Goal: Task Accomplishment & Management: Manage account settings

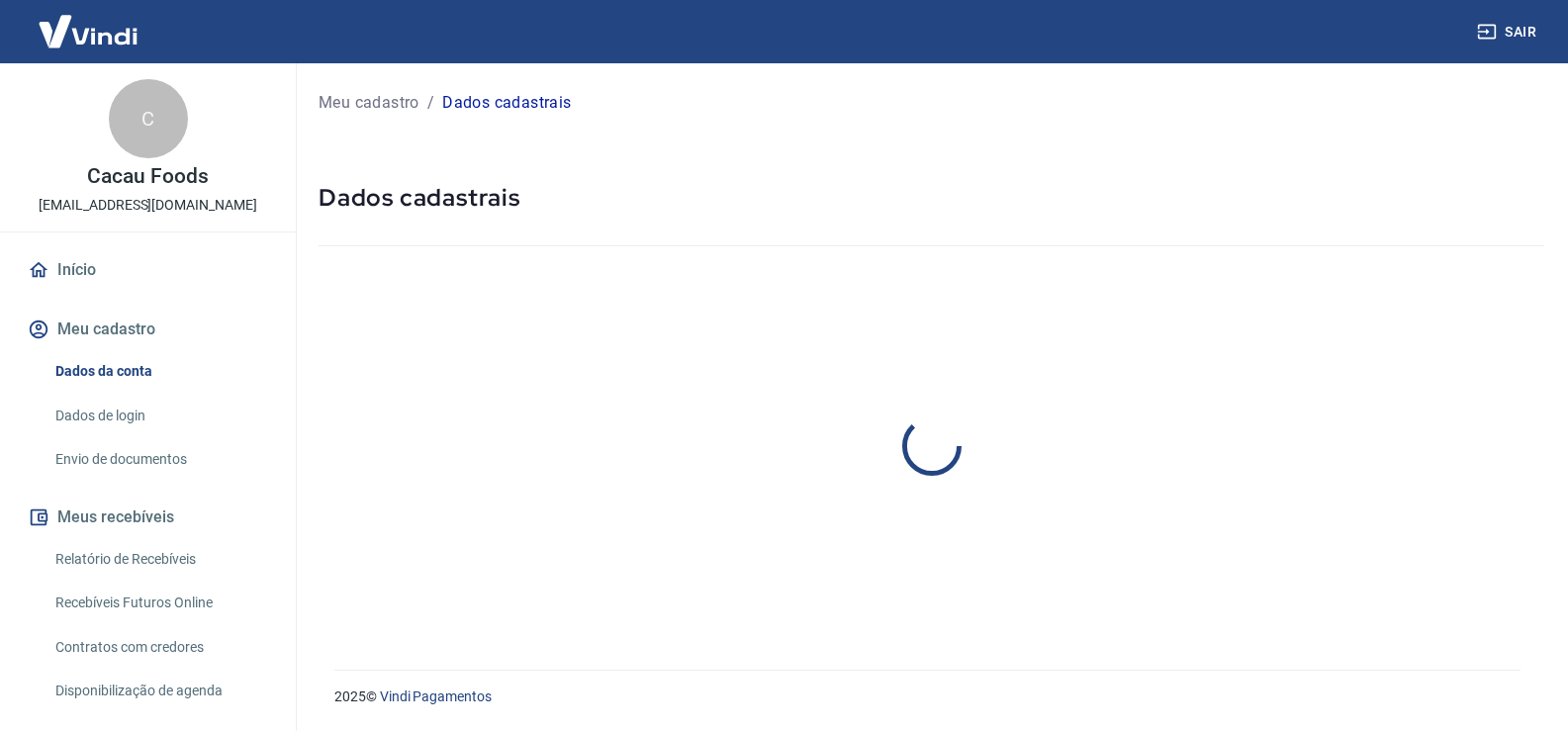
select select "SP"
select select "business"
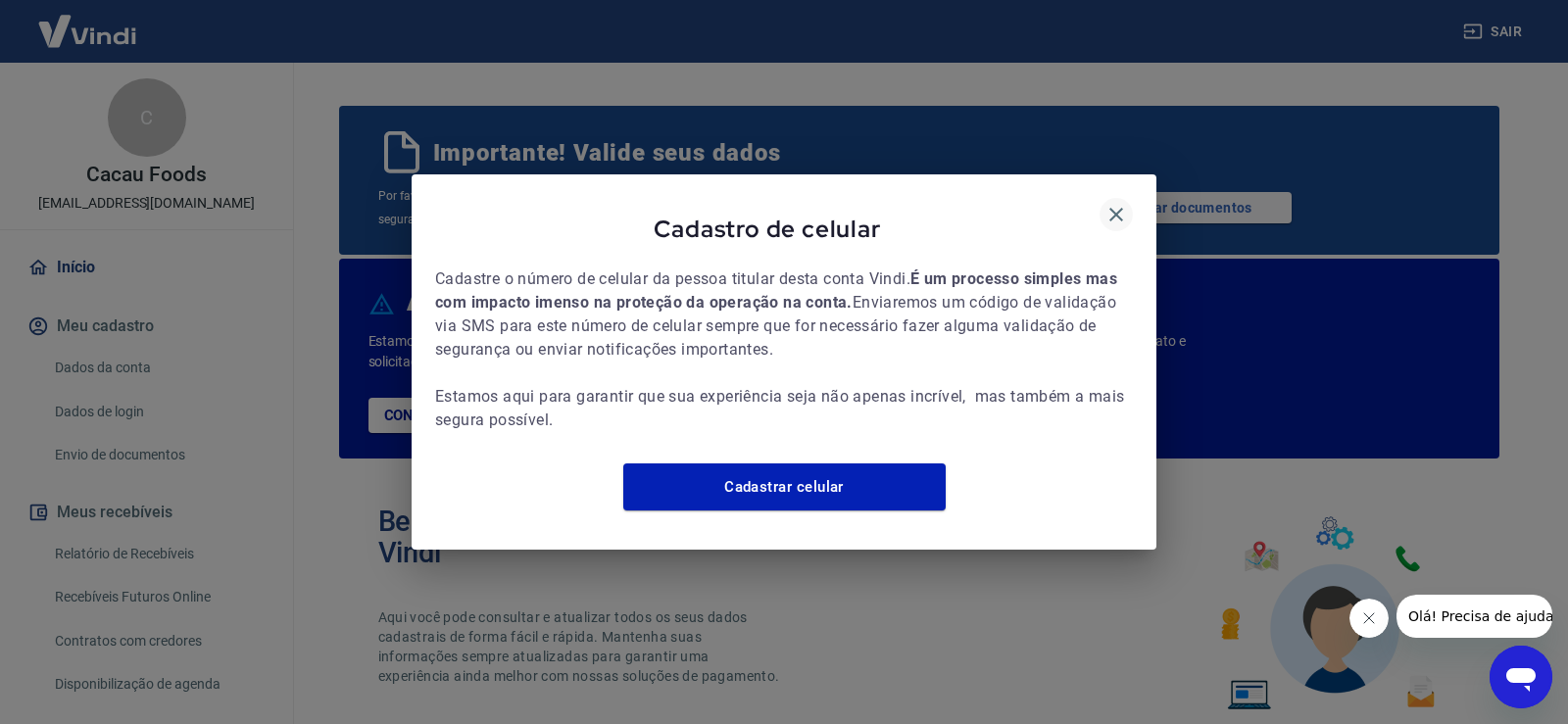
click at [1110, 208] on icon "button" at bounding box center [1116, 215] width 14 height 14
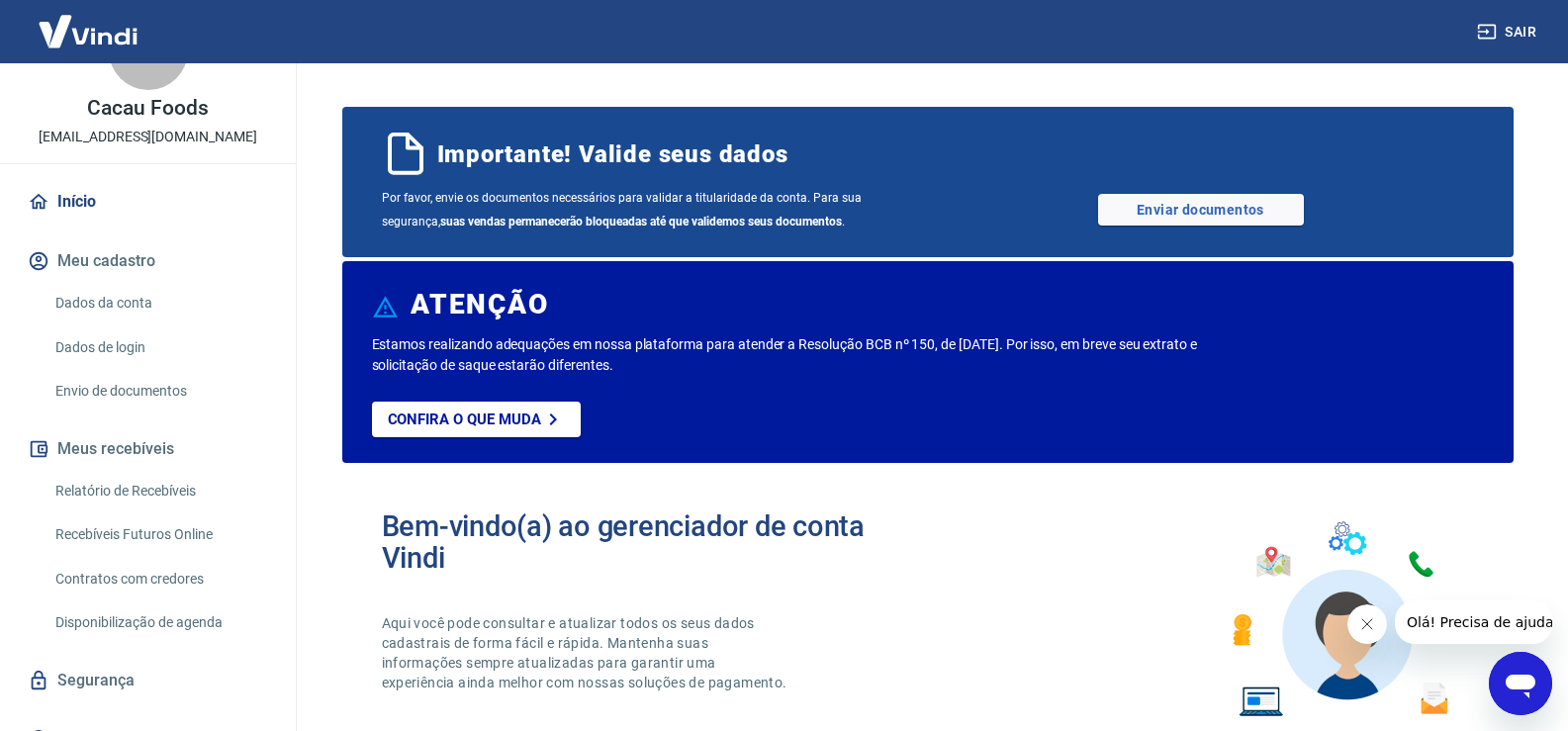
scroll to position [99, 0]
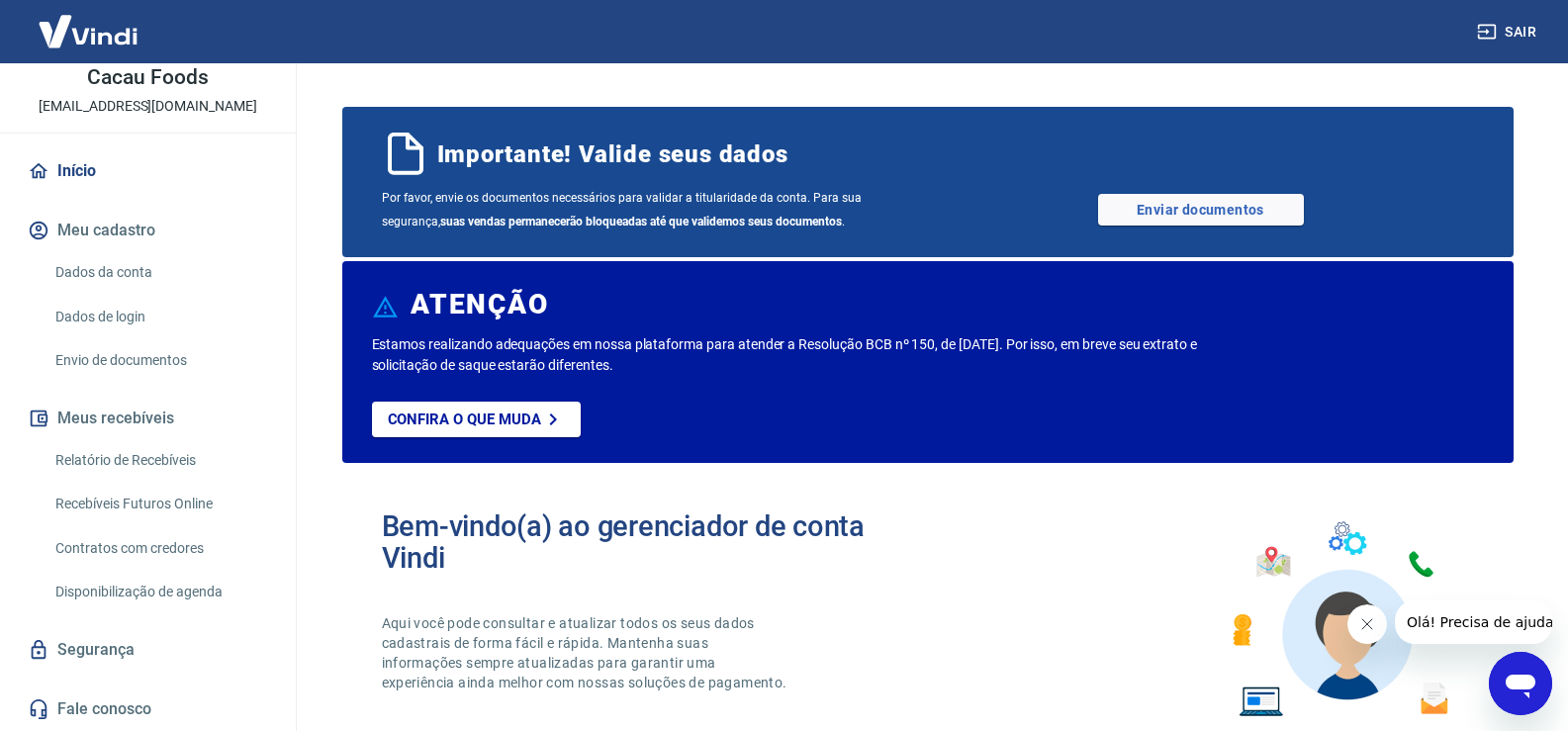
click at [123, 274] on link "Dados da conta" at bounding box center [159, 272] width 225 height 41
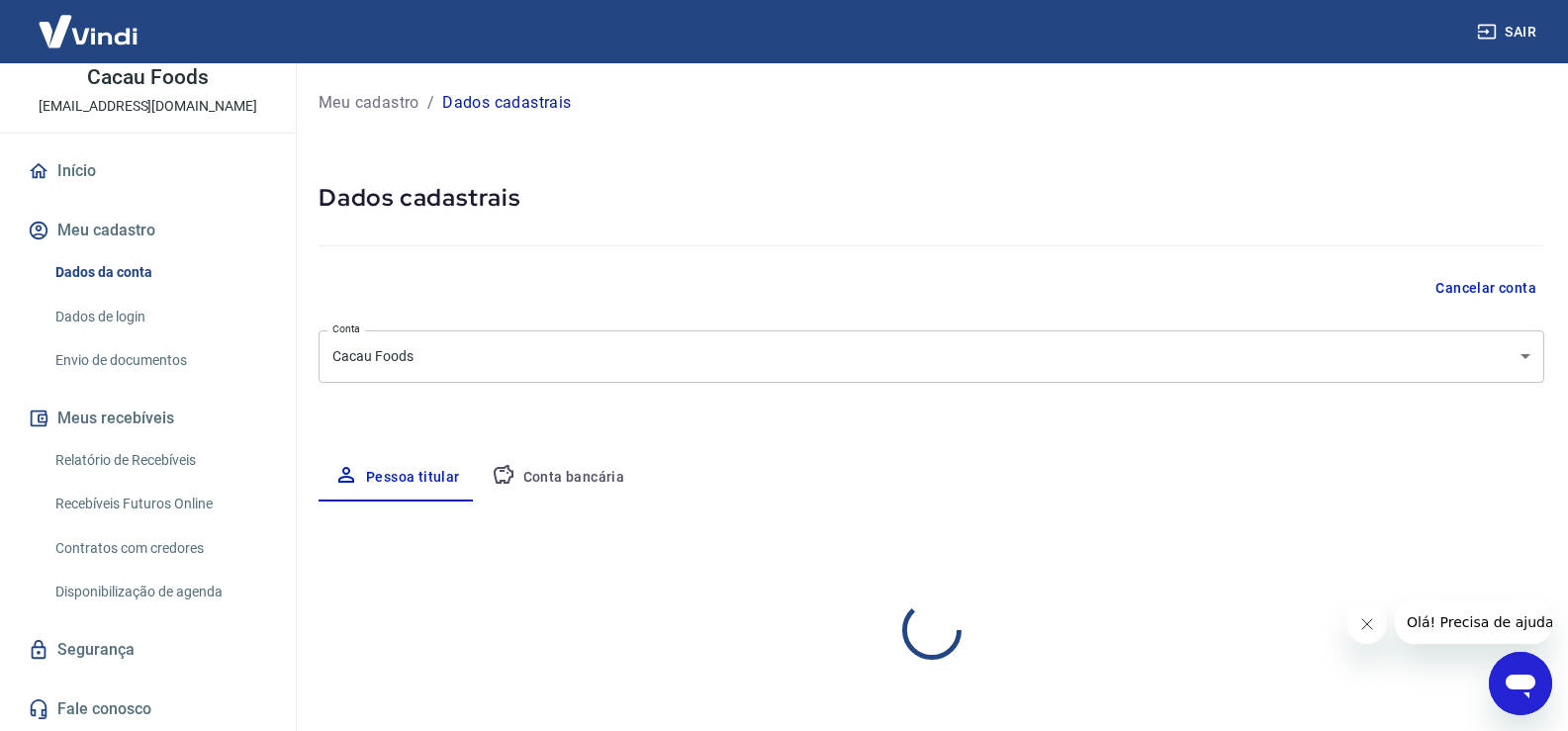
select select "SP"
select select "business"
click at [541, 454] on button "Conta bancária" at bounding box center [558, 477] width 165 height 47
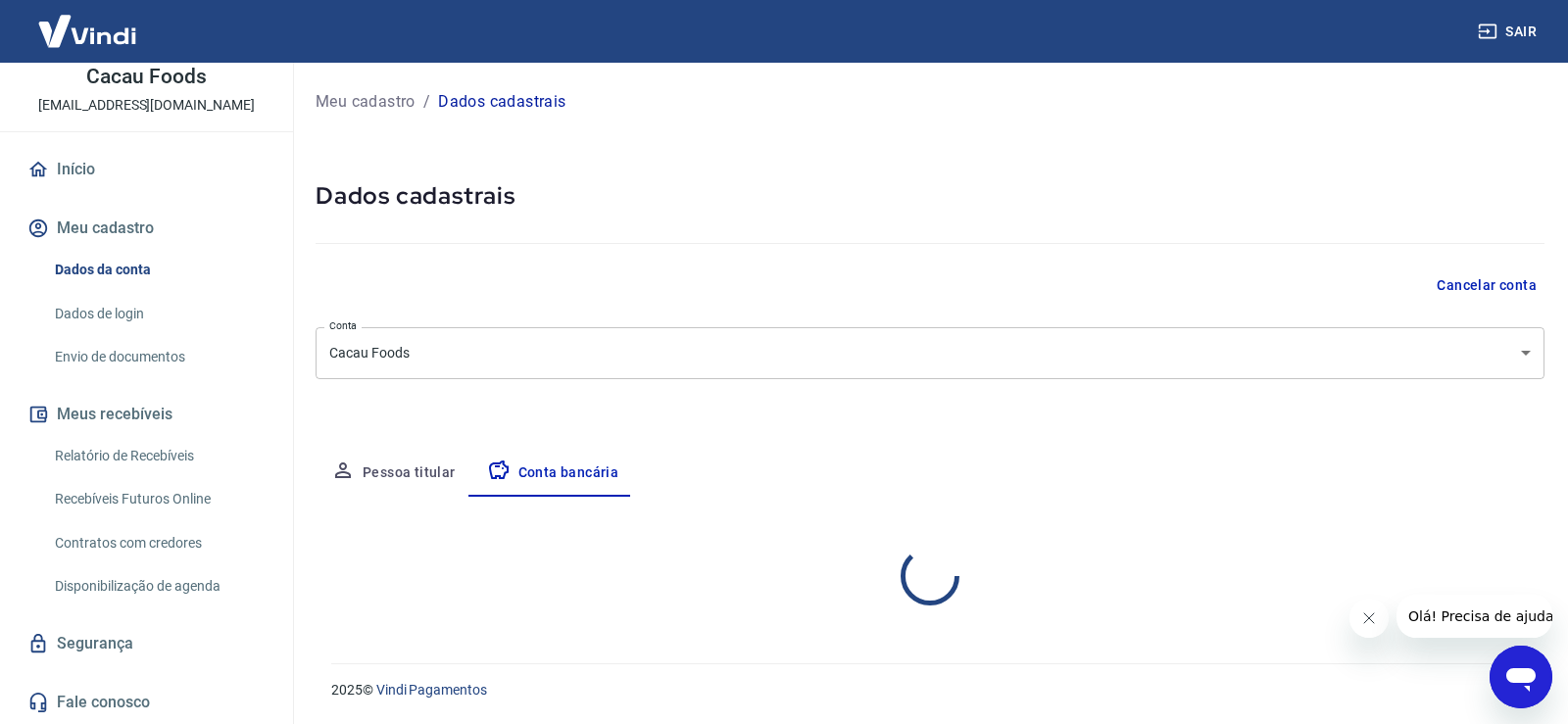
click at [540, 464] on button "Conta bancária" at bounding box center [553, 472] width 163 height 47
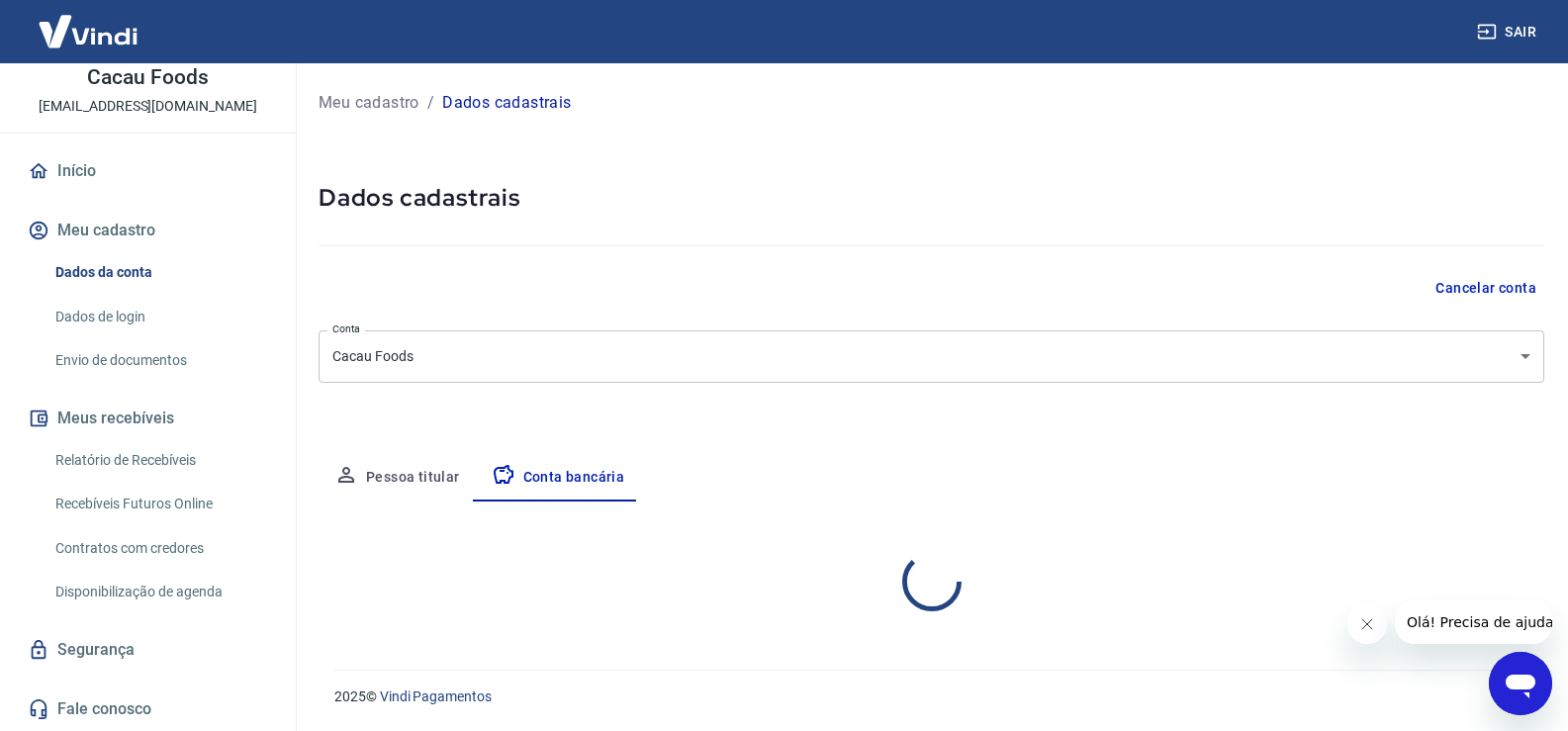
select select "1"
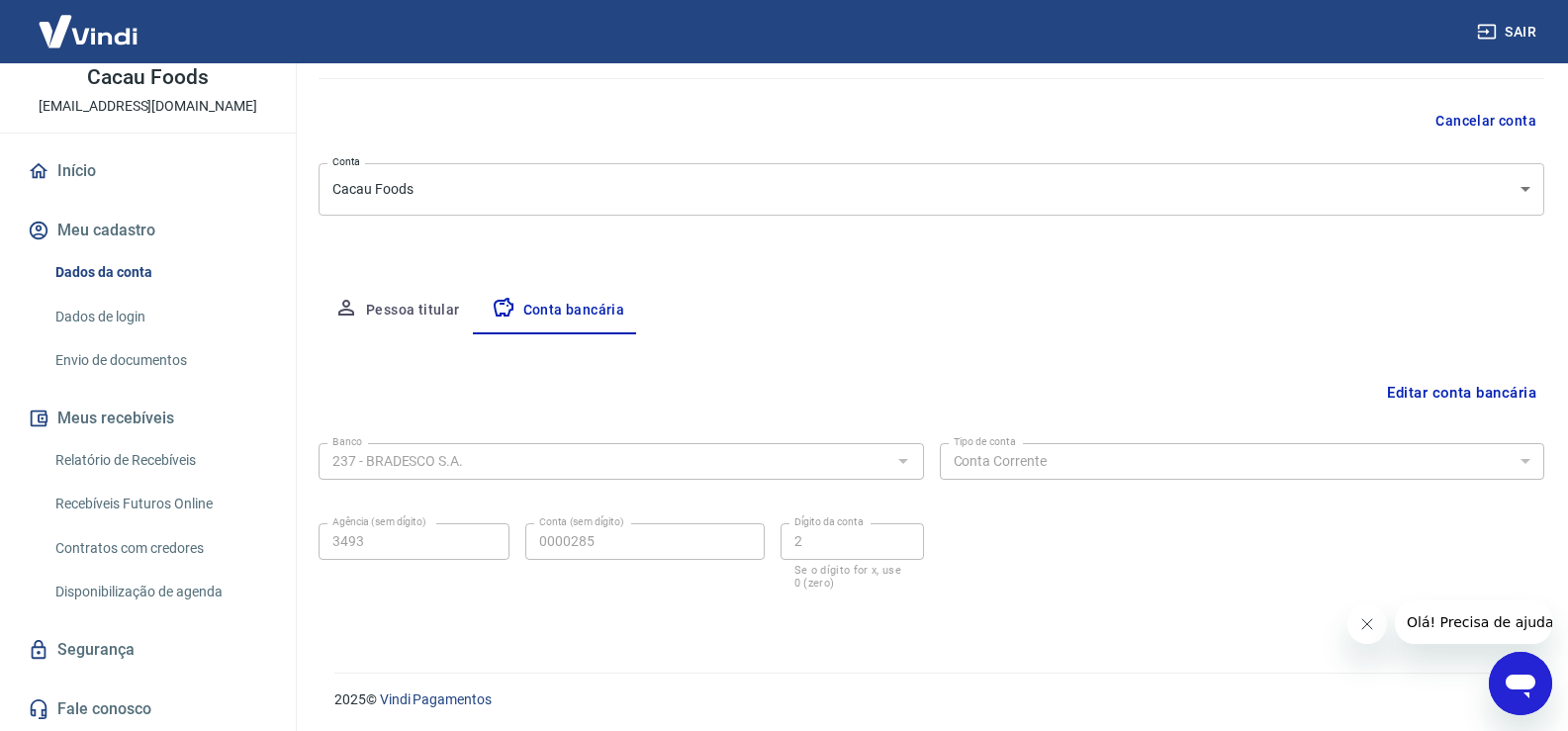
scroll to position [170, 0]
click at [146, 234] on button "Meu cadastro" at bounding box center [148, 231] width 248 height 44
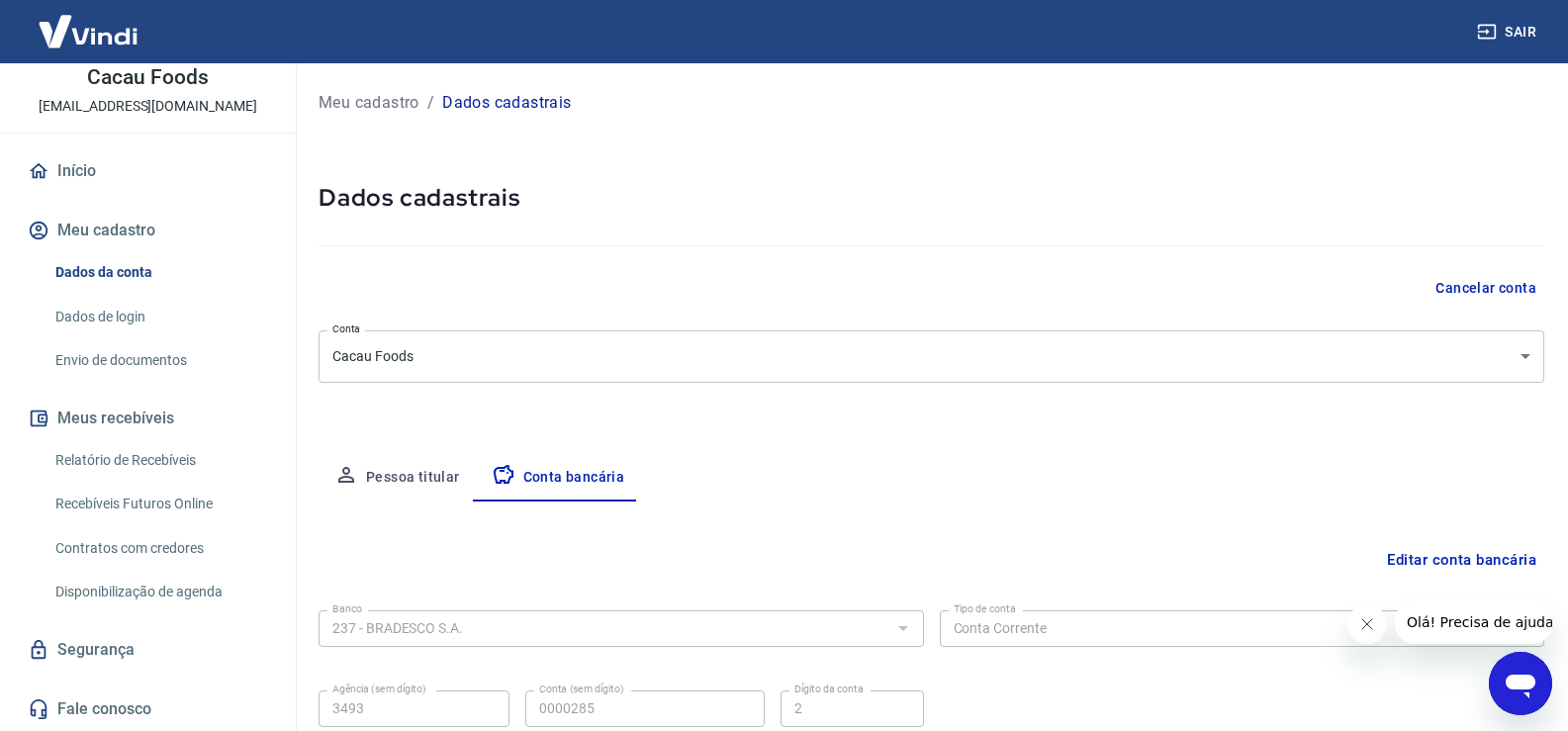
click at [1504, 668] on div "Abrir janela de mensagens" at bounding box center [1520, 683] width 59 height 59
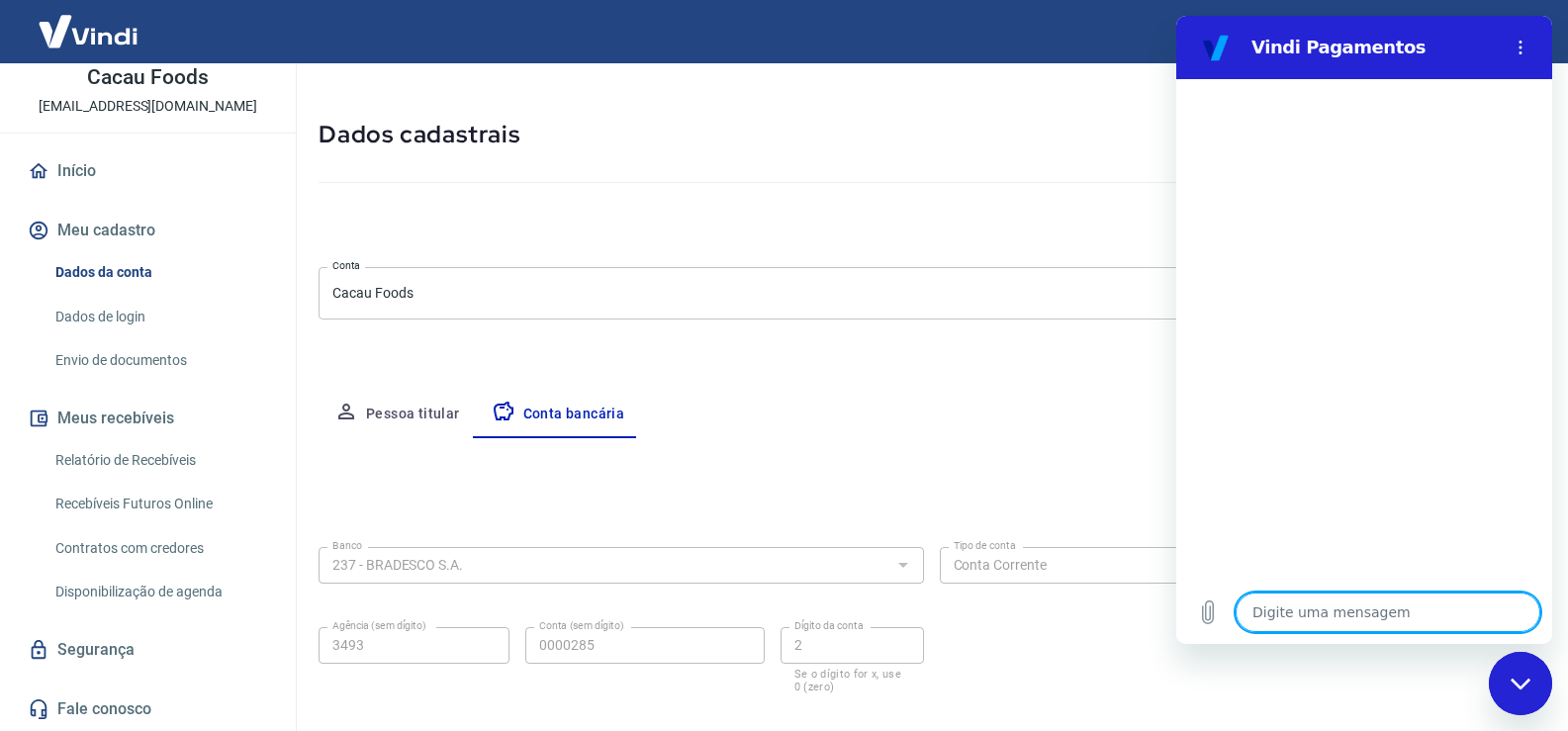
scroll to position [170, 0]
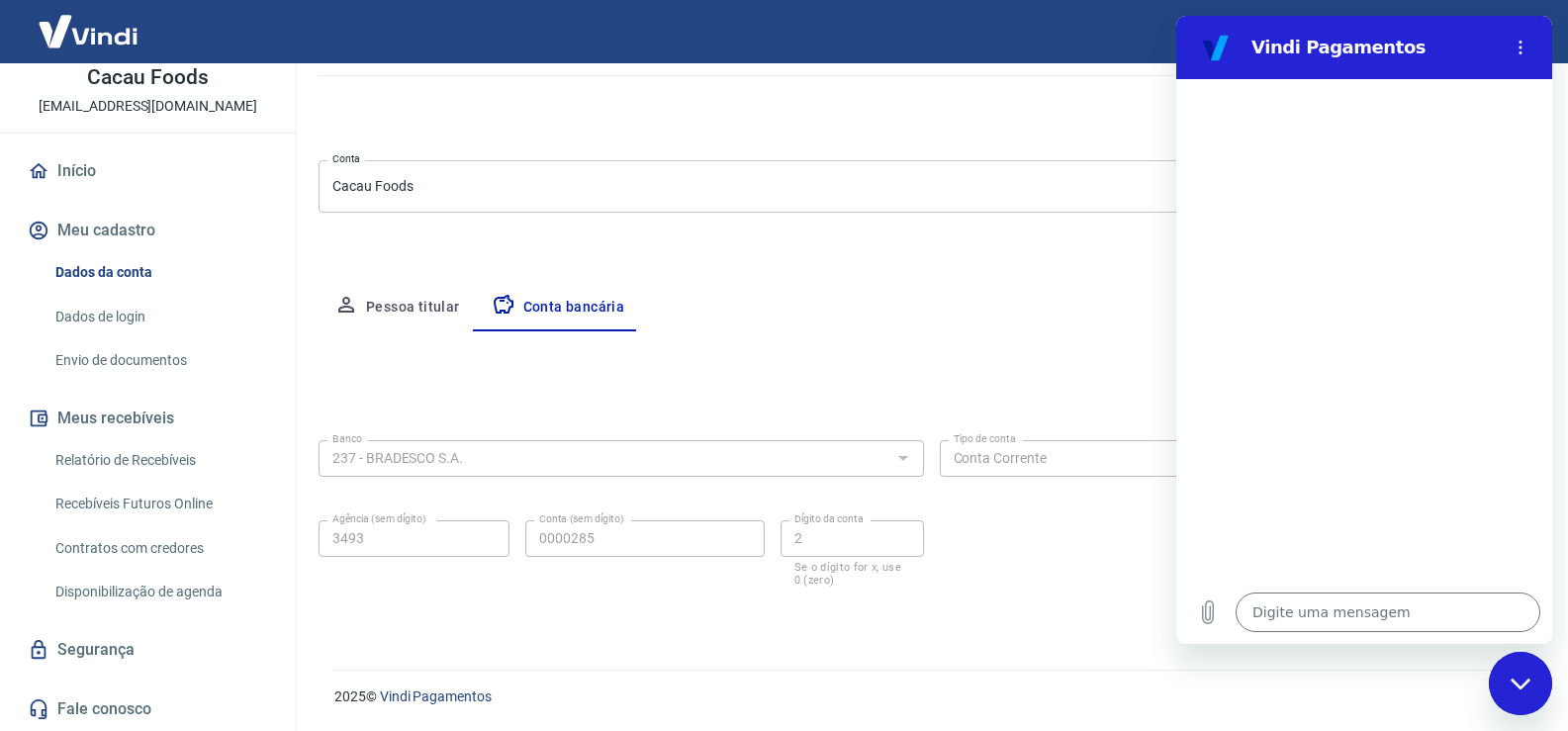
click at [1503, 688] on div "Fechar janela de mensagens" at bounding box center [1520, 683] width 59 height 59
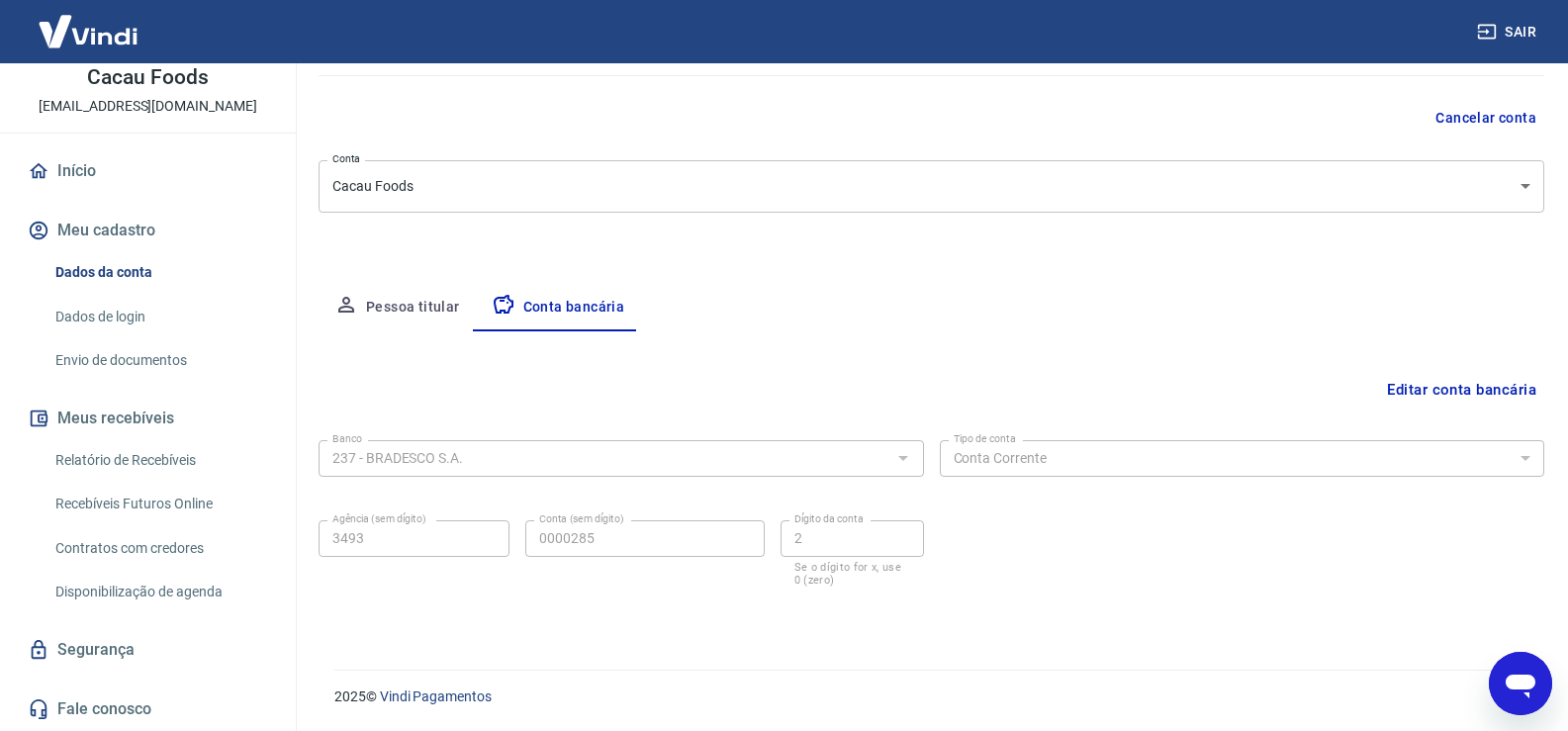
type textarea "x"
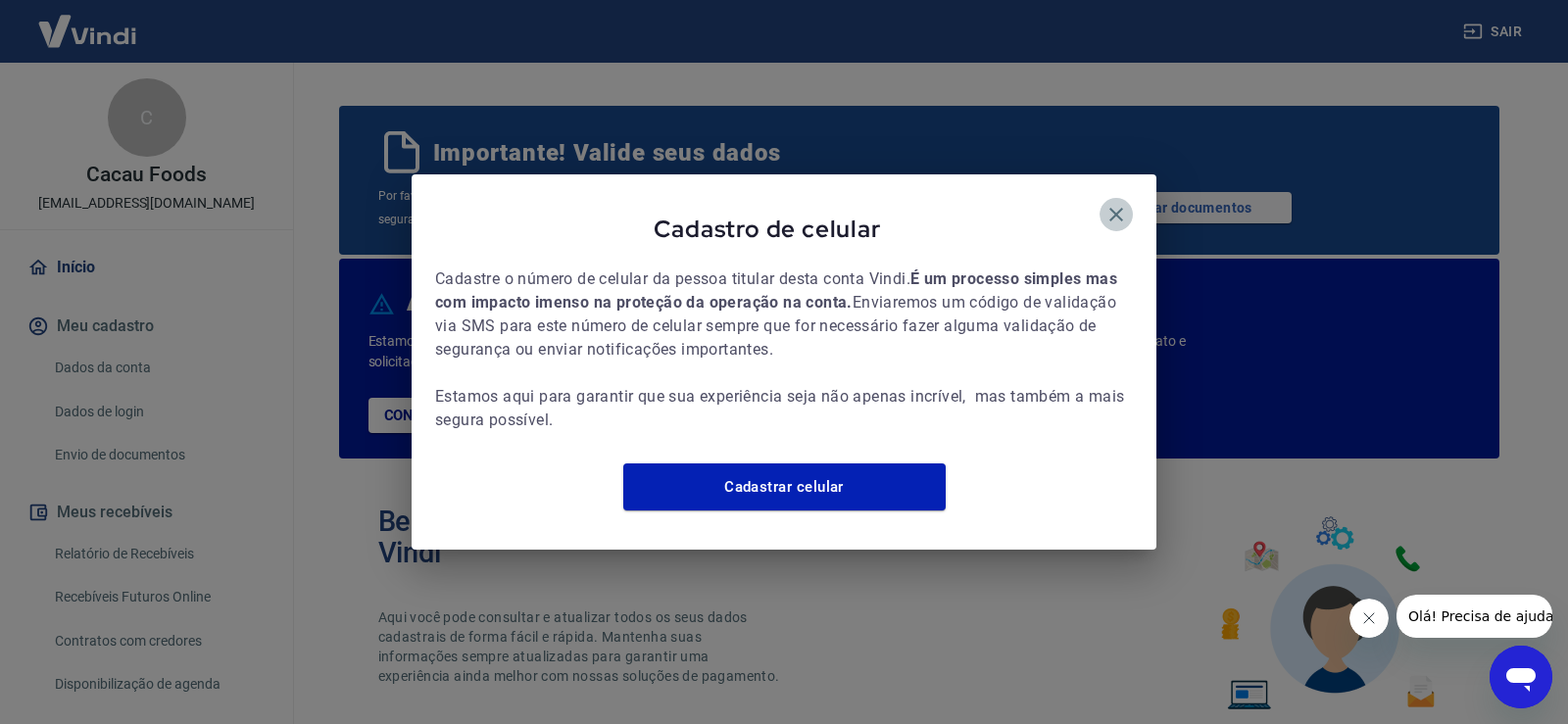
click at [1113, 203] on icon "button" at bounding box center [1116, 215] width 24 height 24
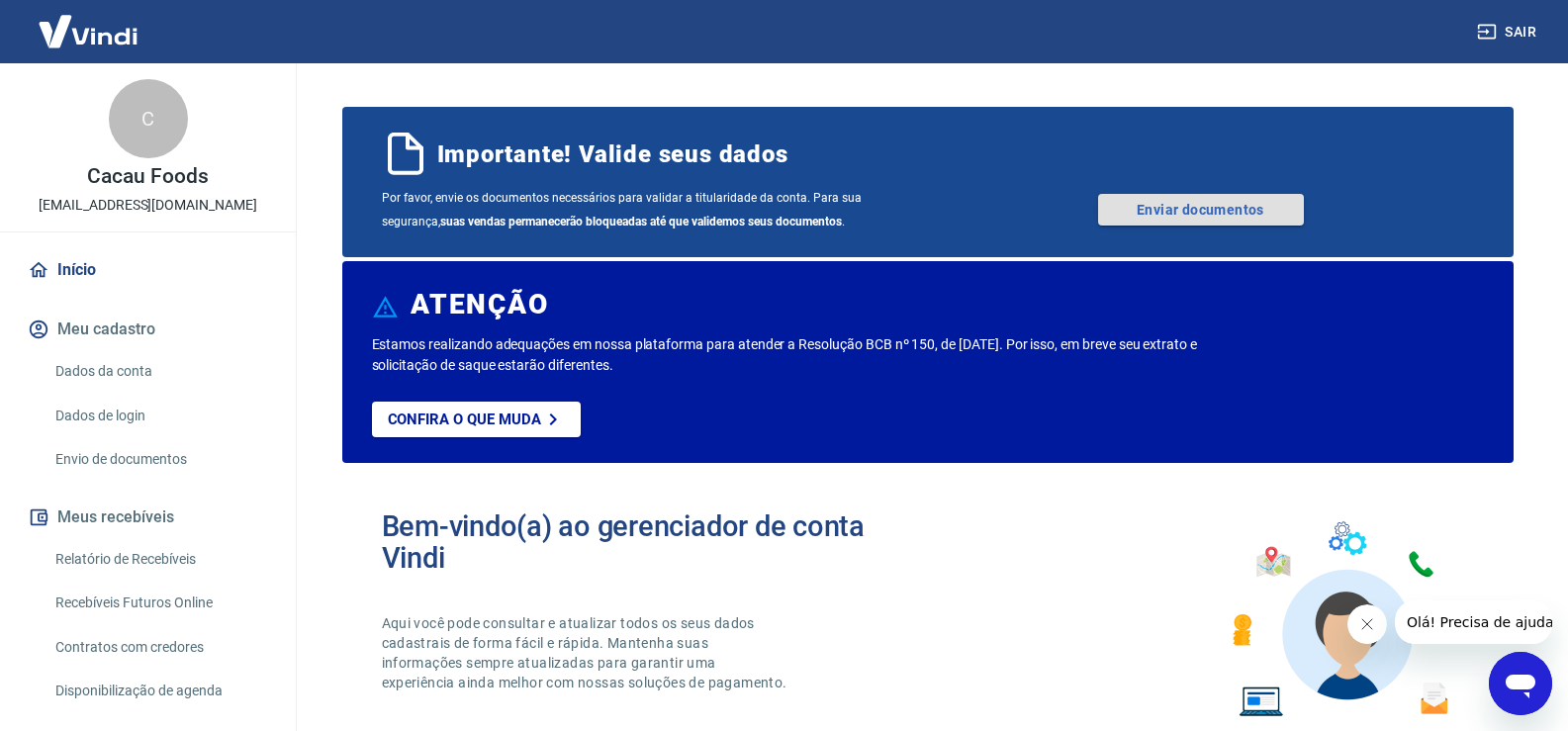
click at [1166, 209] on link "Enviar documentos" at bounding box center [1201, 210] width 206 height 32
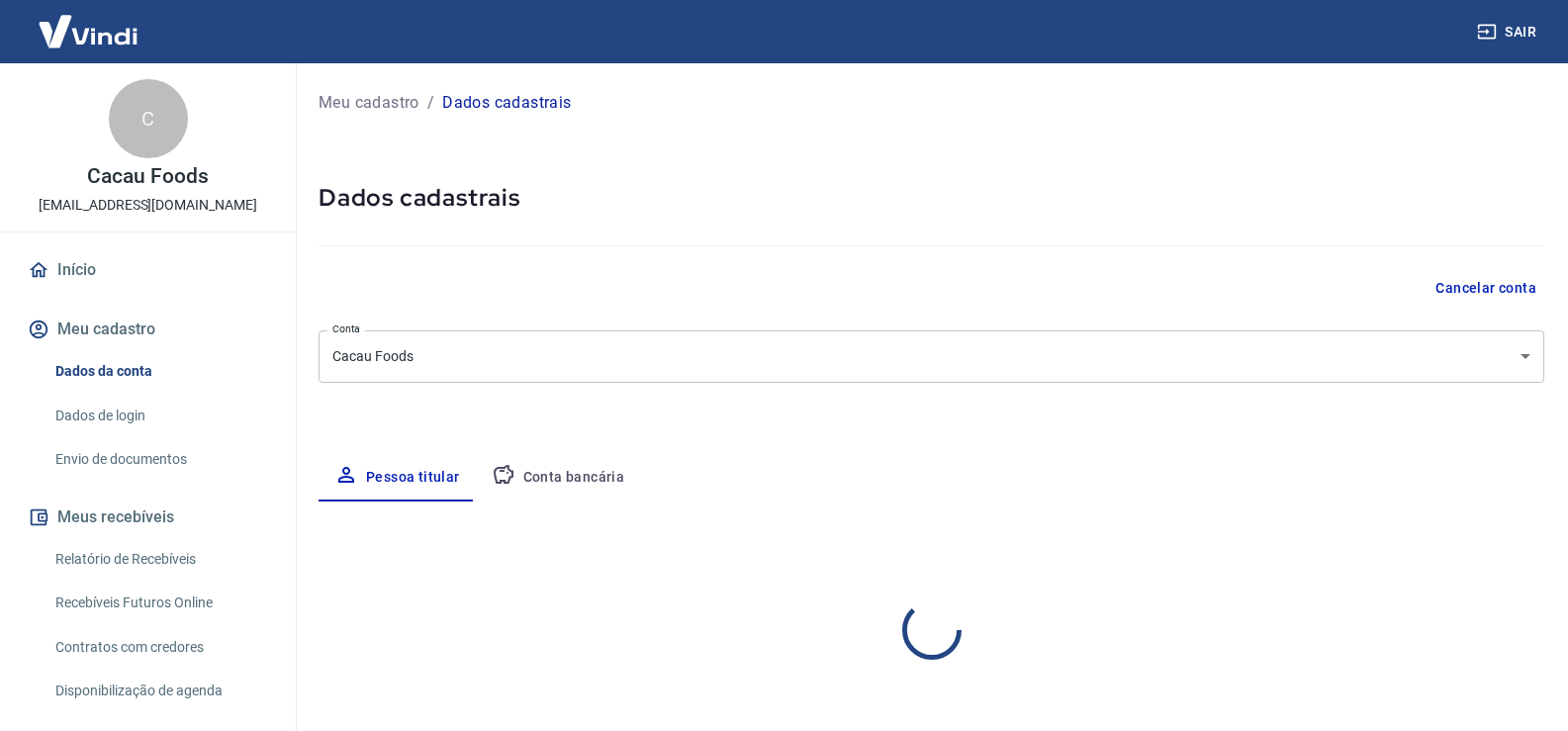
select select "SP"
select select "business"
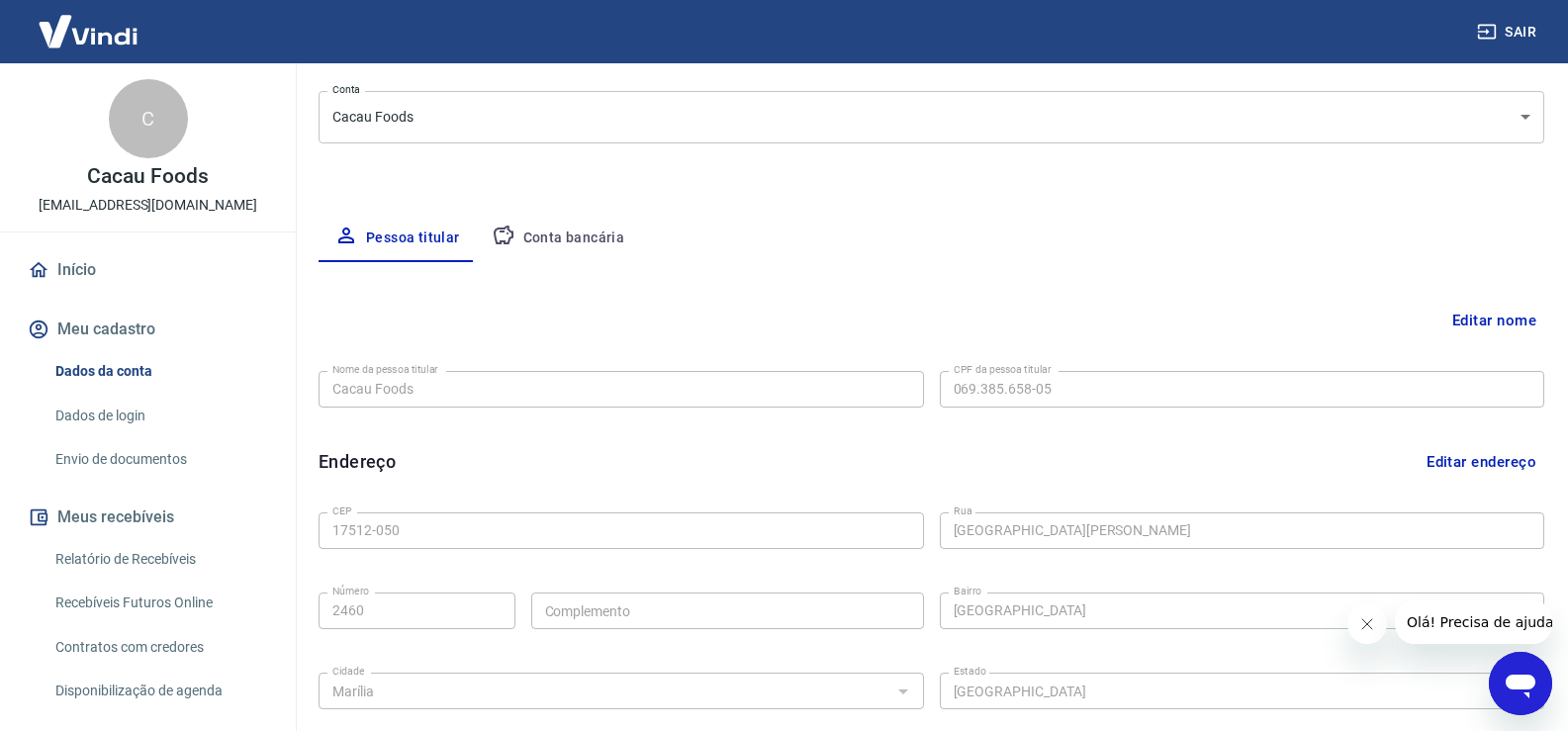
scroll to position [238, 0]
click at [559, 233] on button "Conta bancária" at bounding box center [558, 239] width 165 height 47
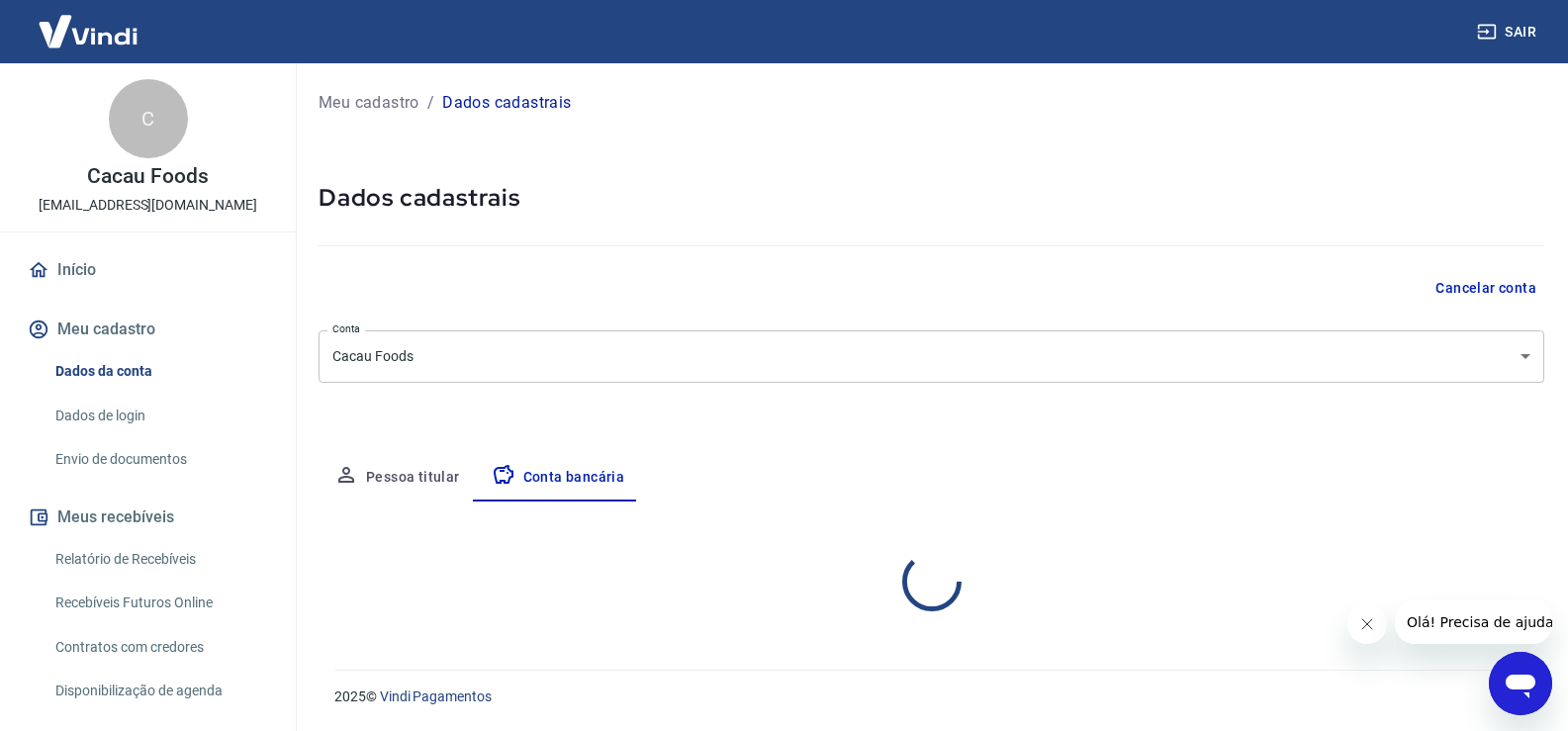
scroll to position [0, 0]
select select "1"
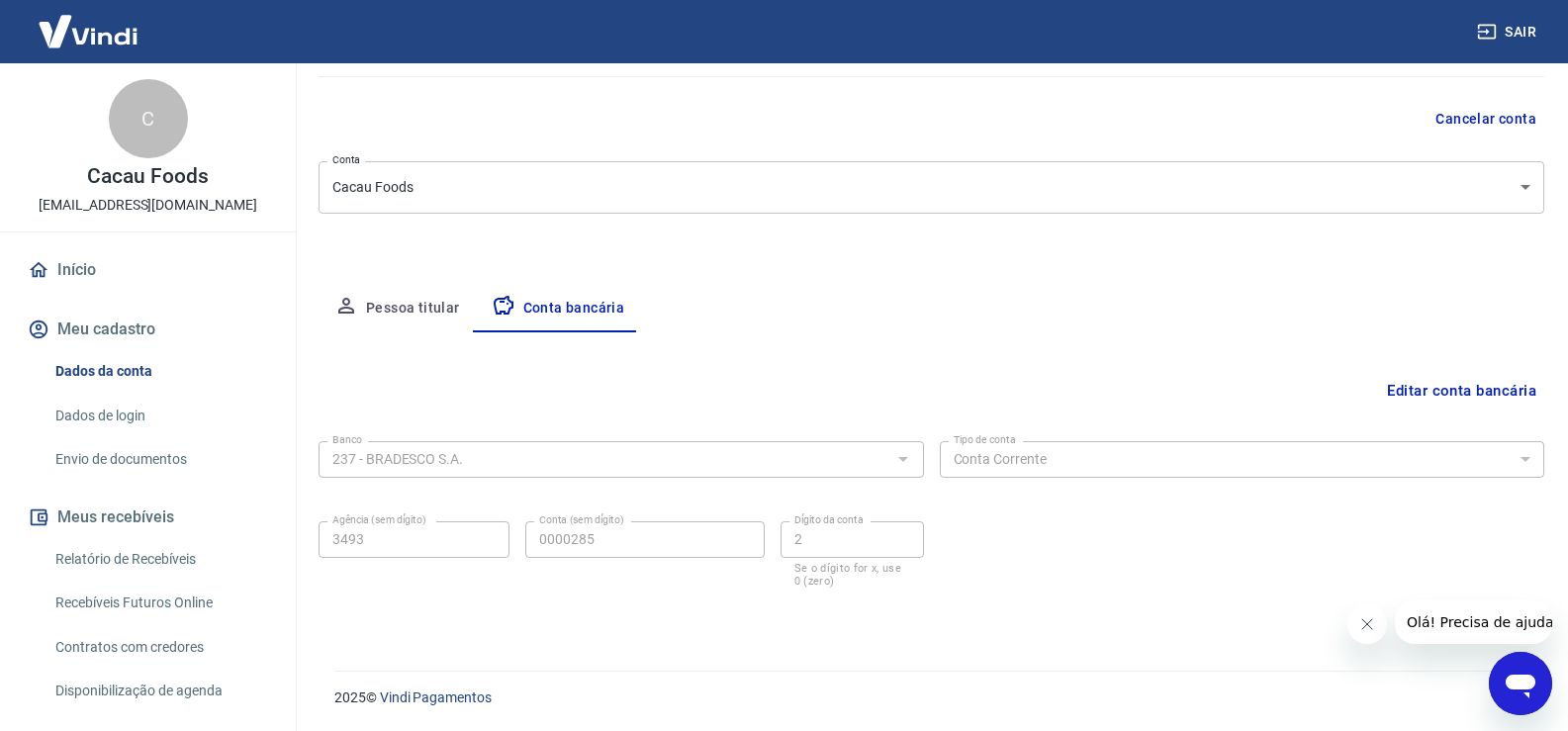
scroll to position [170, 0]
click at [413, 298] on button "Pessoa titular" at bounding box center [396, 307] width 157 height 47
select select "SP"
select select "business"
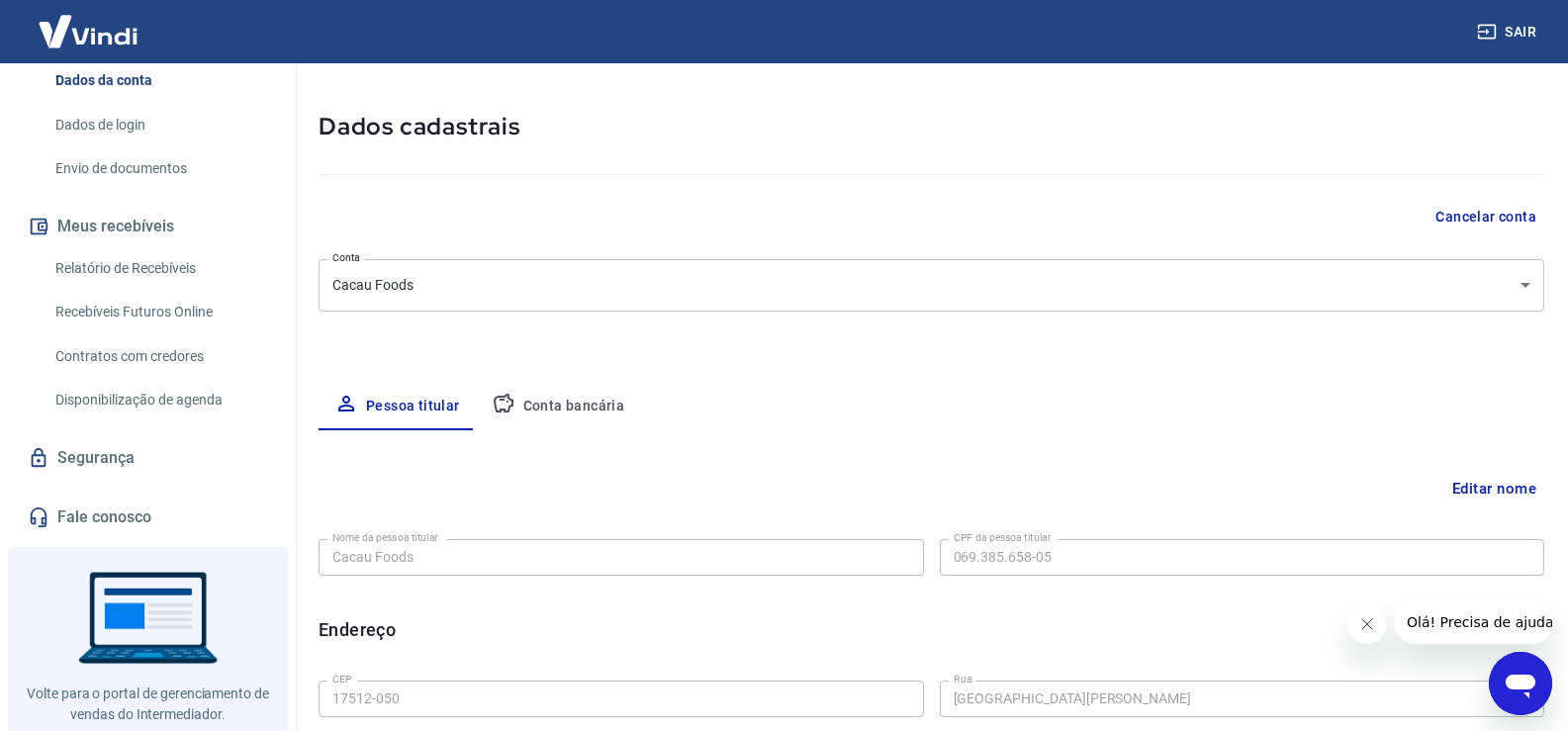
scroll to position [297, 0]
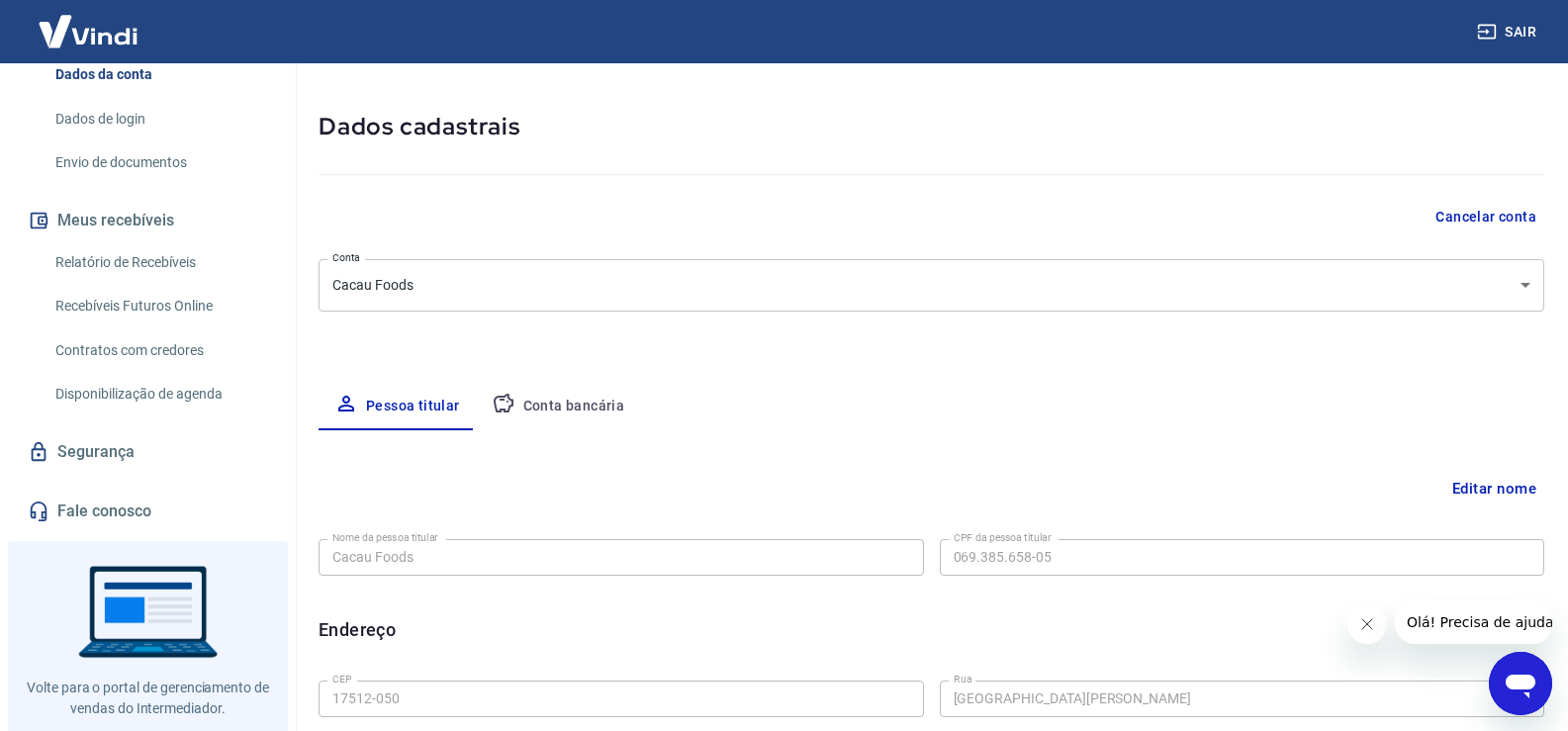
click at [150, 165] on link "Envio de documentos" at bounding box center [159, 162] width 225 height 41
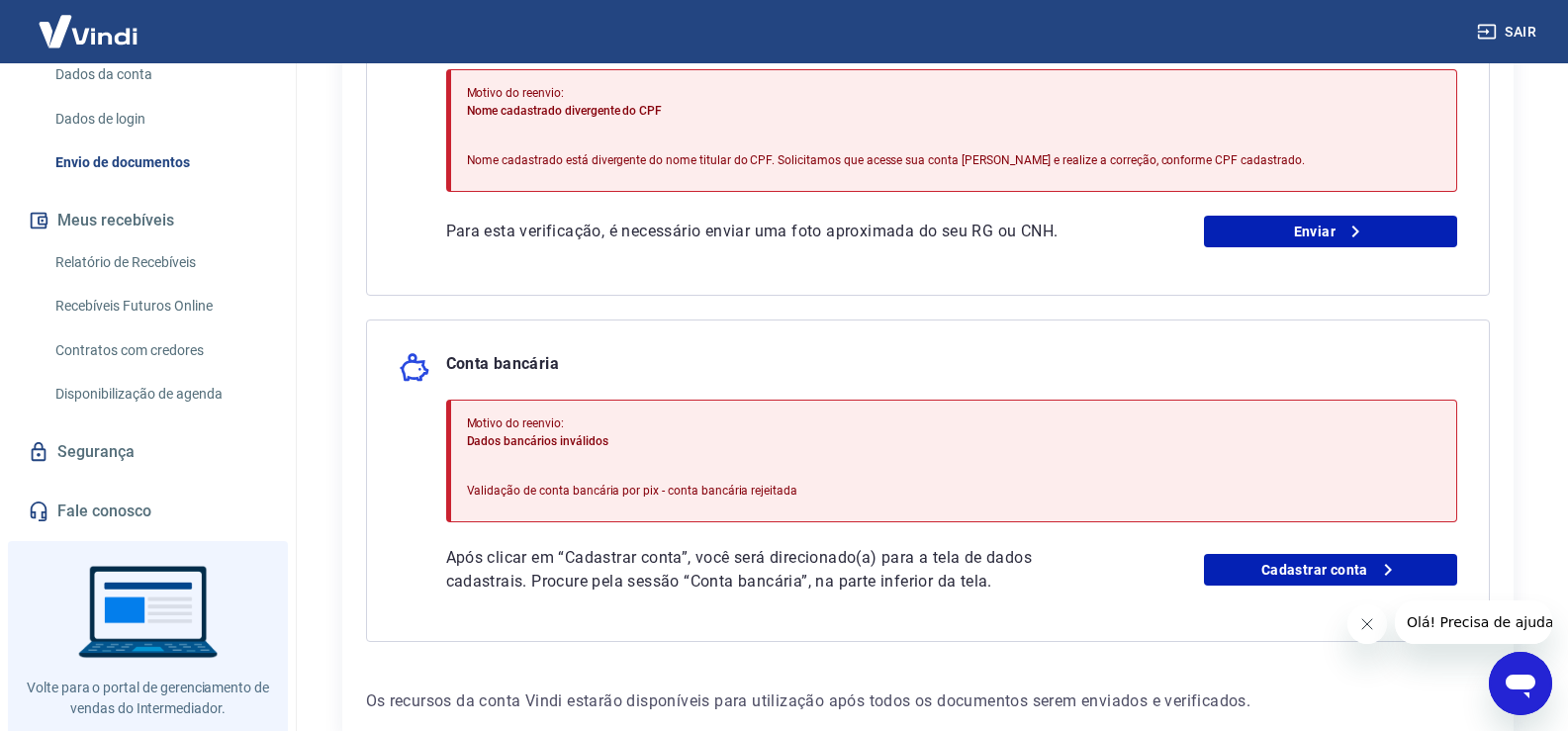
scroll to position [356, 0]
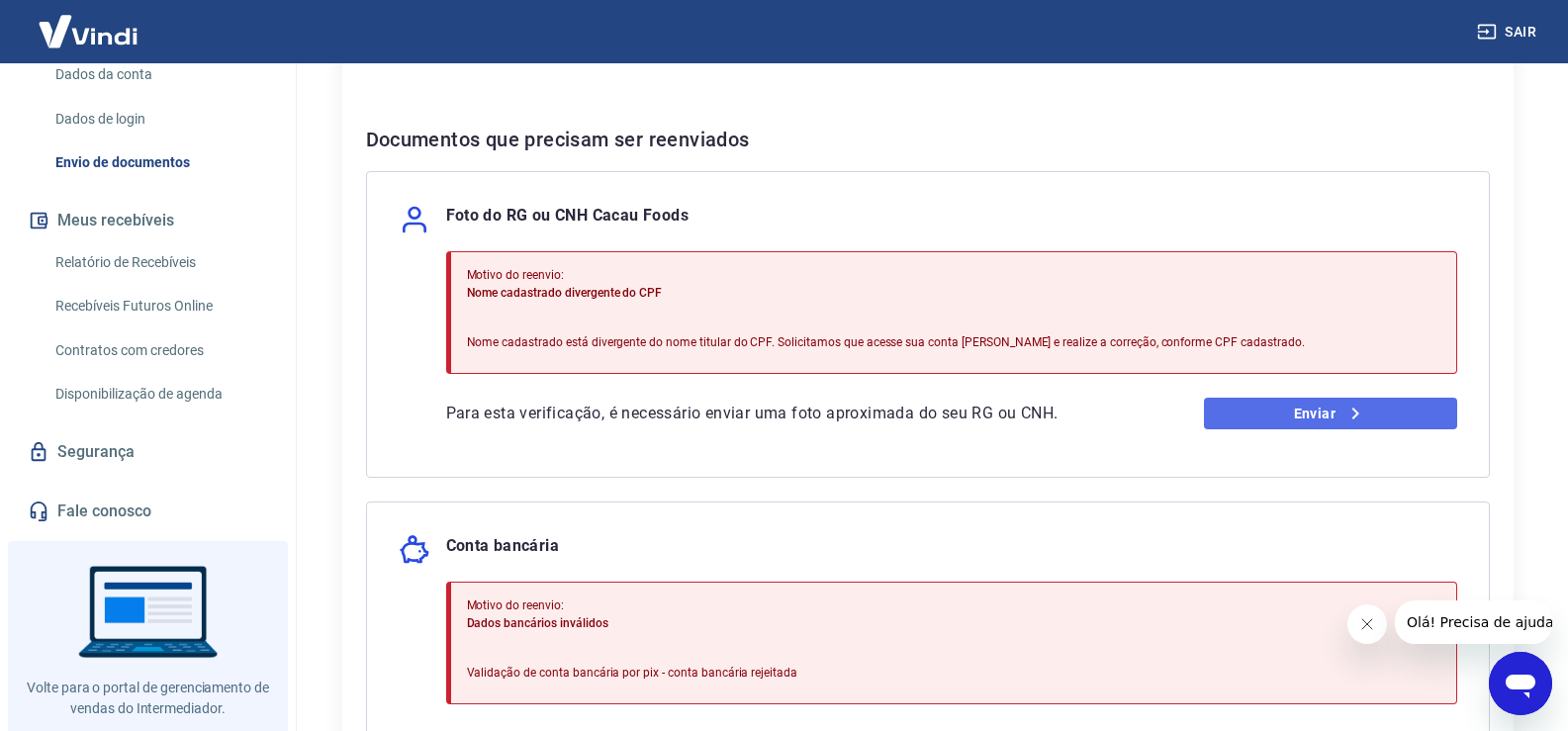
click at [1358, 406] on icon at bounding box center [1355, 414] width 24 height 24
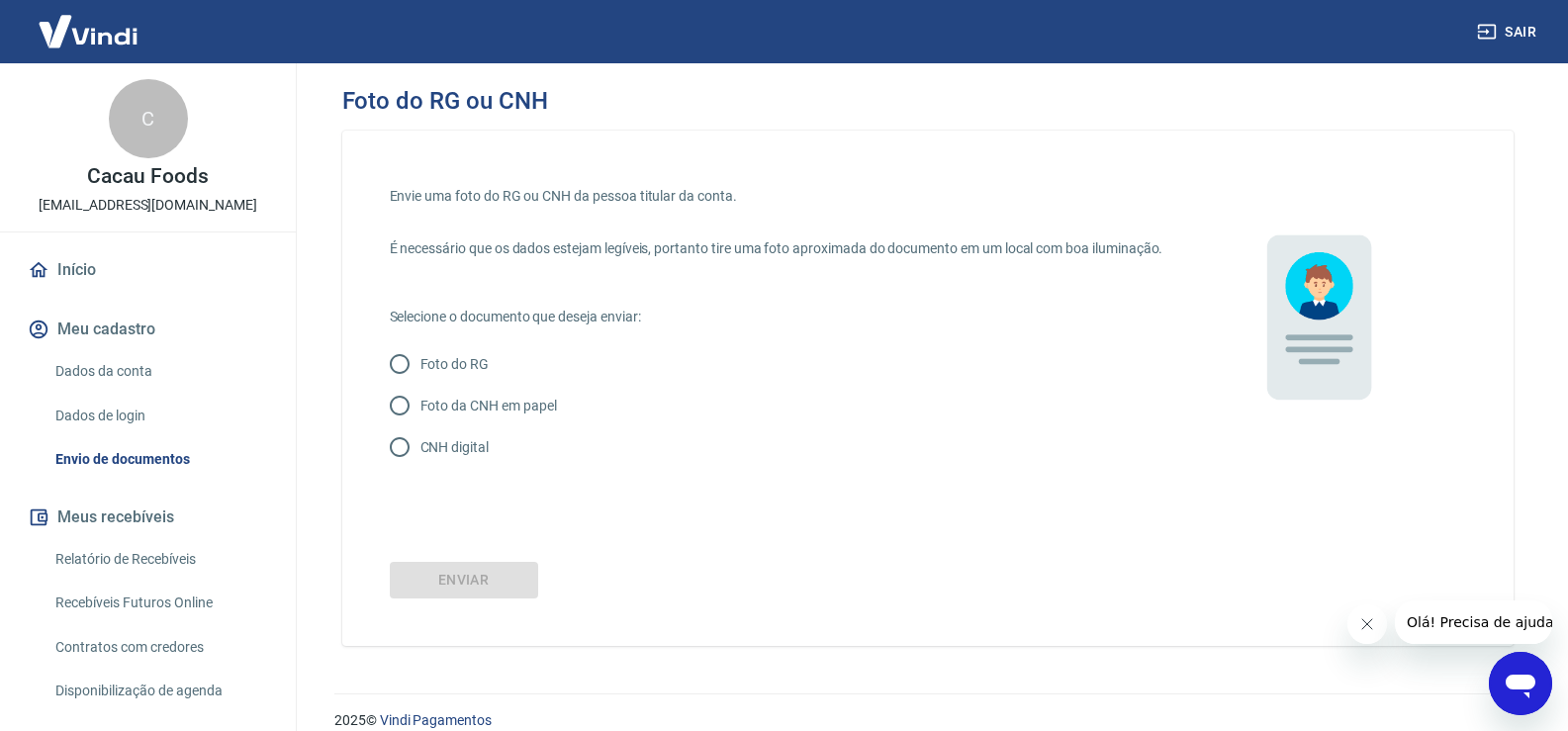
click at [428, 458] on p "CNH digital" at bounding box center [454, 447] width 68 height 21
click at [420, 468] on input "CNH digital" at bounding box center [400, 447] width 42 height 42
radio input "true"
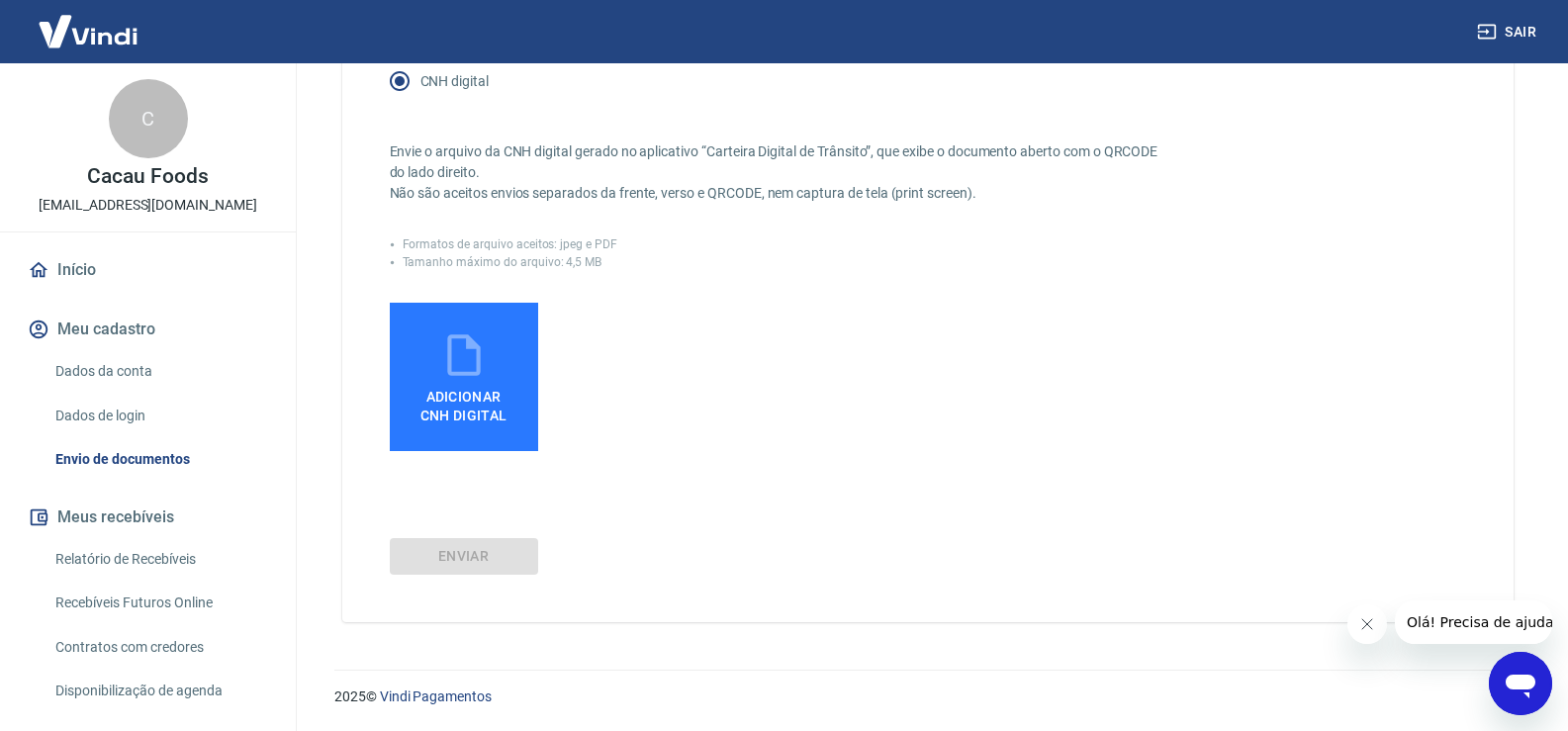
scroll to position [387, 0]
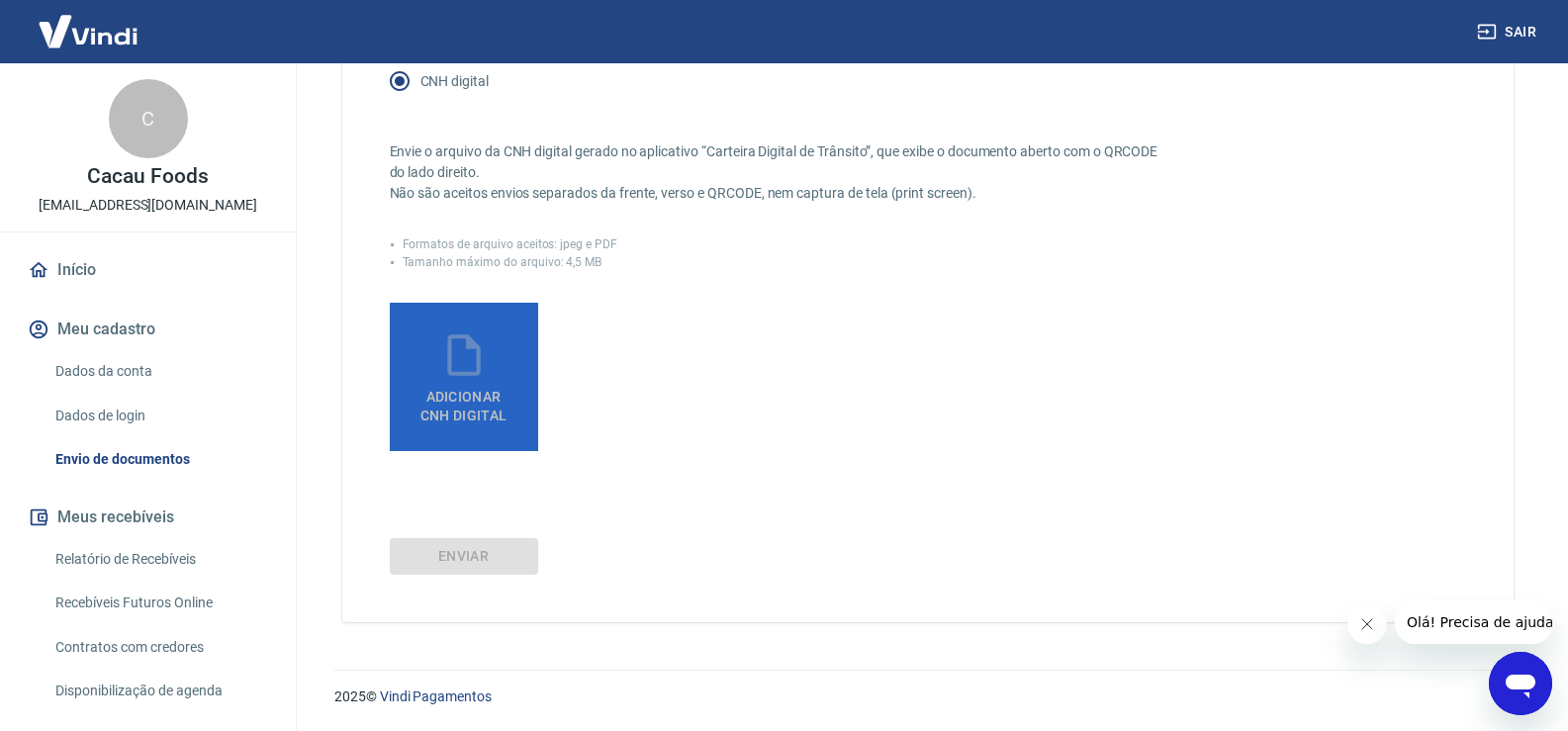
click at [506, 398] on span "Adicionar CNH Digital" at bounding box center [463, 402] width 103 height 45
click at [0, 0] on input "Adicionar CNH Digital" at bounding box center [0, 0] width 0 height 0
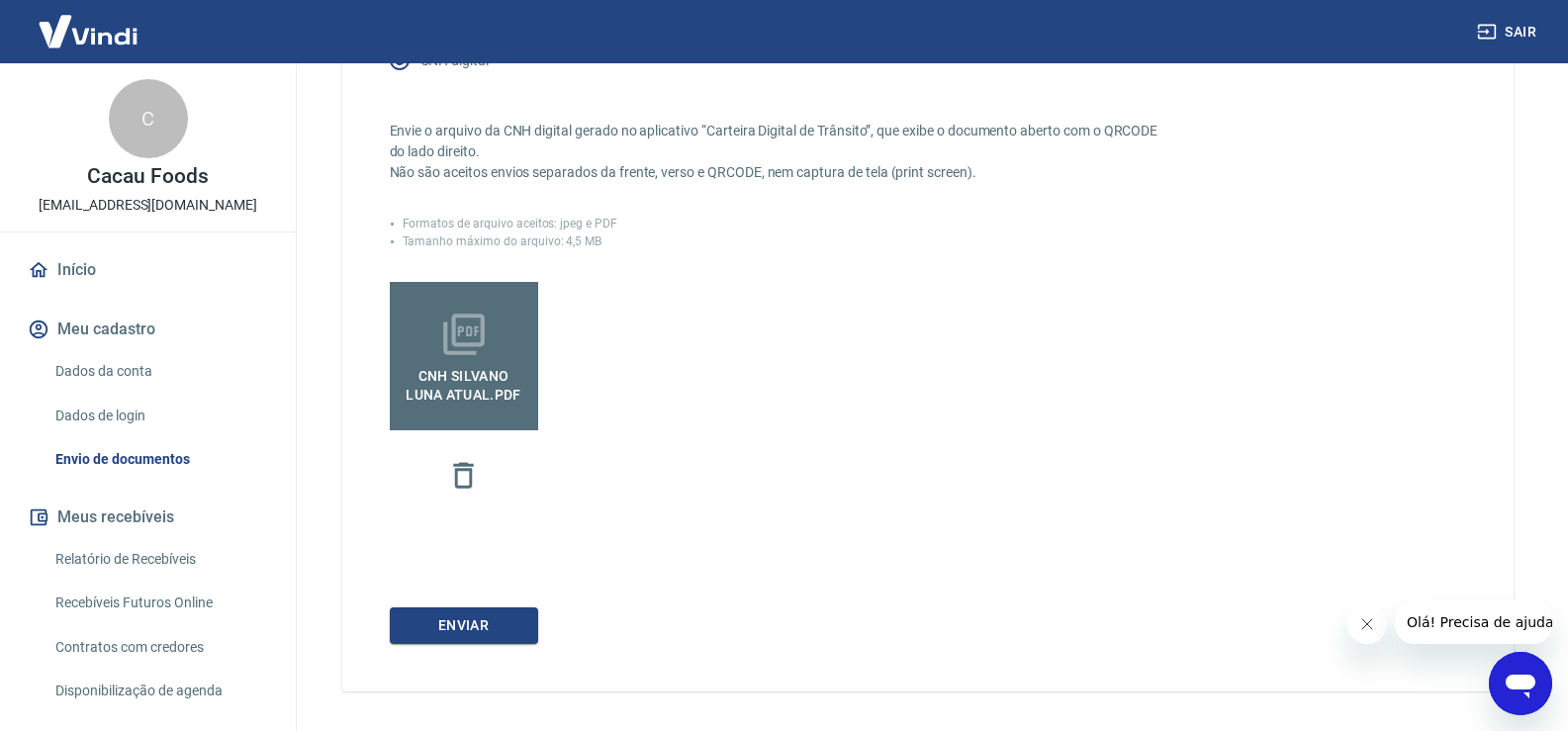
click at [508, 669] on div "Envie uma foto do RG ou CNH da pessoa titular da conta. É necessário que os dad…" at bounding box center [927, 218] width 1171 height 948
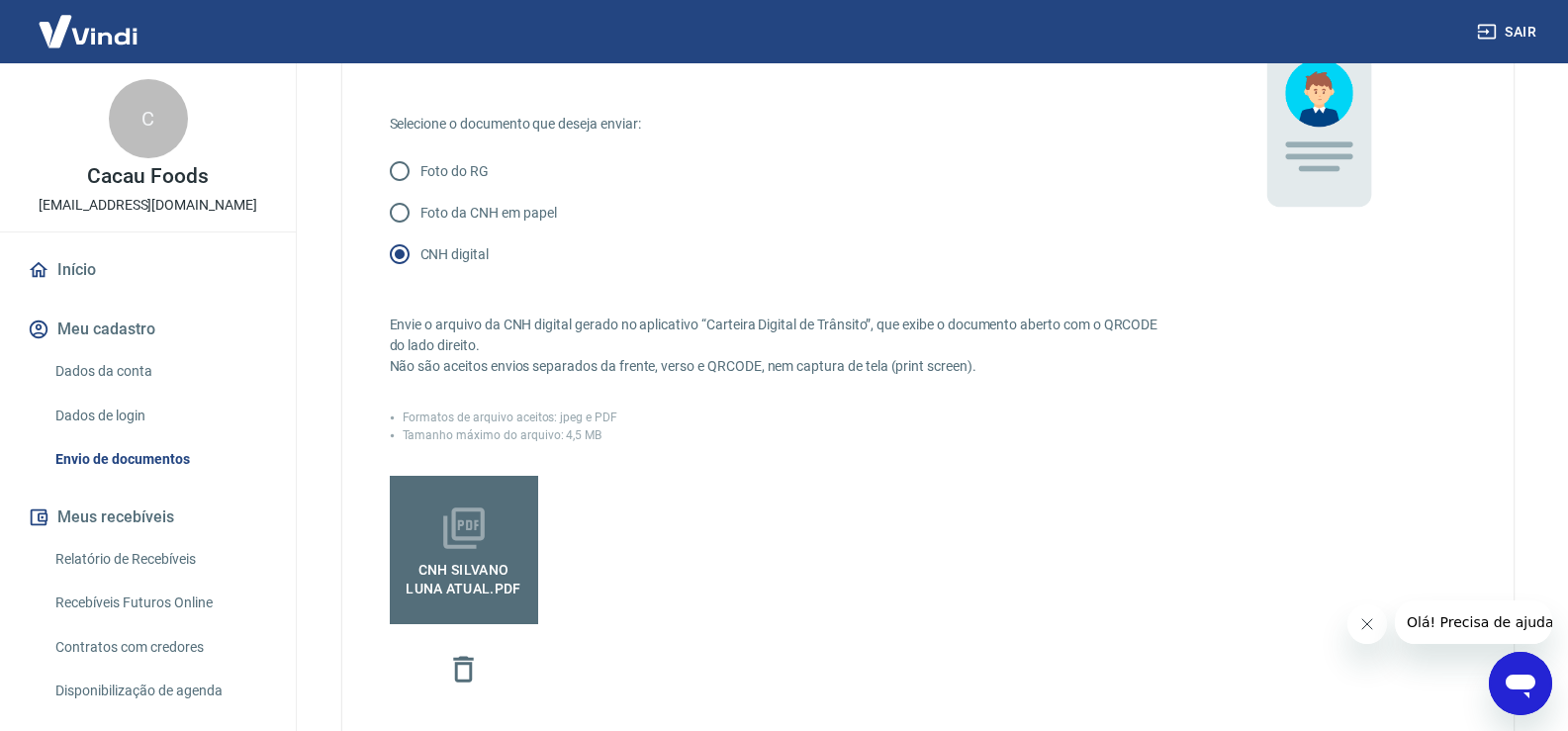
scroll to position [477, 0]
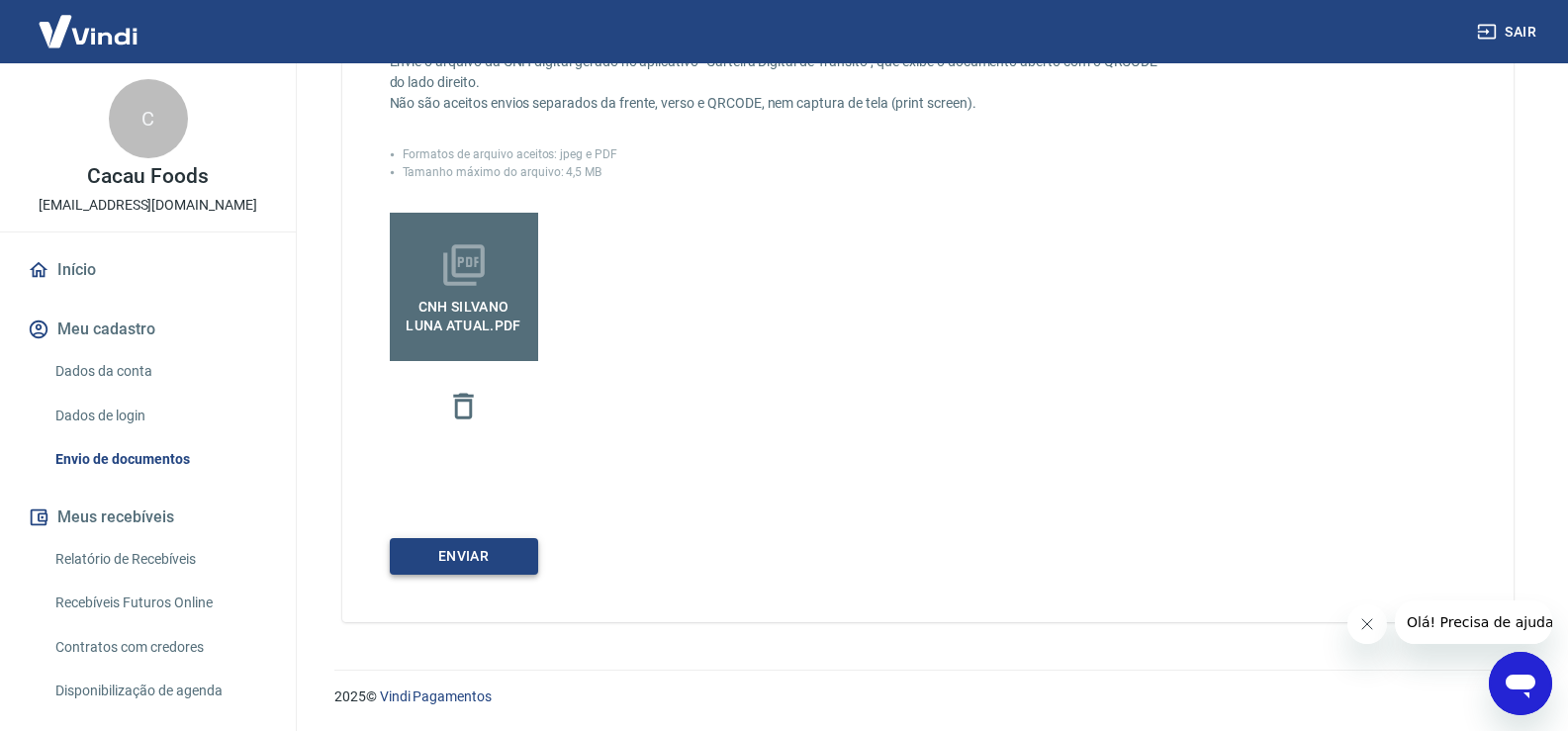
click at [484, 568] on button "Enviar" at bounding box center [464, 556] width 148 height 37
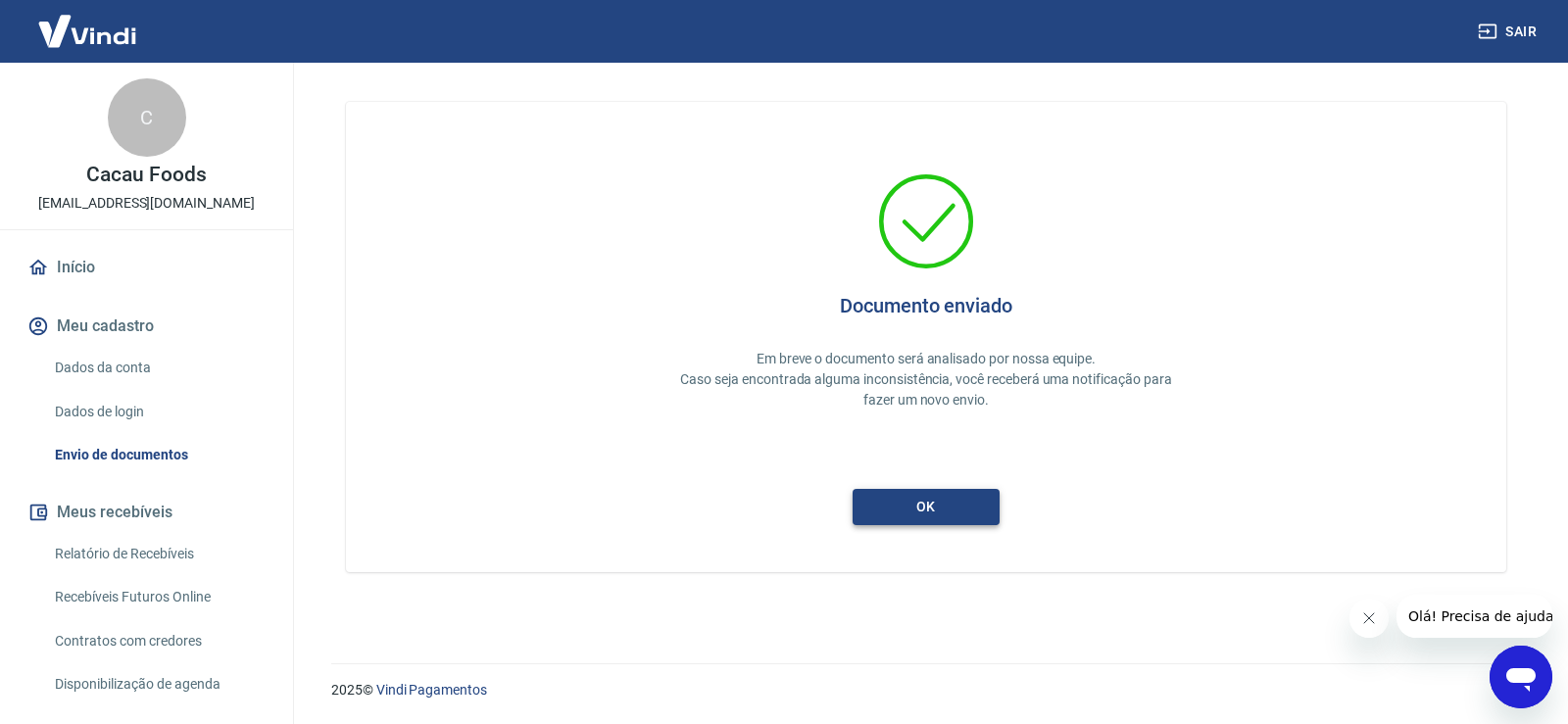
click at [928, 506] on button "ok" at bounding box center [925, 507] width 147 height 37
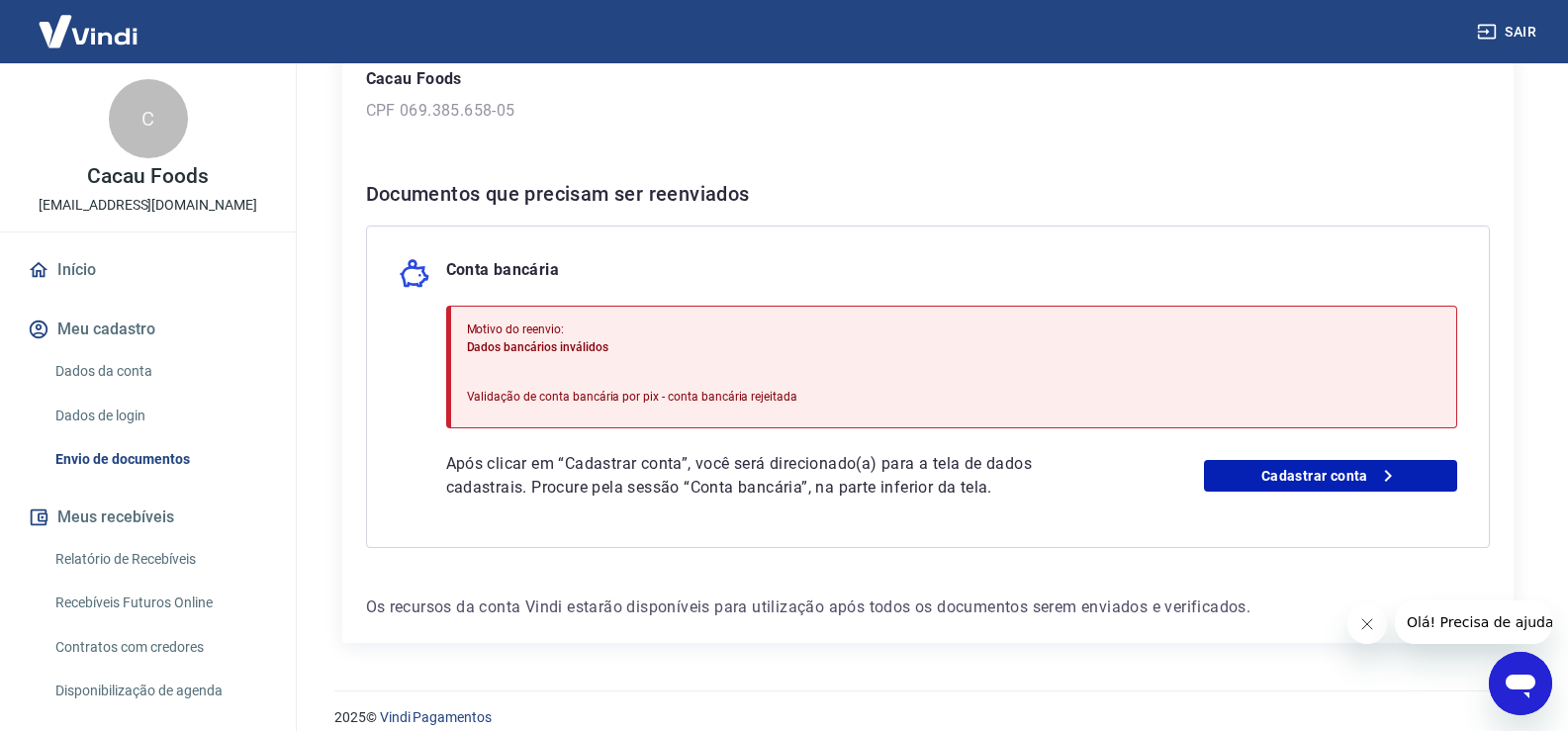
scroll to position [322, 0]
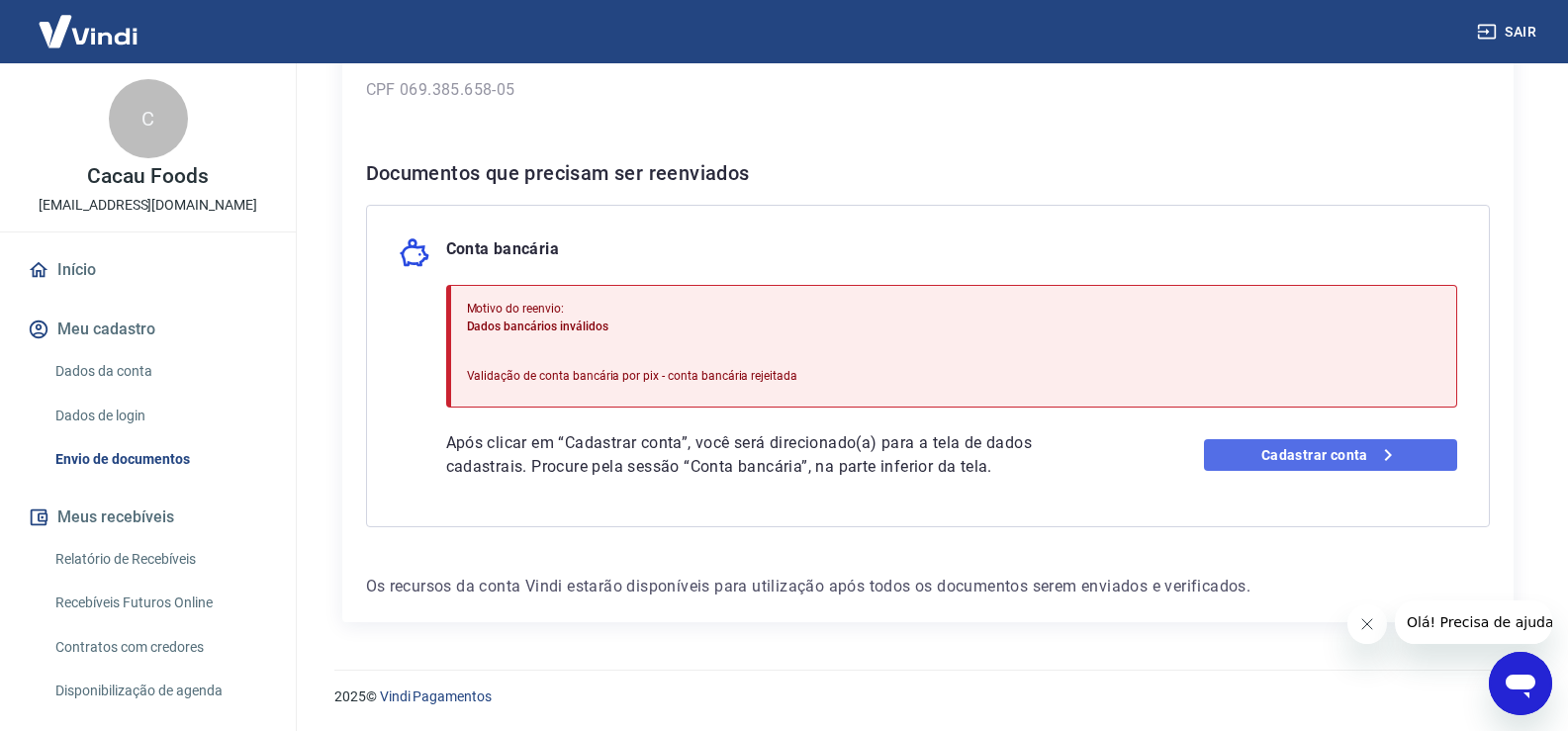
click at [1331, 452] on link "Cadastrar conta" at bounding box center [1330, 455] width 253 height 32
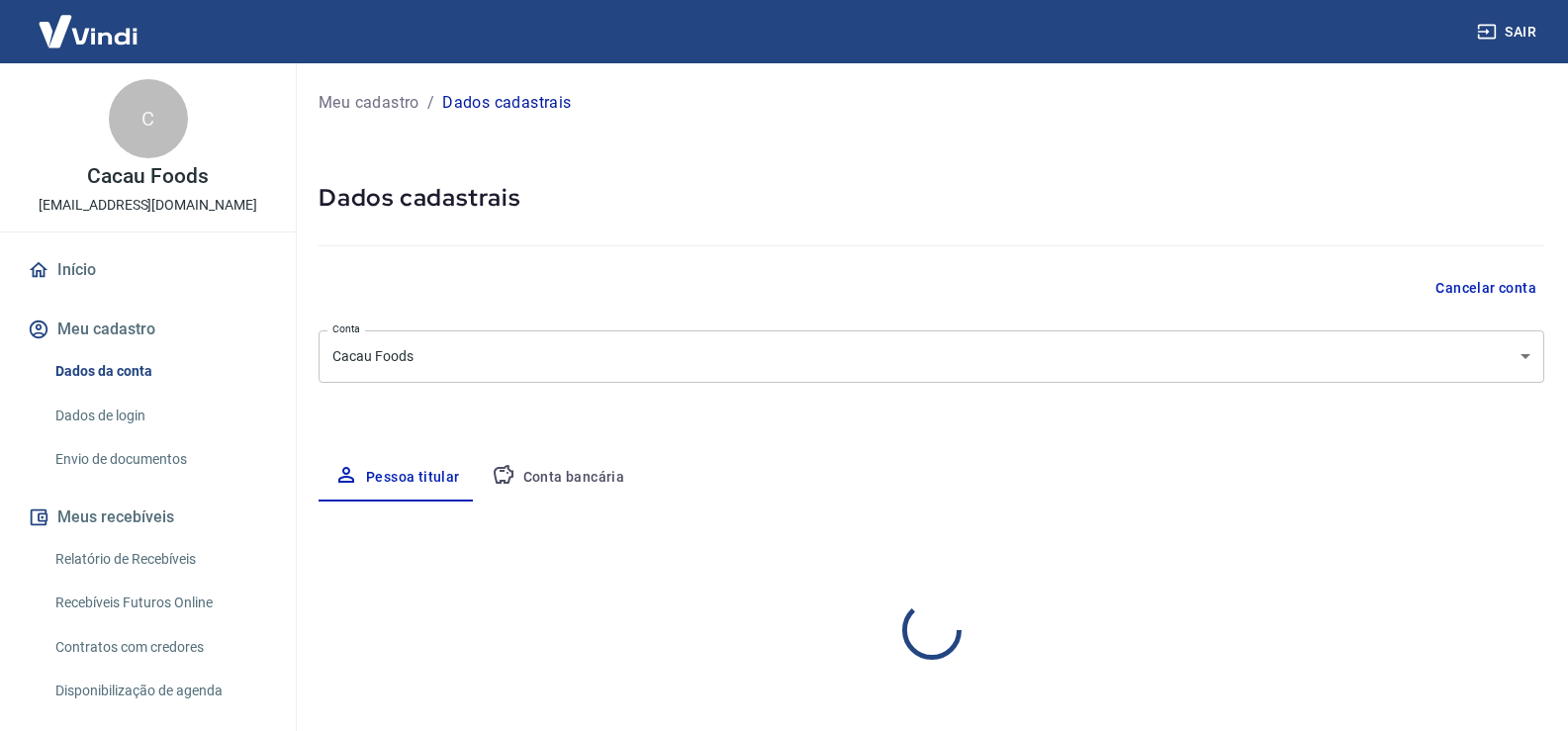
select select "SP"
select select "business"
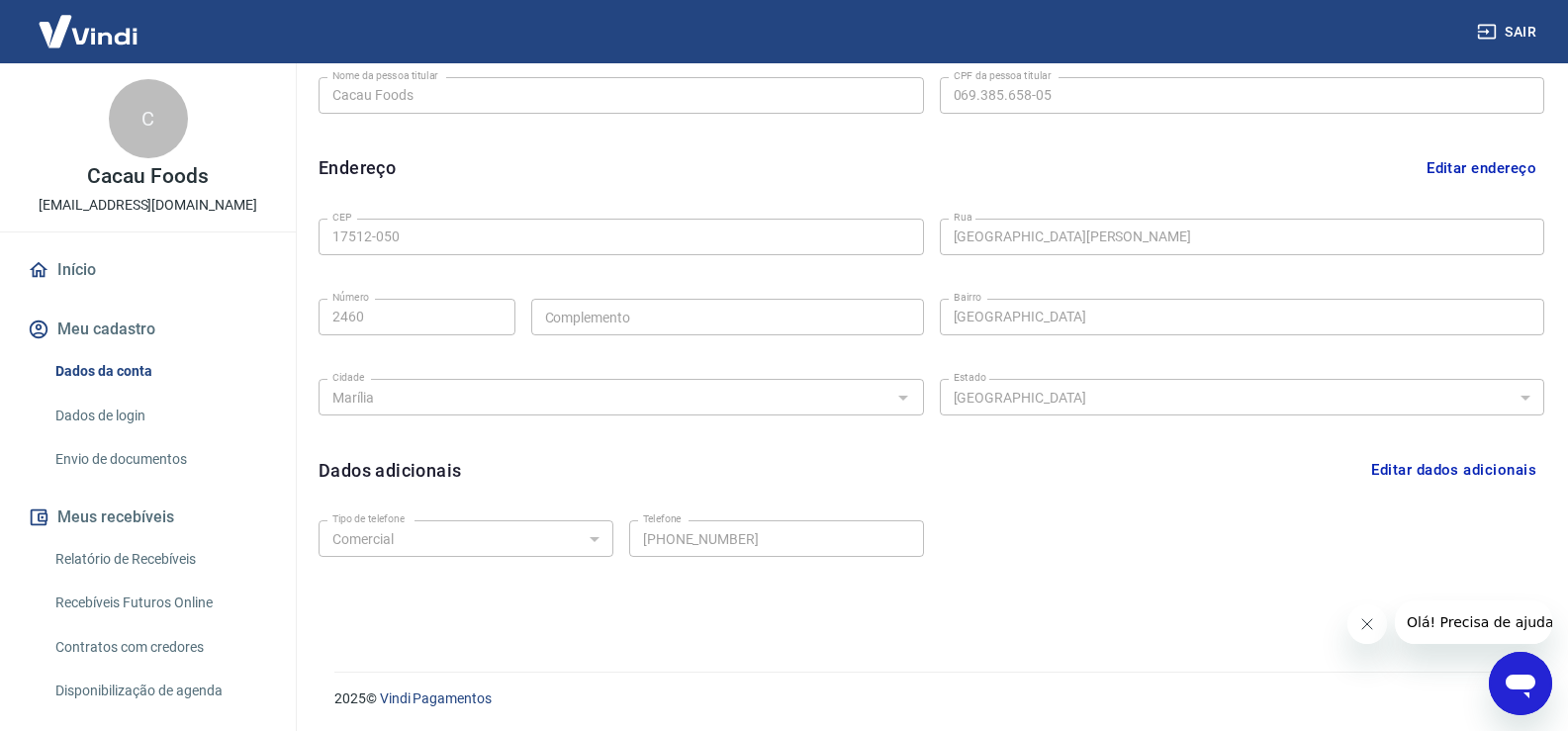
scroll to position [535, 0]
click at [113, 460] on link "Envio de documentos" at bounding box center [159, 459] width 225 height 41
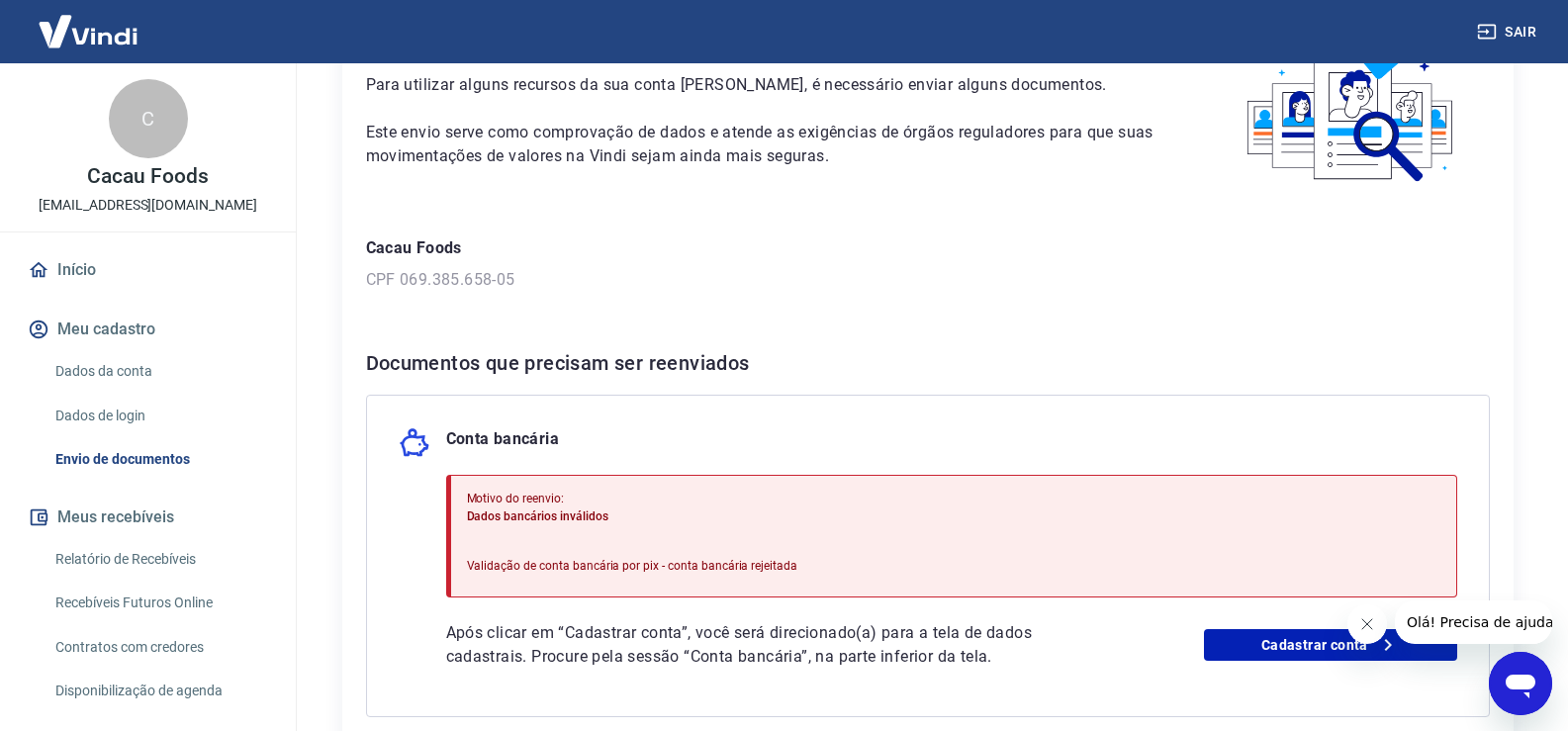
scroll to position [322, 0]
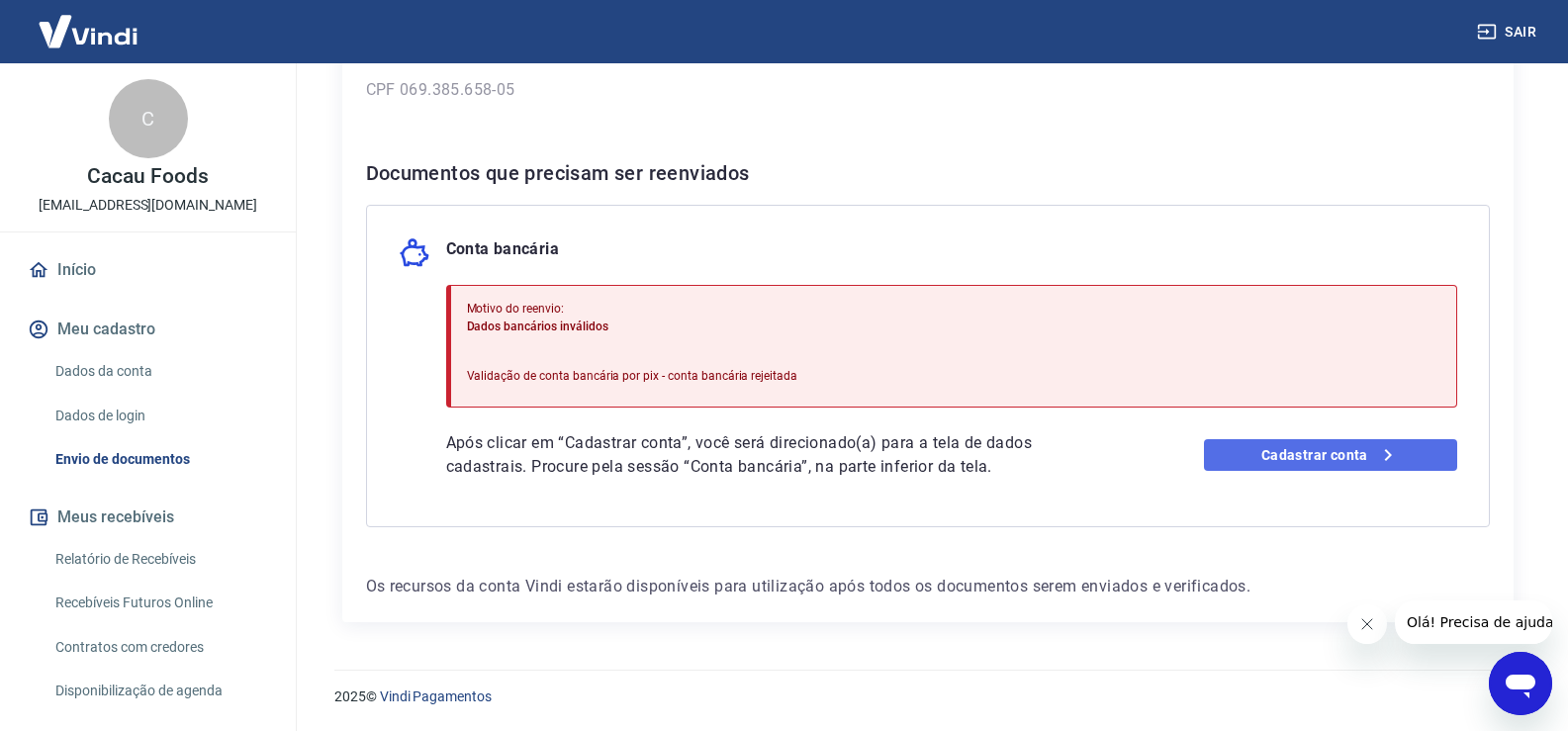
click at [1386, 452] on icon at bounding box center [1387, 455] width 7 height 12
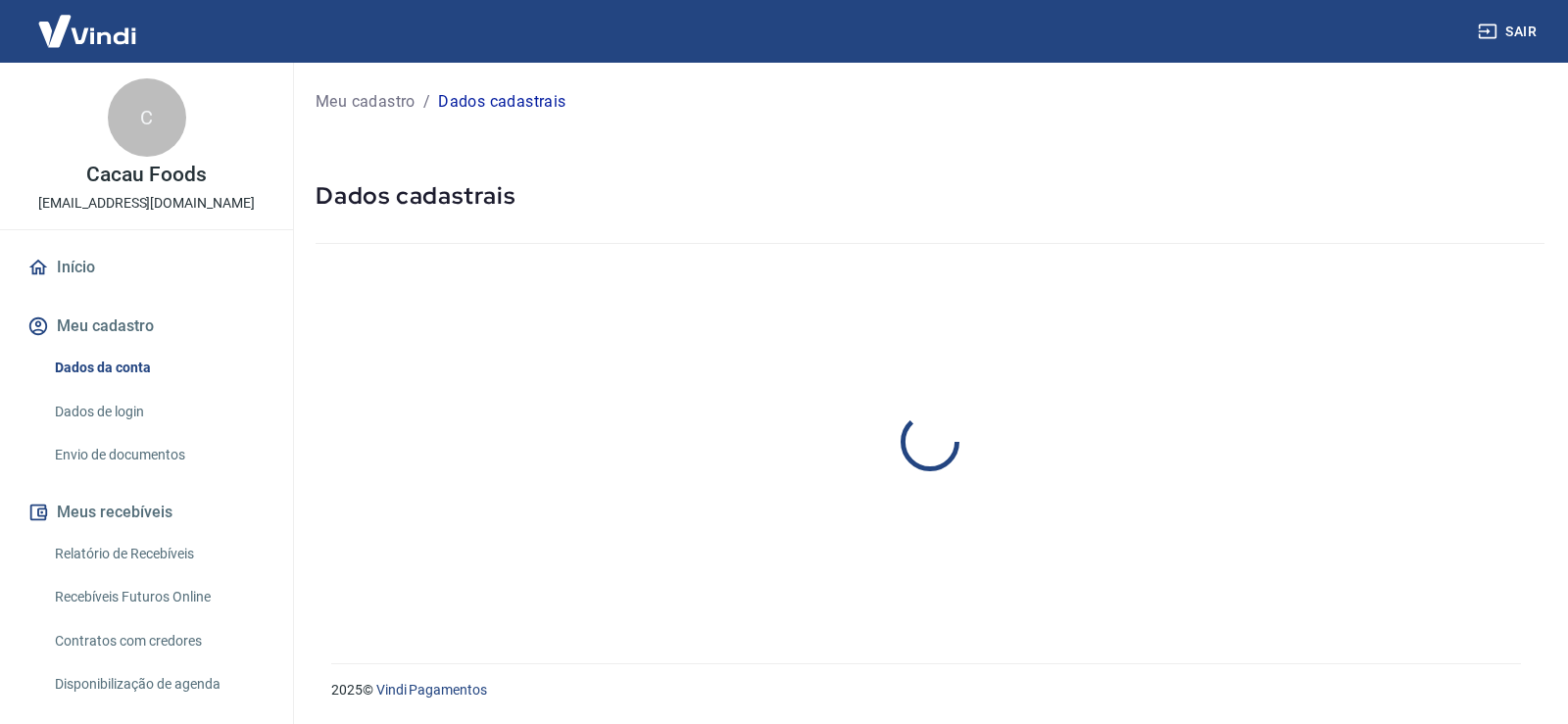
select select "SP"
select select "business"
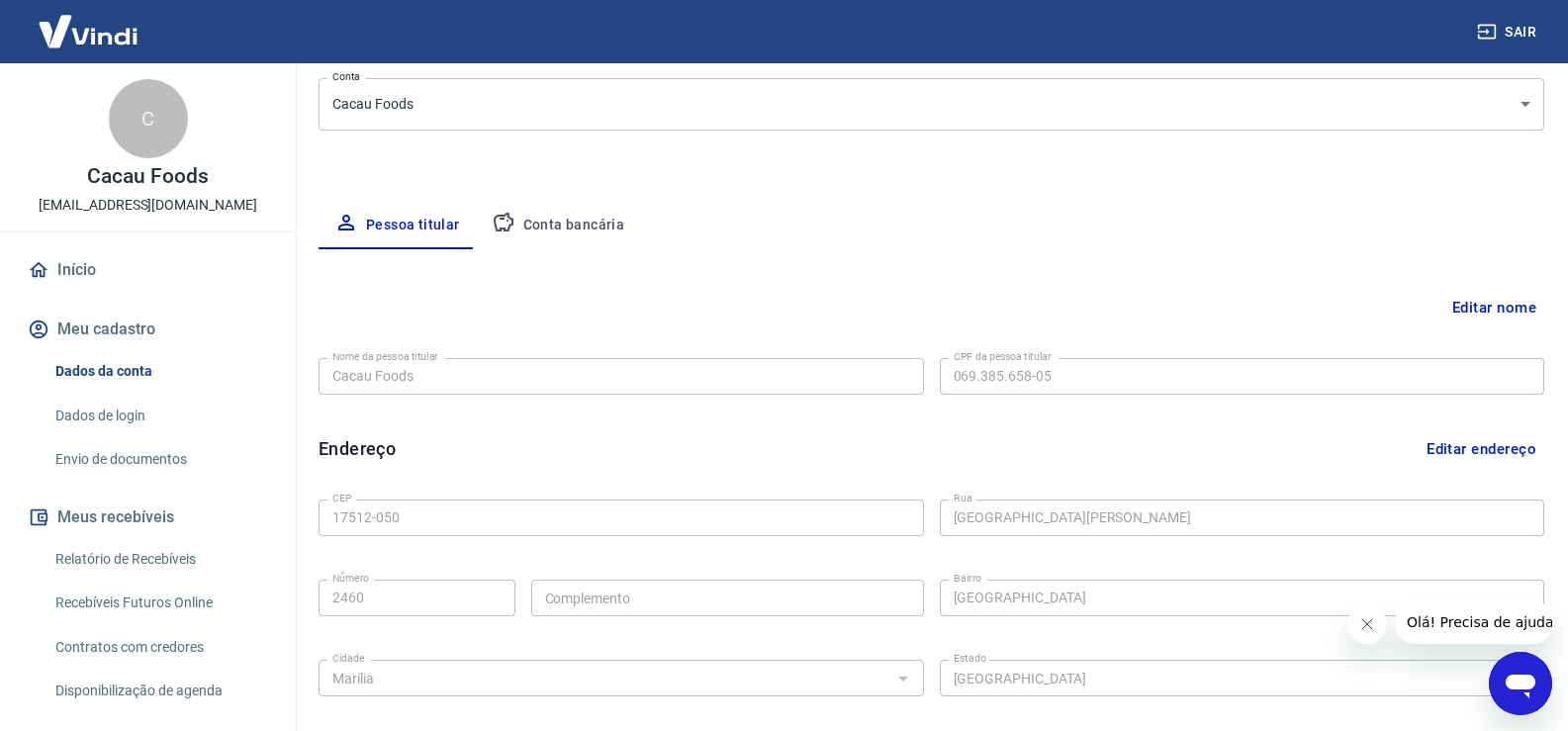
scroll to position [297, 0]
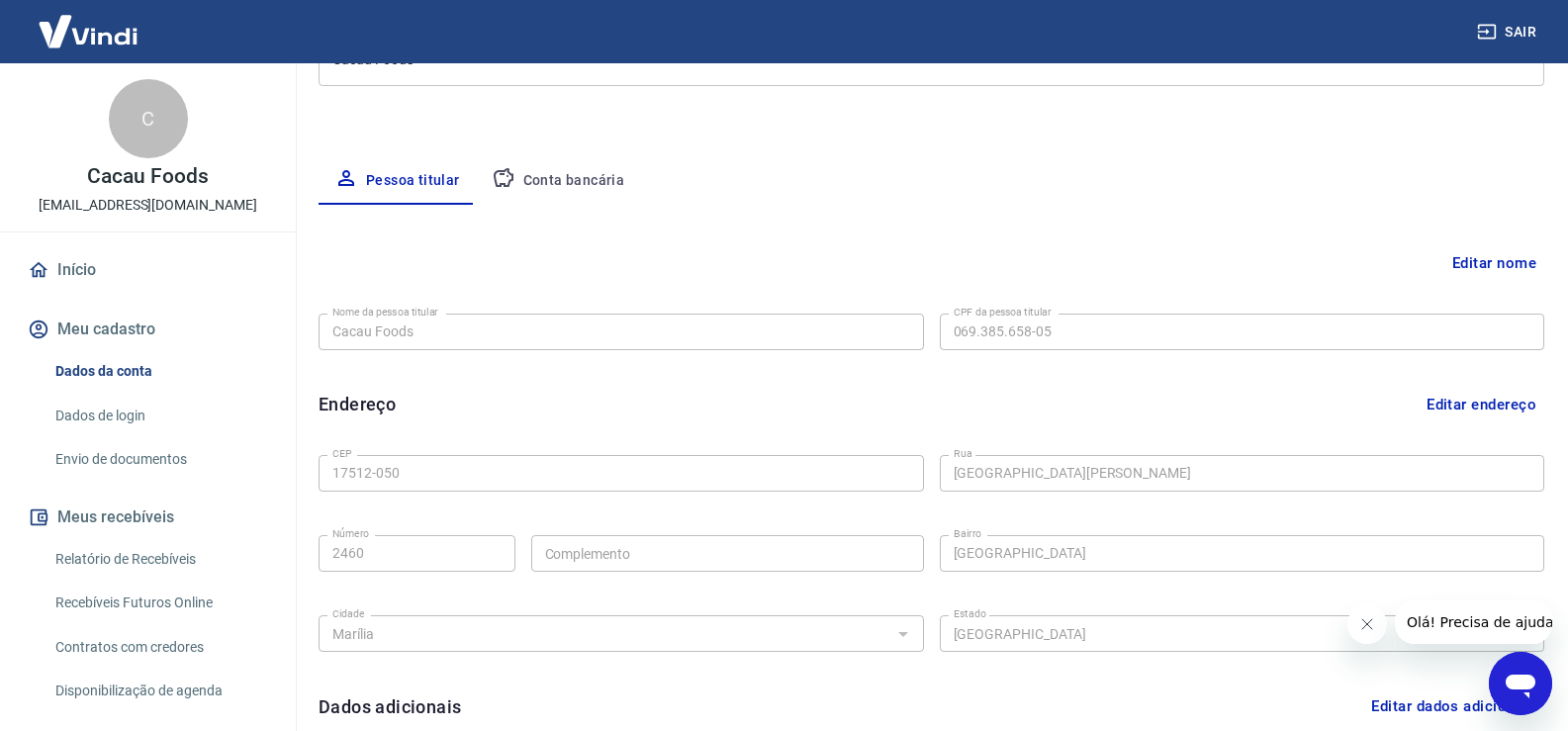
click at [572, 193] on button "Conta bancária" at bounding box center [558, 180] width 165 height 47
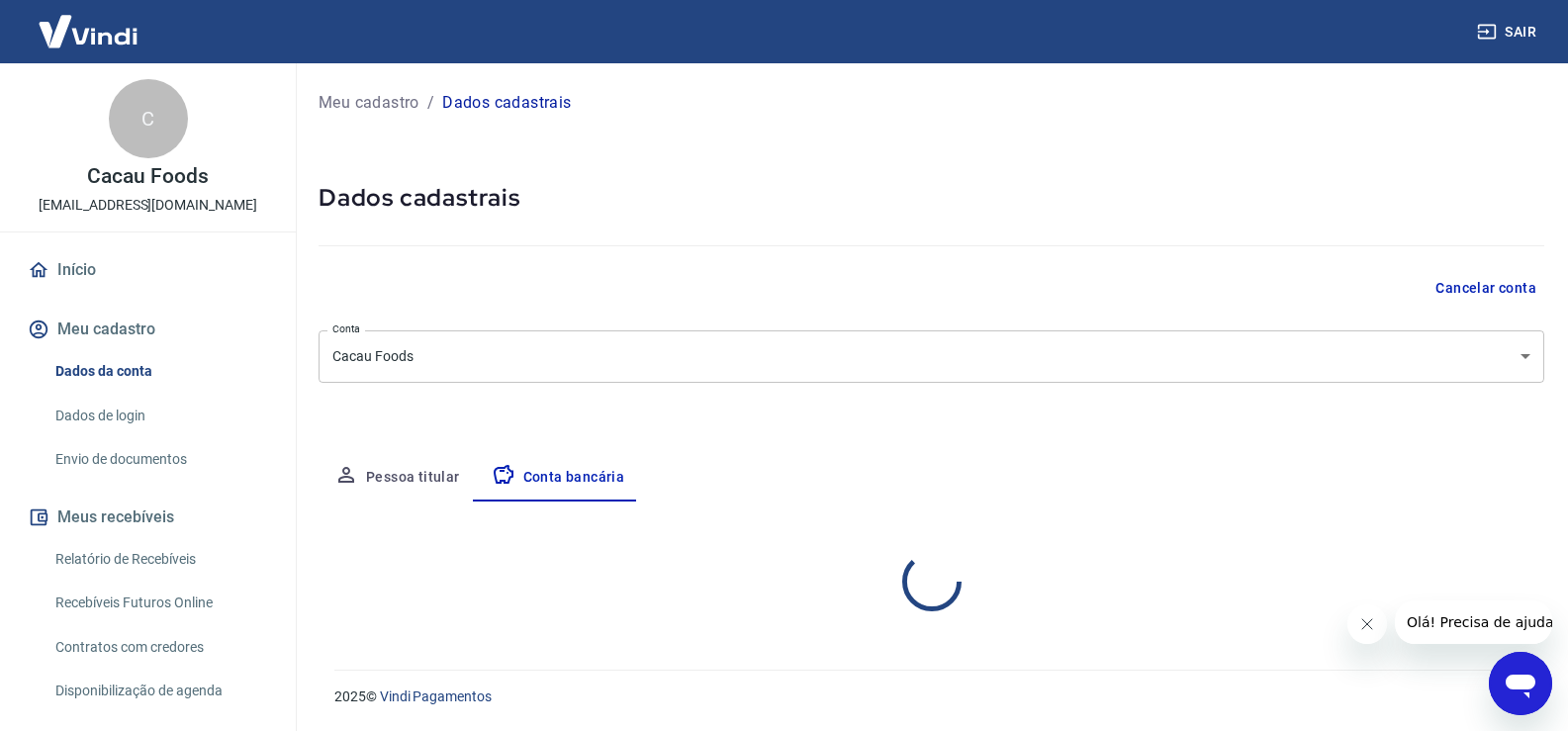
scroll to position [0, 0]
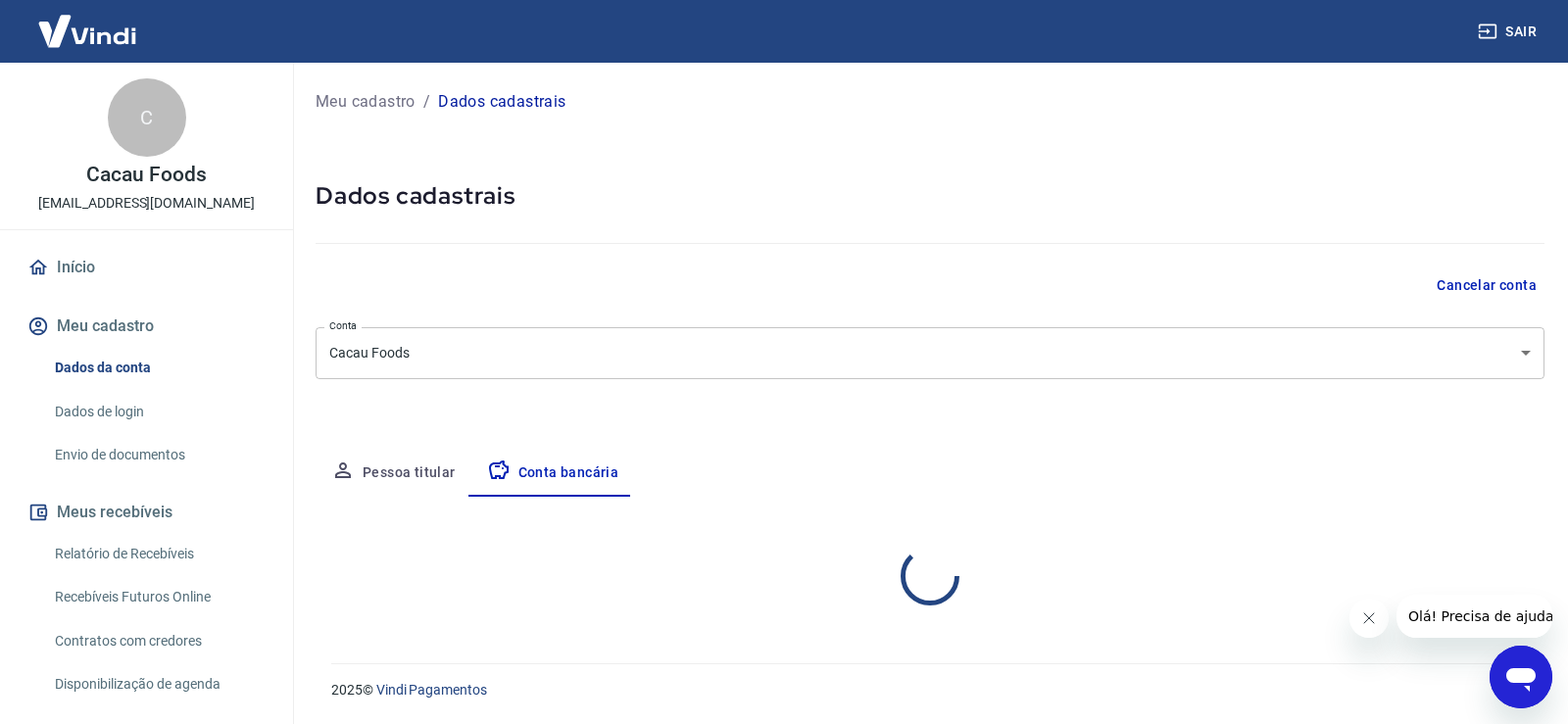
select select "1"
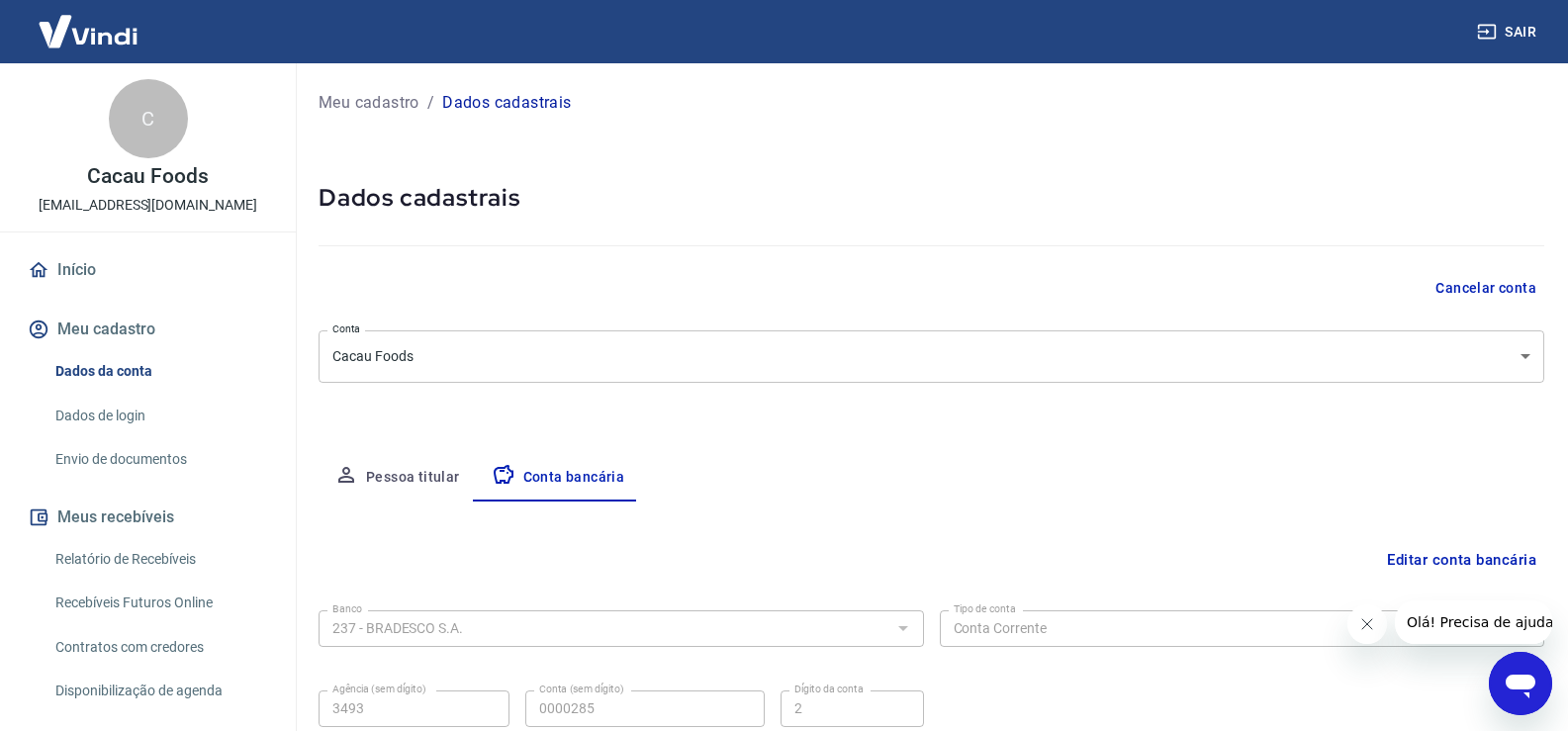
scroll to position [170, 0]
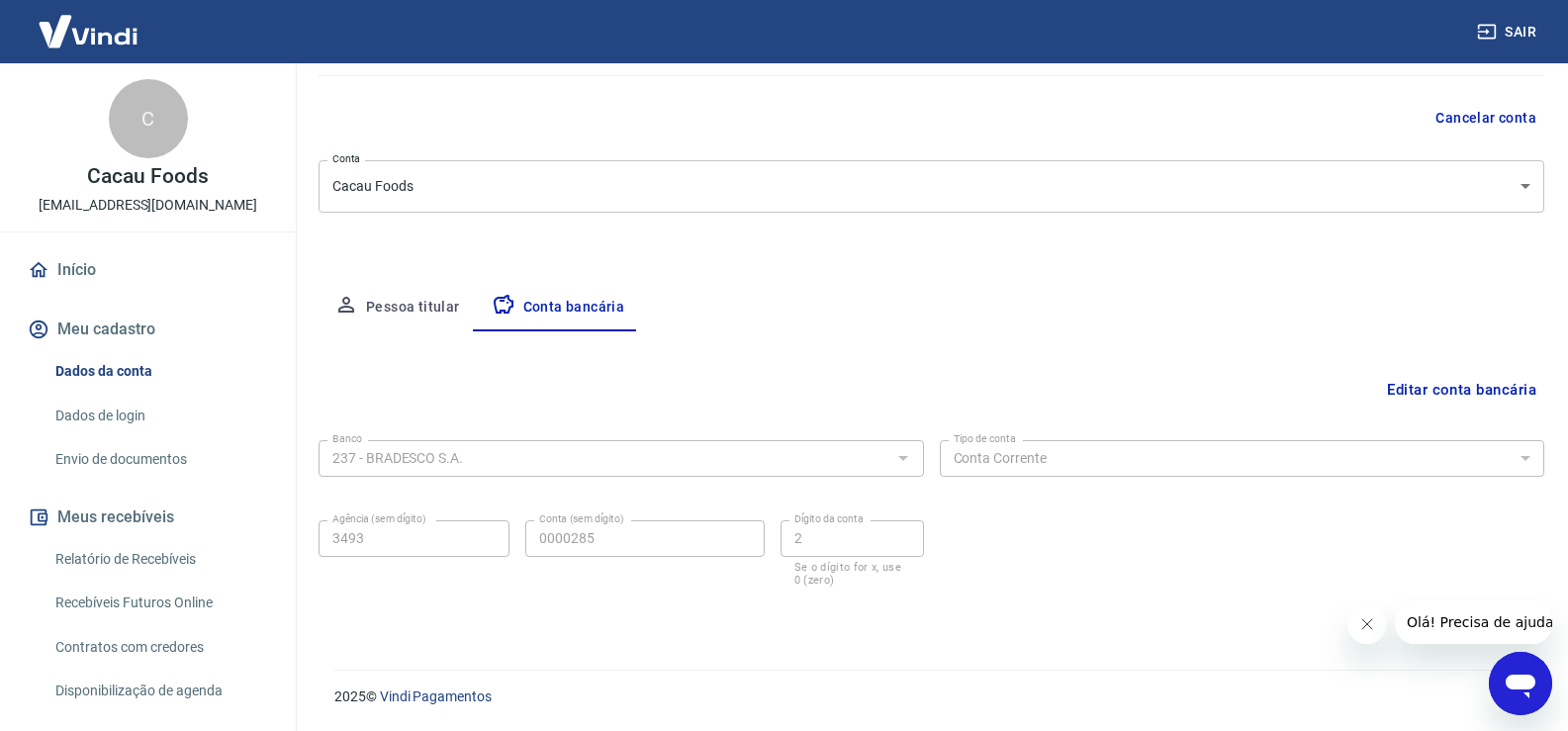
click at [1494, 381] on button "Editar conta bancária" at bounding box center [1461, 390] width 165 height 38
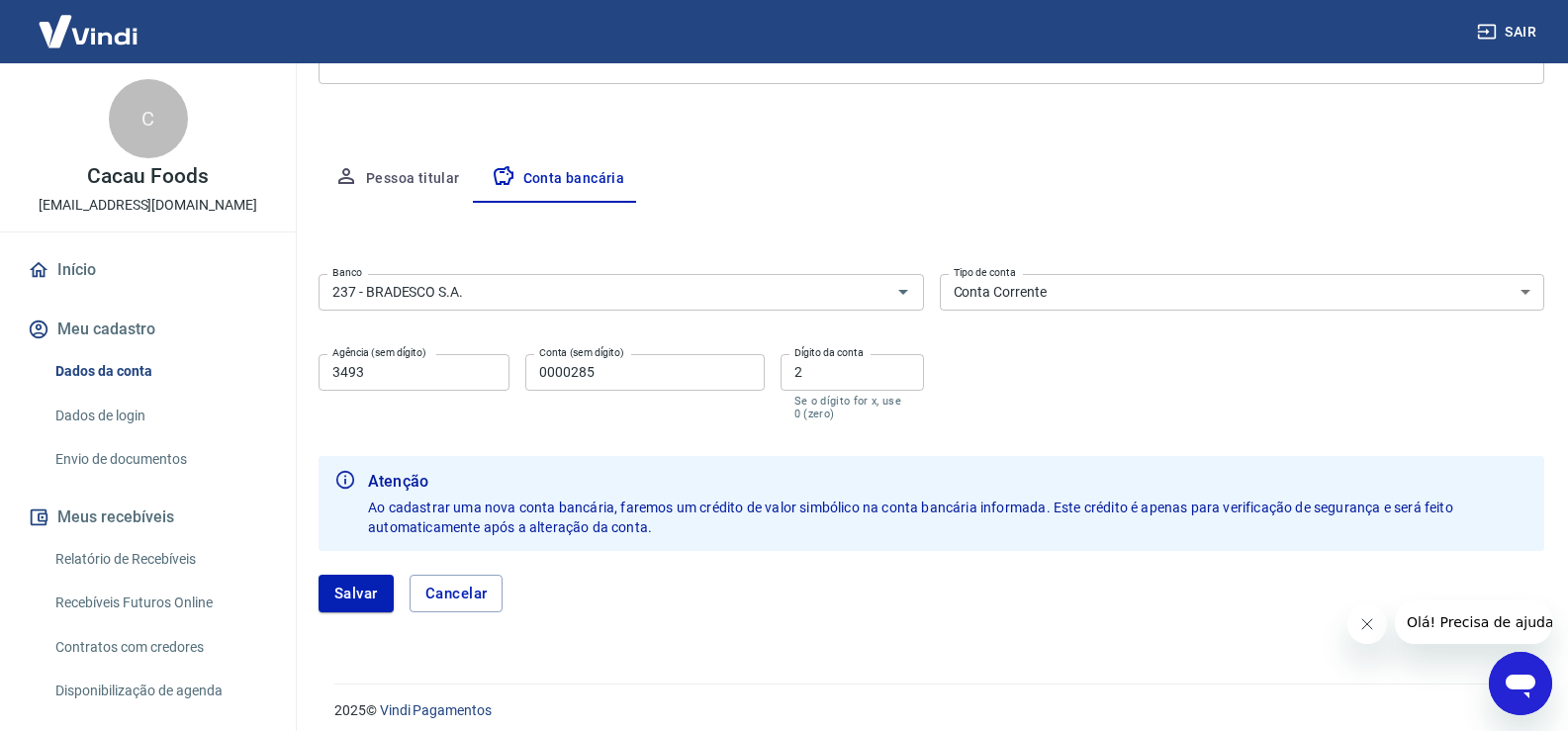
scroll to position [313, 0]
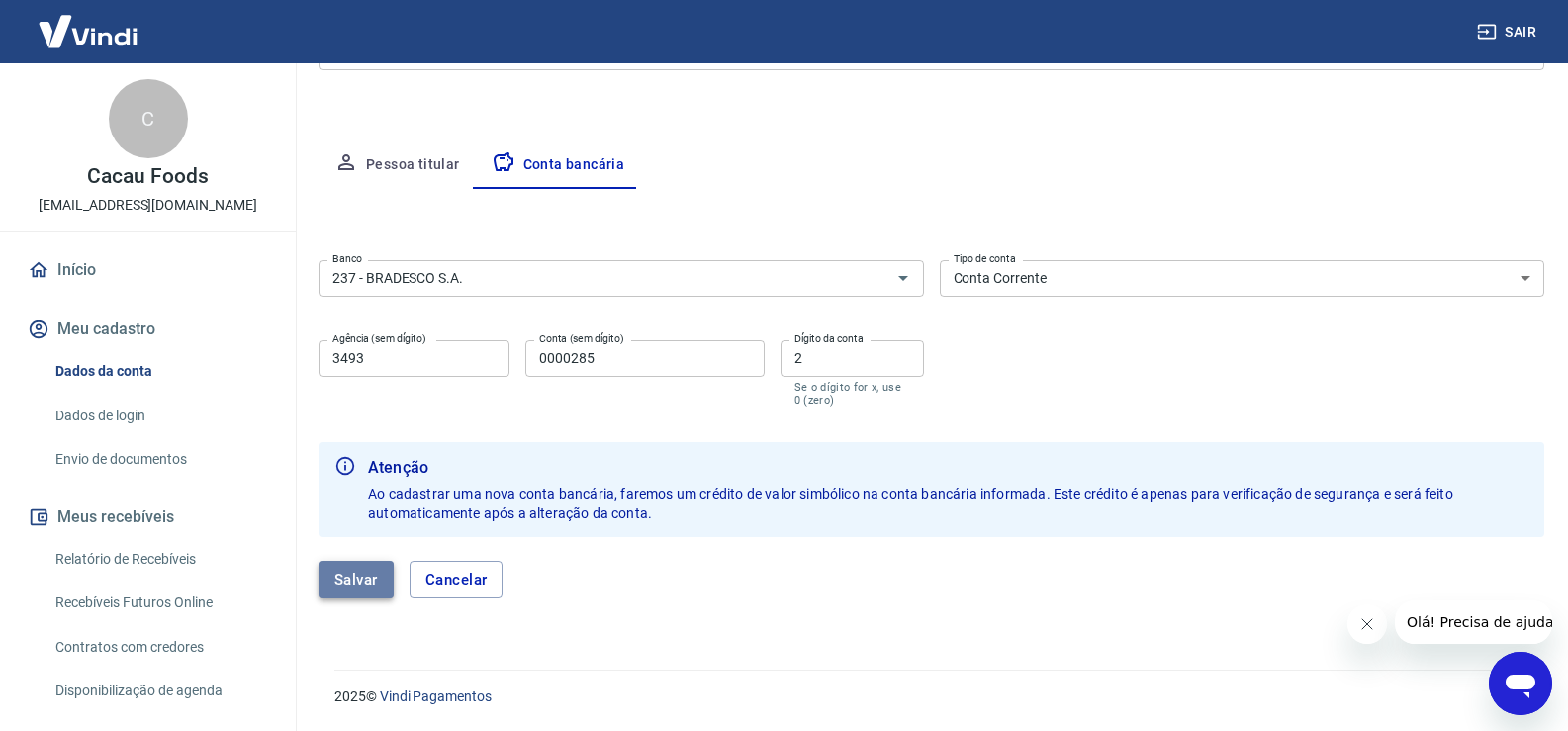
click at [358, 586] on button "Salvar" at bounding box center [355, 580] width 75 height 38
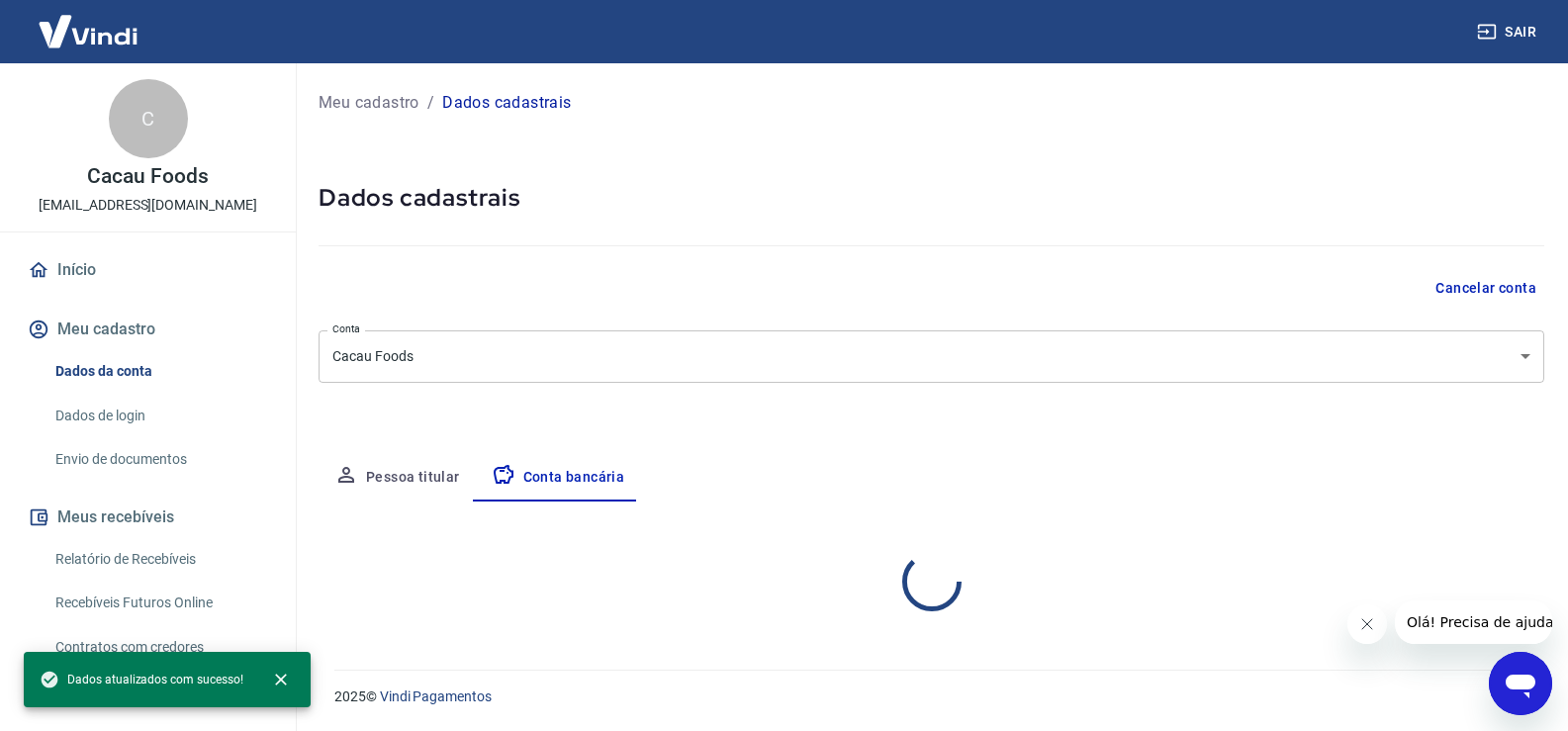
scroll to position [0, 0]
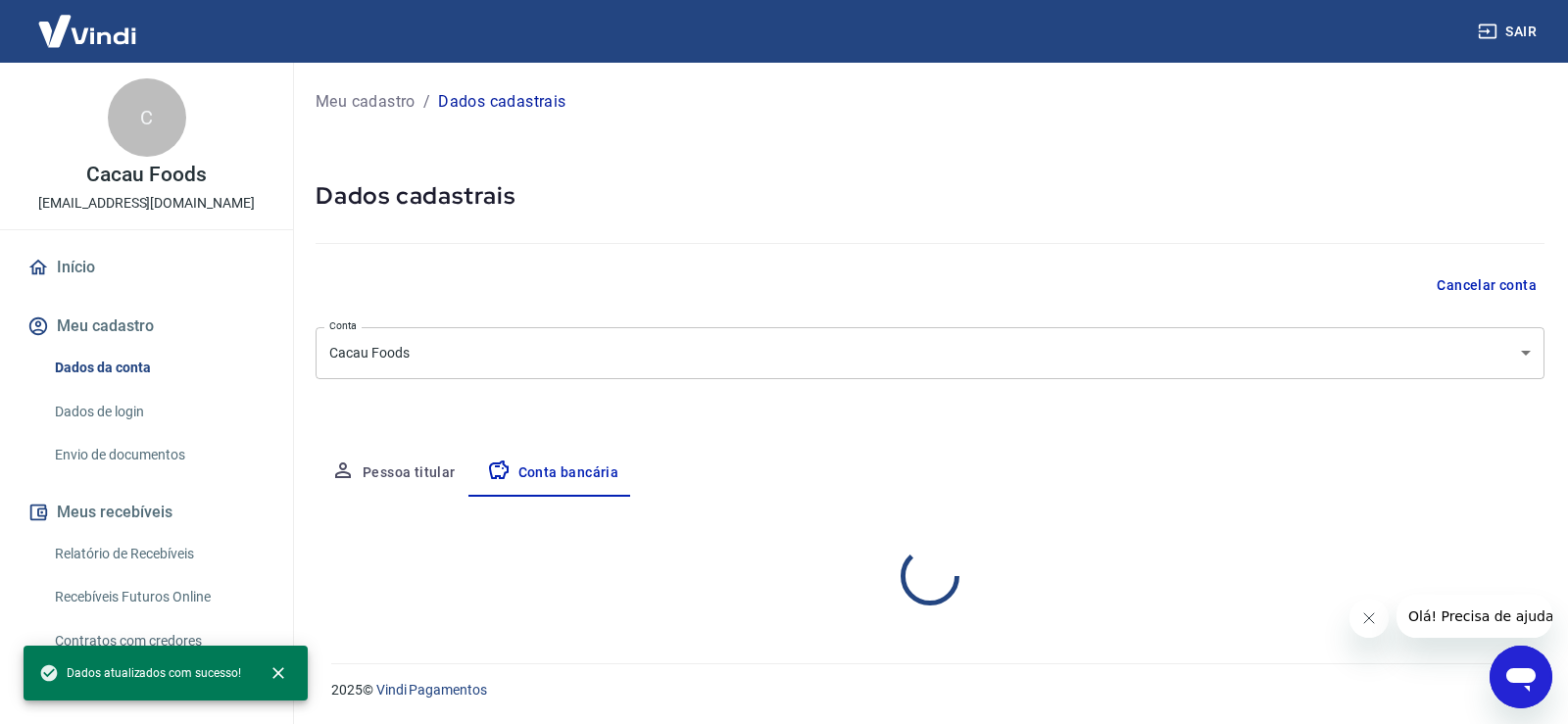
select select "1"
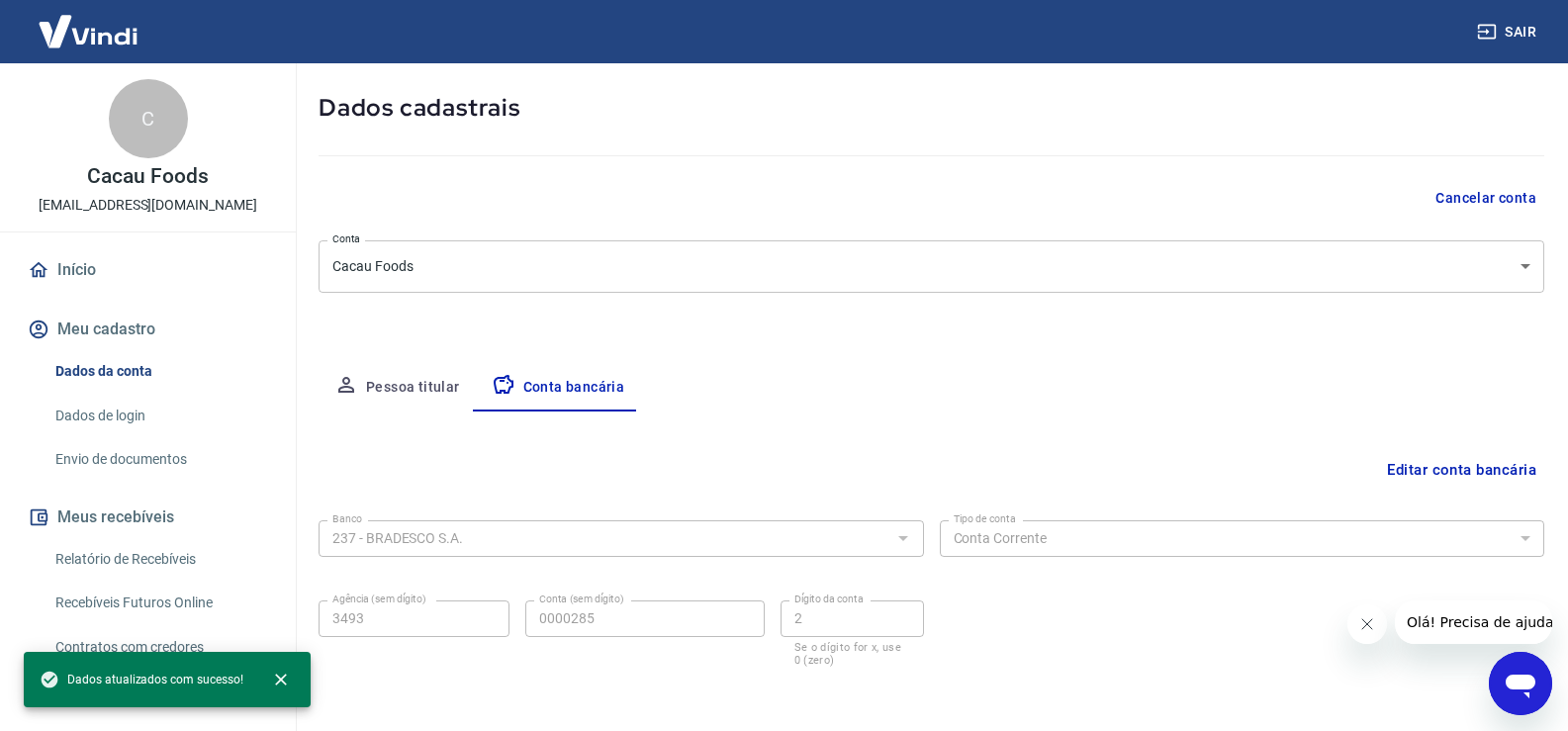
scroll to position [170, 0]
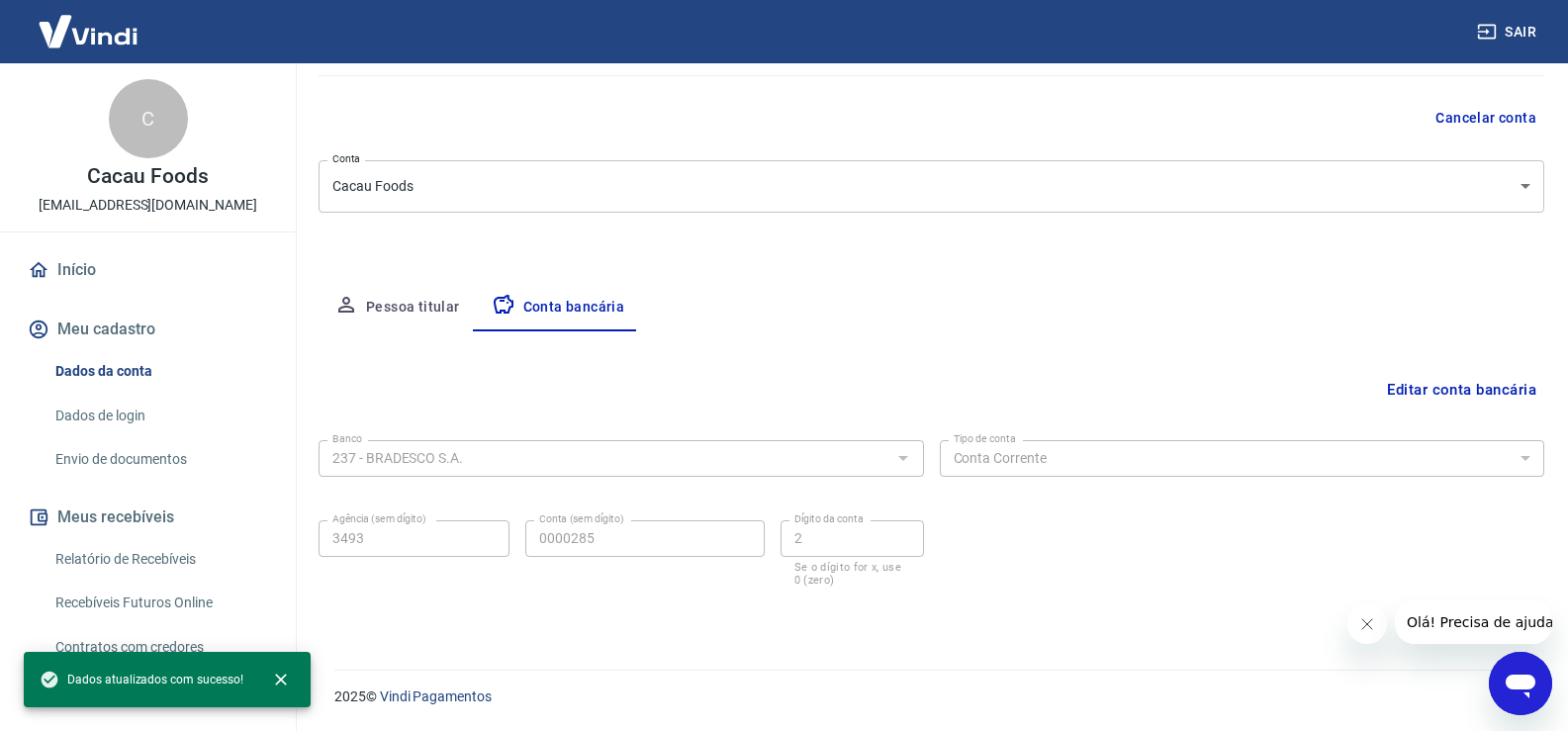
click at [173, 438] on div "Dados da conta Dados de login Envio de documentos" at bounding box center [148, 415] width 248 height 129
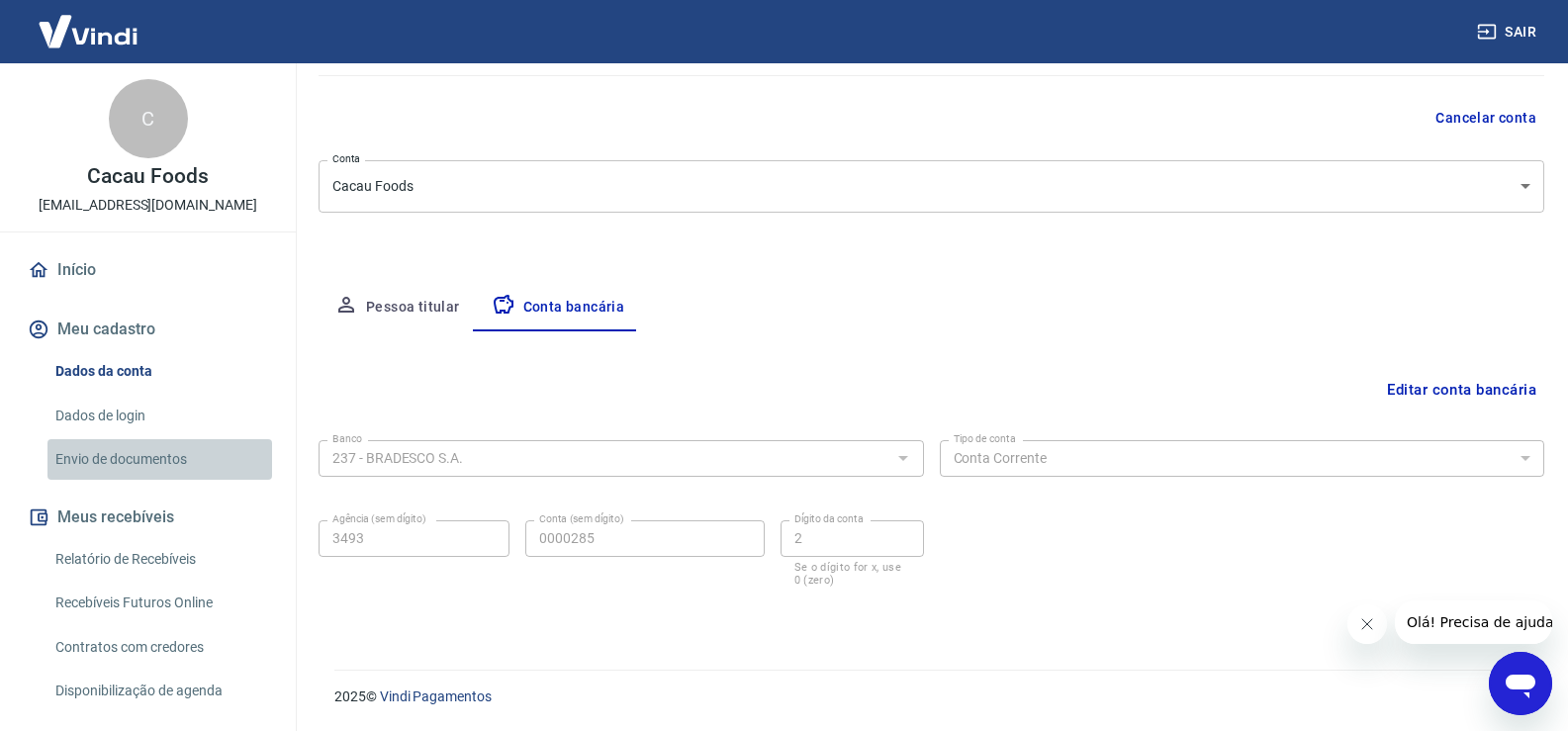
click at [168, 453] on link "Envio de documentos" at bounding box center [159, 459] width 225 height 41
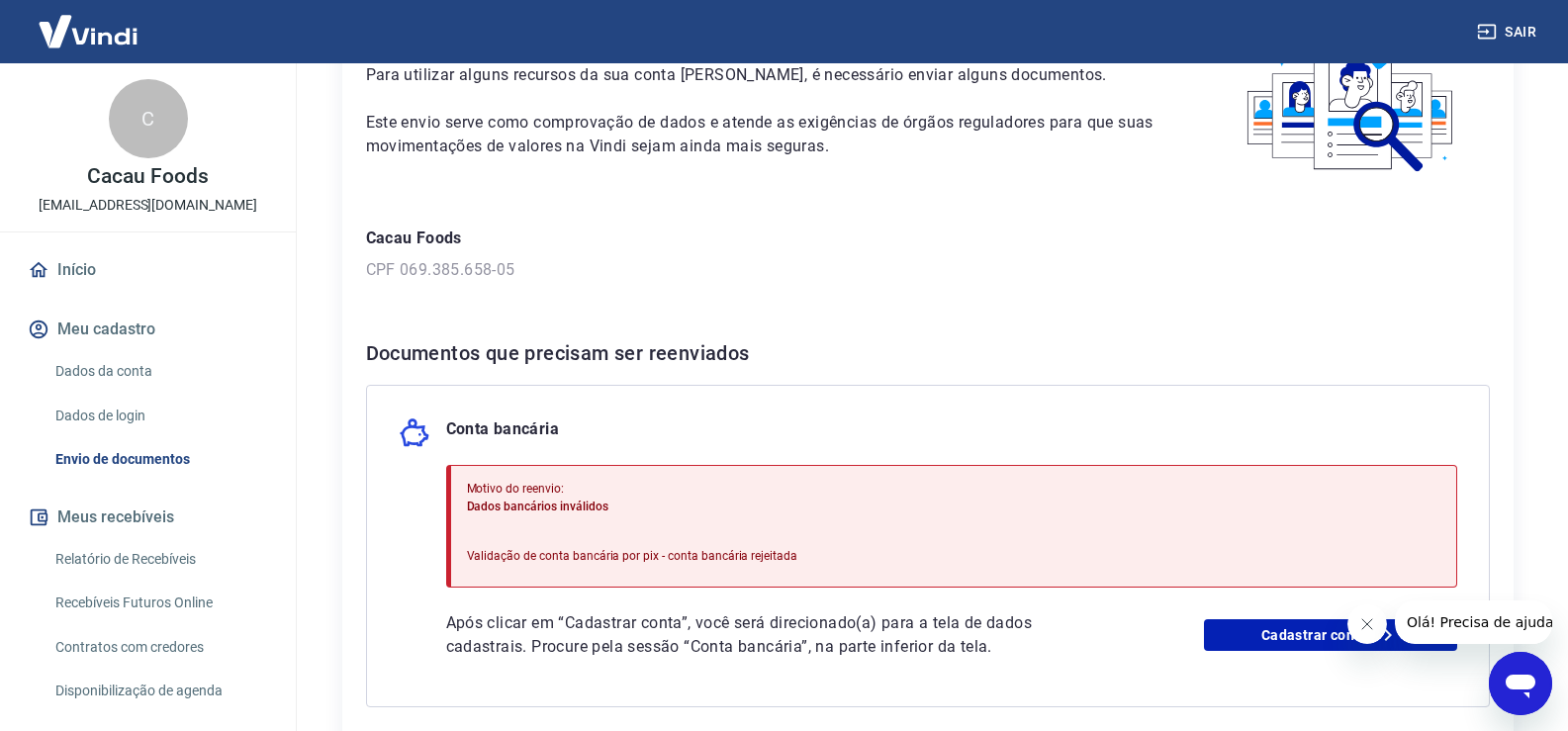
scroll to position [322, 0]
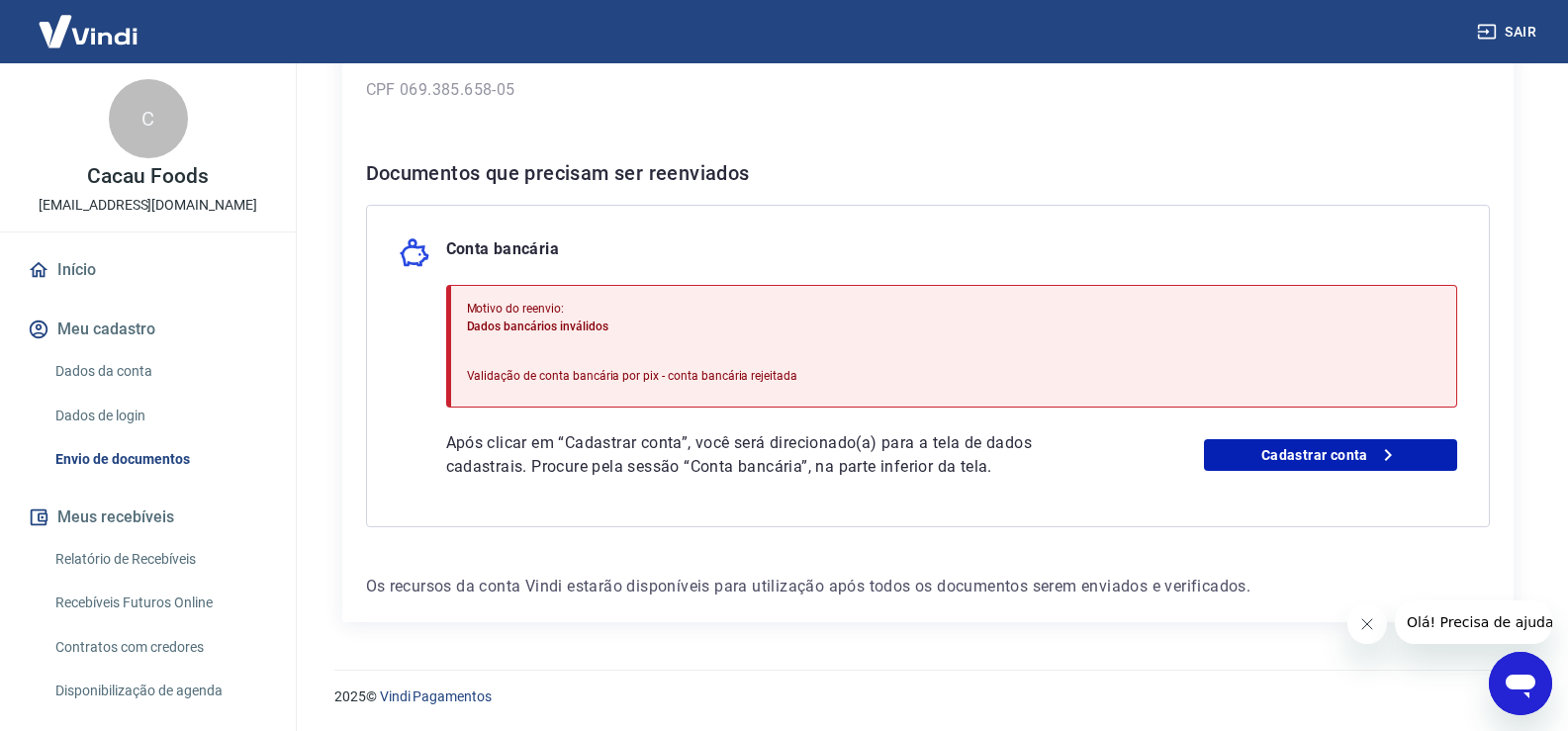
click at [612, 389] on div "Motivo do reenvio: Dados bancários inválidos Validação de conta bancária por pi…" at bounding box center [632, 346] width 331 height 109
drag, startPoint x: 492, startPoint y: 434, endPoint x: 652, endPoint y: 452, distance: 161.2
click at [652, 452] on p "Após clicar em “Cadastrar conta”, você será direcionado(a) para a tela de dados…" at bounding box center [774, 454] width 657 height 47
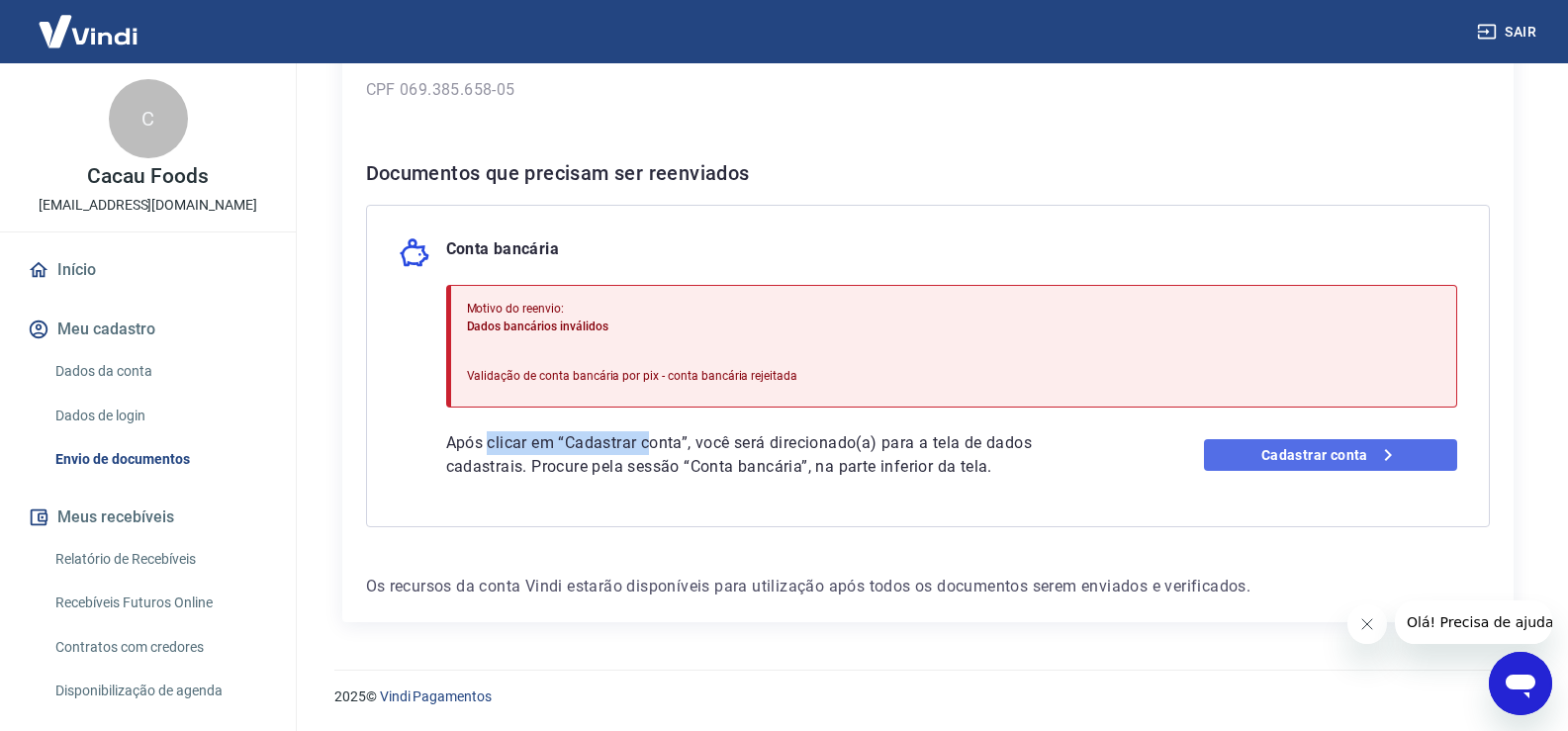
click at [1334, 445] on link "Cadastrar conta" at bounding box center [1330, 455] width 253 height 32
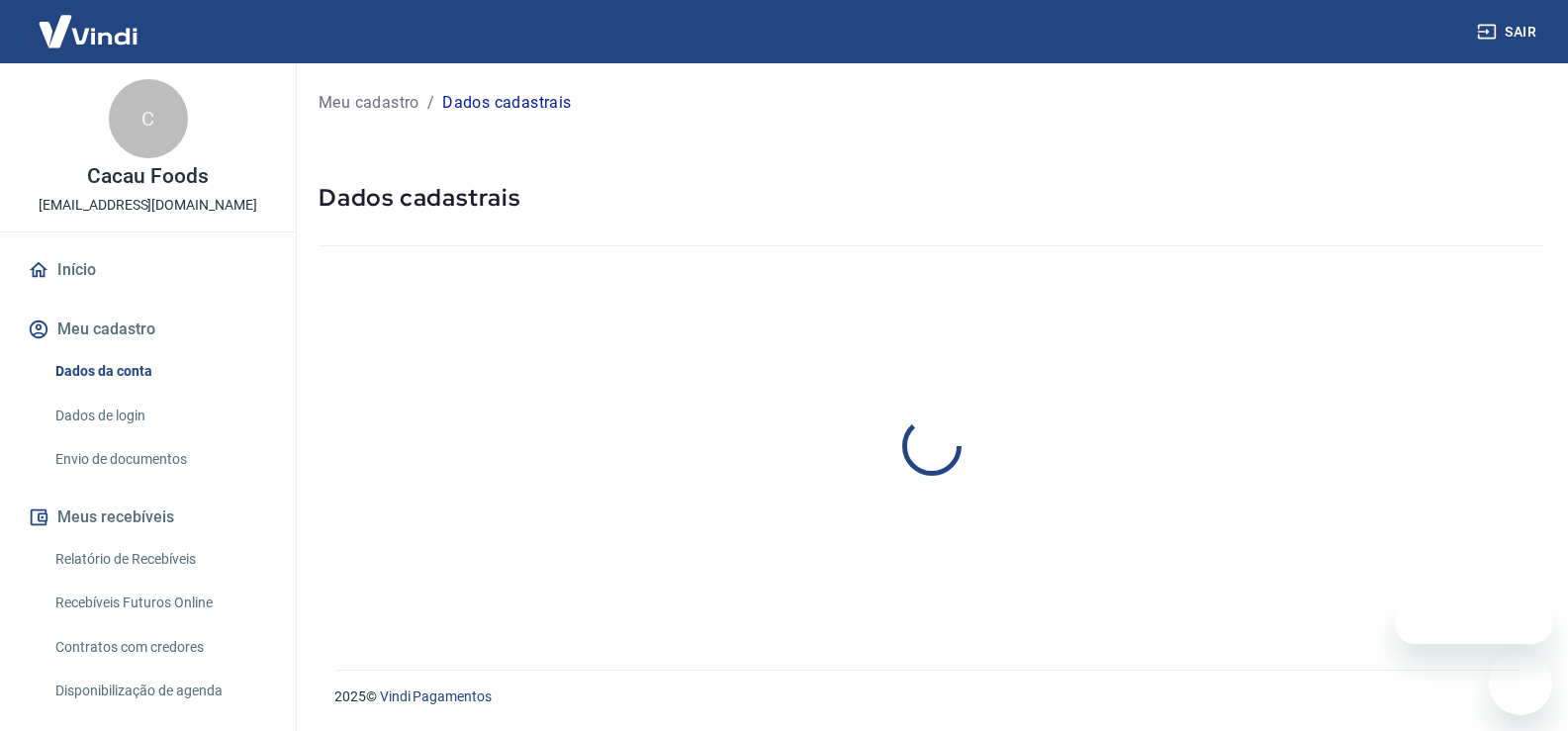
select select "SP"
select select "business"
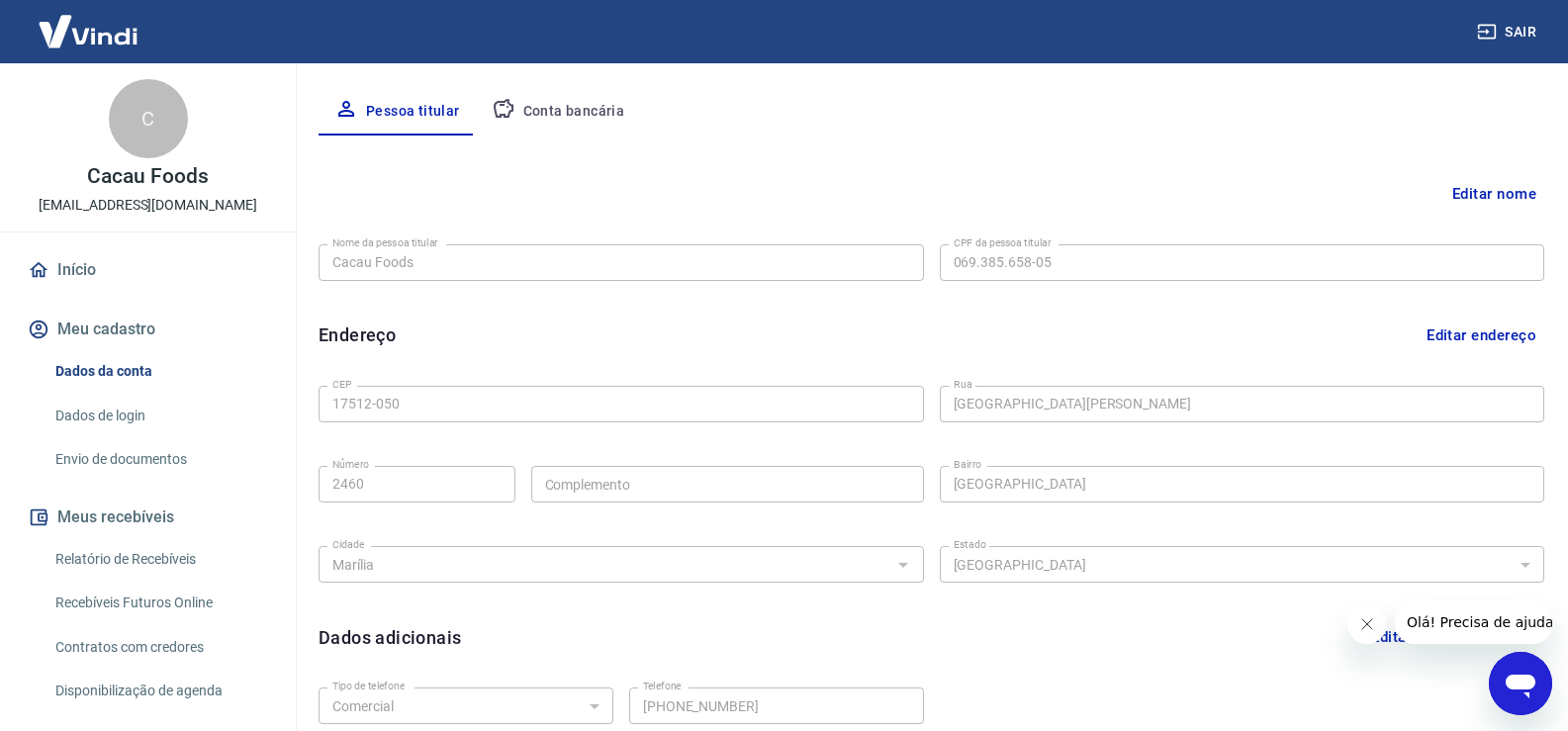
scroll to position [337, 0]
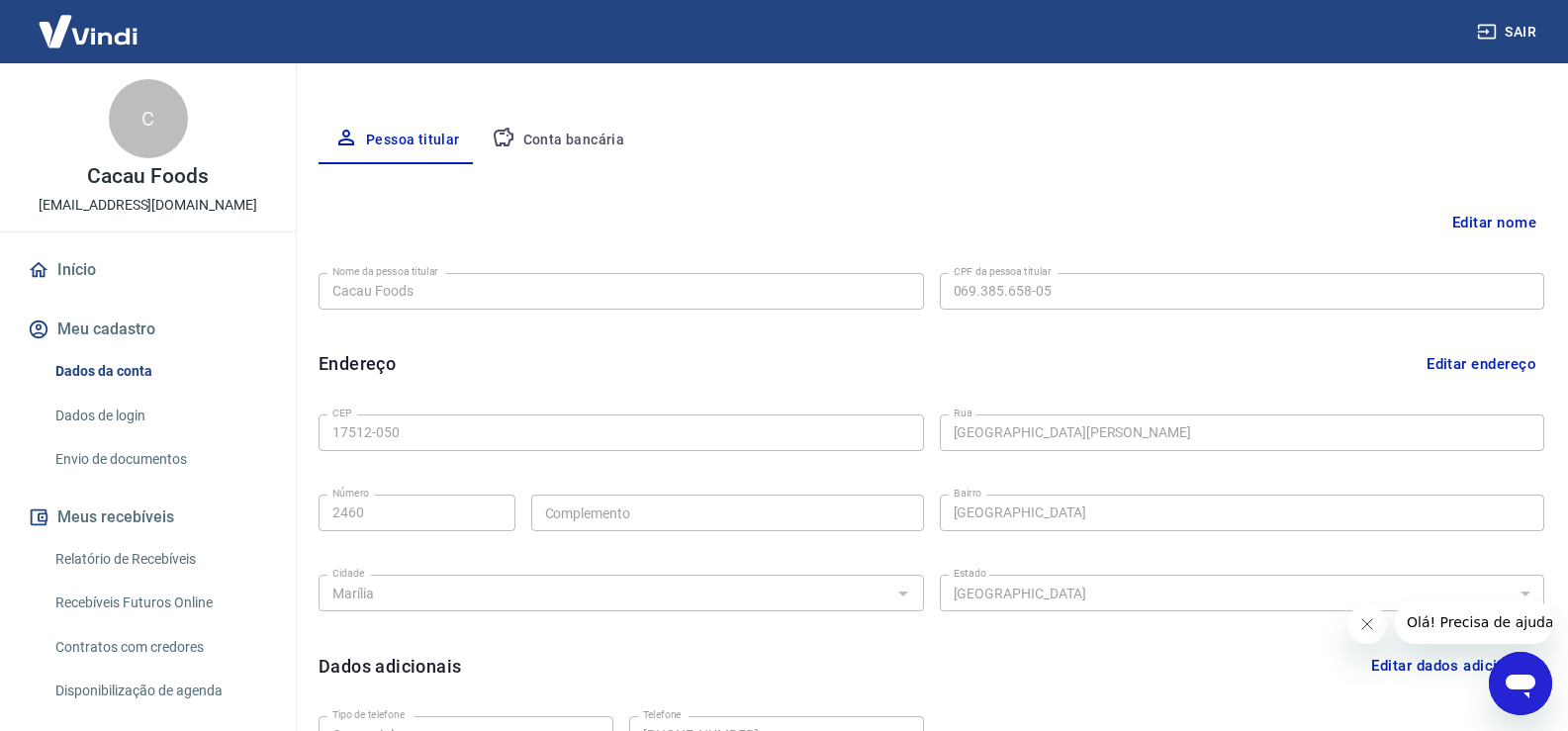
click at [572, 119] on button "Conta bancária" at bounding box center [558, 140] width 165 height 47
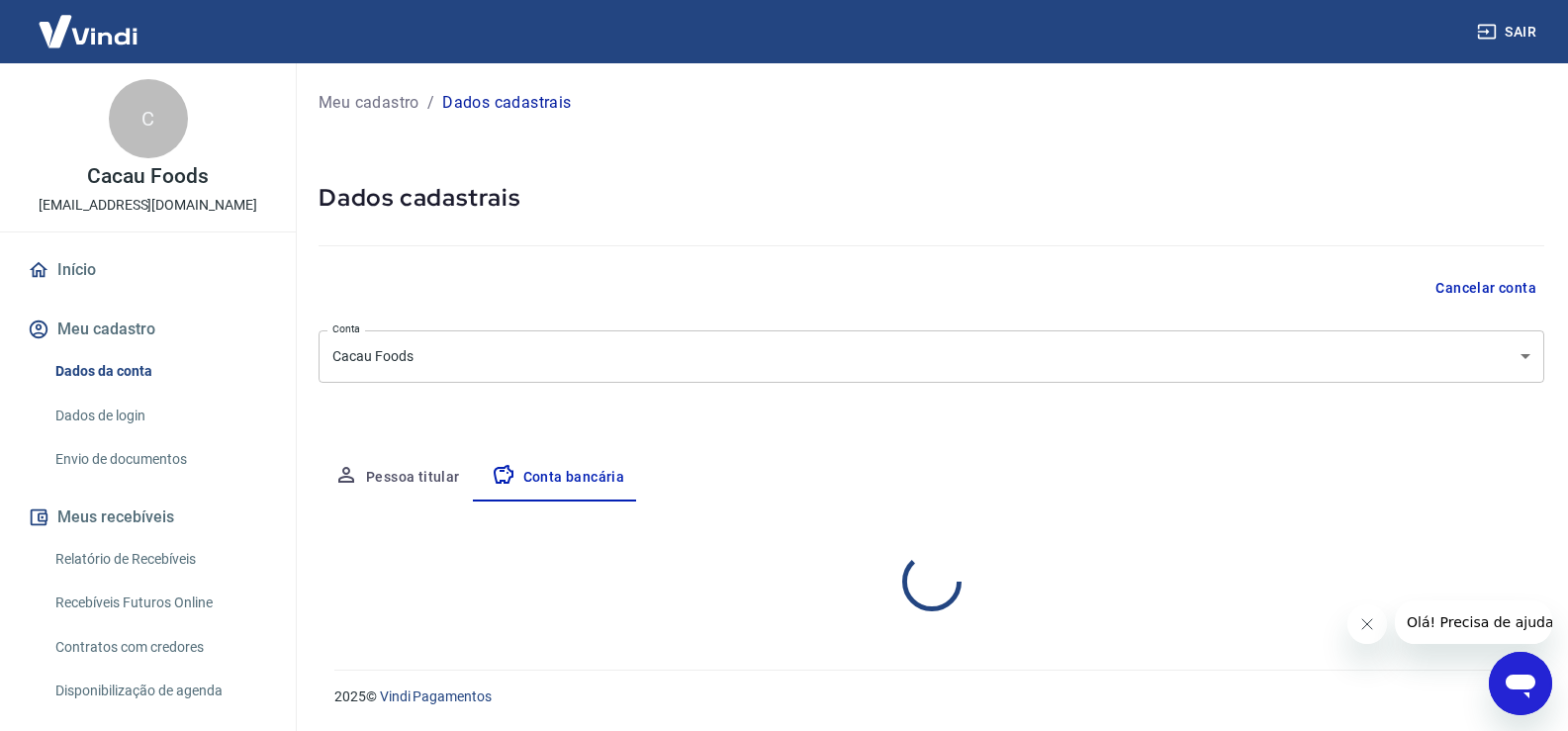
scroll to position [0, 0]
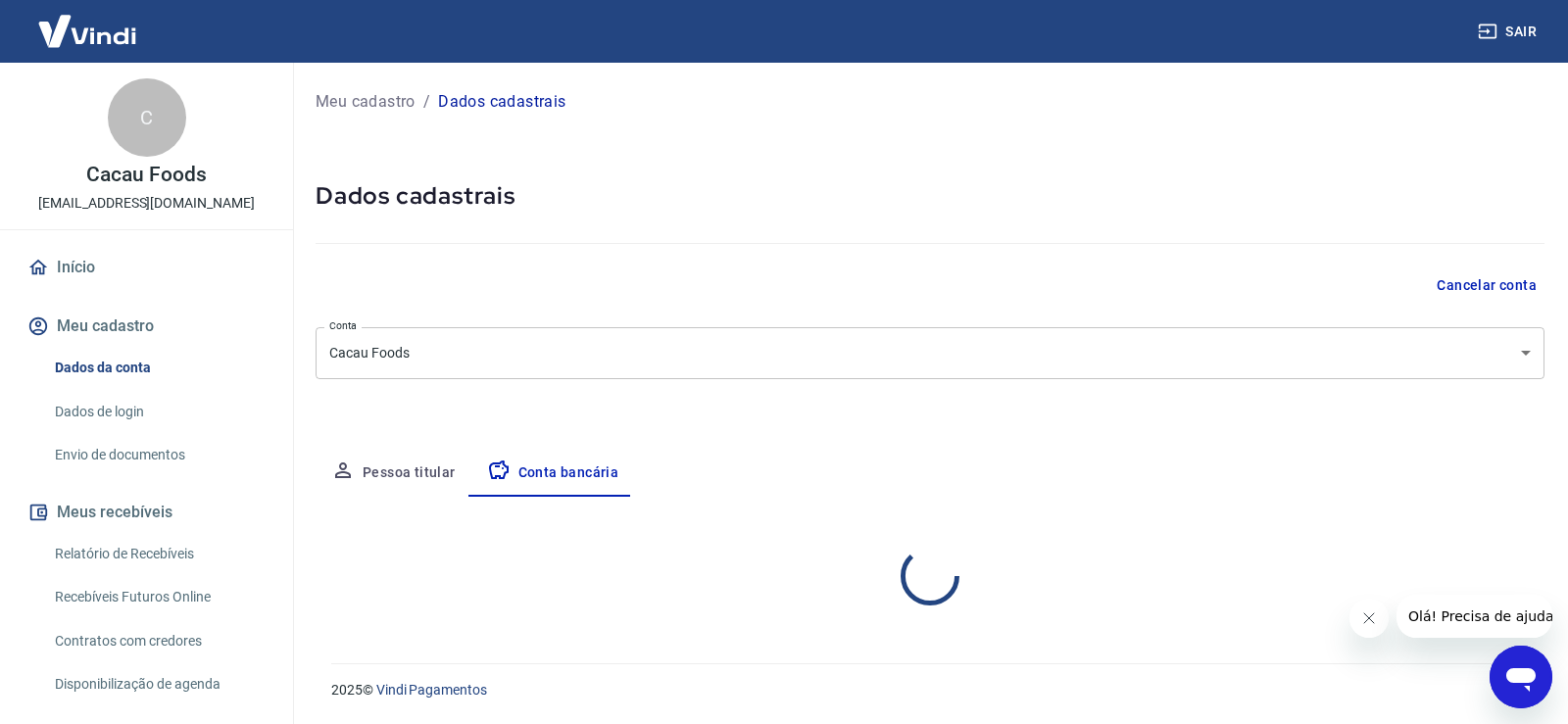
select select "1"
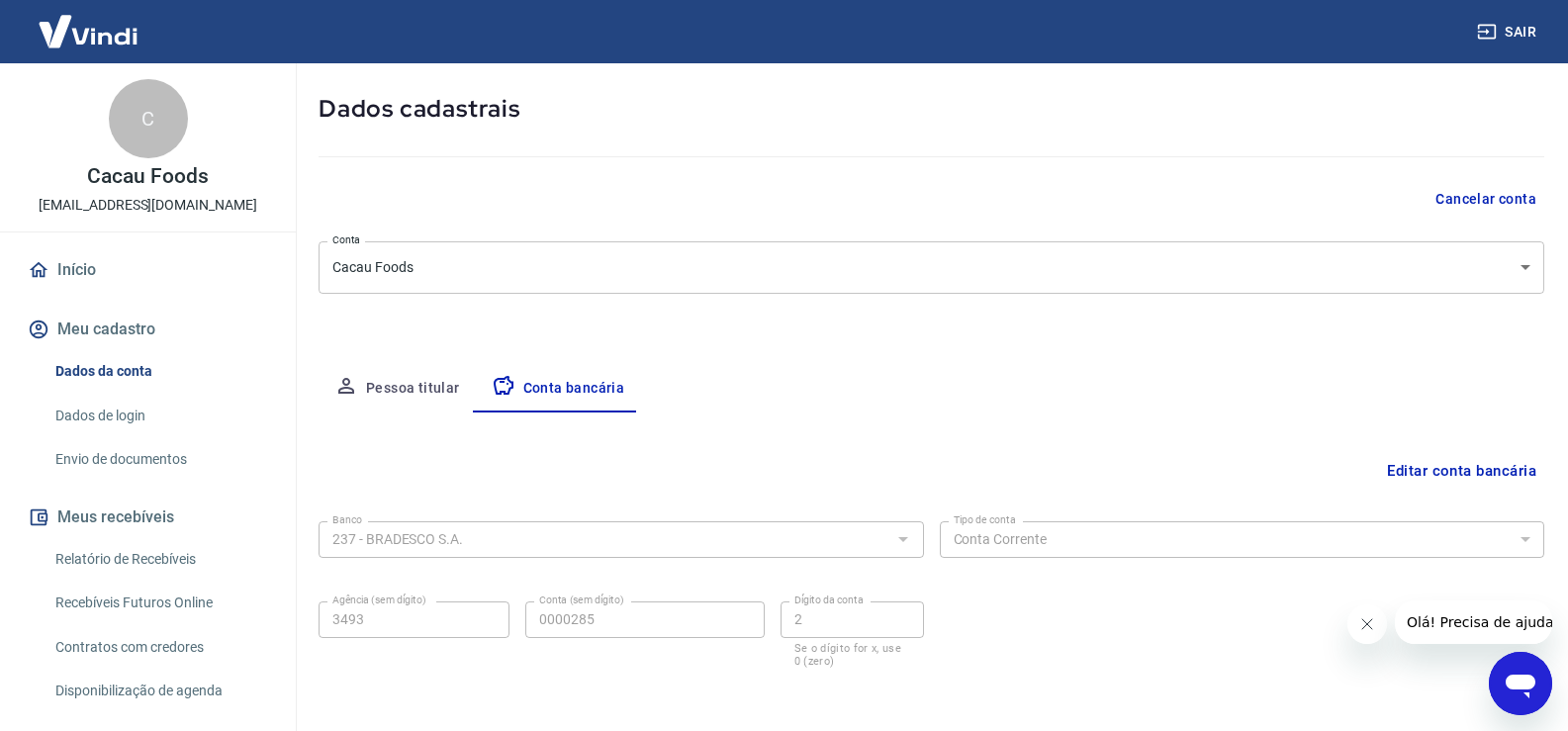
scroll to position [170, 0]
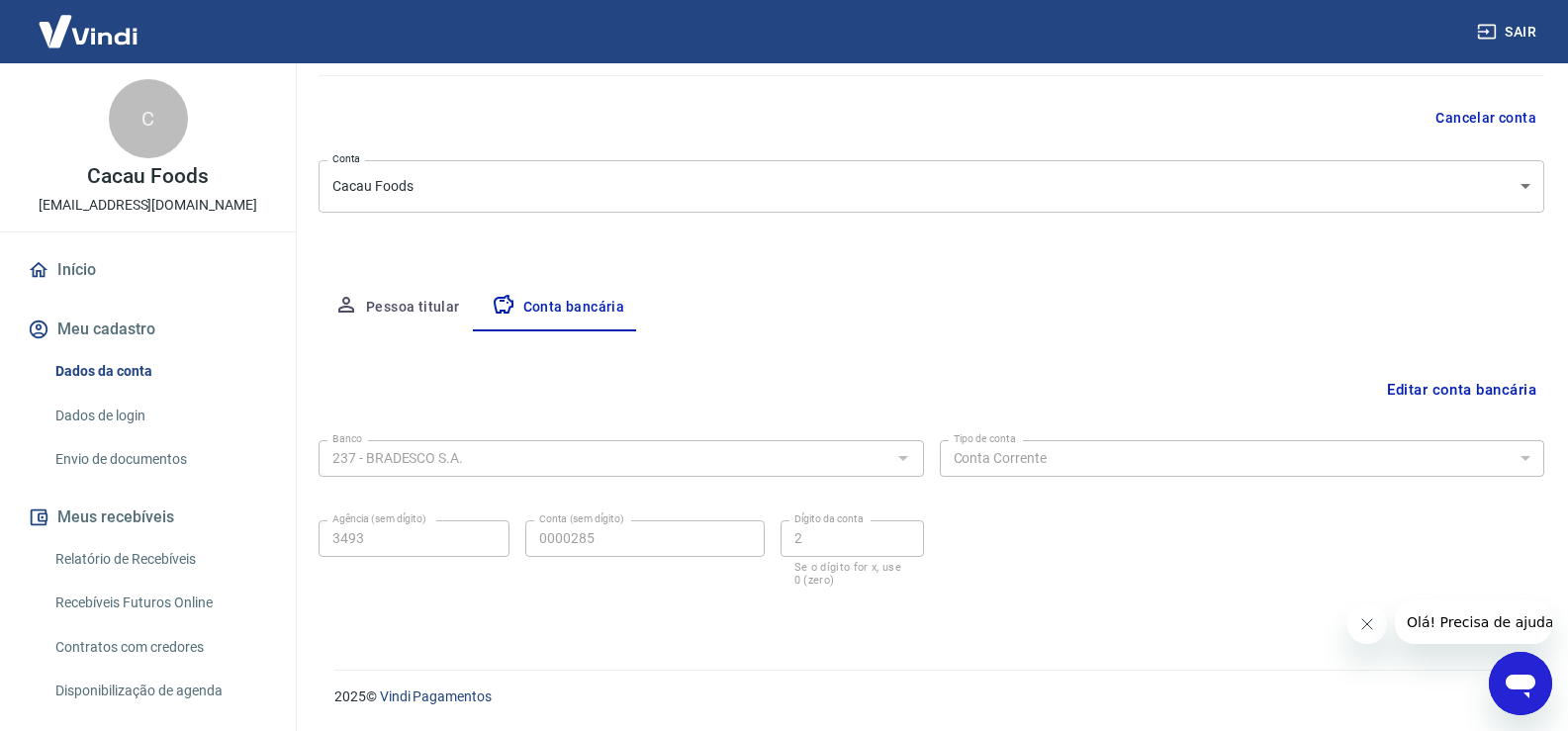
click at [452, 517] on div "Agência (sem dígito) 3493 Agência (sem dígito) Conta (sem dígito) 0000285 Conta…" at bounding box center [620, 551] width 605 height 78
click at [1510, 668] on icon "Abrir janela de mensagens" at bounding box center [1520, 684] width 36 height 36
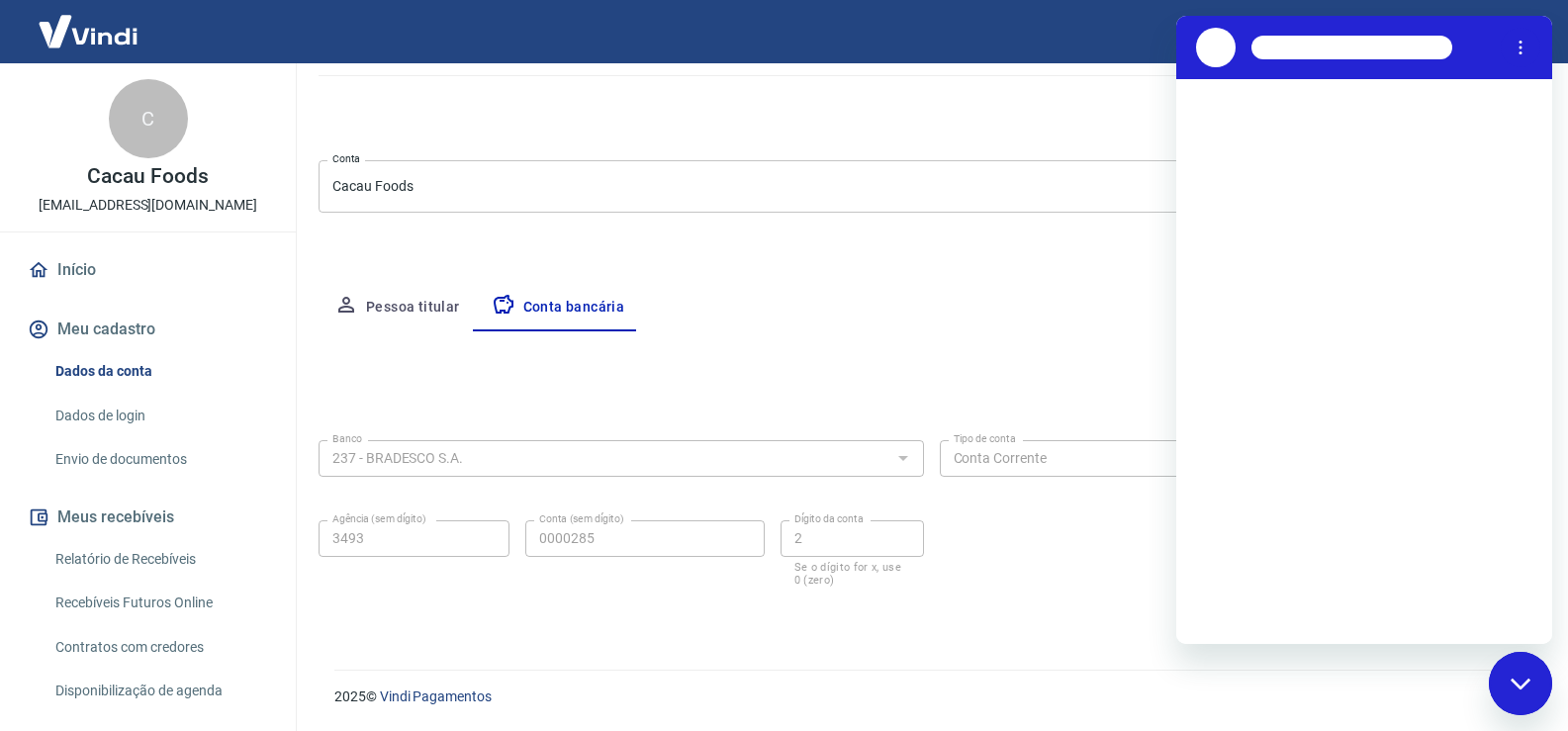
scroll to position [0, 0]
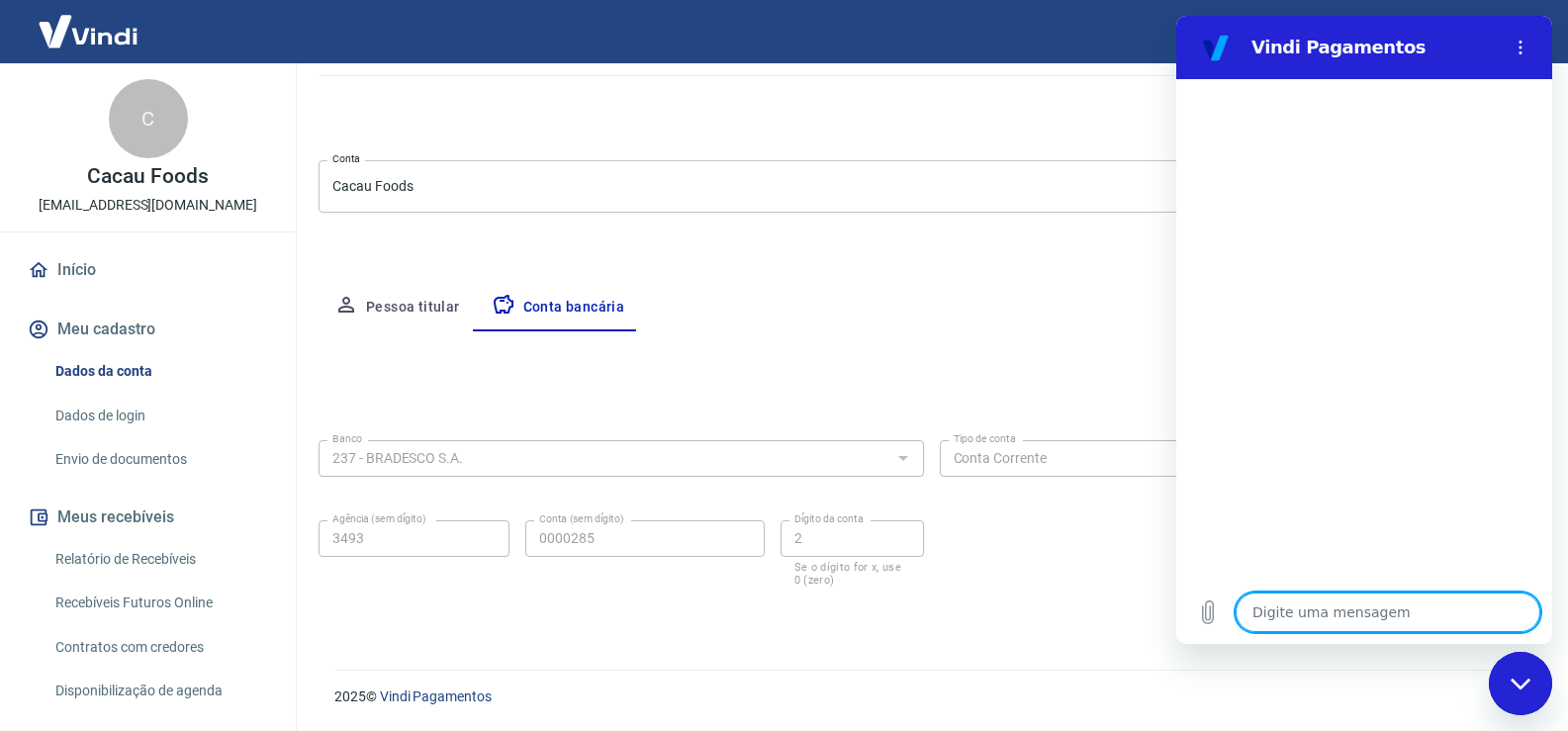
type textarea "B"
type textarea "x"
type textarea "Bo"
type textarea "x"
type textarea "Bom"
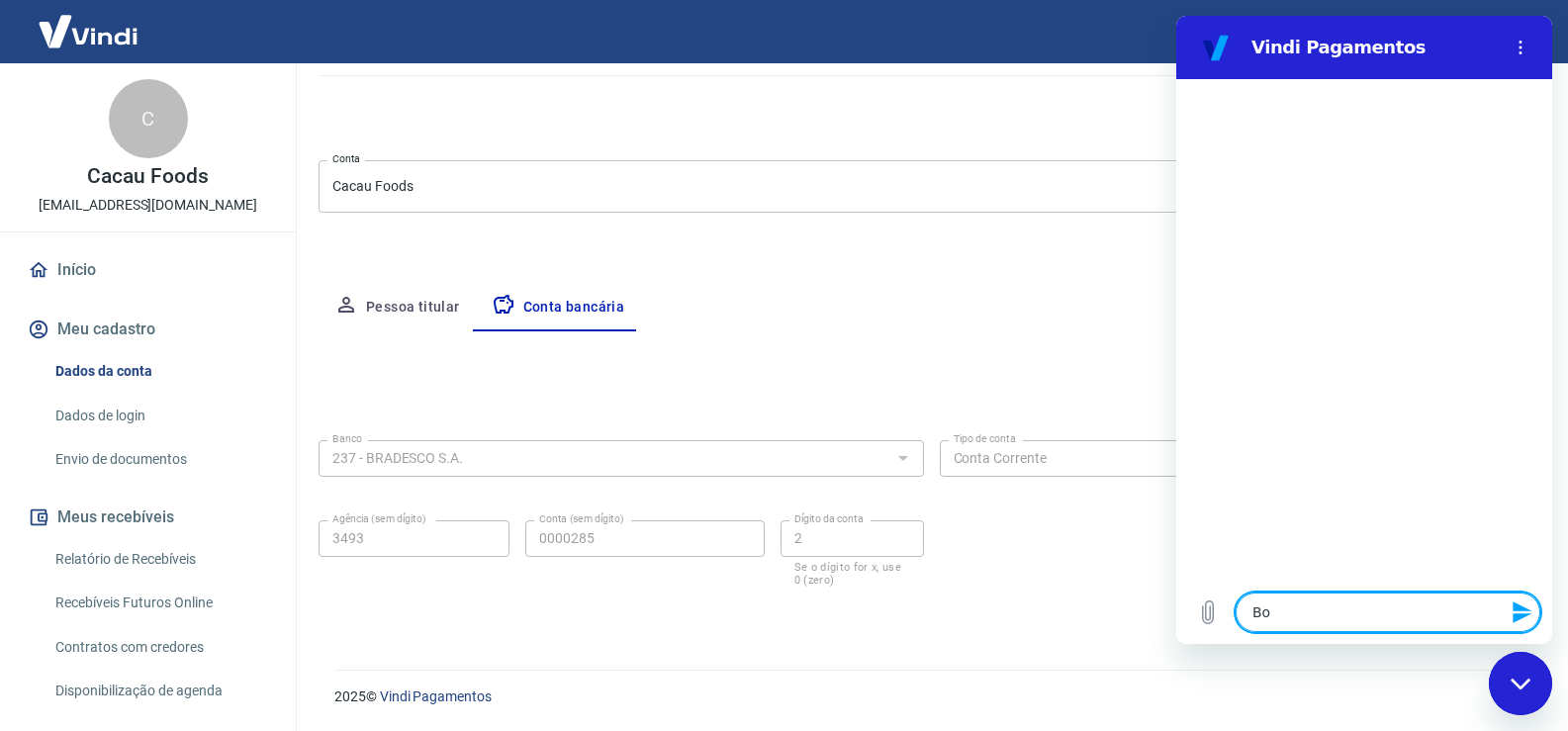
type textarea "x"
type textarea "Bom"
type textarea "x"
type textarea "Bom d"
type textarea "x"
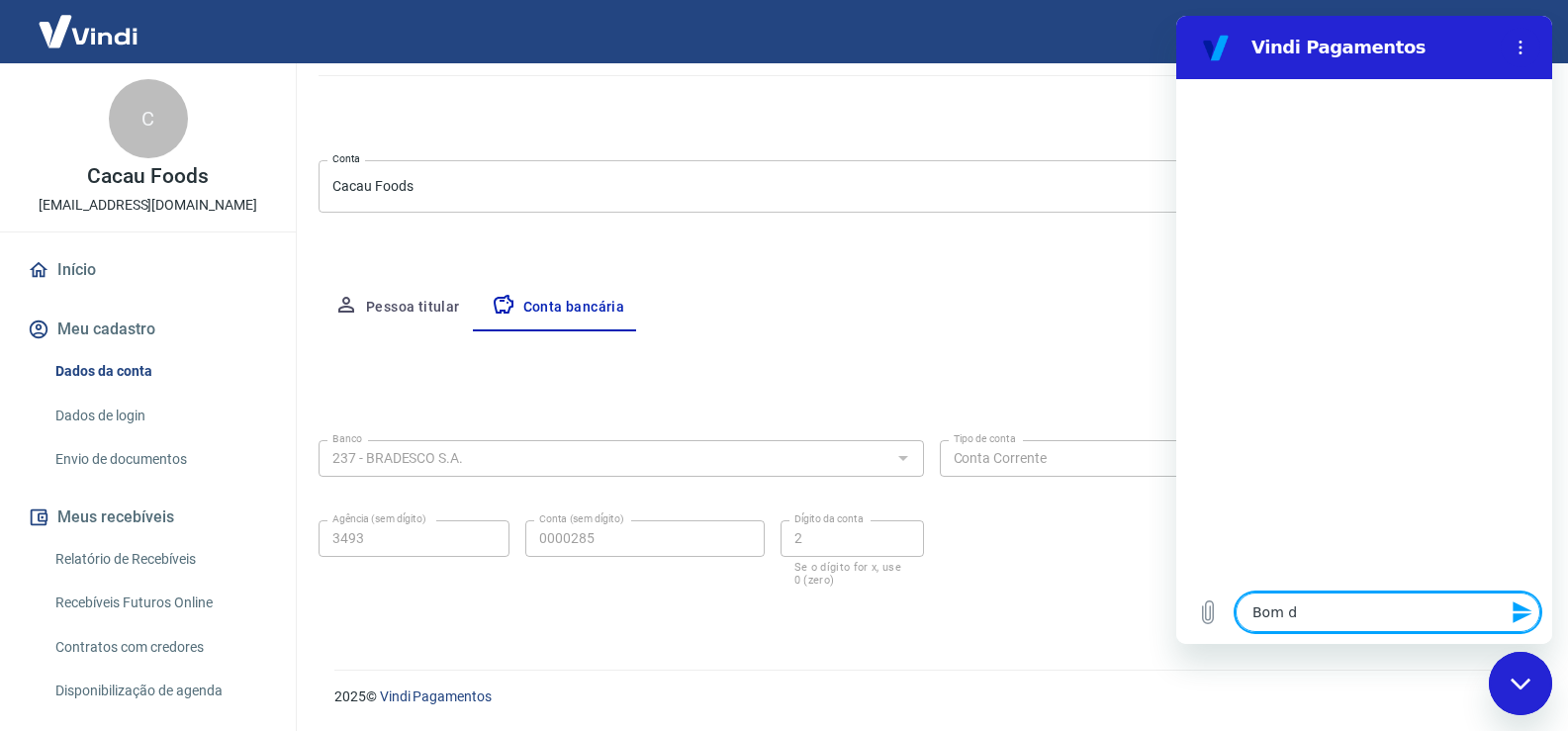
type textarea "Bom di"
type textarea "x"
type textarea "Bom dia"
type textarea "x"
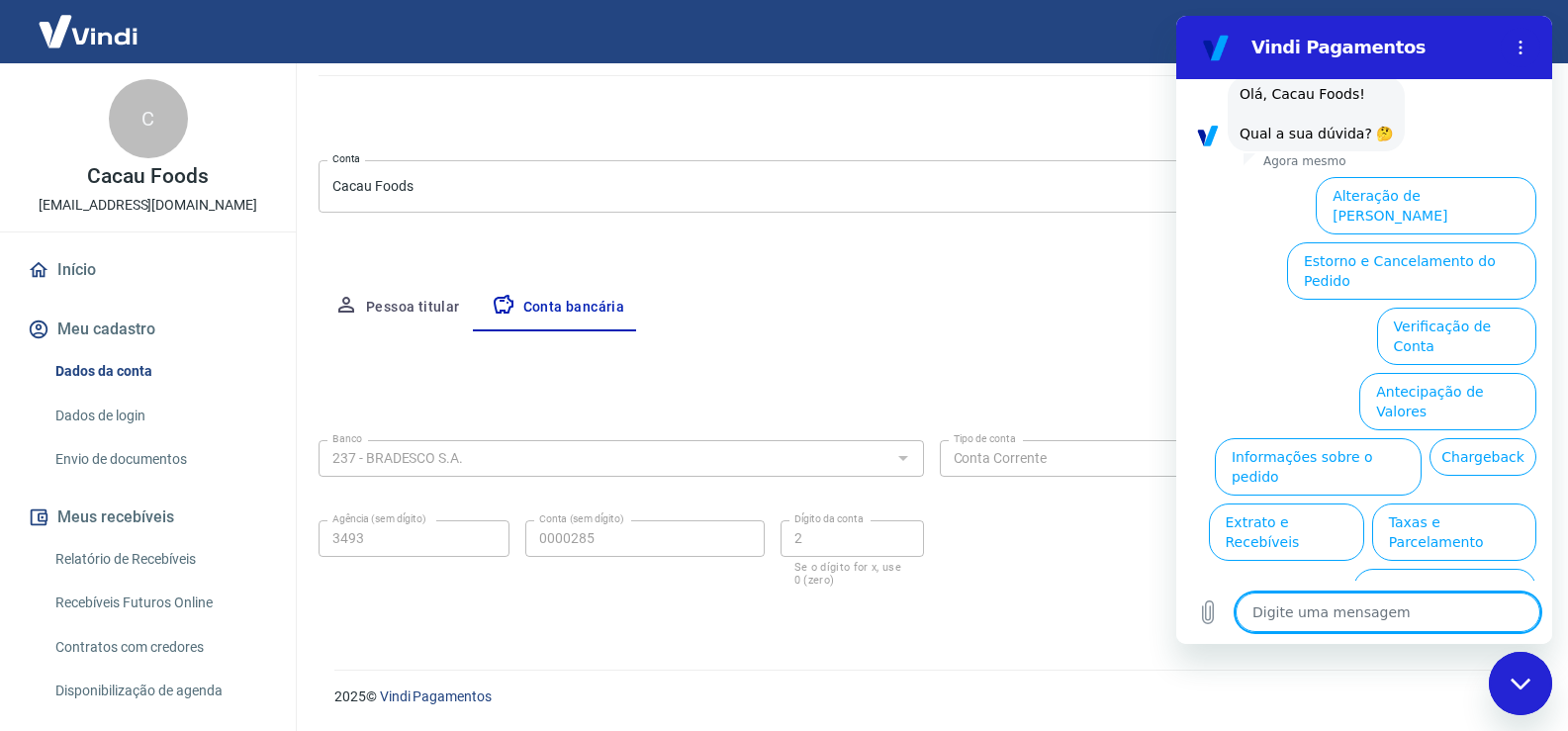
scroll to position [95, 0]
click at [1472, 186] on button "Alteração de Dados Cadastrais" at bounding box center [1425, 202] width 221 height 57
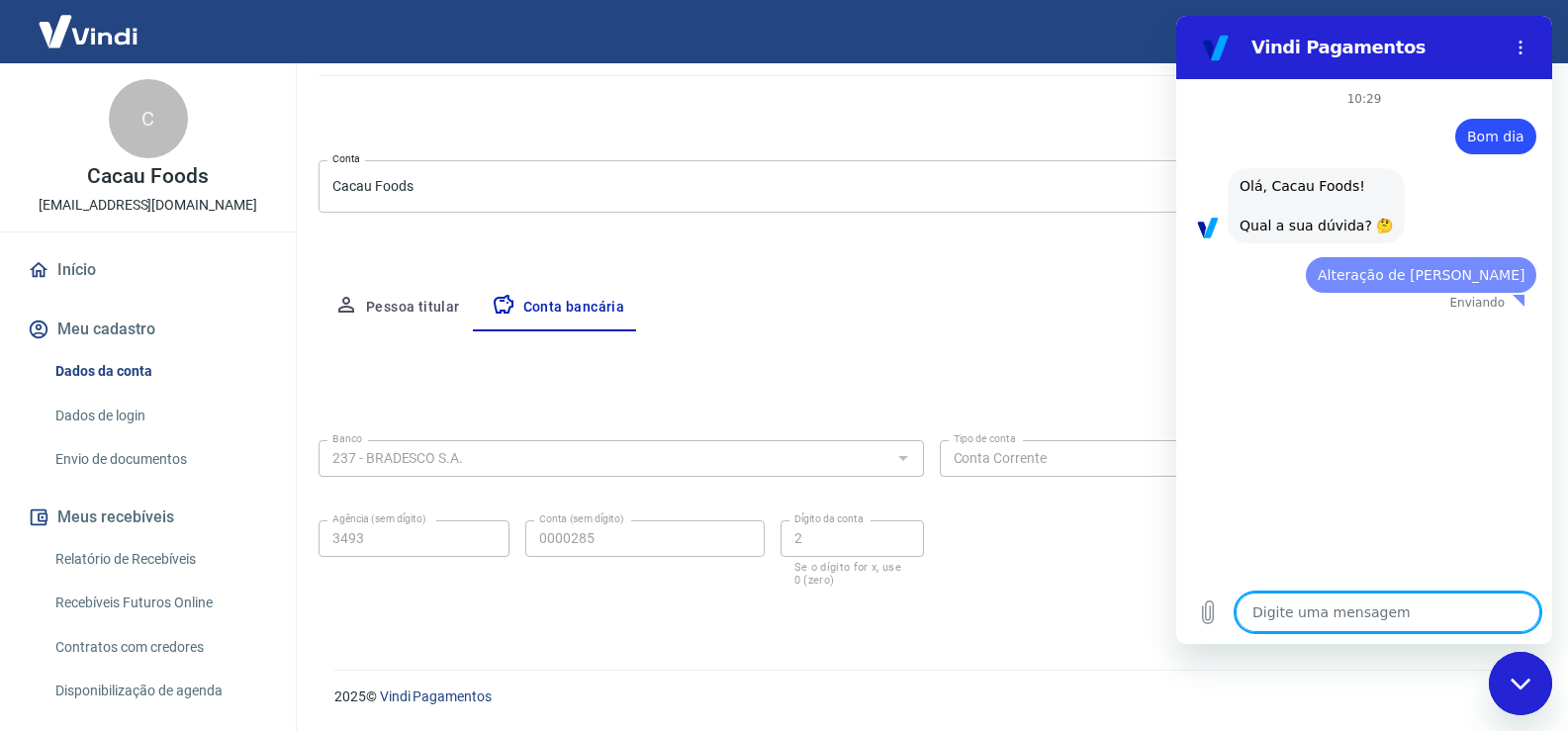
scroll to position [0, 0]
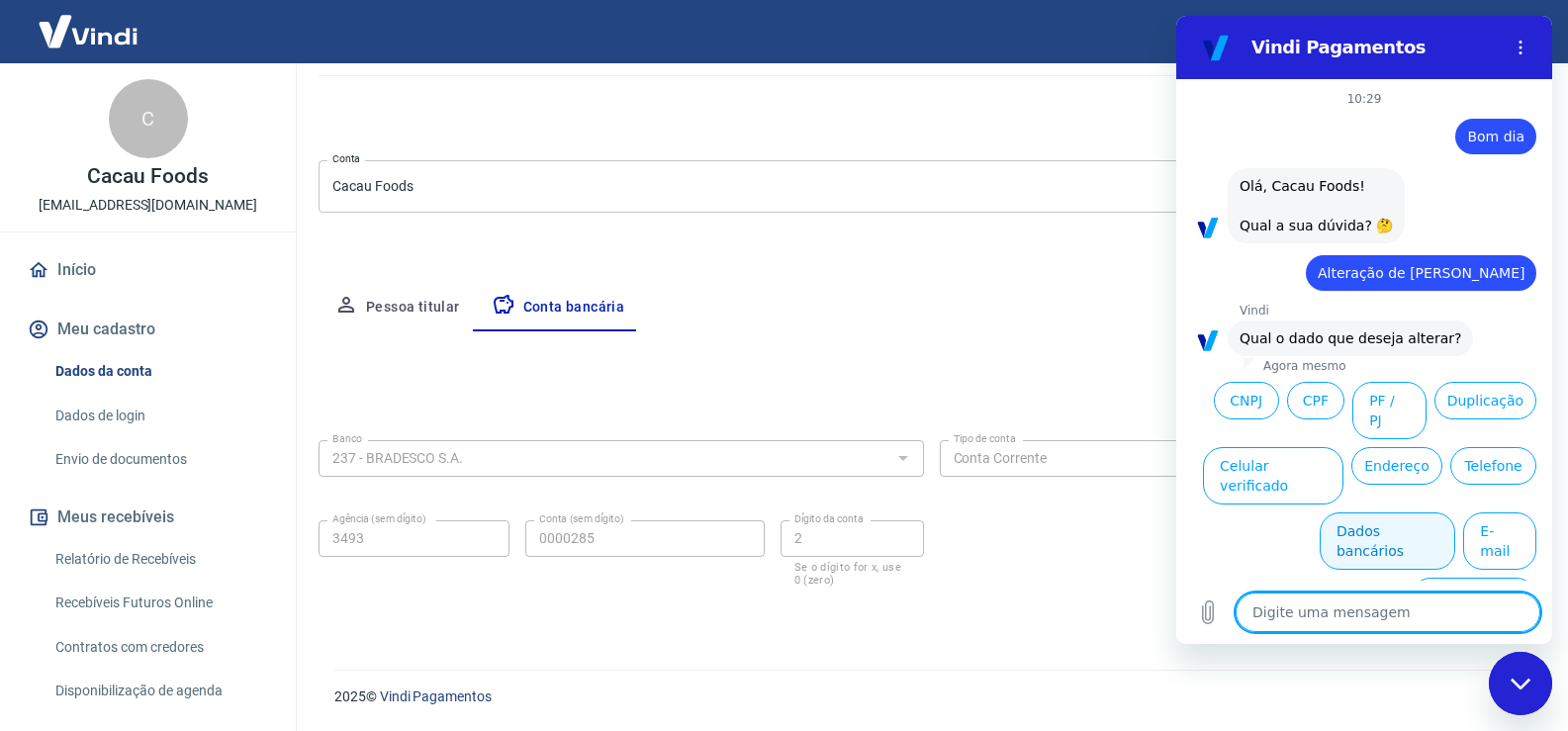
click at [1401, 512] on button "Dados bancários" at bounding box center [1387, 540] width 136 height 57
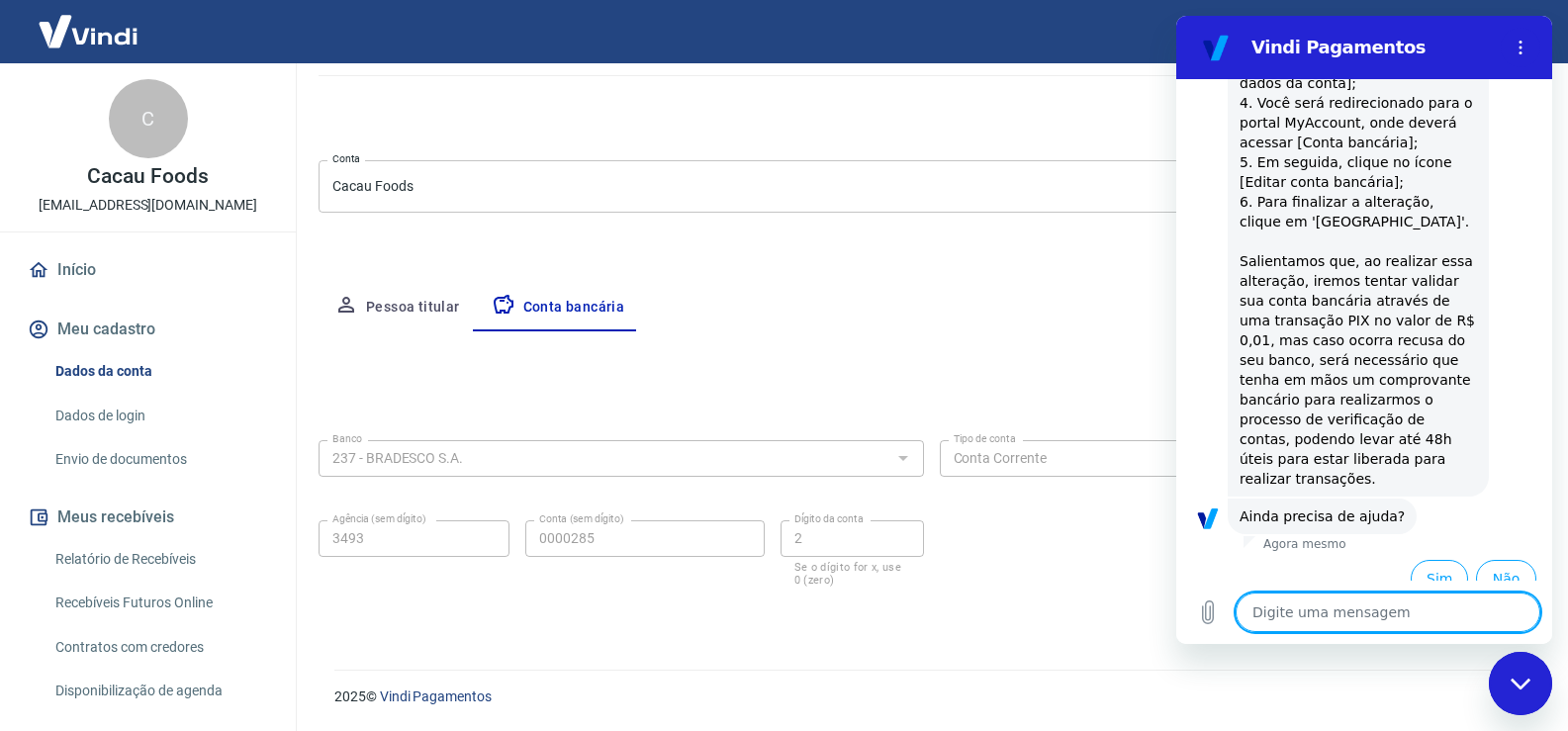
scroll to position [528, 0]
click at [1415, 560] on button "Sim" at bounding box center [1438, 577] width 57 height 38
type textarea "x"
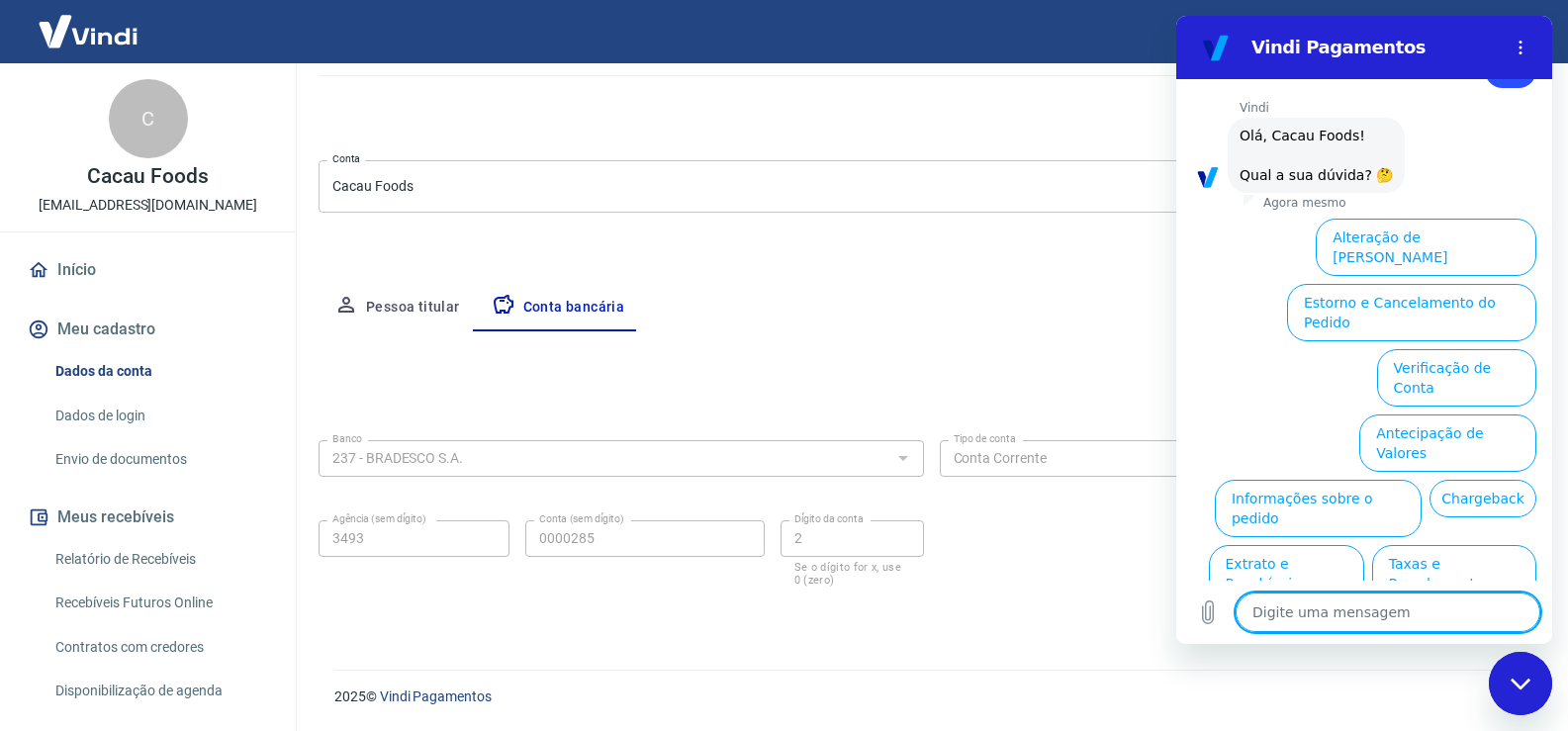
scroll to position [1044, 0]
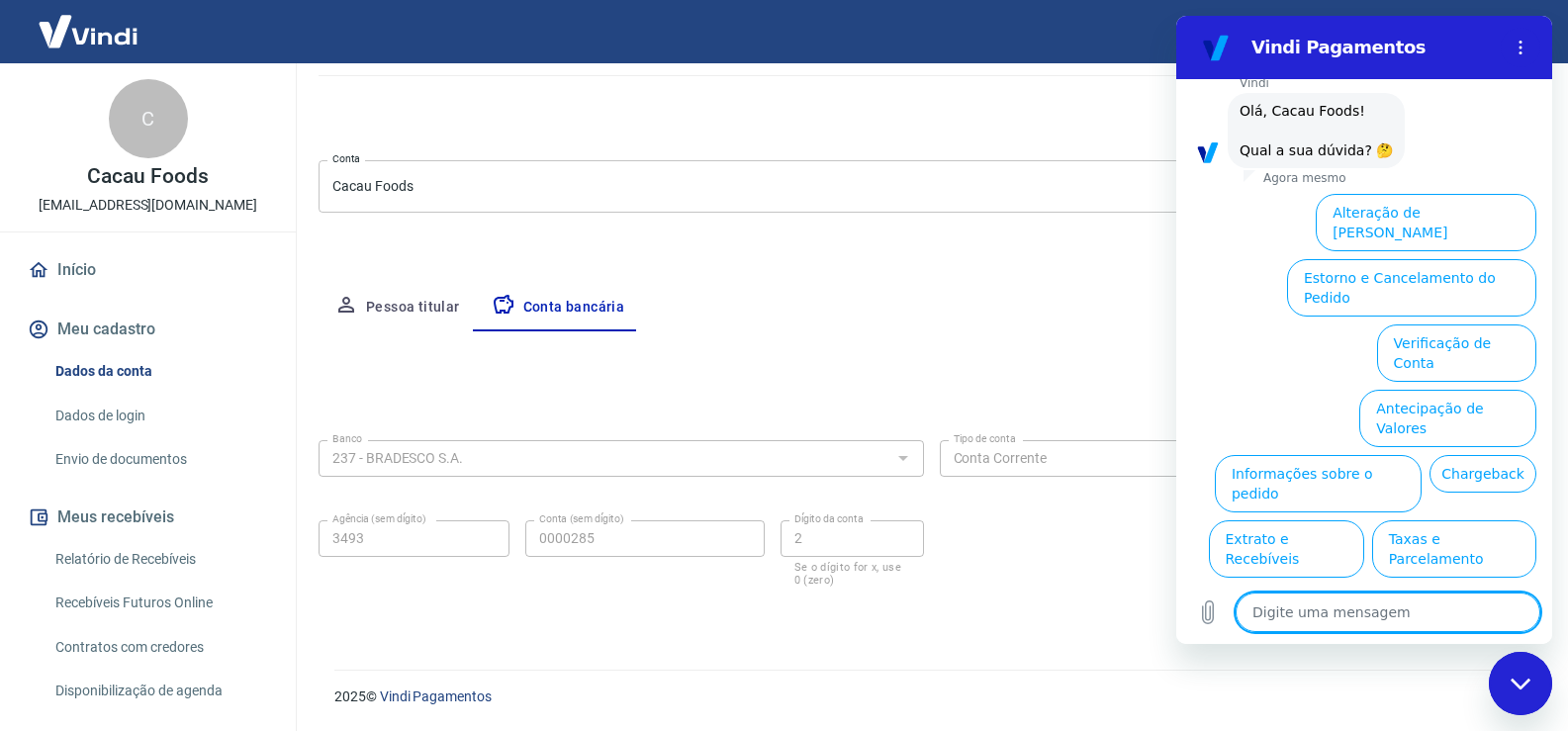
click at [1330, 609] on textarea at bounding box center [1387, 612] width 305 height 40
type textarea "F"
type textarea "x"
type textarea "Fa"
type textarea "x"
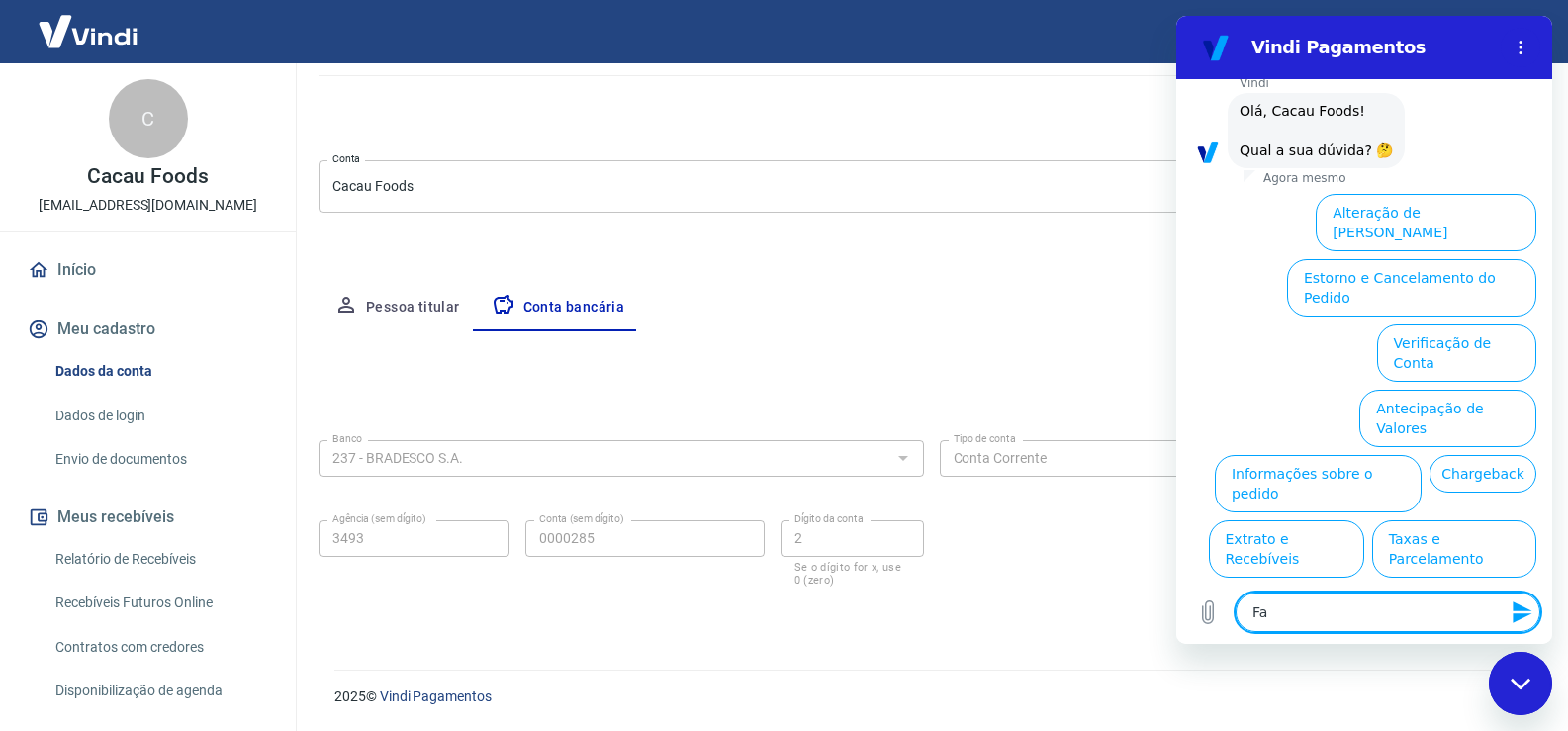
type textarea "Fal"
type textarea "x"
type textarea "Fala"
type textarea "x"
type textarea "Falar"
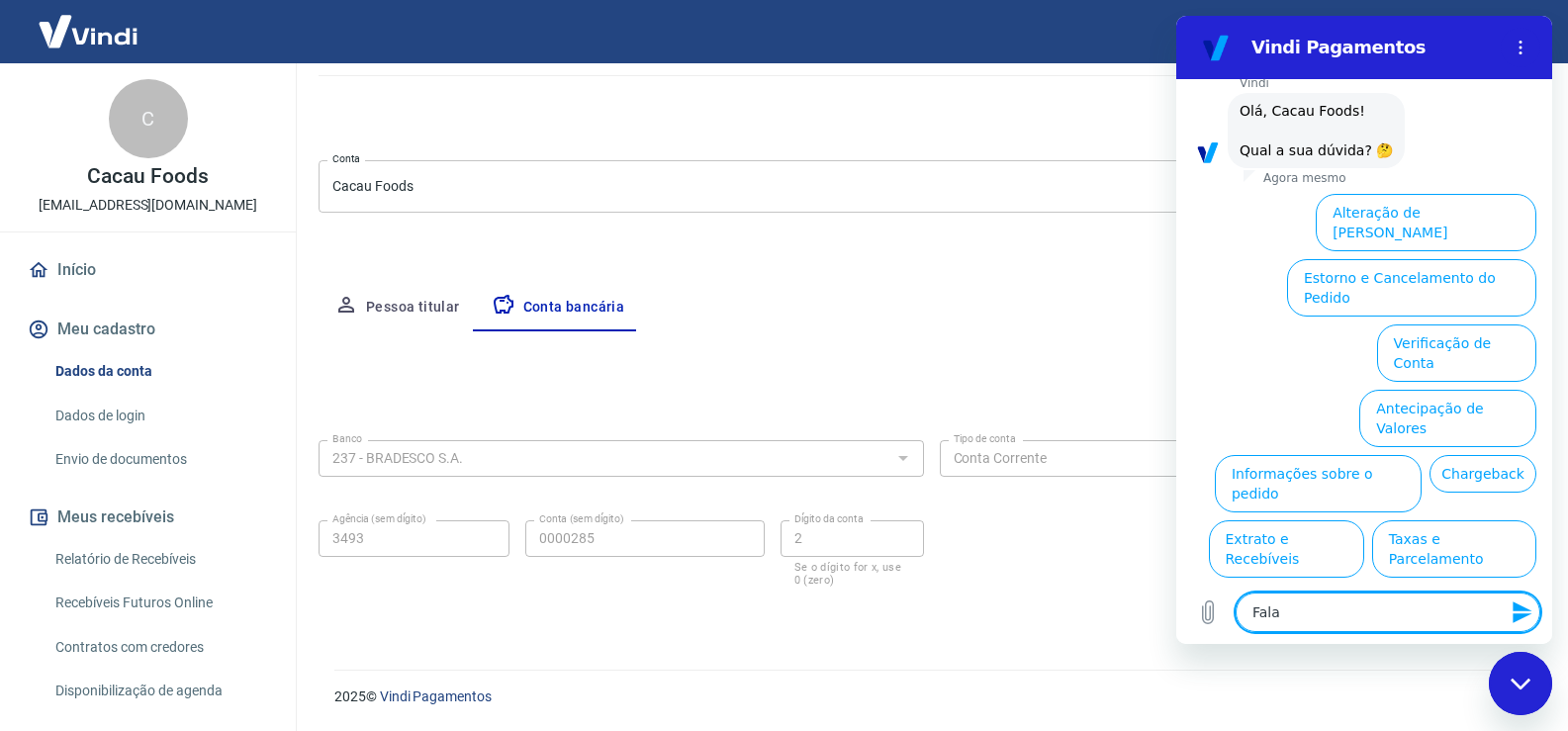
type textarea "x"
type textarea "Falar"
type textarea "x"
type textarea "Falar c"
type textarea "x"
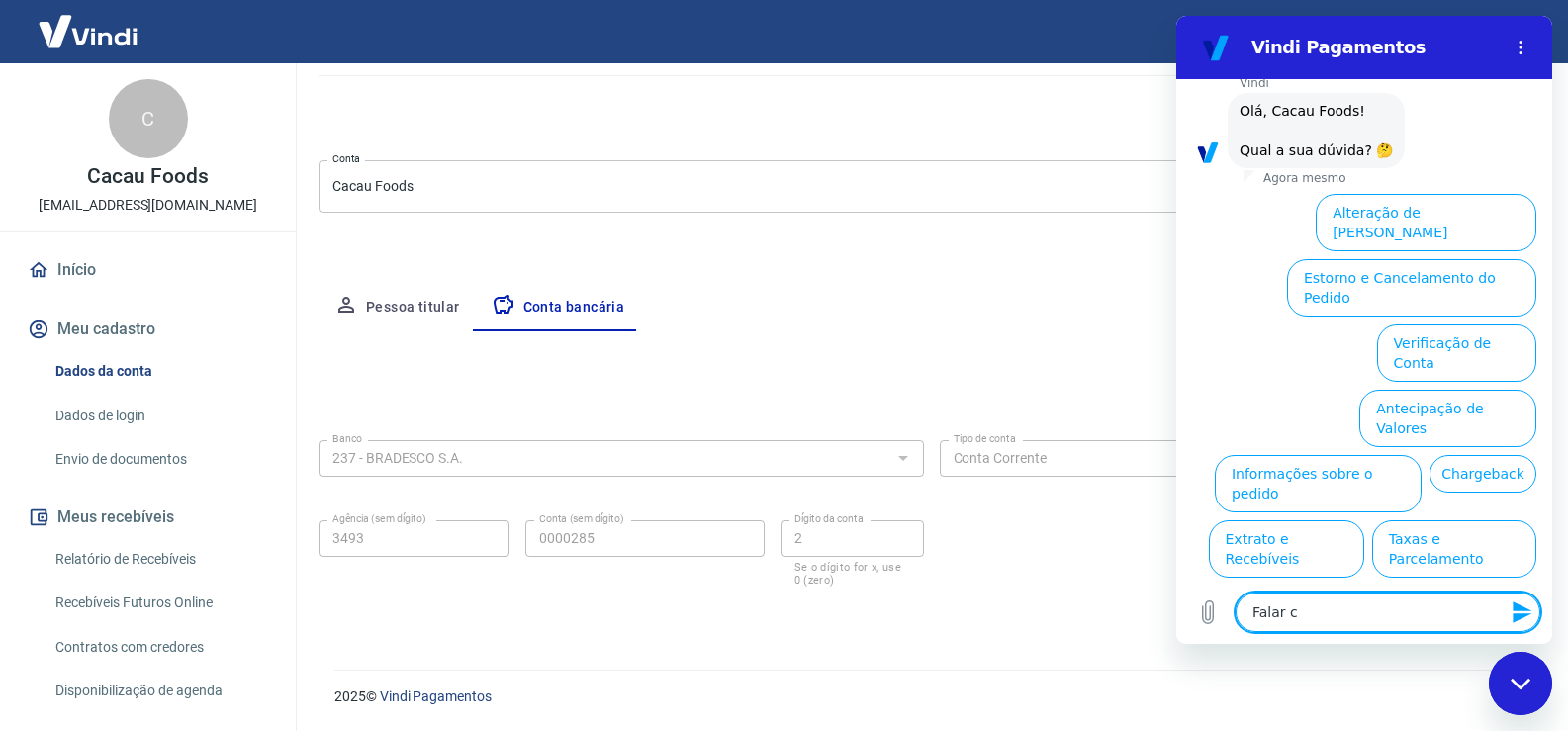
type textarea "Falar co"
type textarea "x"
type textarea "Falar com"
type textarea "x"
type textarea "Falar com"
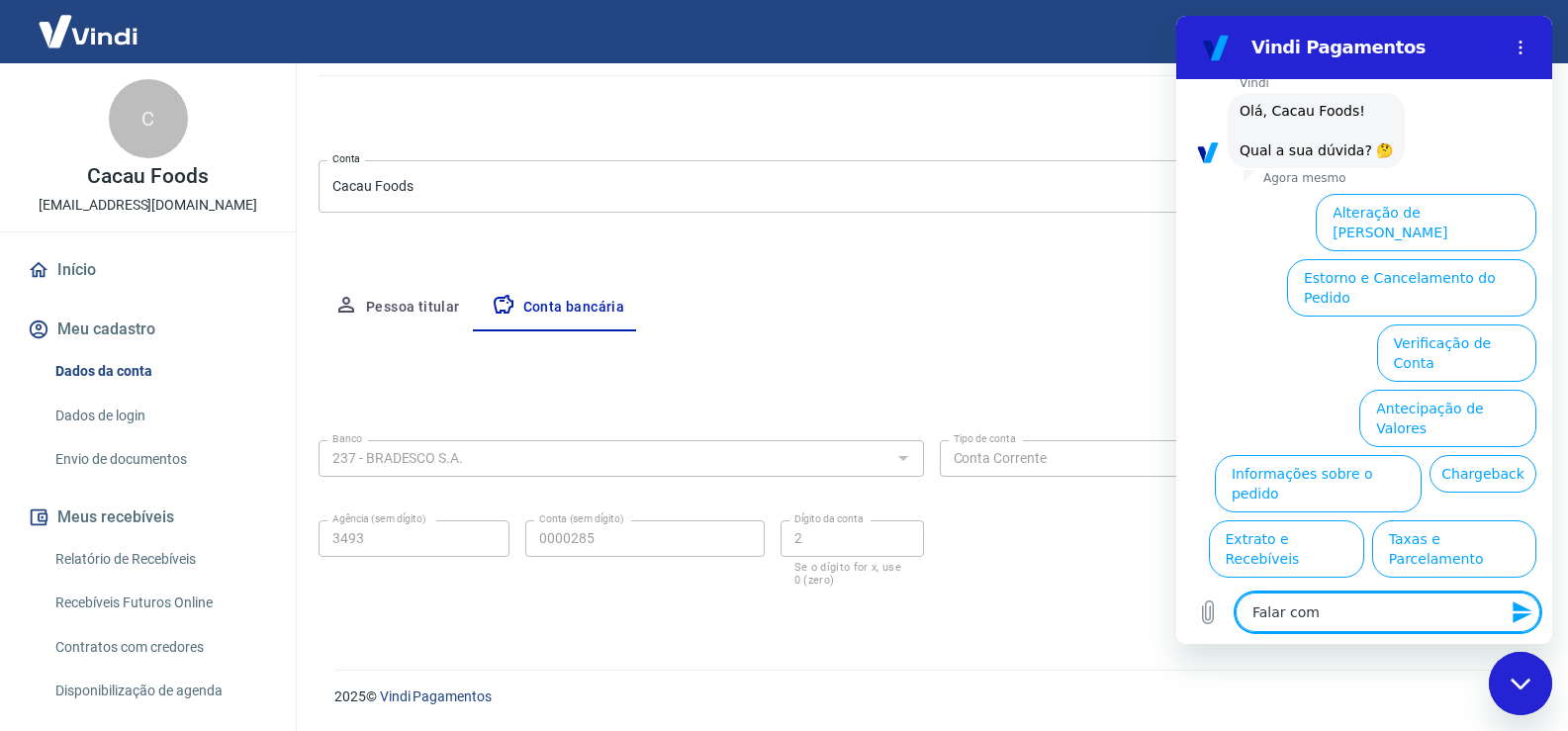
type textarea "x"
type textarea "Falar com a"
type textarea "x"
type textarea "Falar com at"
type textarea "x"
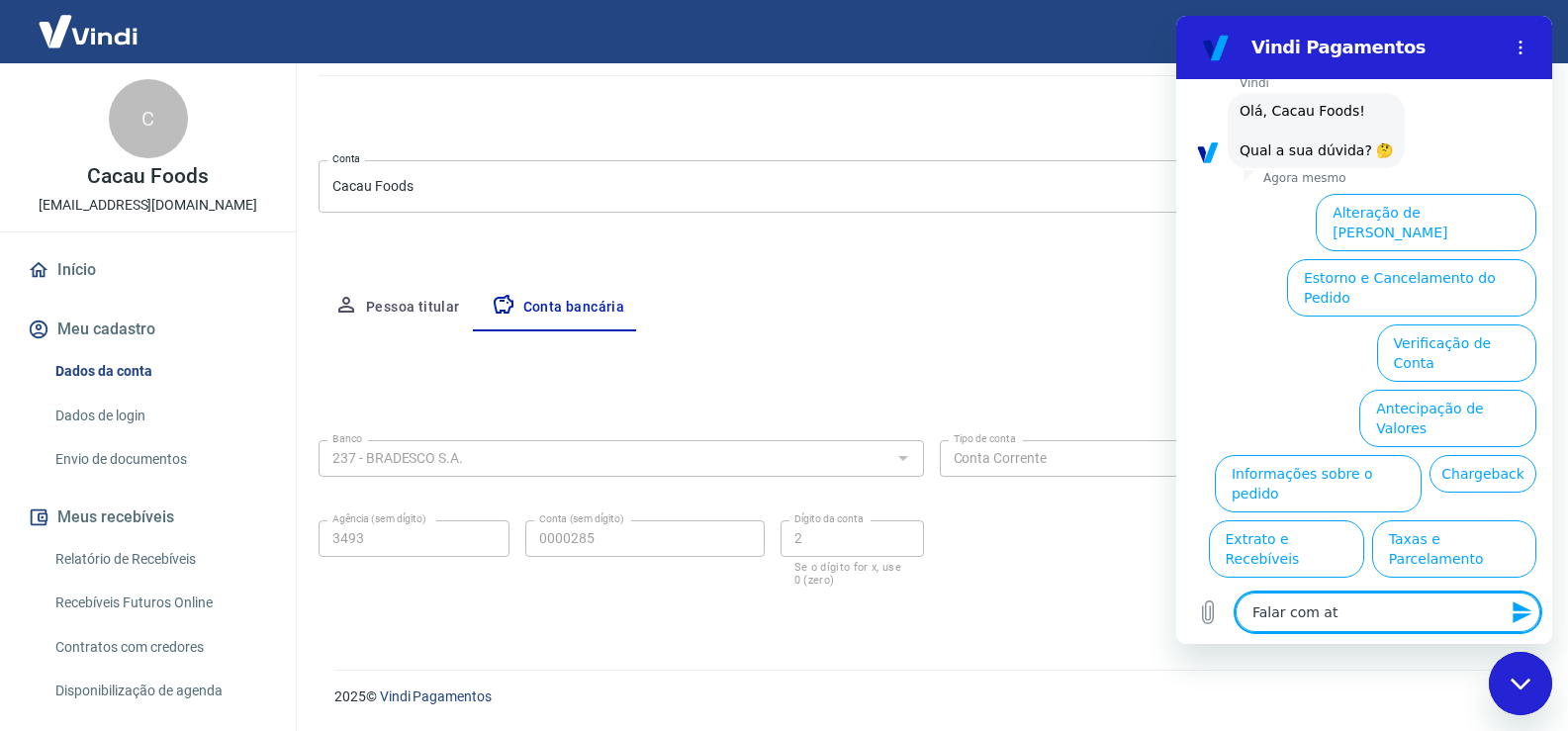
type textarea "Falar com ate"
type textarea "x"
type textarea "Falar com aten"
type textarea "x"
type textarea "Falar com atend"
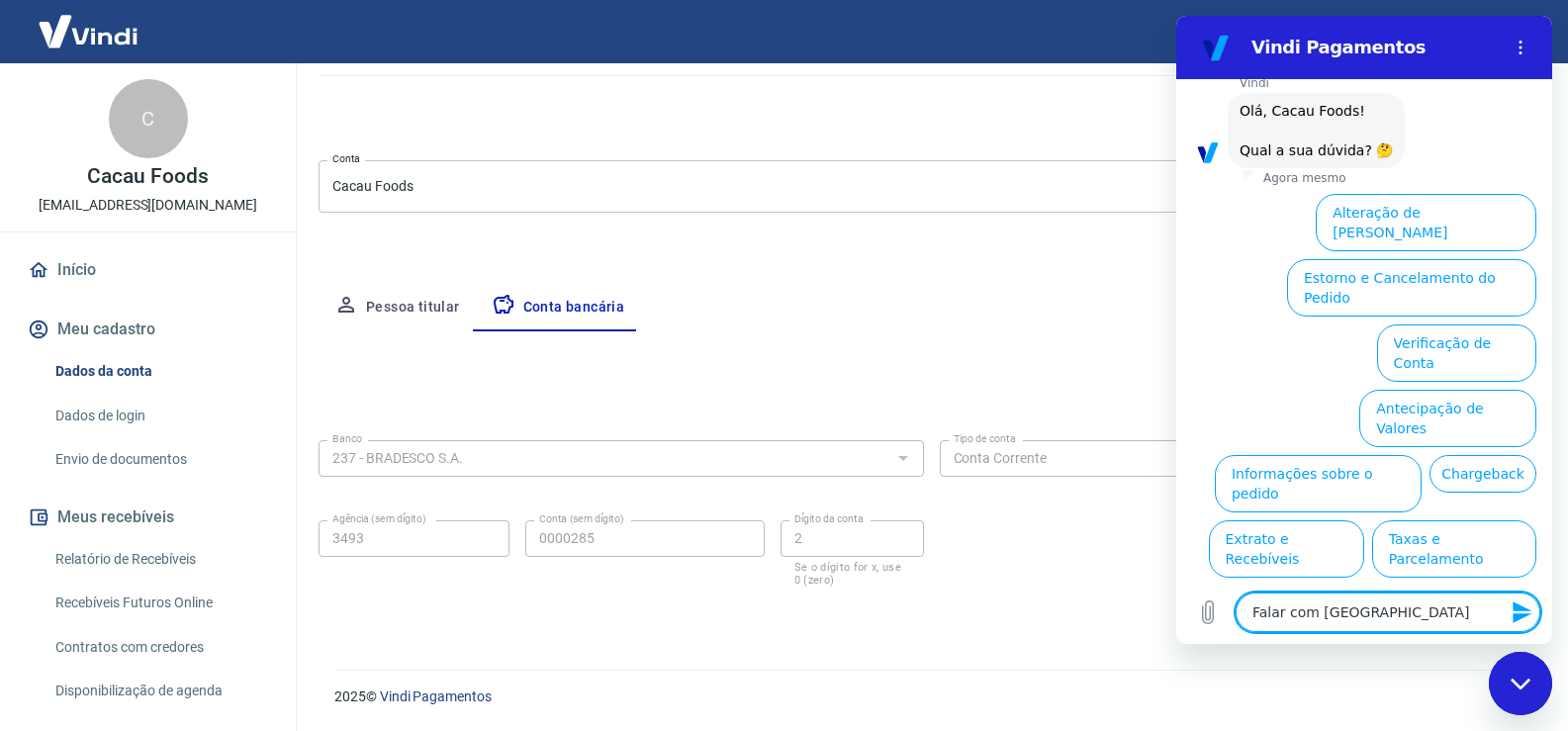
type textarea "x"
type textarea "Falar com atende"
type textarea "x"
type textarea "Falar com atenden"
type textarea "x"
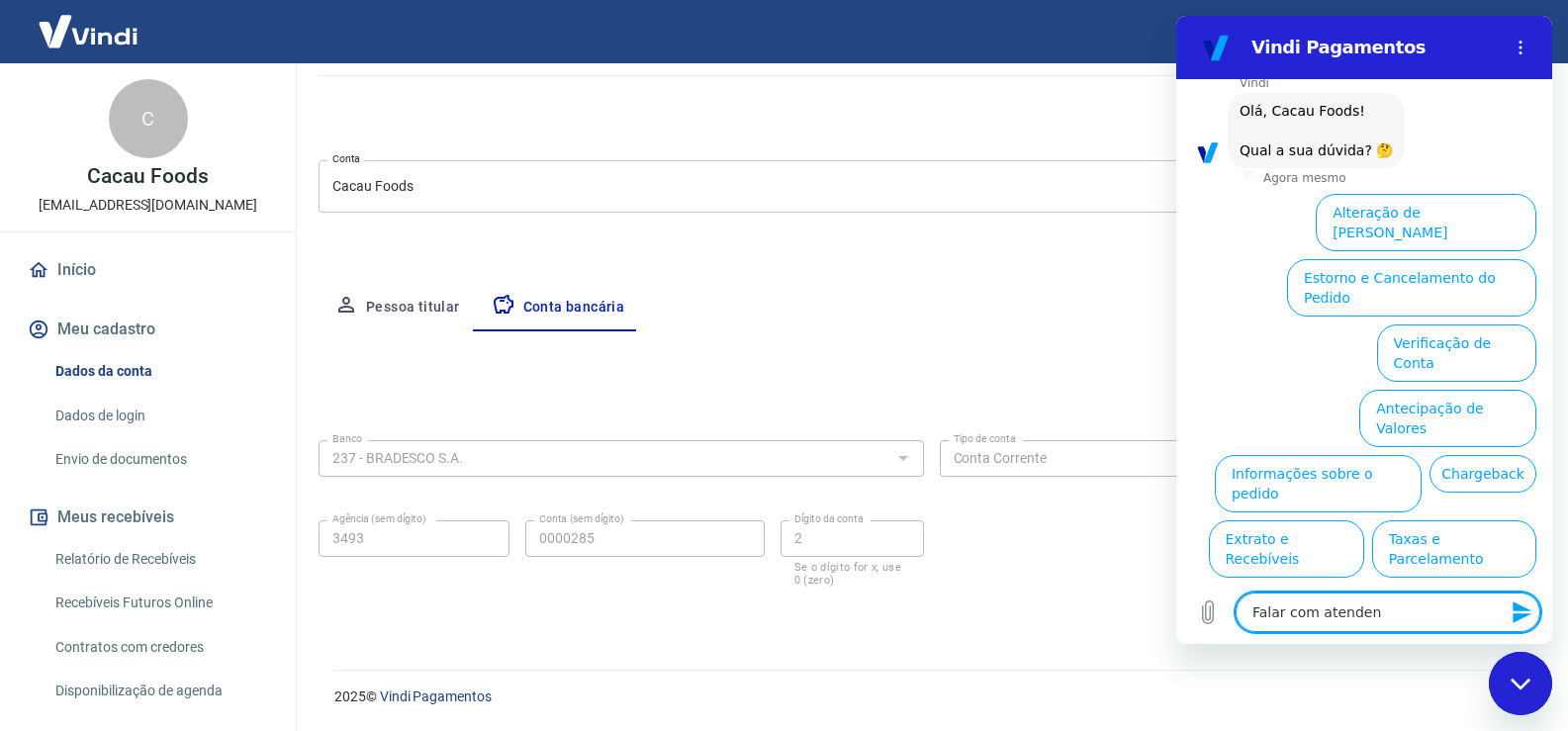
type textarea "Falar com atendent"
type textarea "x"
type textarea "Falar com atendente"
type textarea "x"
type textarea "Falar com atendente"
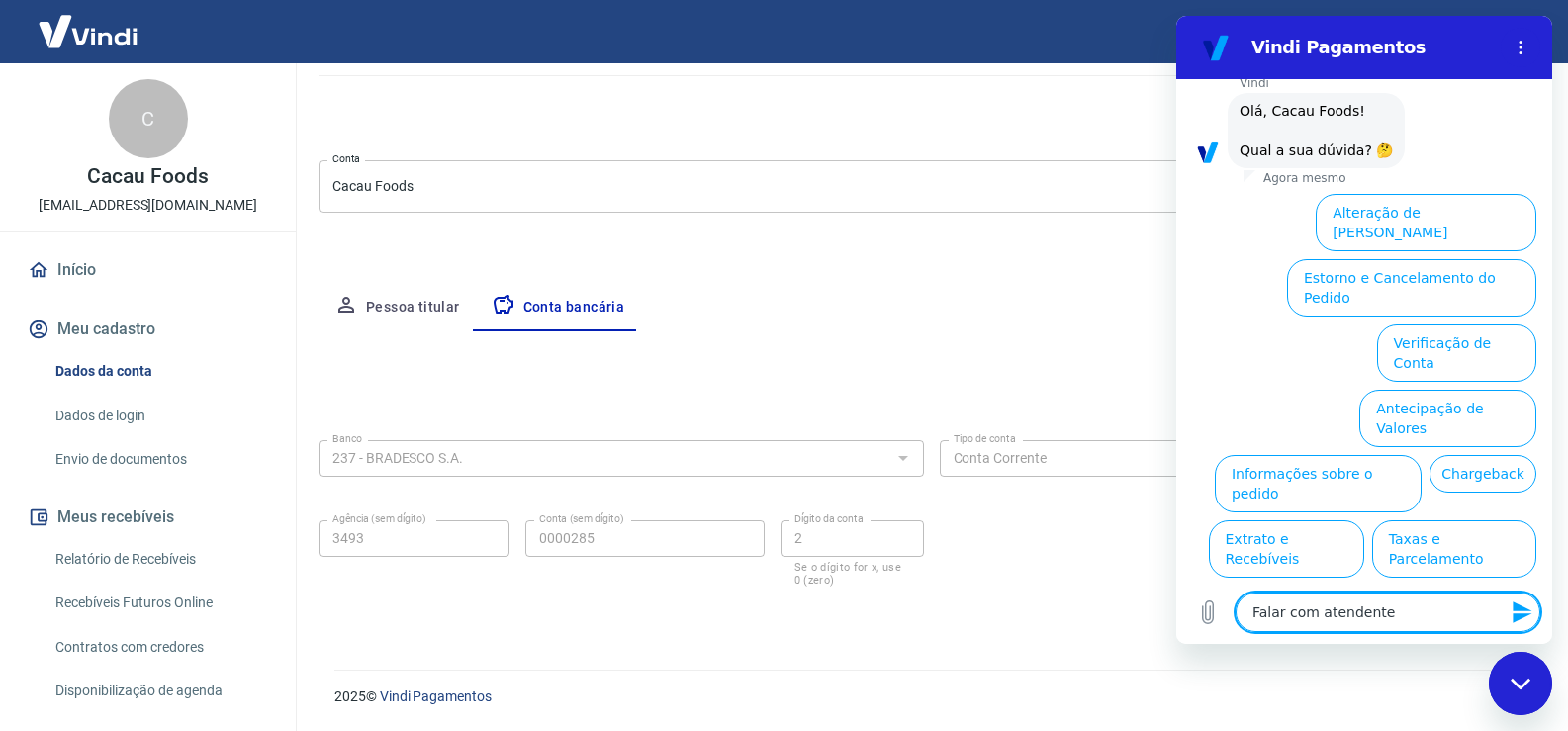
type textarea "x"
type textarea "Falar com atendente"
type textarea "x"
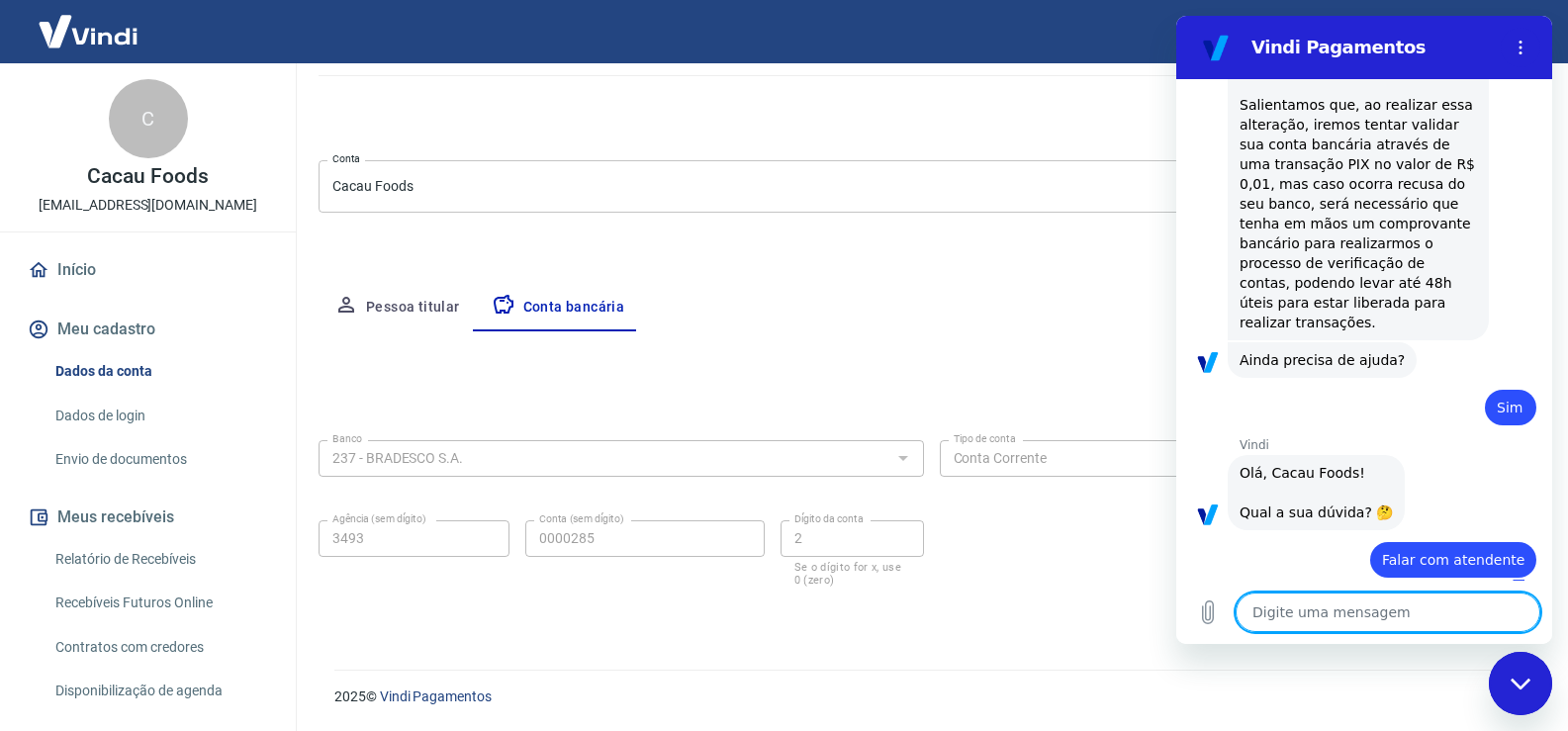
type textarea "x"
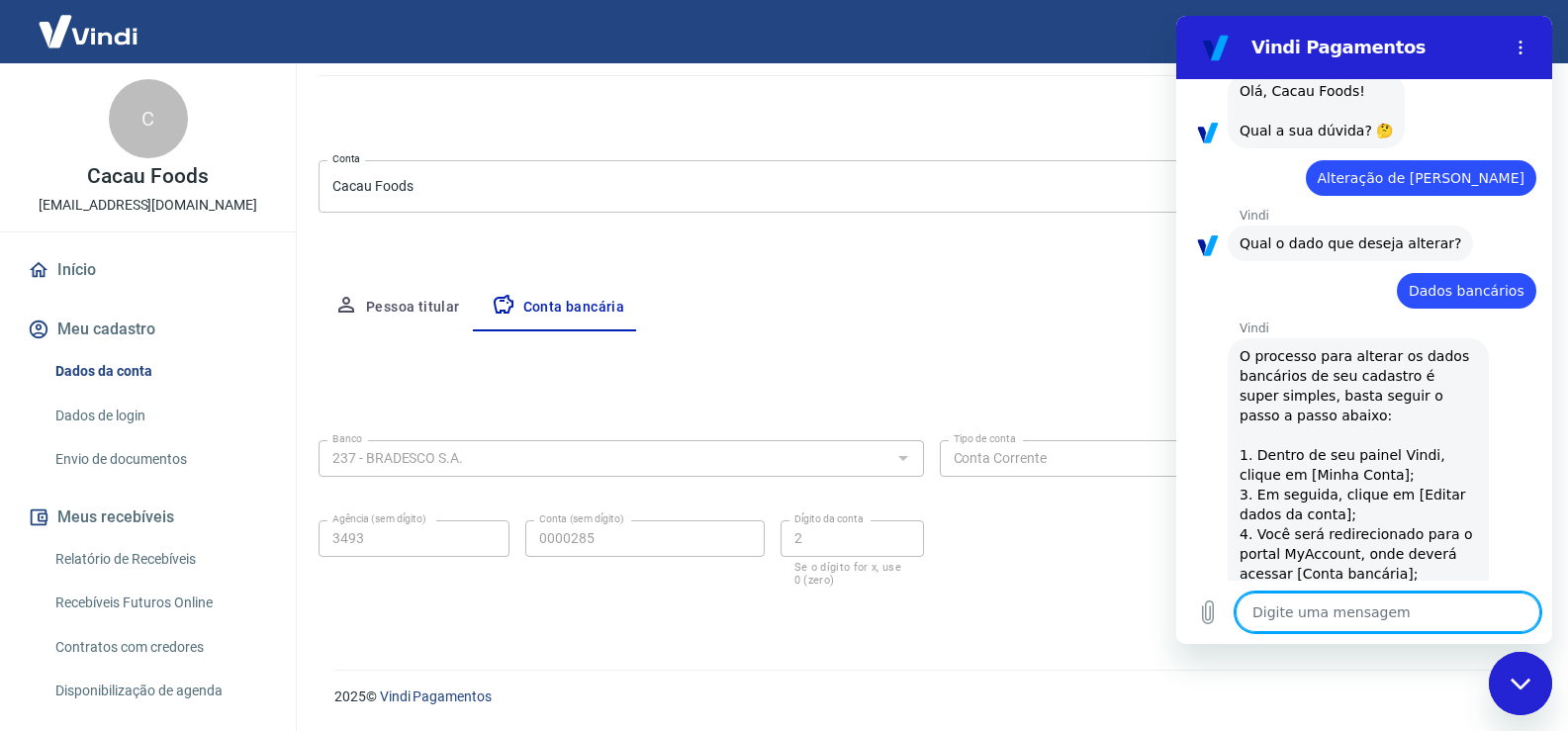
scroll to position [787, 0]
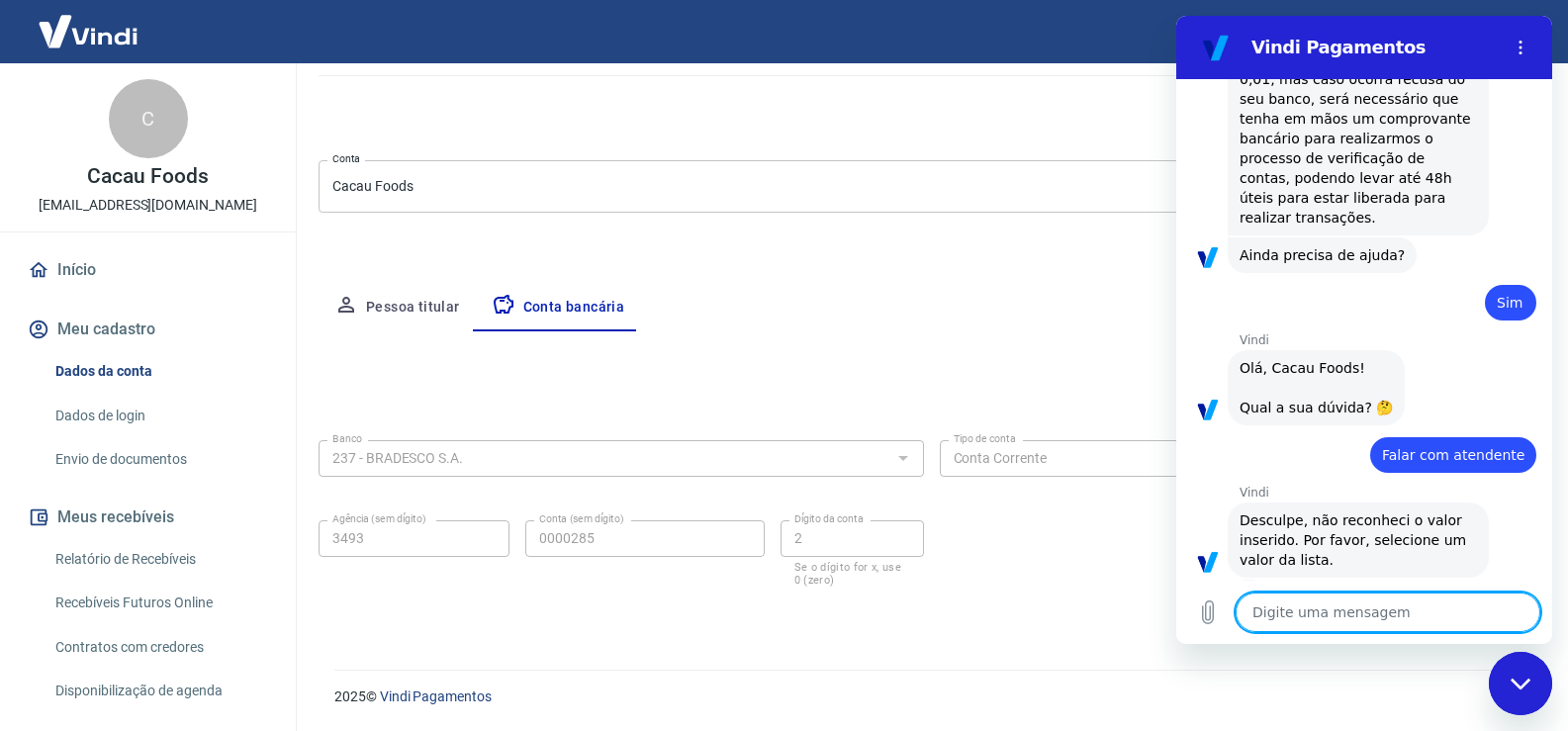
click at [1386, 621] on textarea at bounding box center [1387, 612] width 305 height 40
type textarea "F"
type textarea "x"
type textarea "Fa"
type textarea "x"
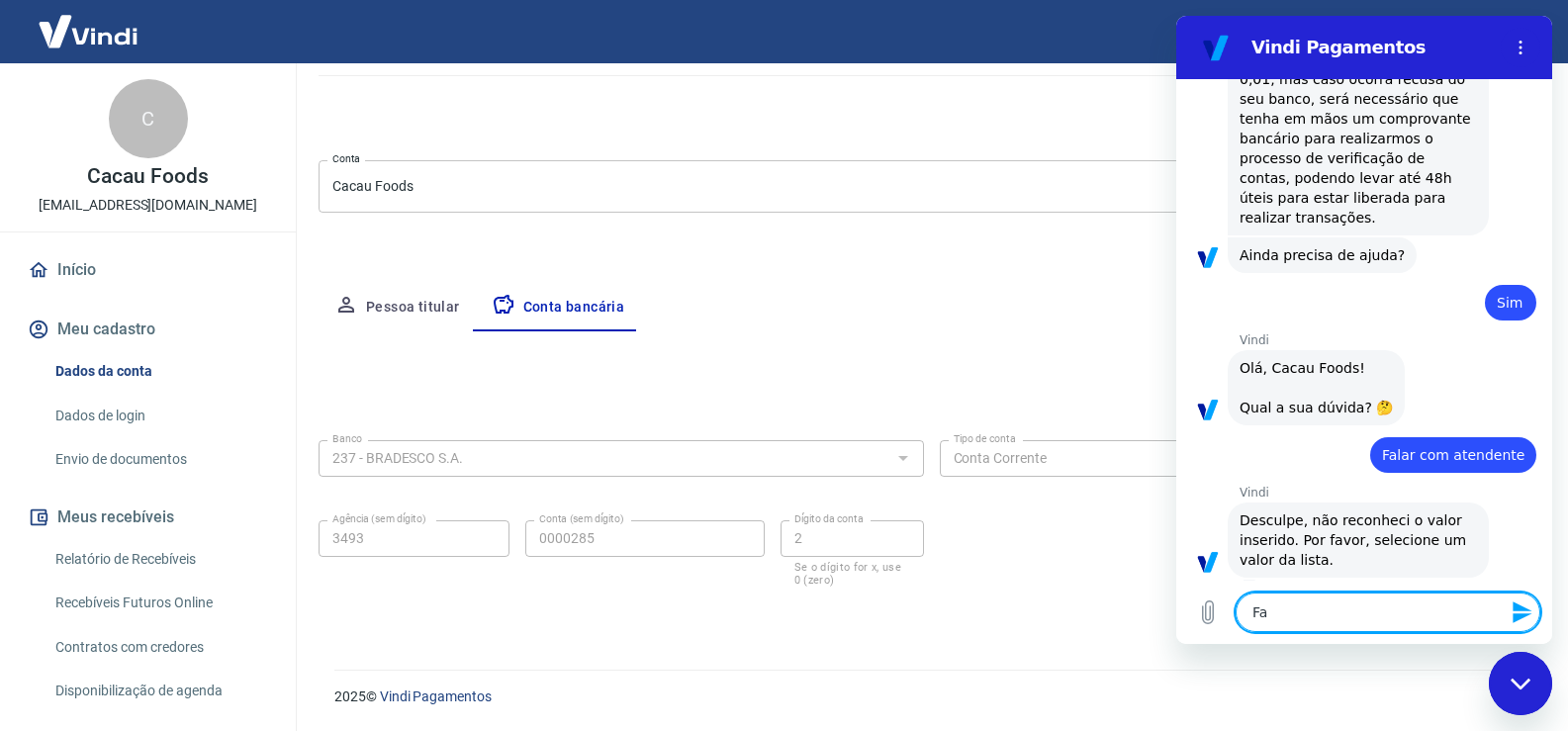
type textarea "Fal"
type textarea "x"
type textarea "Fala"
type textarea "x"
type textarea "Falar"
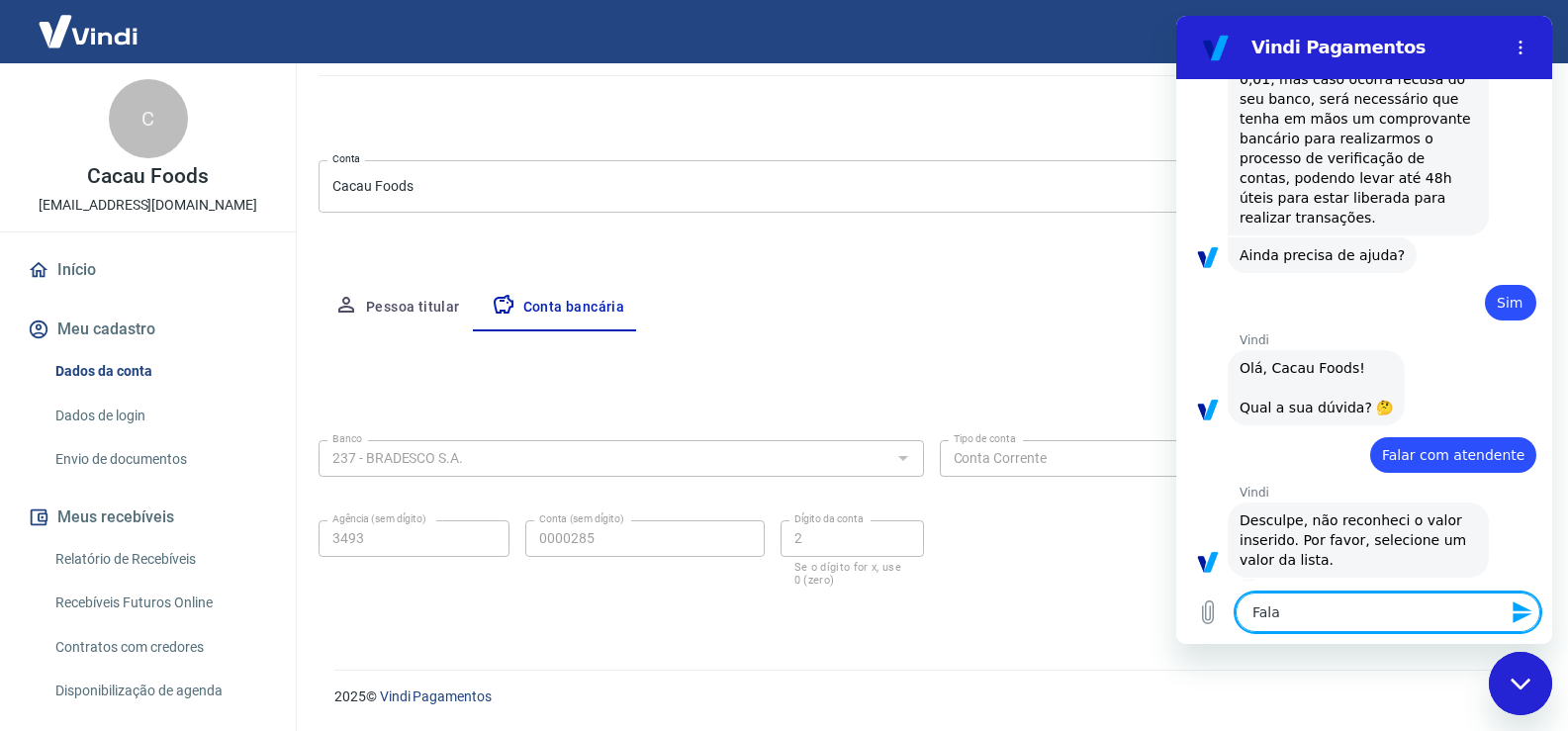
type textarea "x"
type textarea "Falar"
type textarea "x"
type textarea "Falar c"
type textarea "x"
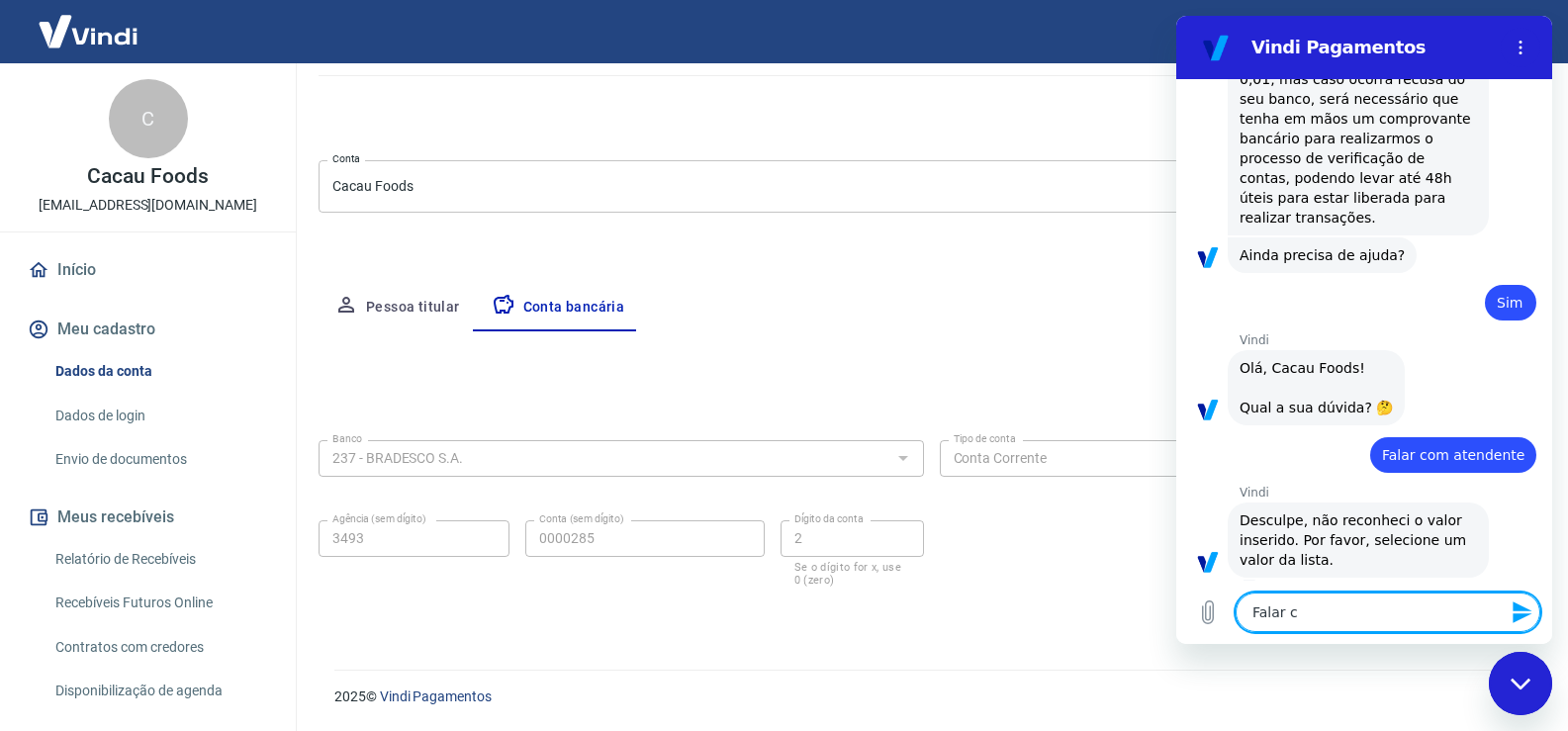
type textarea "Falar co"
type textarea "x"
type textarea "Falar com"
type textarea "x"
type textarea "Falar com"
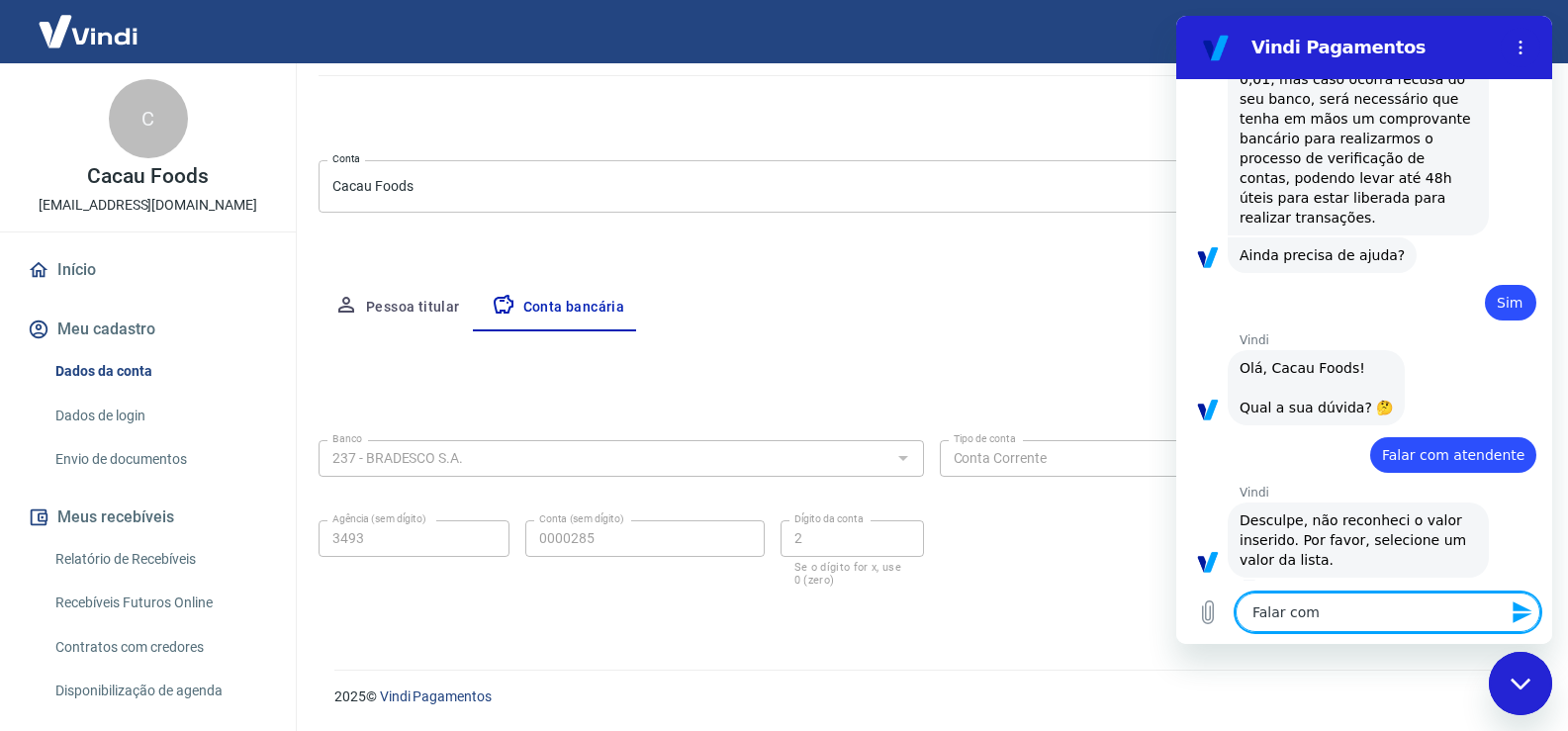
type textarea "x"
type textarea "Falar com h"
type textarea "x"
type textarea "Falar com hu"
type textarea "x"
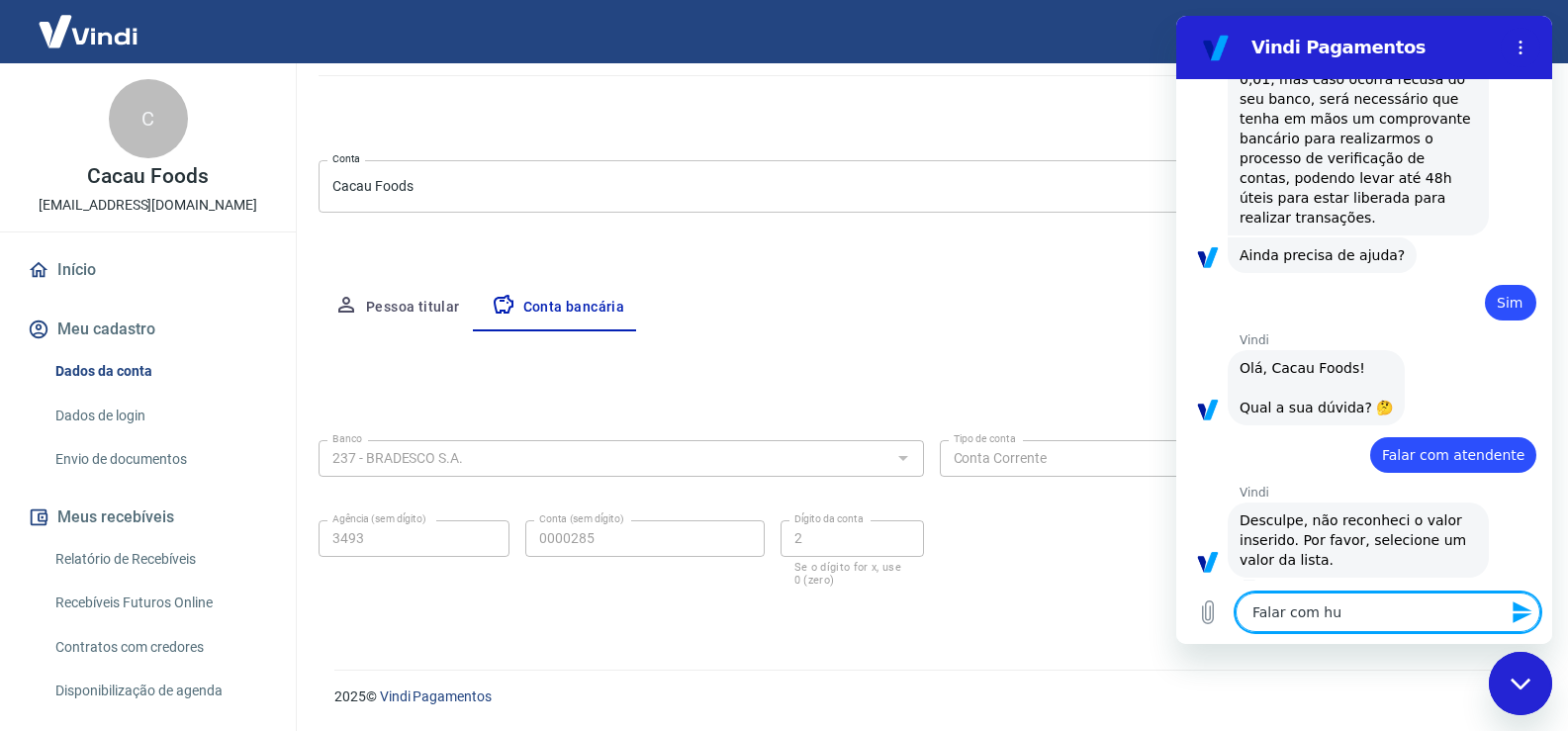
type textarea "Falar com hum"
type textarea "x"
type textarea "Falar com huma"
type textarea "x"
type textarea "Falar com human"
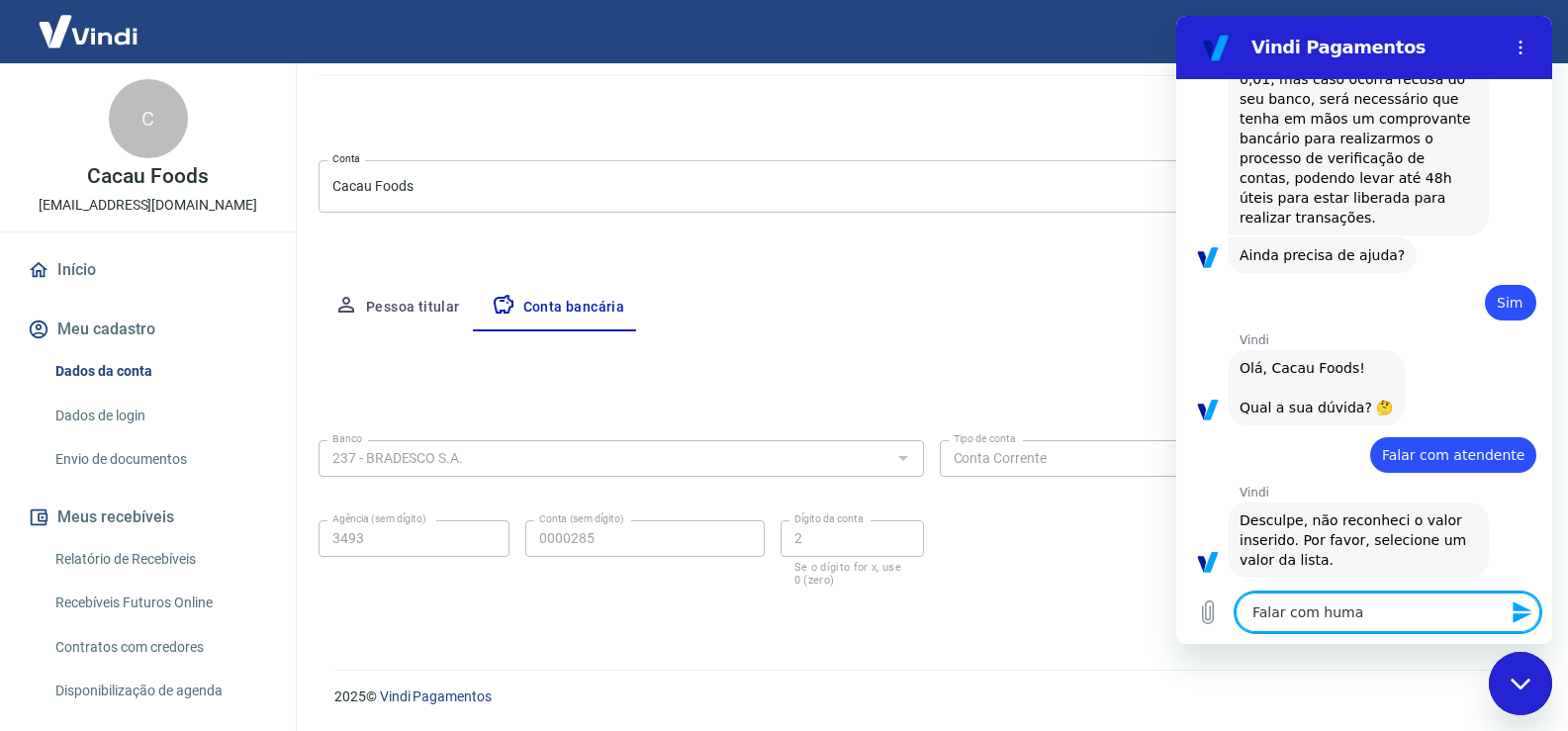
type textarea "x"
type textarea "Falar com humano"
type textarea "x"
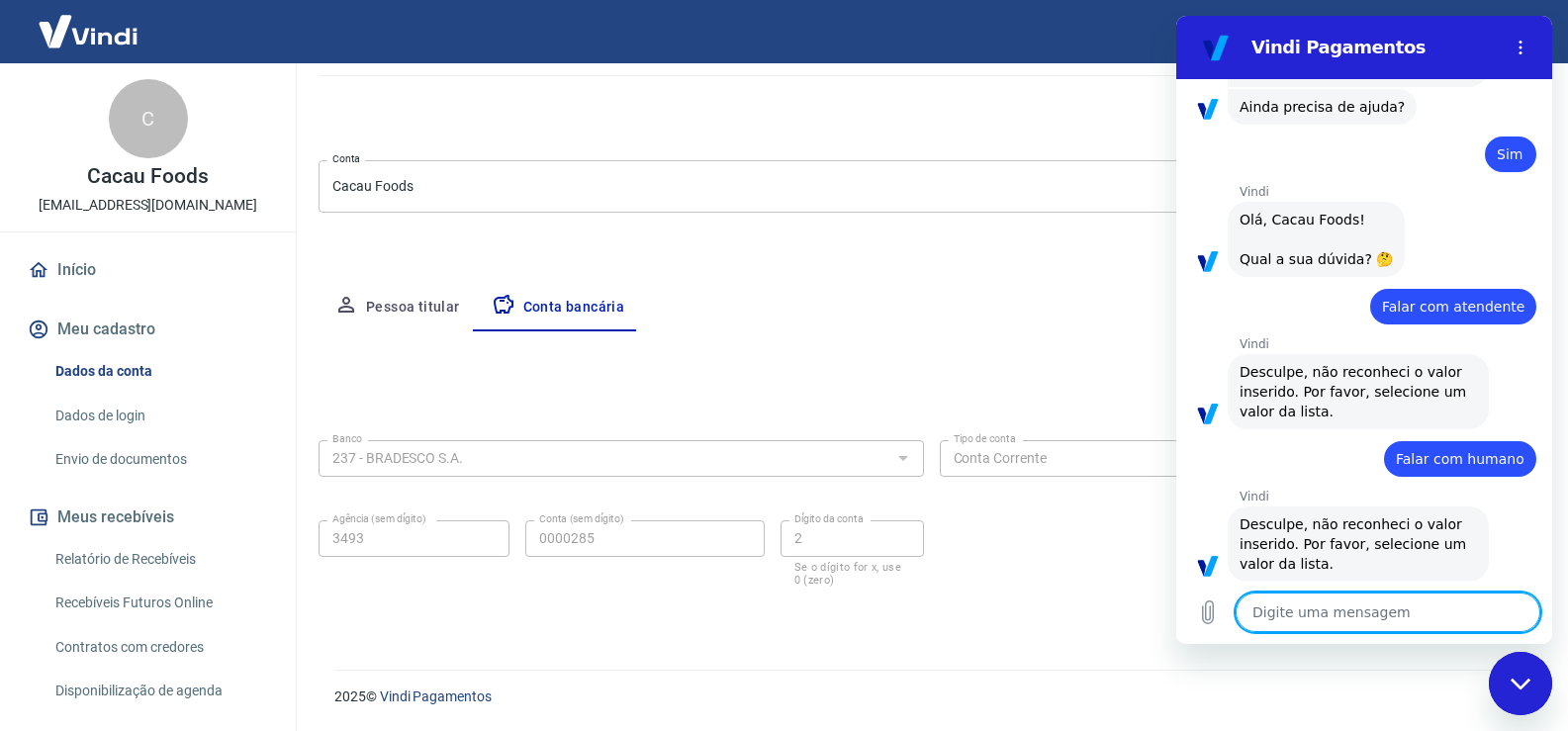
scroll to position [940, 0]
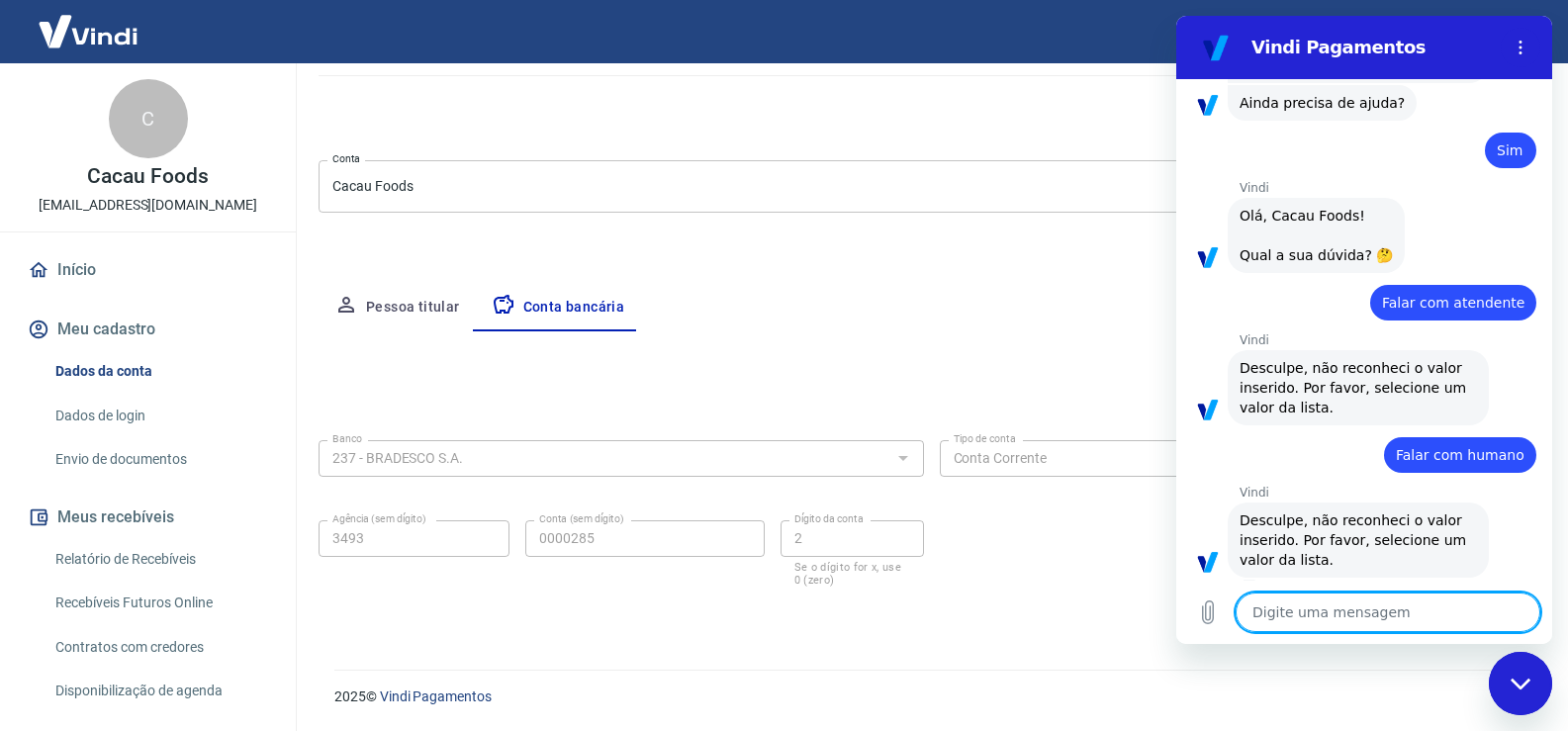
type textarea "x"
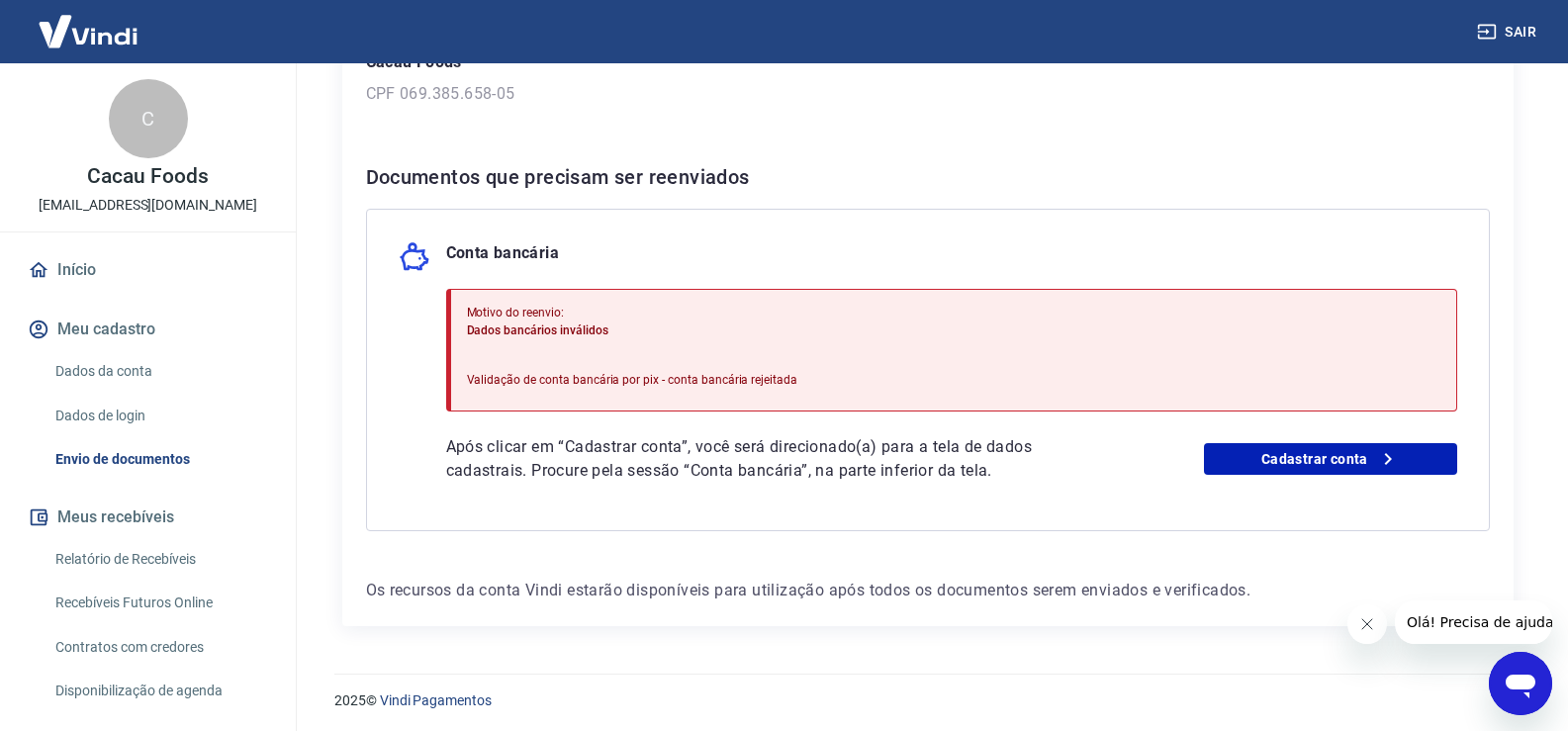
scroll to position [322, 0]
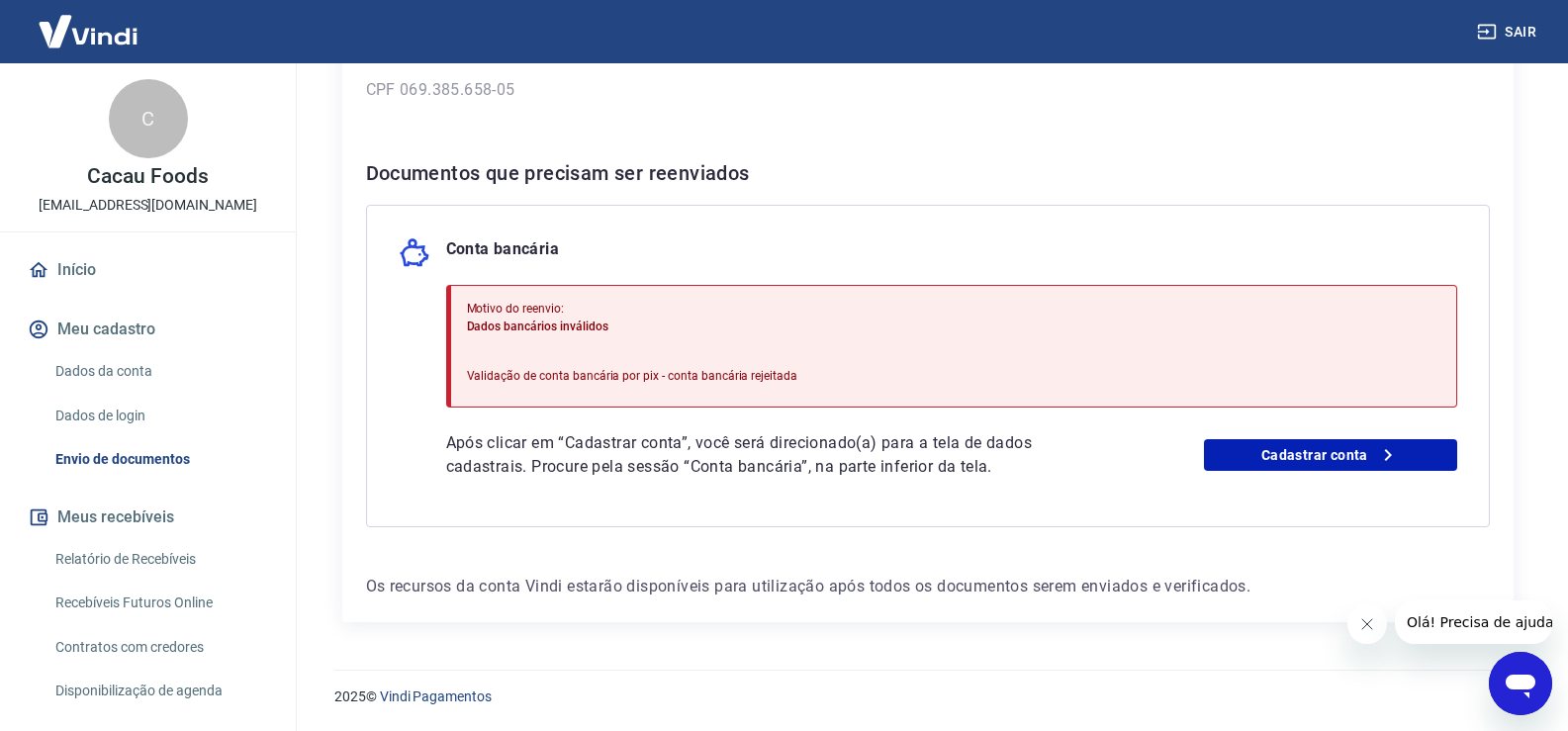
click at [942, 354] on div "Motivo do reenvio: Dados bancários inválidos Validação de conta bancária por pi…" at bounding box center [951, 346] width 1011 height 123
click at [569, 385] on div "Motivo do reenvio: Dados bancários inválidos Validação de conta bancária por pi…" at bounding box center [632, 346] width 331 height 109
click at [521, 320] on span "Dados bancários inválidos" at bounding box center [537, 326] width 141 height 14
click at [507, 360] on div "Motivo do reenvio: Dados bancários inválidos Validação de conta bancária por pi…" at bounding box center [632, 346] width 331 height 109
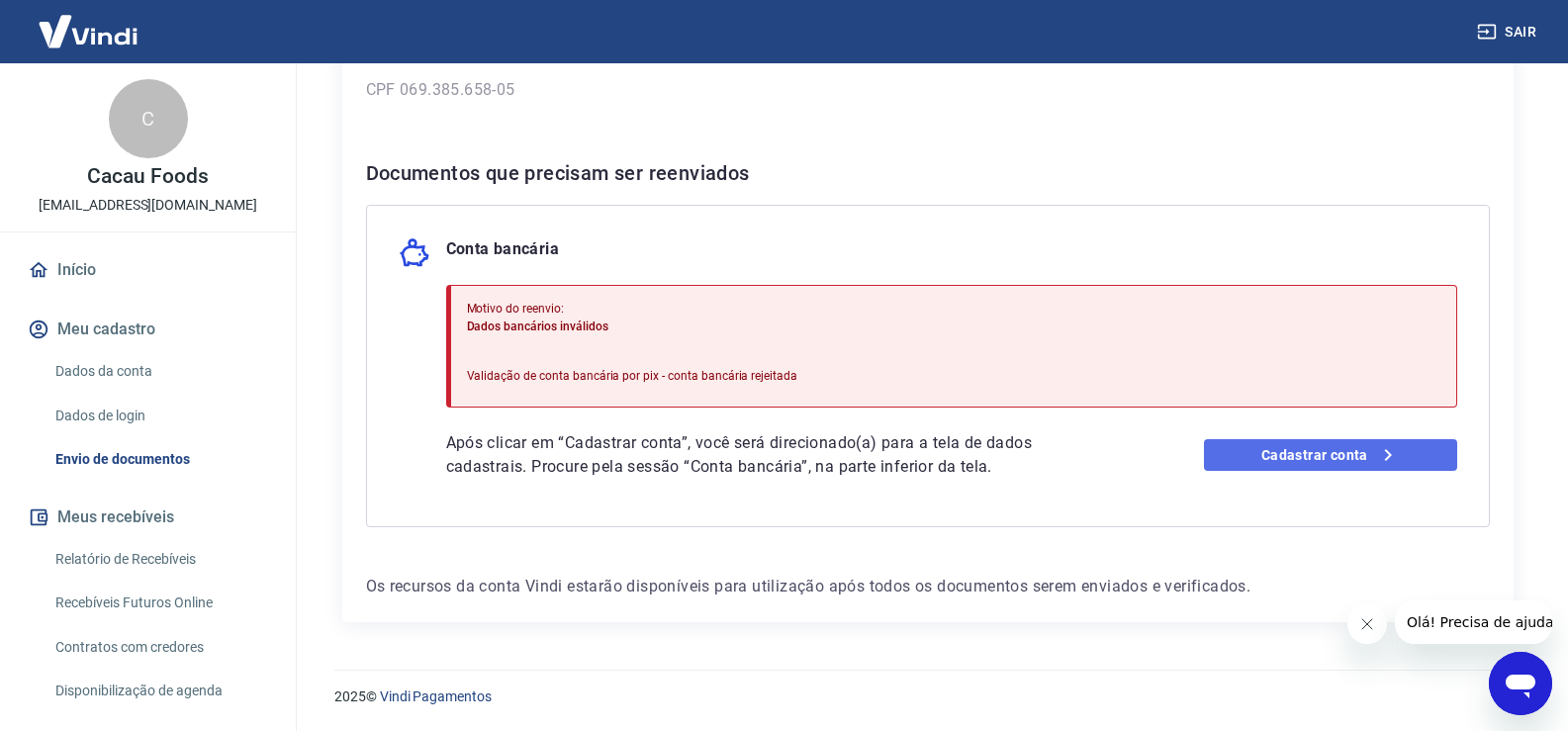
click at [1368, 457] on link "Cadastrar conta" at bounding box center [1330, 455] width 253 height 32
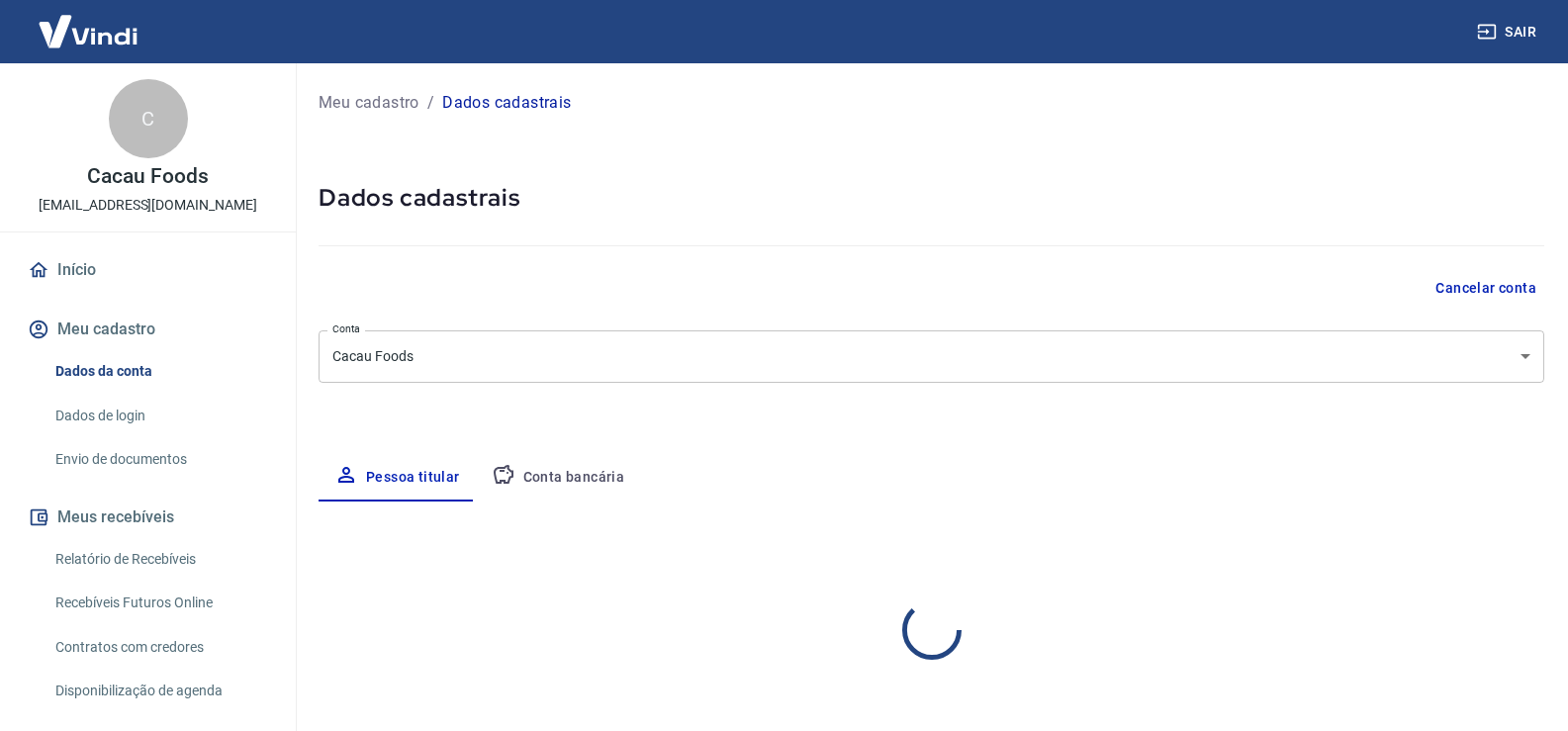
select select "SP"
select select "business"
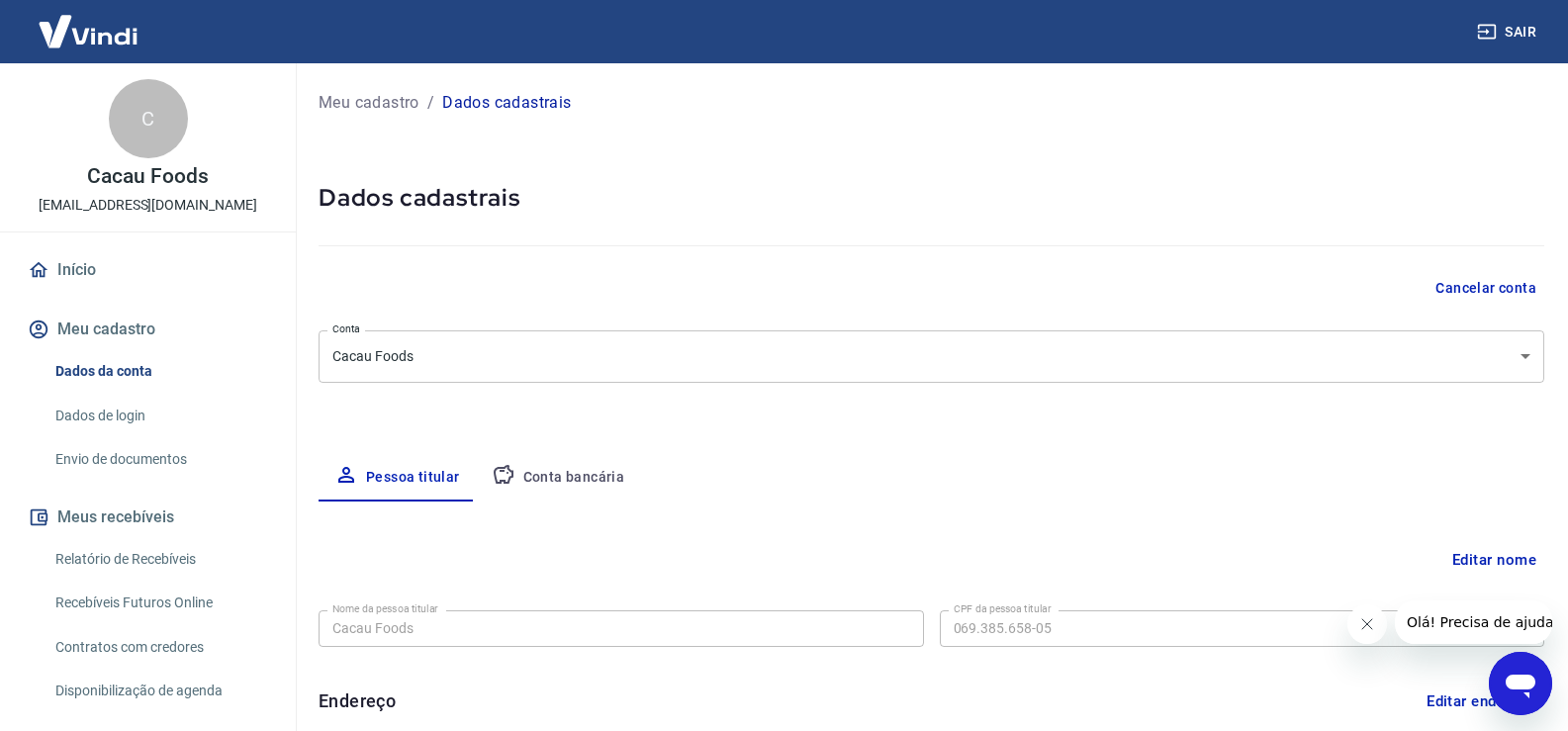
scroll to position [297, 0]
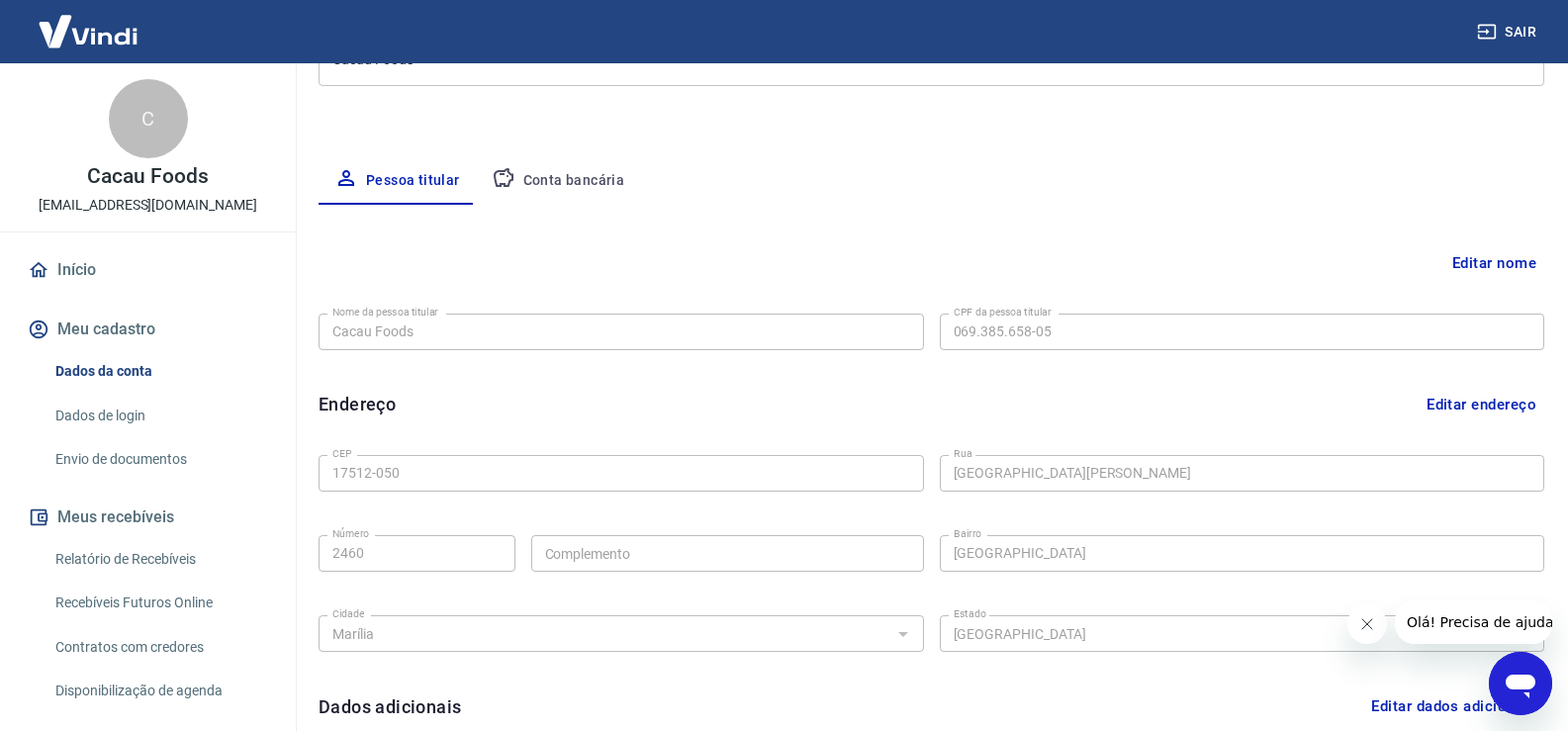
click at [578, 187] on button "Conta bancária" at bounding box center [558, 180] width 165 height 47
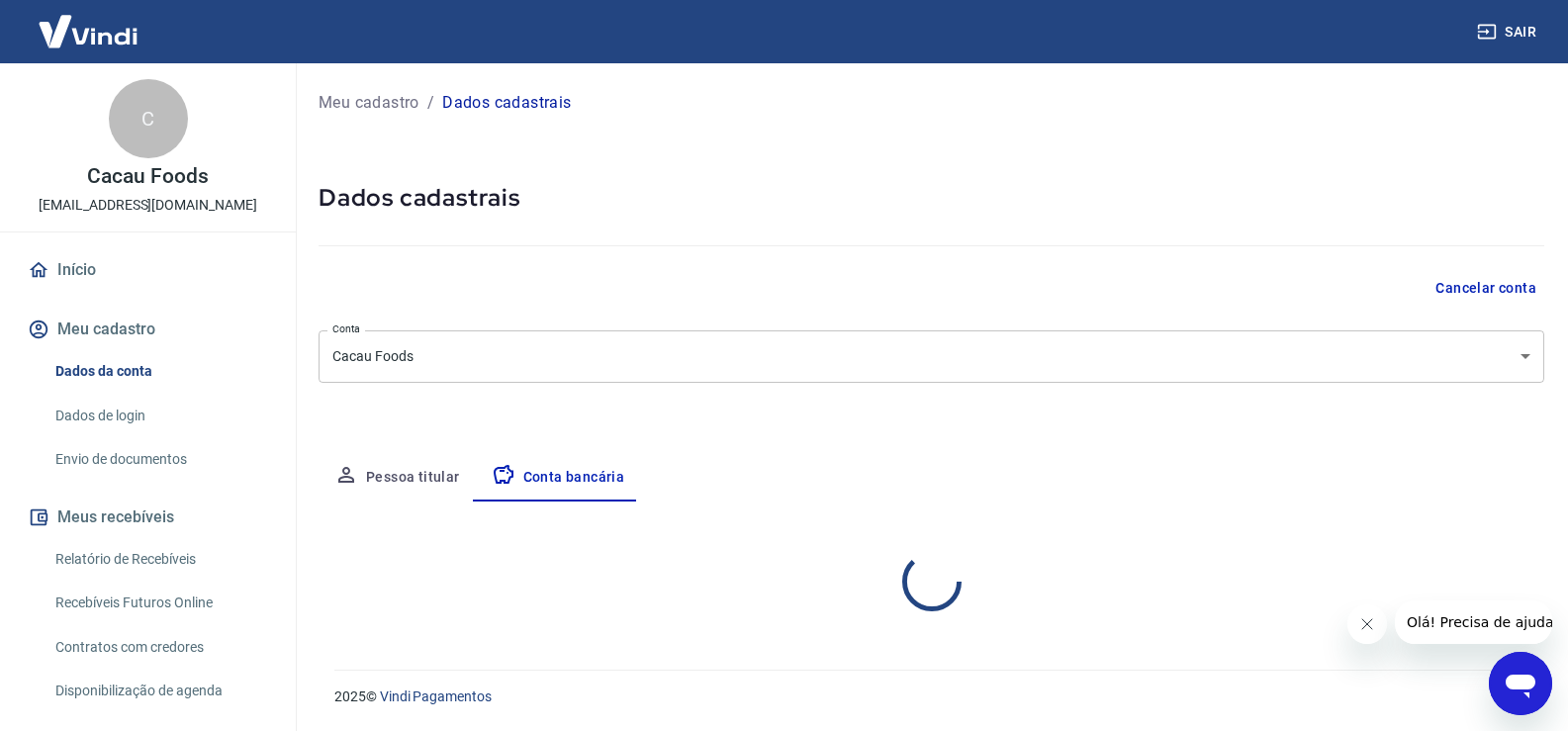
scroll to position [0, 0]
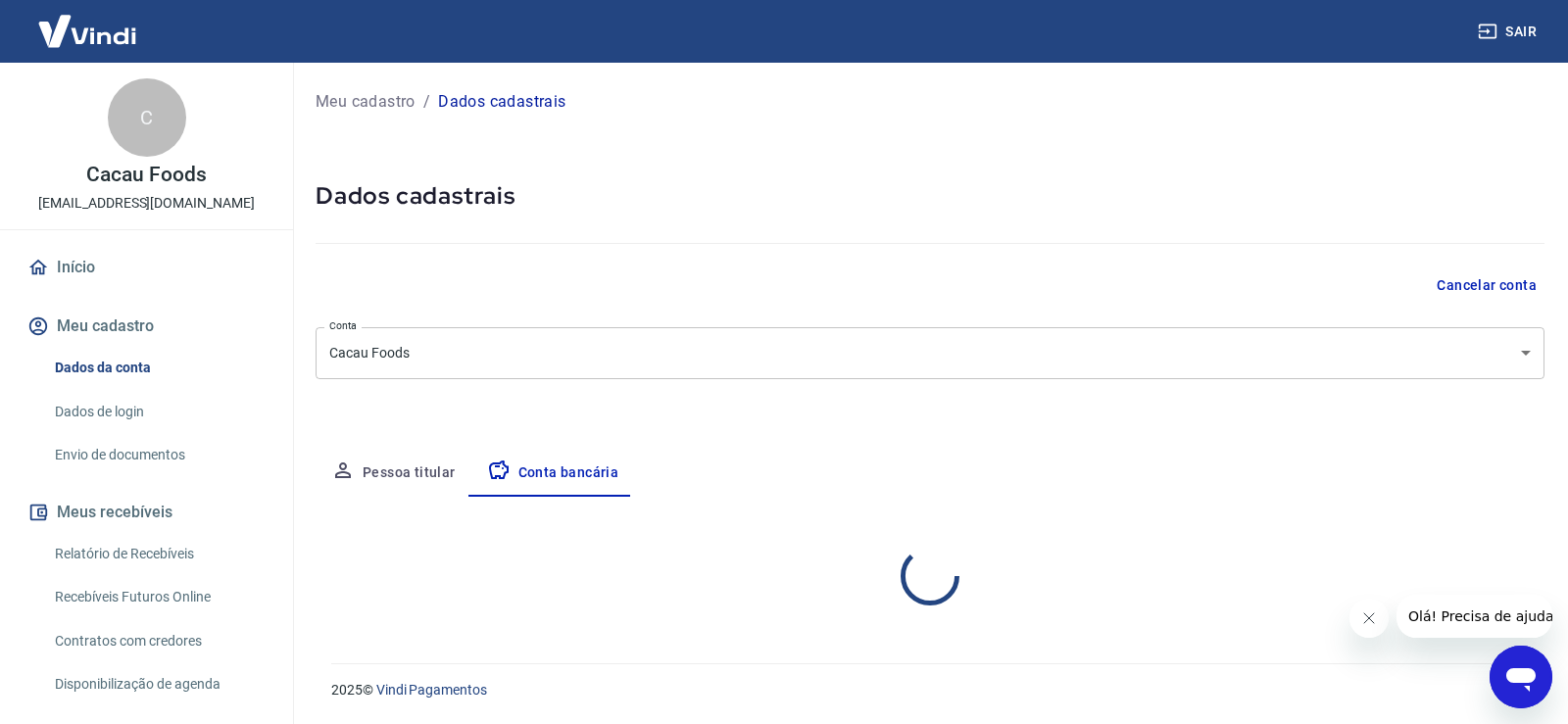
select select "1"
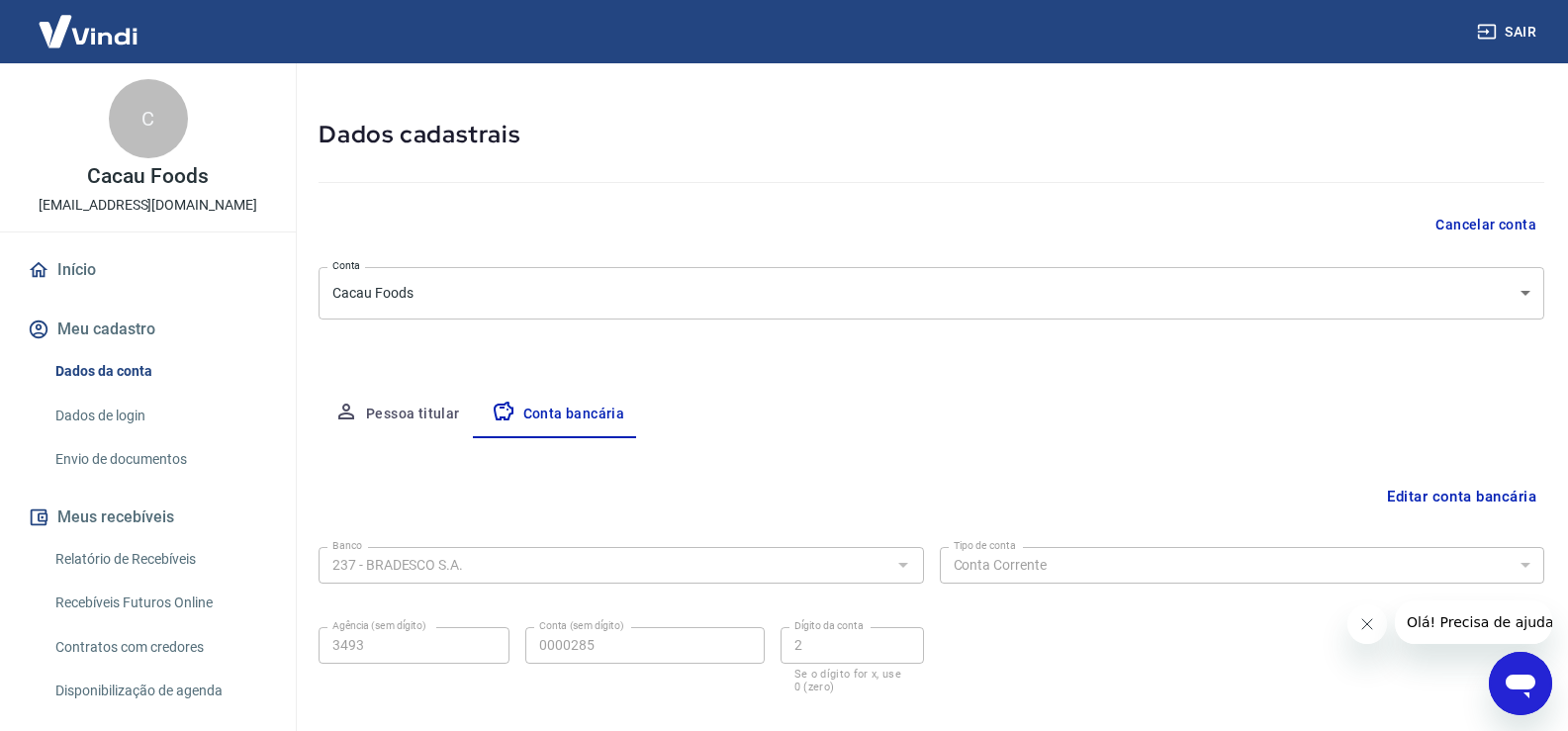
scroll to position [170, 0]
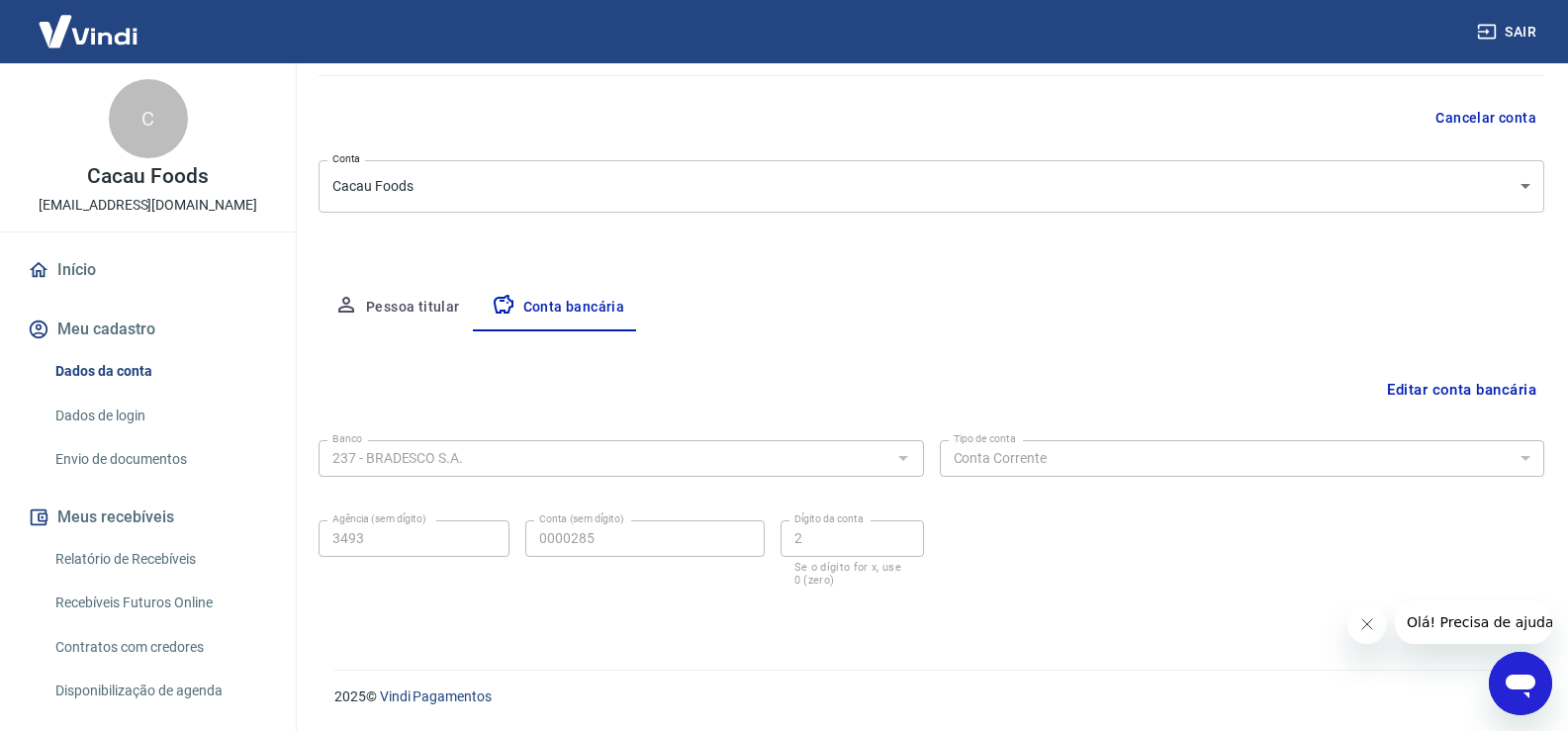
click at [1447, 391] on button "Editar conta bancária" at bounding box center [1461, 390] width 165 height 38
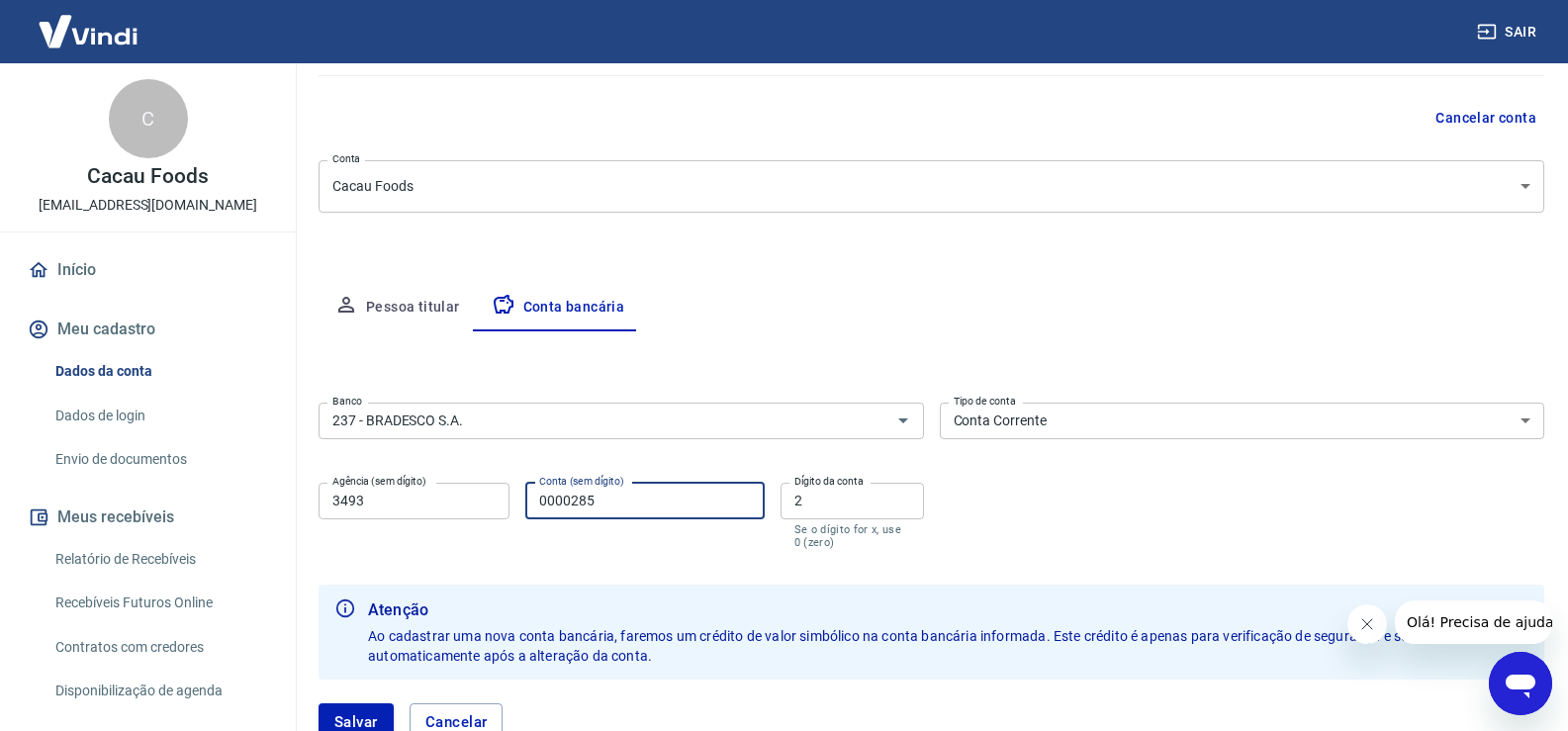
drag, startPoint x: 569, startPoint y: 498, endPoint x: 486, endPoint y: 502, distance: 83.2
click at [486, 509] on div "Agência (sem dígito) 3493 Agência (sem dígito) Conta (sem dígito) 0000285 Conta…" at bounding box center [620, 514] width 605 height 78
click at [659, 499] on input "0000285" at bounding box center [644, 501] width 238 height 37
click at [542, 425] on input "237 - BRADESCO S.A." at bounding box center [591, 420] width 535 height 25
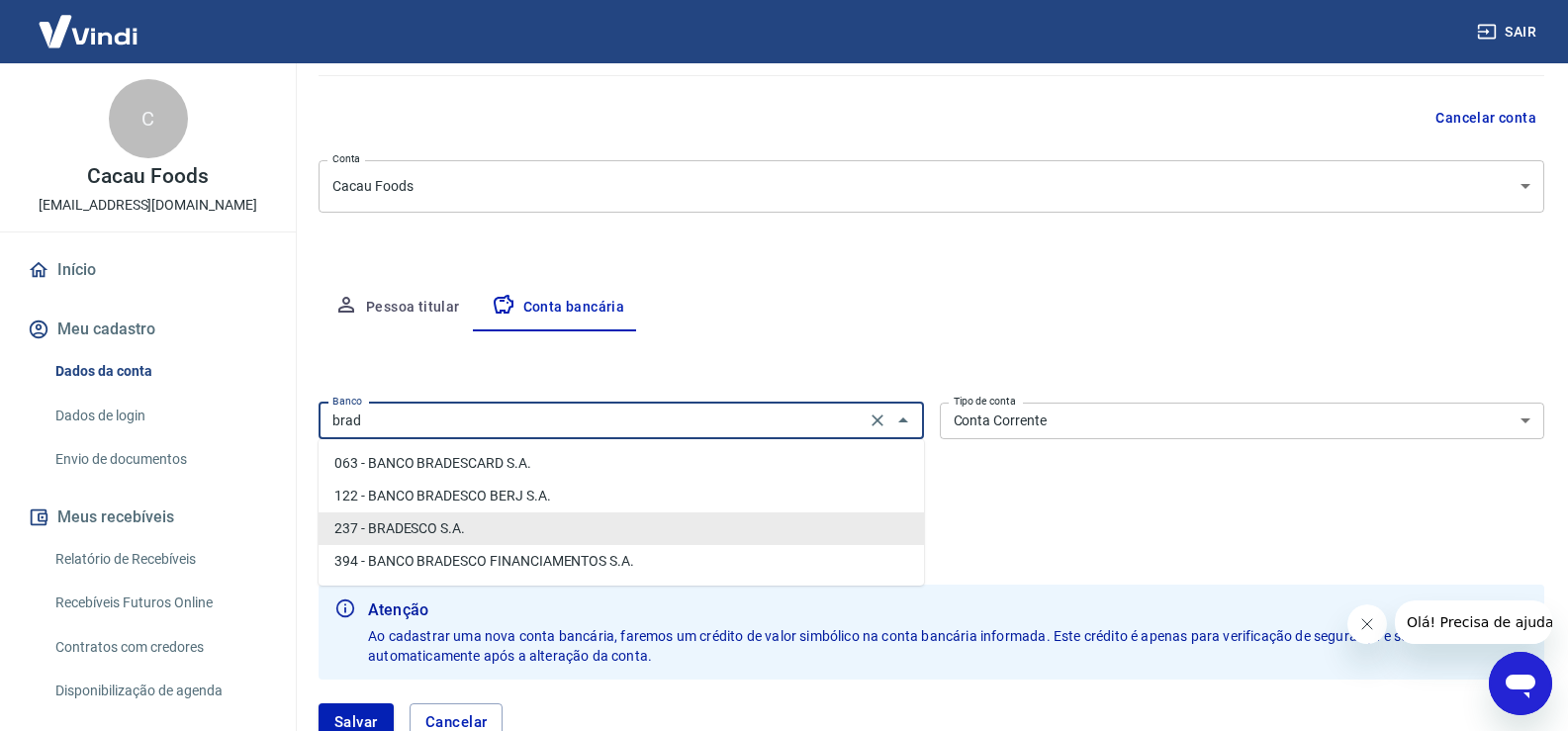
scroll to position [0, 0]
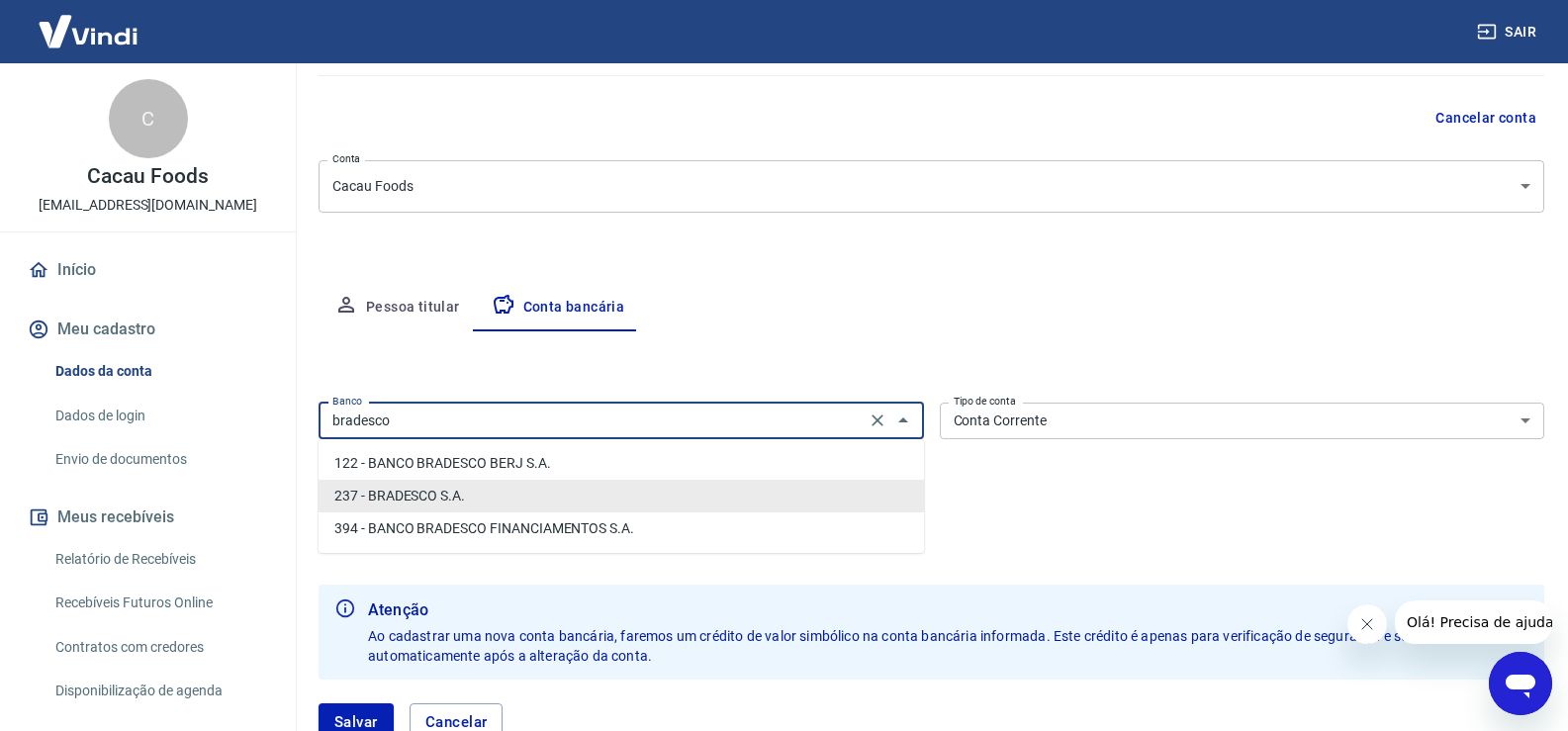
type input "237 - BRADESCO S.A."
click at [1142, 483] on div "Banco 237 - BRADESCO S.A. Banco Tipo de conta Conta Corrente Conta Poupança Tip…" at bounding box center [930, 474] width 1225 height 158
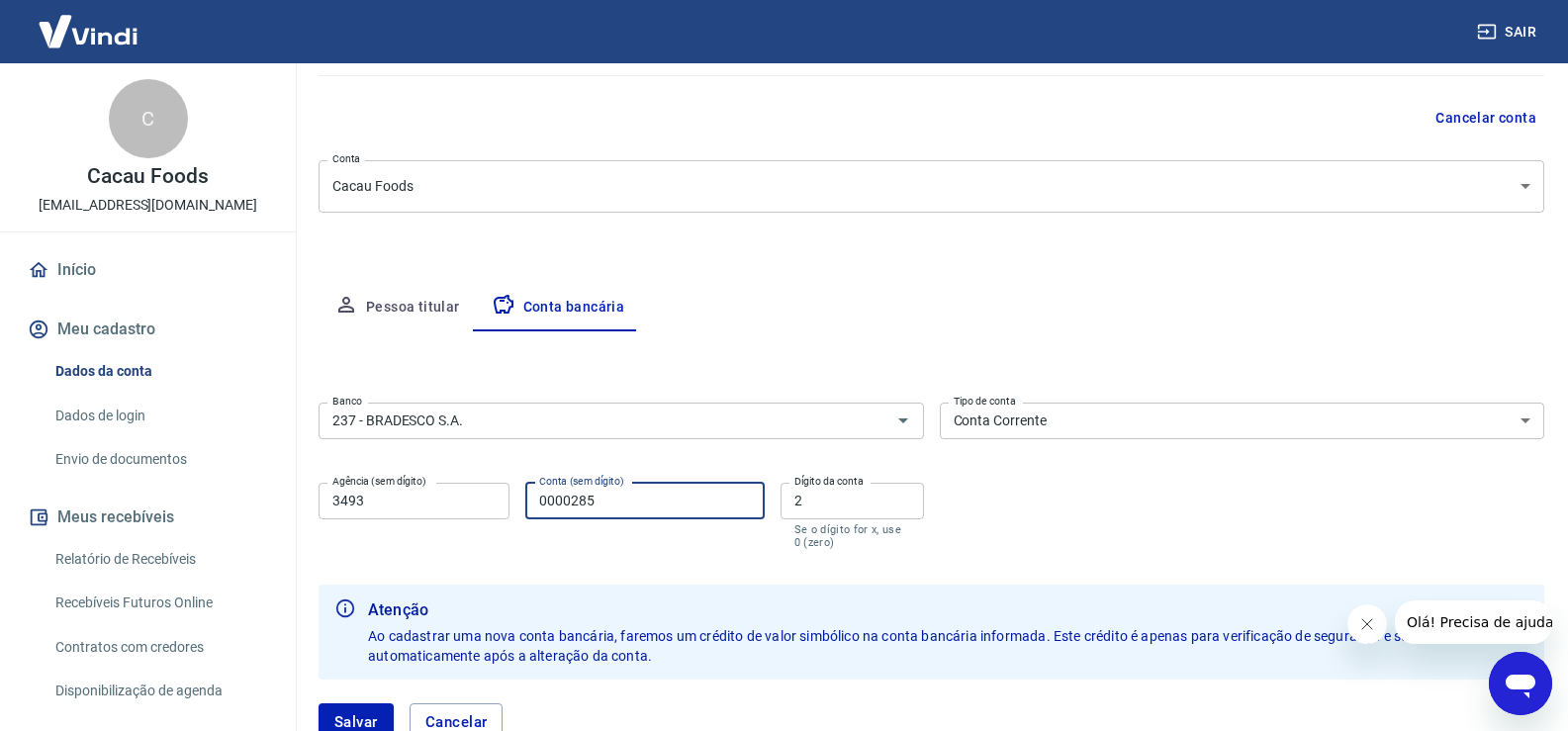
drag, startPoint x: 569, startPoint y: 497, endPoint x: 493, endPoint y: 502, distance: 76.4
click at [493, 504] on div "Agência (sem dígito) 3493 Agência (sem dígito) Conta (sem dígito) 0000285 Conta…" at bounding box center [620, 514] width 605 height 78
type input "285"
click at [575, 524] on div "Conta (sem dígito) 285 Conta (sem dígito)" at bounding box center [644, 516] width 238 height 66
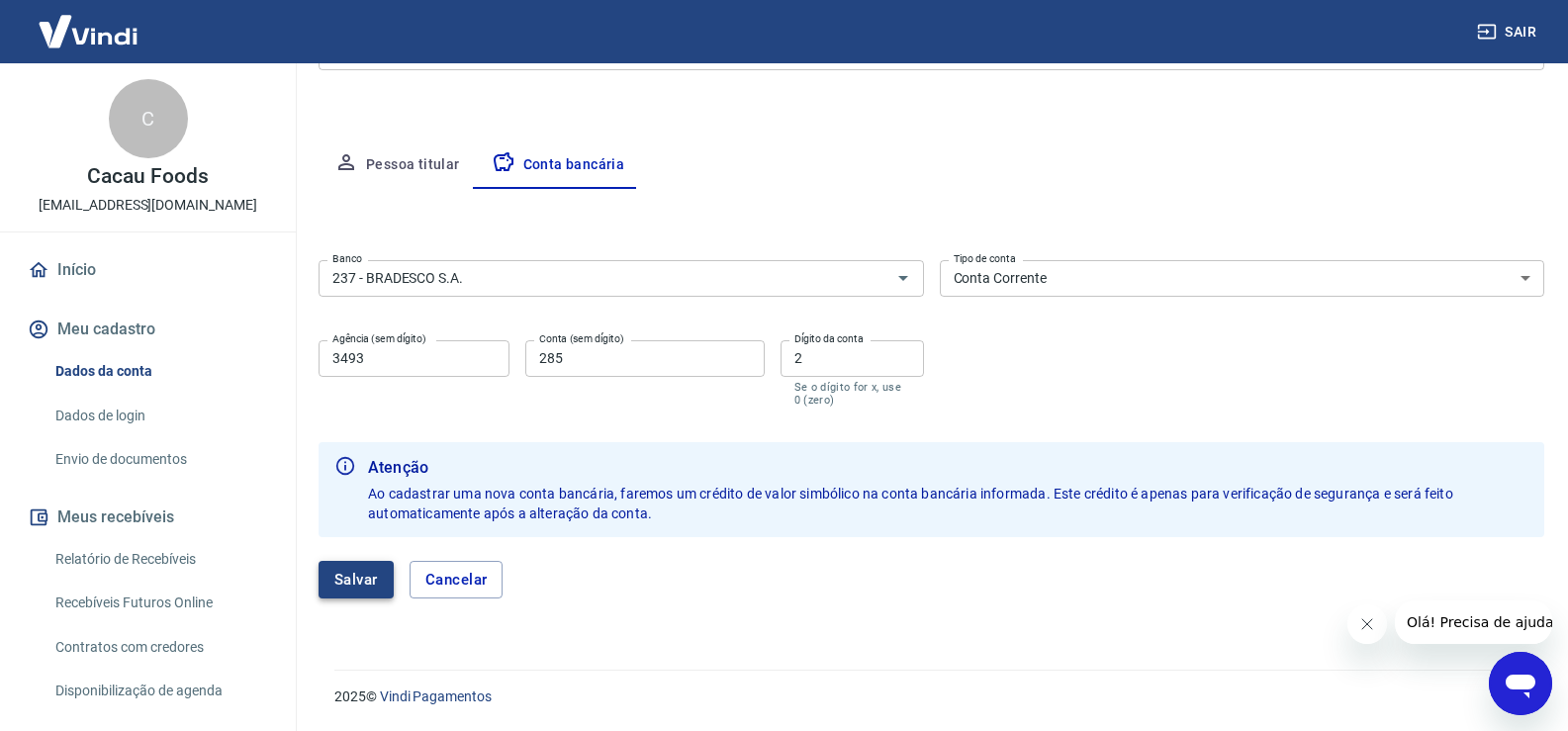
click at [341, 585] on button "Salvar" at bounding box center [355, 580] width 75 height 38
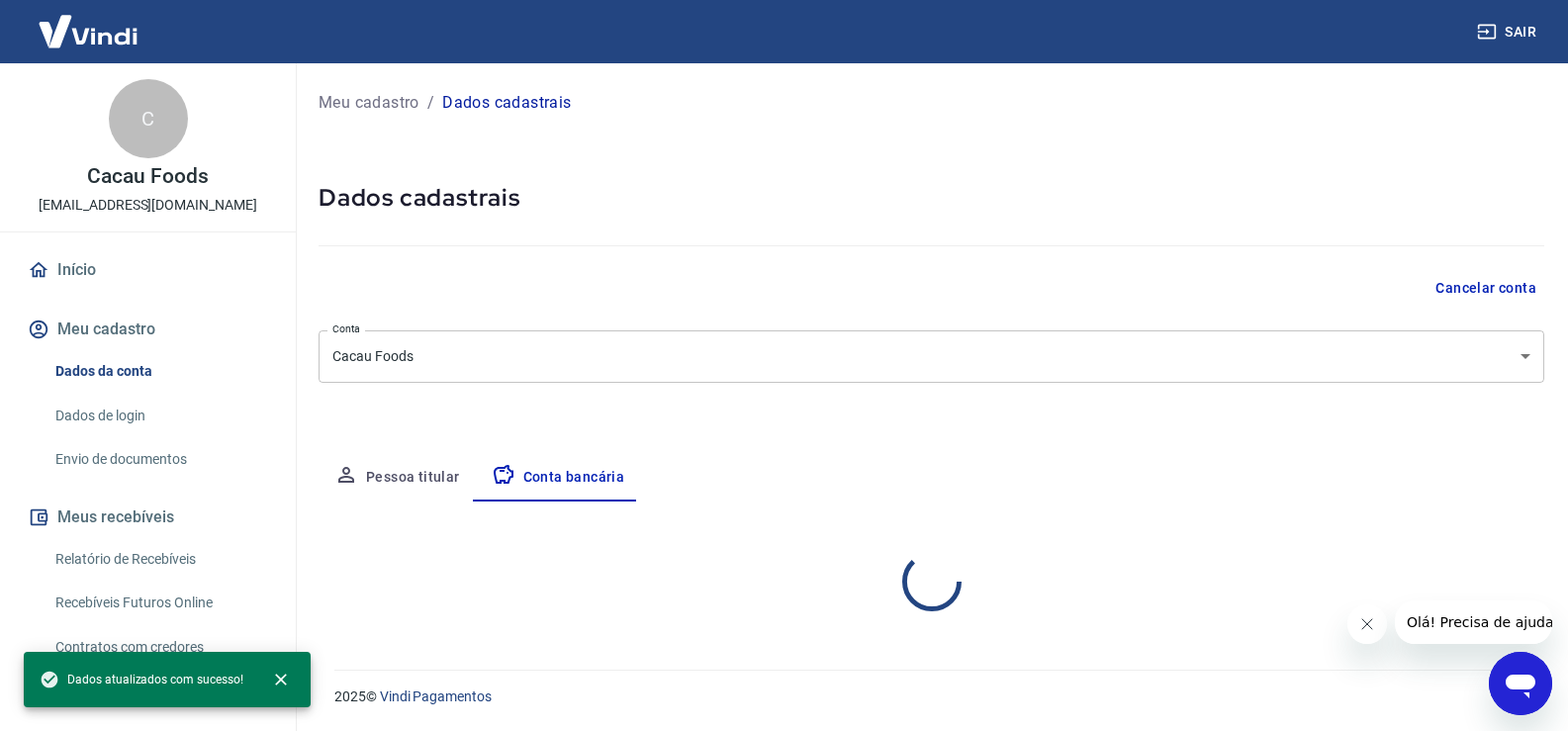
scroll to position [0, 0]
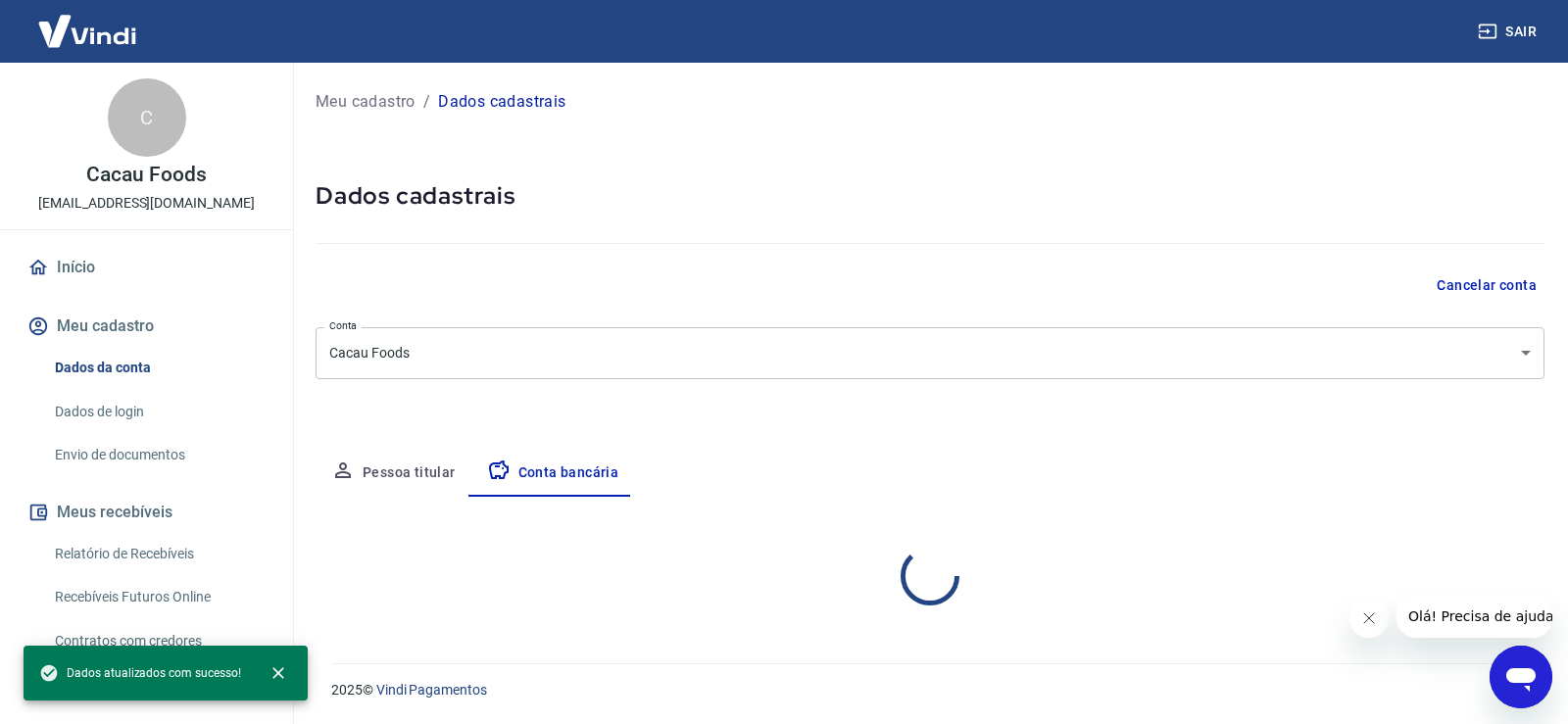
select select "1"
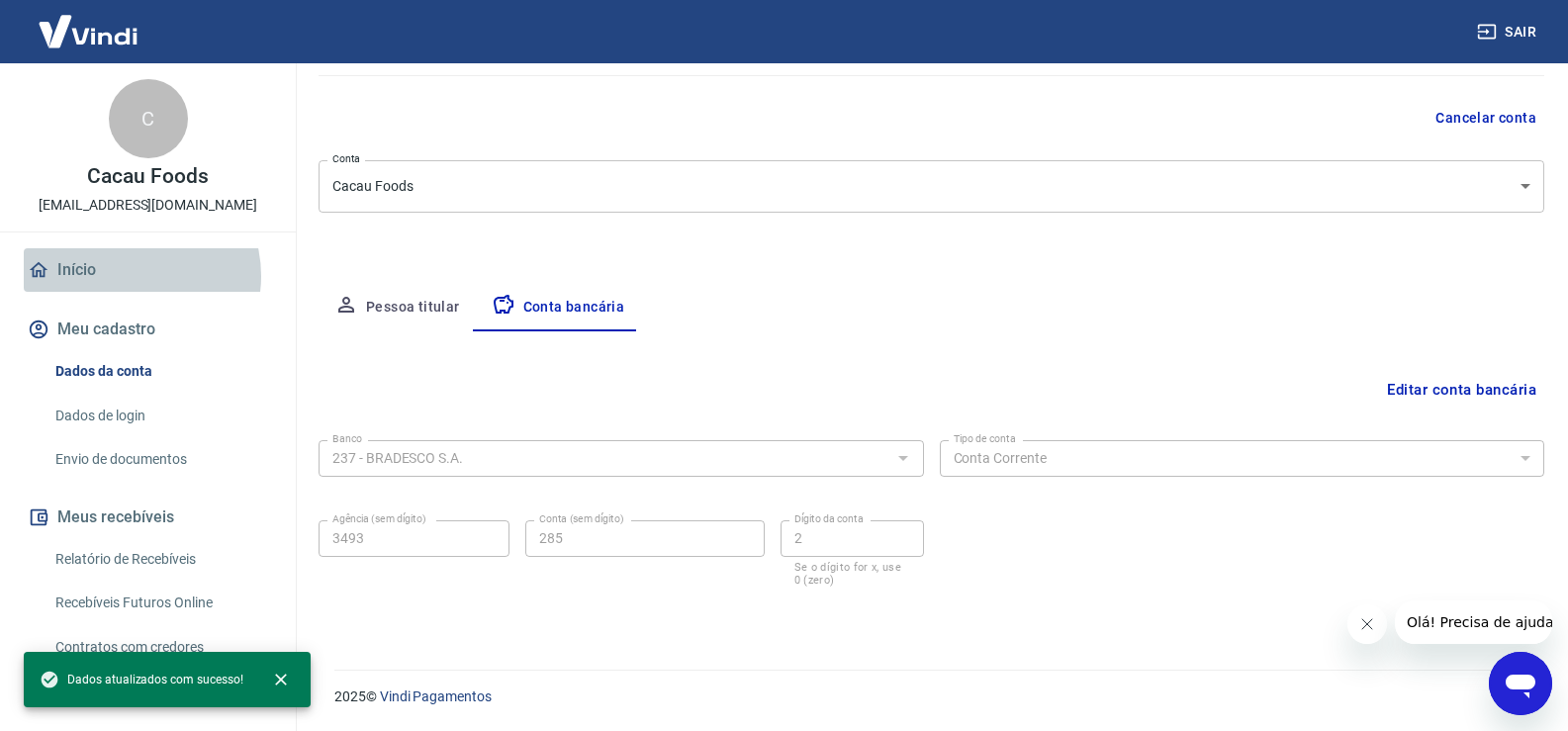
click at [129, 276] on link "Início" at bounding box center [148, 270] width 248 height 44
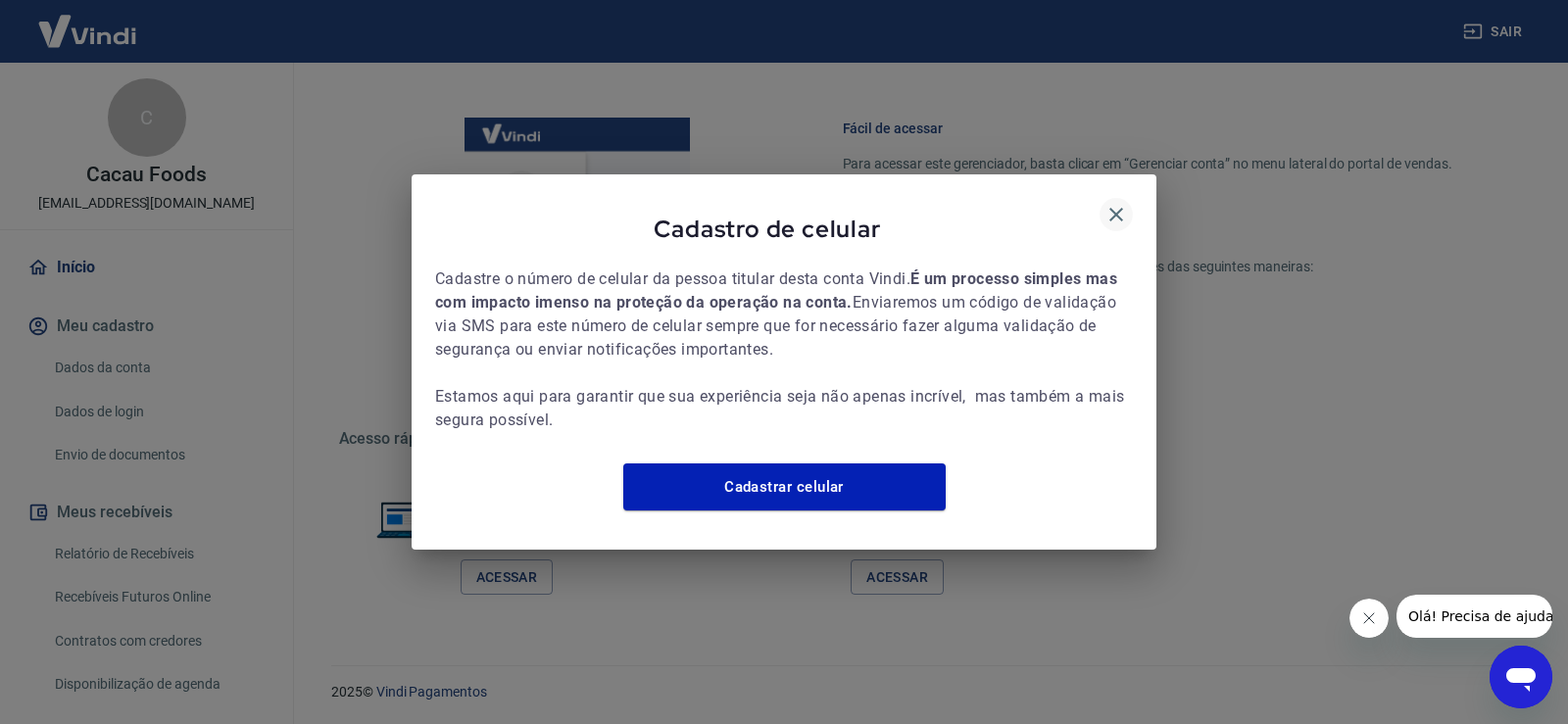
click at [1108, 211] on icon "button" at bounding box center [1116, 215] width 24 height 24
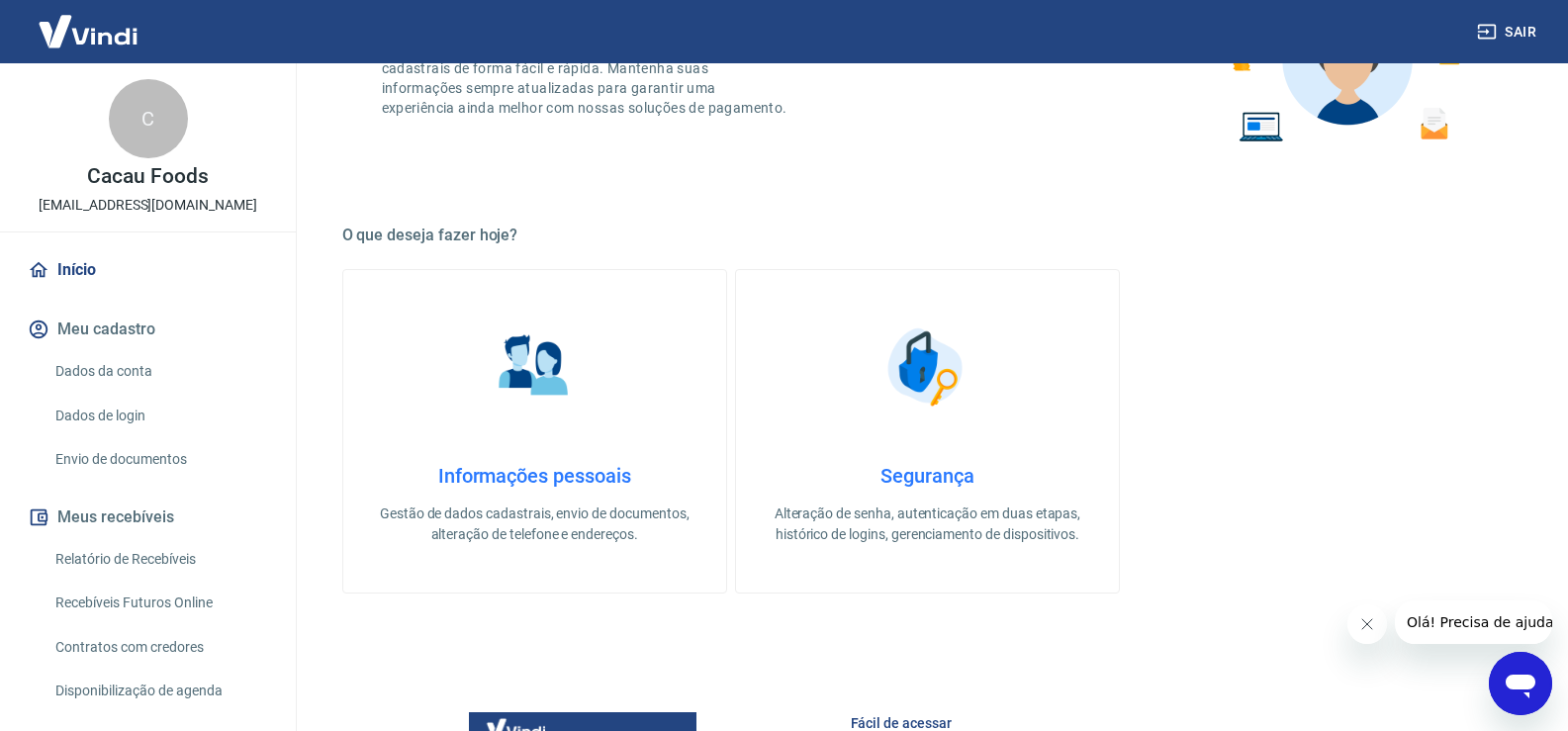
scroll to position [0, 0]
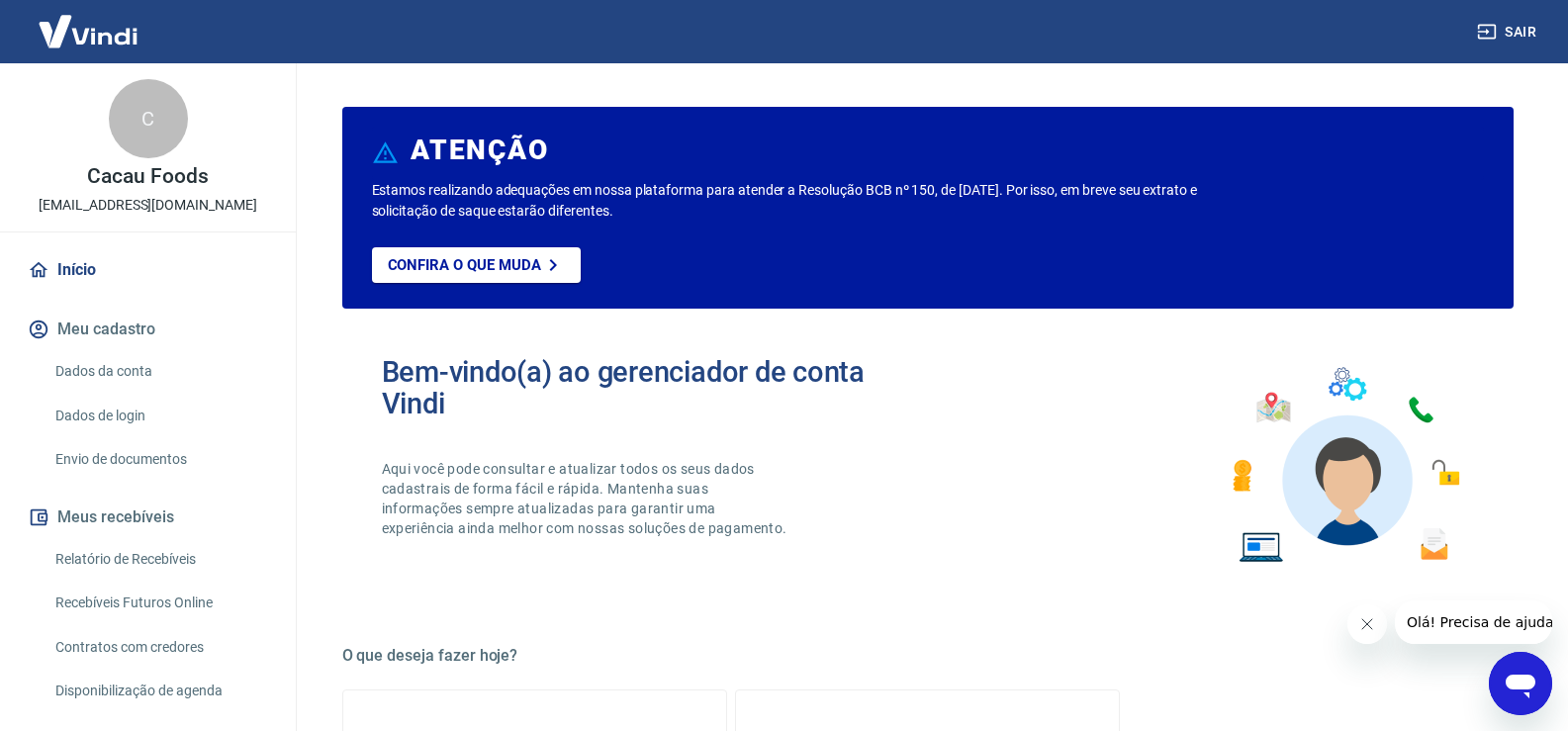
click at [159, 461] on link "Envio de documentos" at bounding box center [159, 459] width 225 height 41
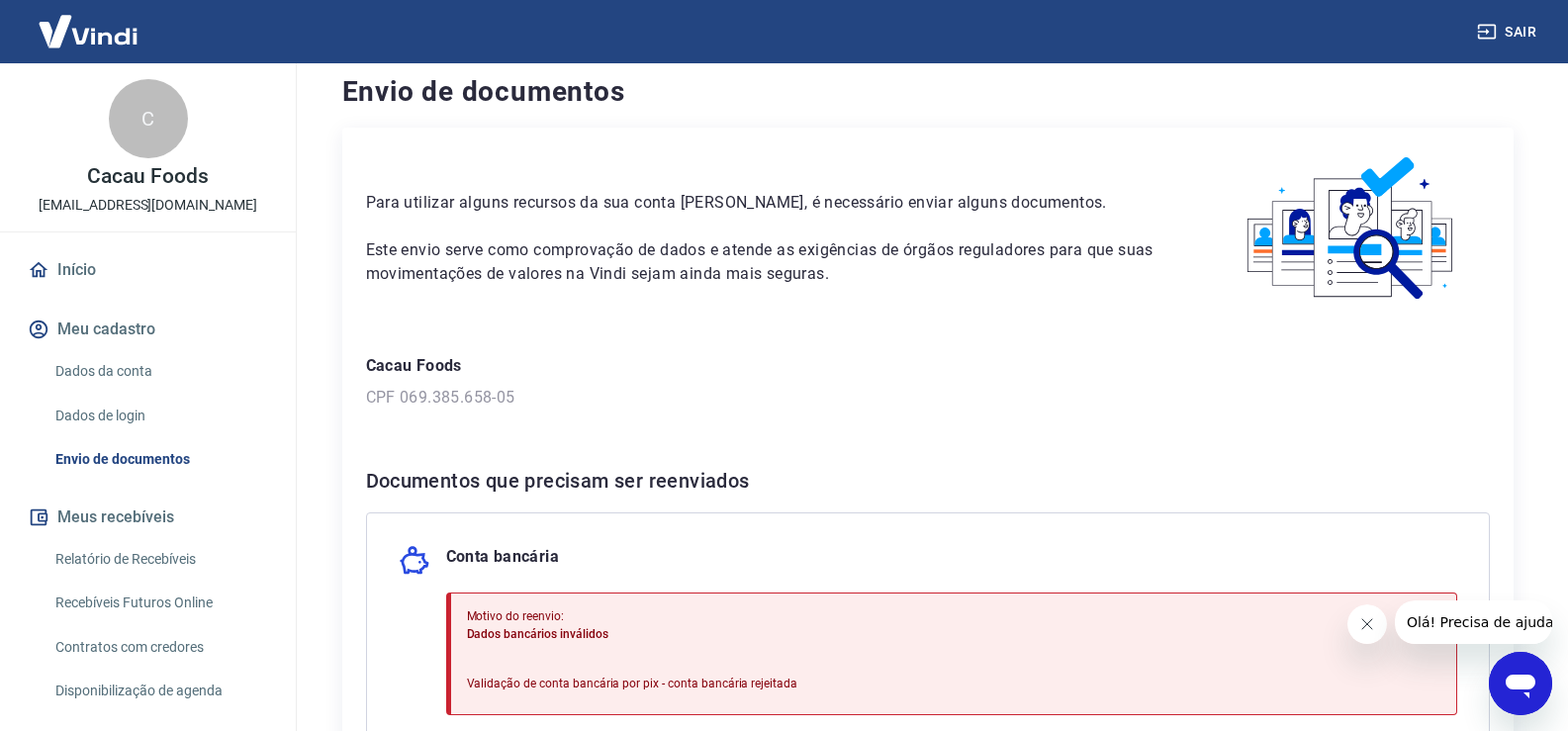
scroll to position [322, 0]
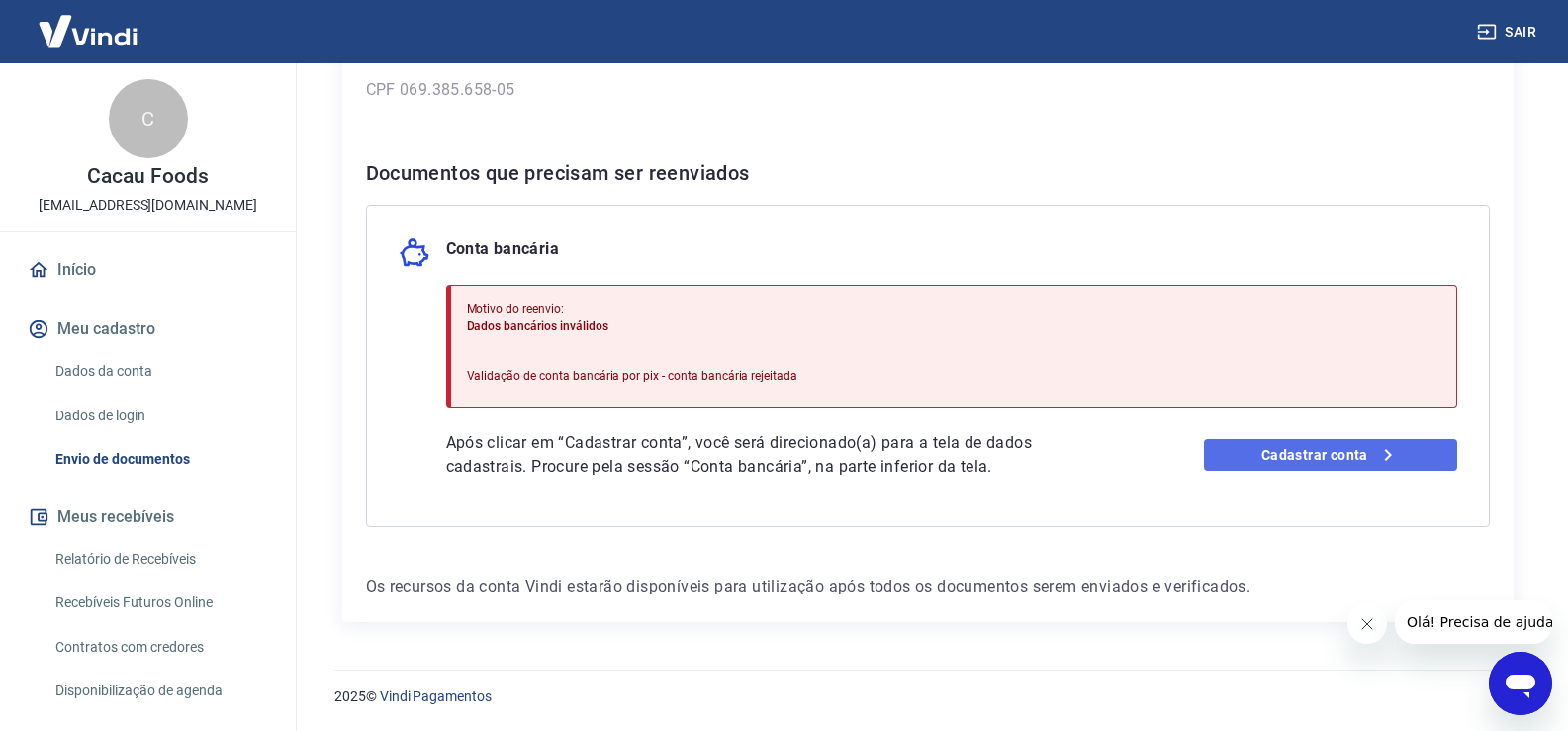
click at [1296, 441] on link "Cadastrar conta" at bounding box center [1330, 455] width 253 height 32
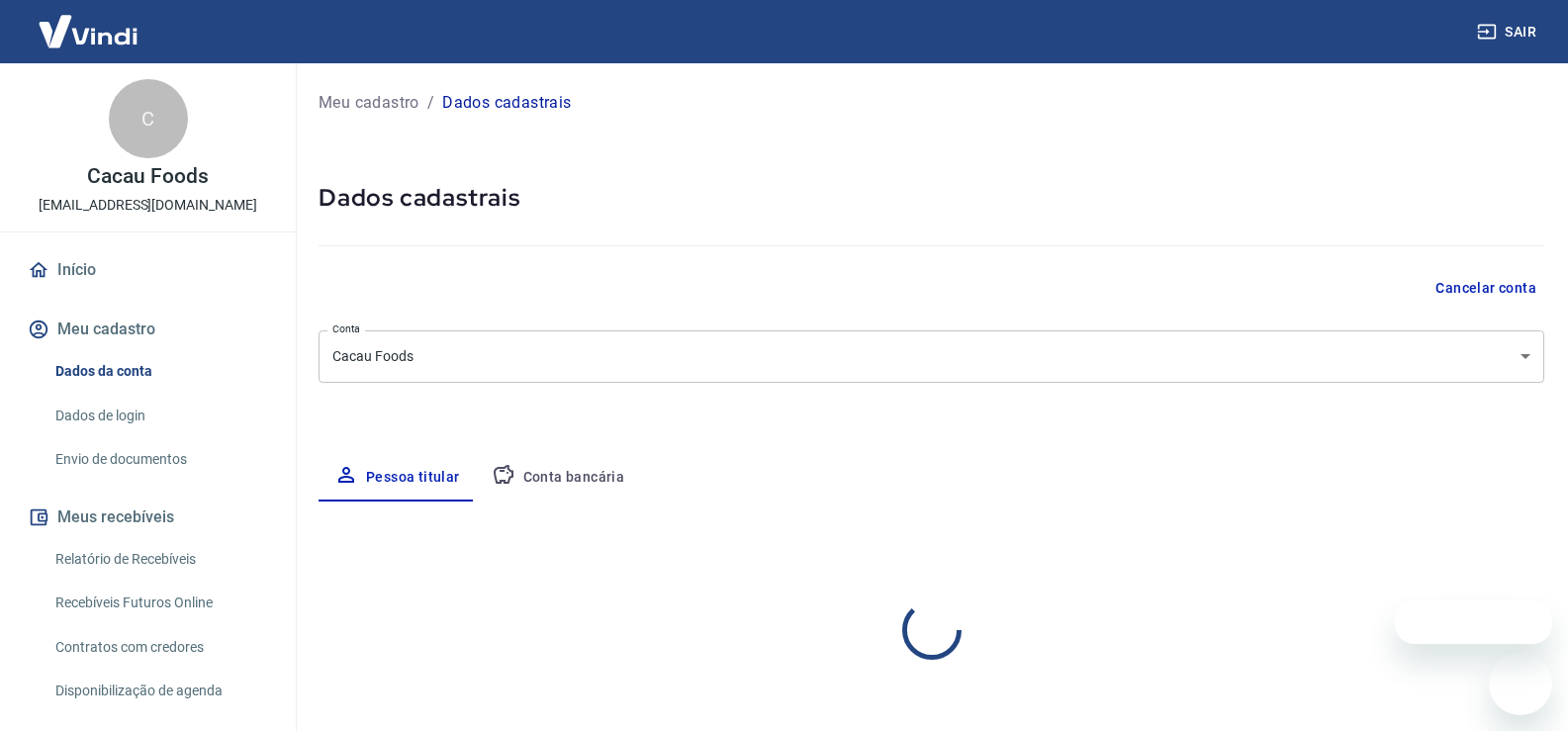
select select "SP"
select select "business"
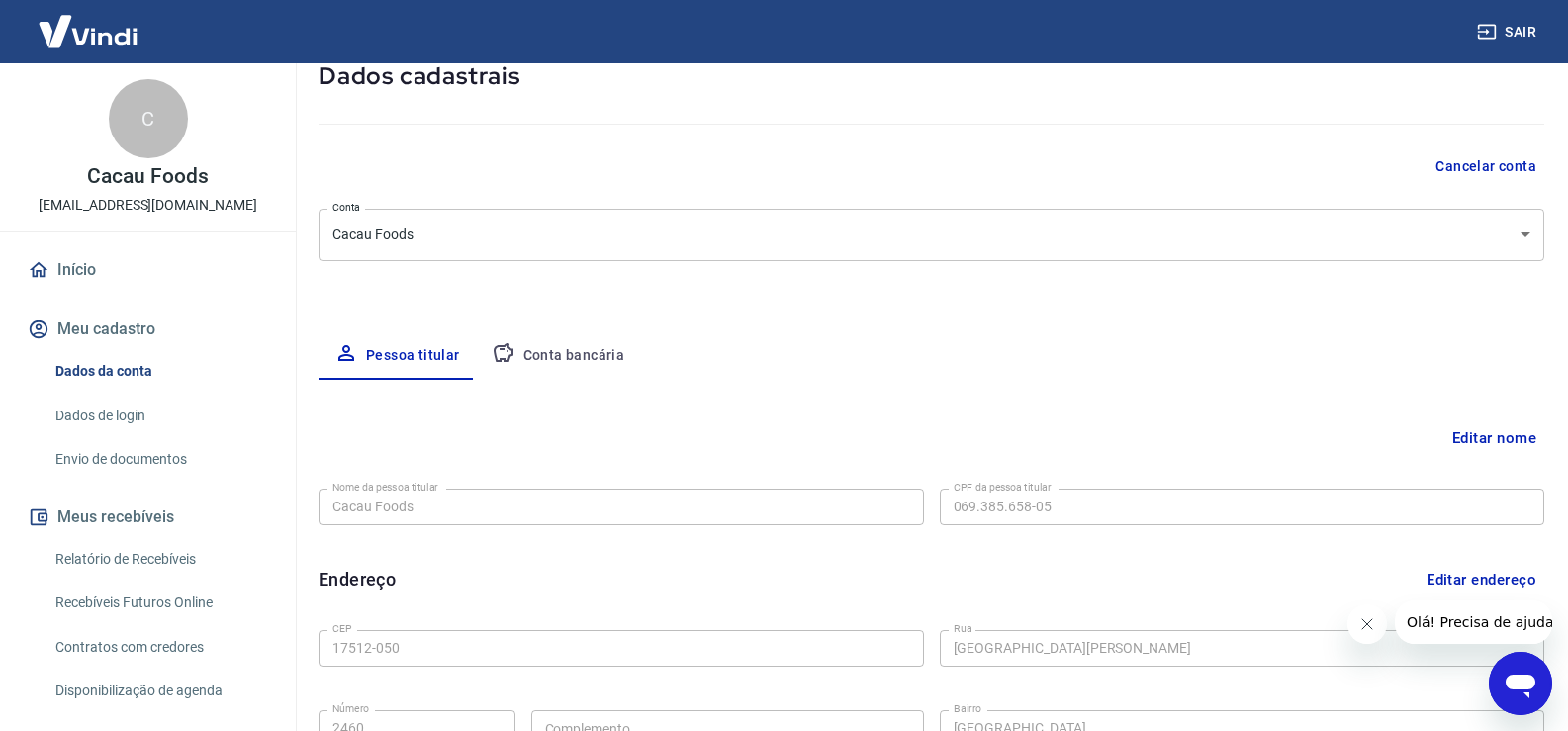
scroll to position [297, 0]
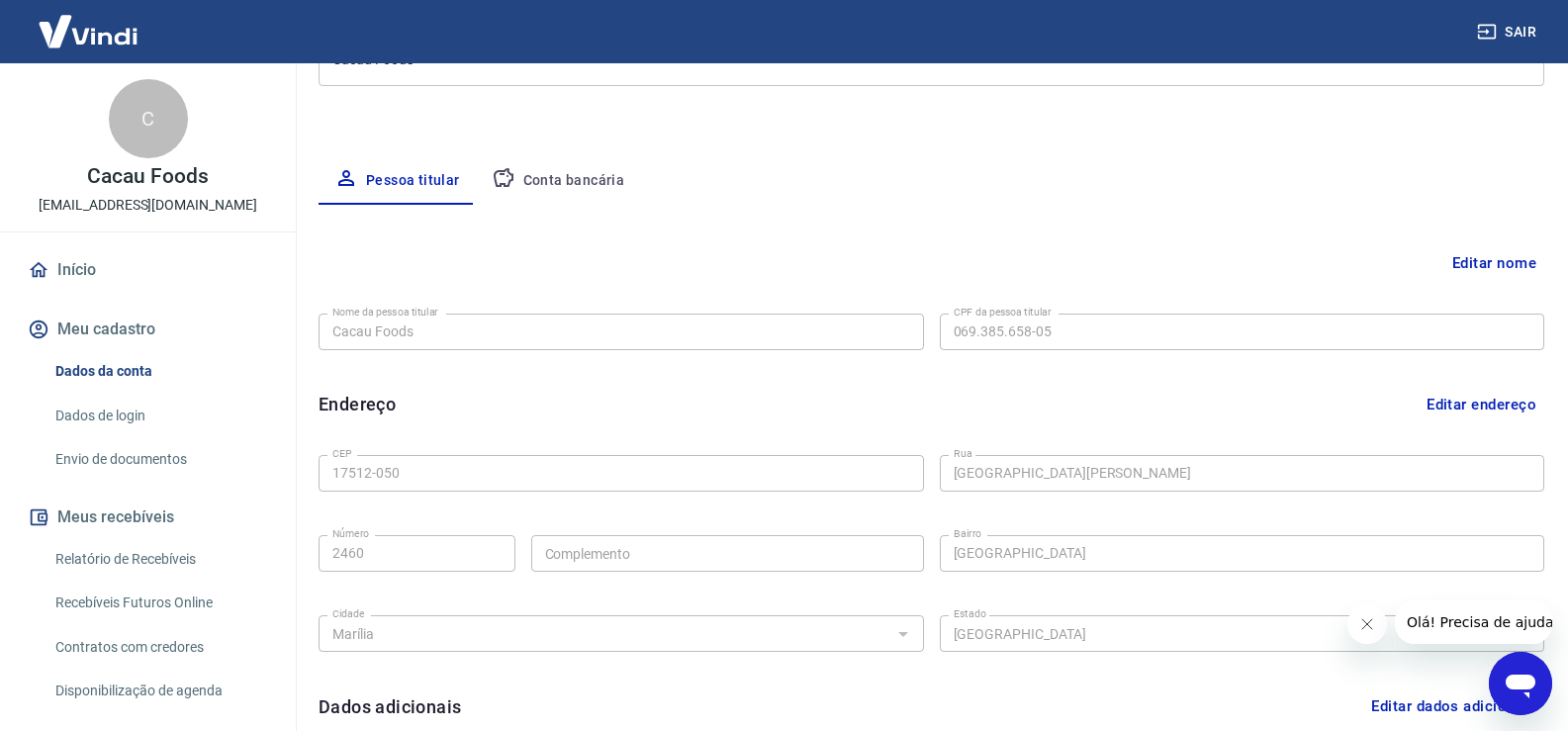
click at [572, 182] on button "Conta bancária" at bounding box center [558, 180] width 165 height 47
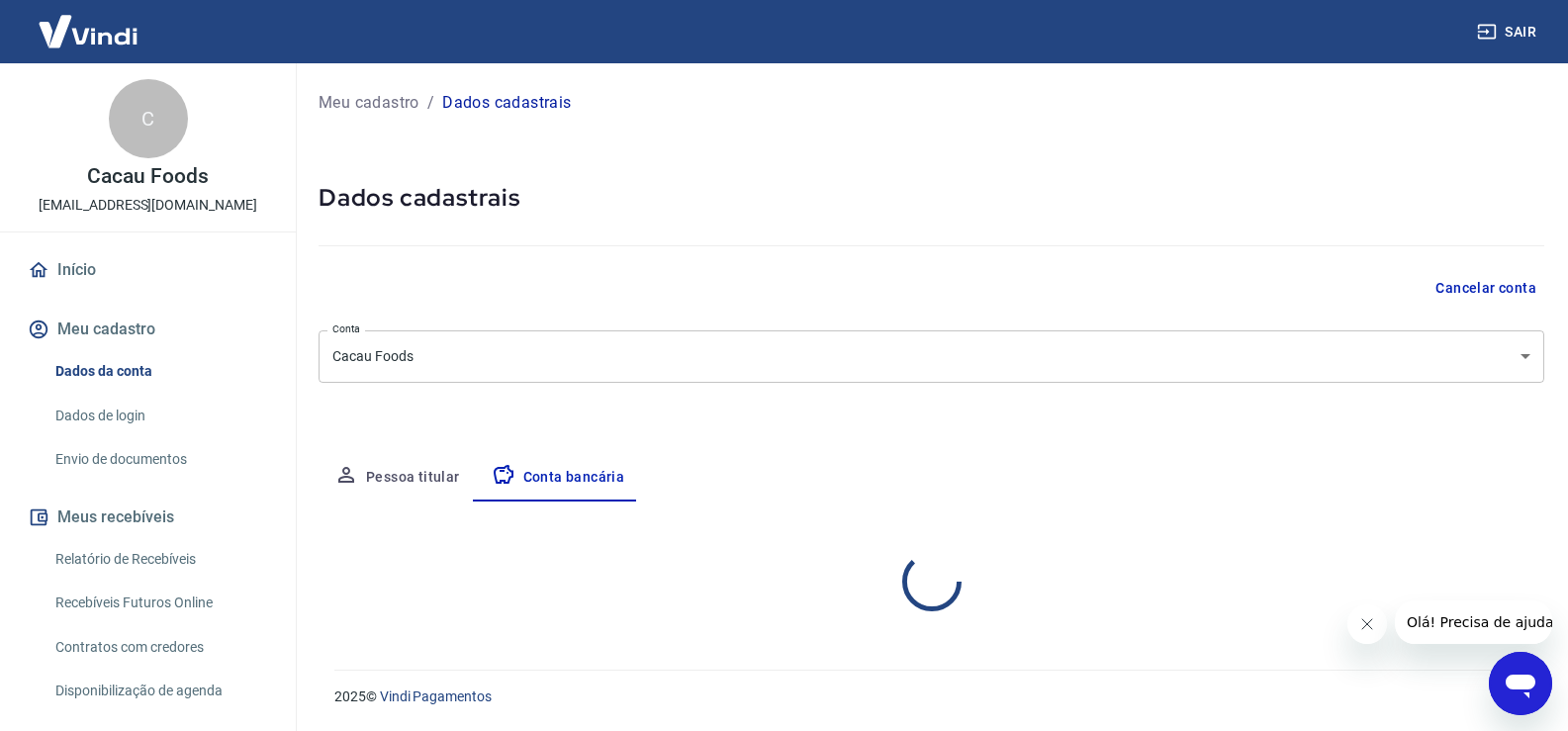
scroll to position [0, 0]
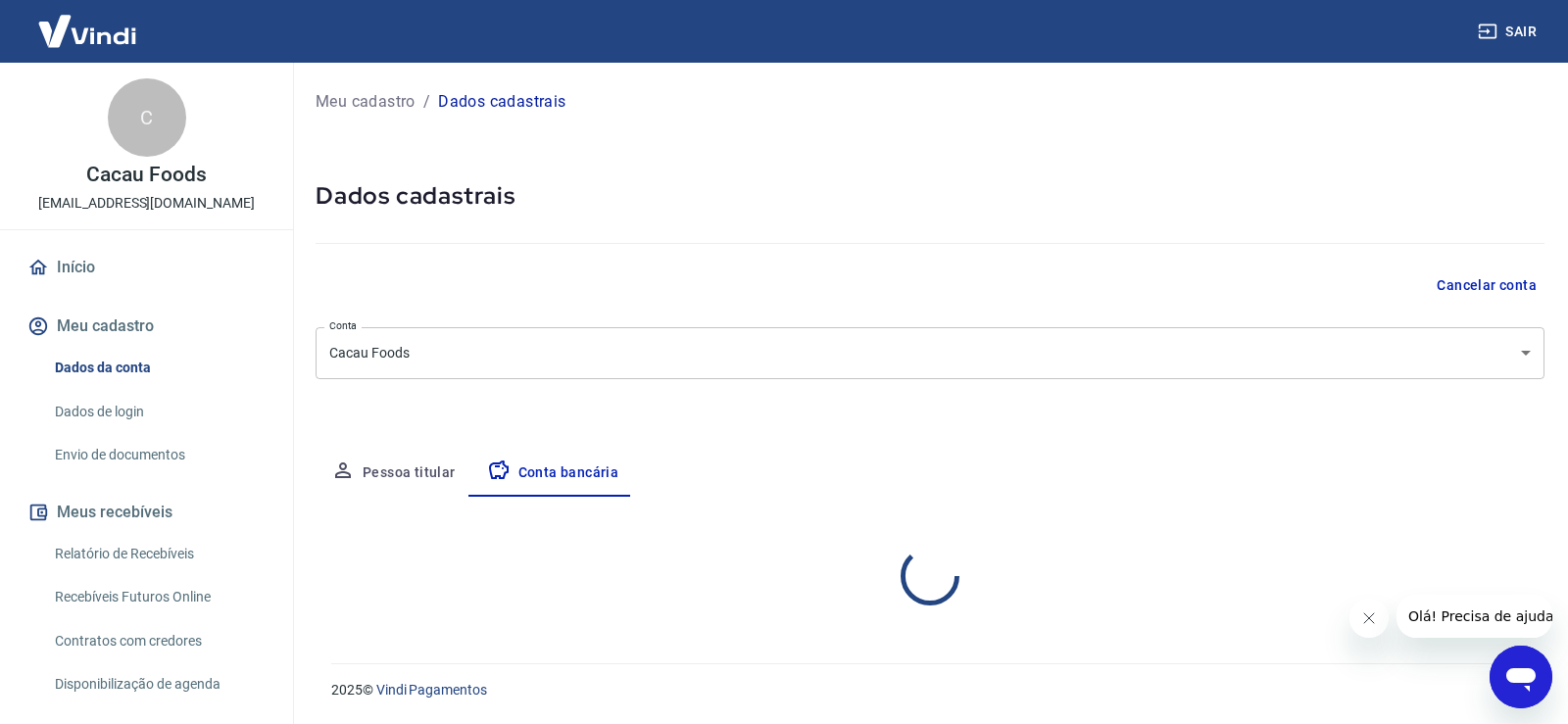
select select "1"
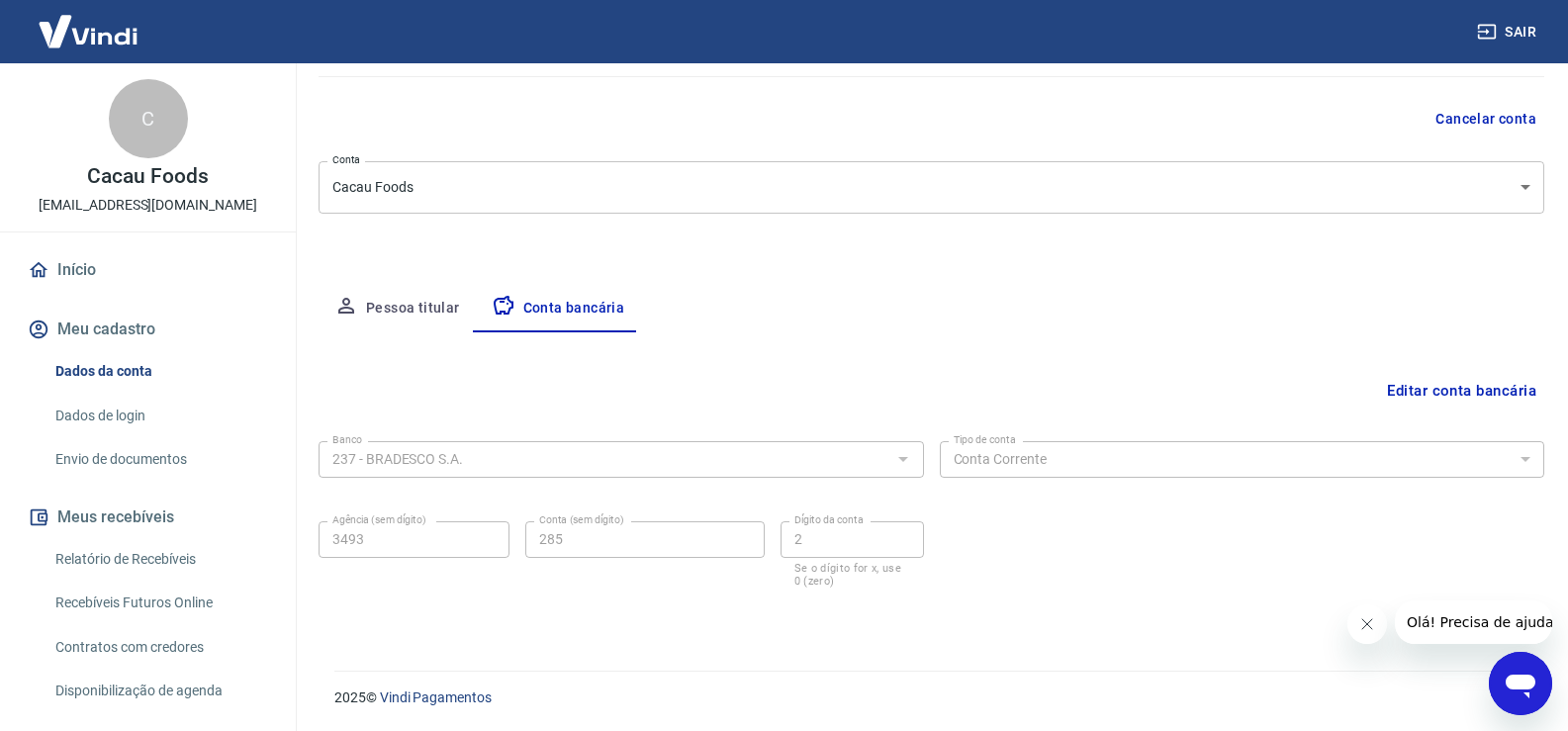
scroll to position [170, 0]
click at [1454, 391] on button "Editar conta bancária" at bounding box center [1461, 390] width 165 height 38
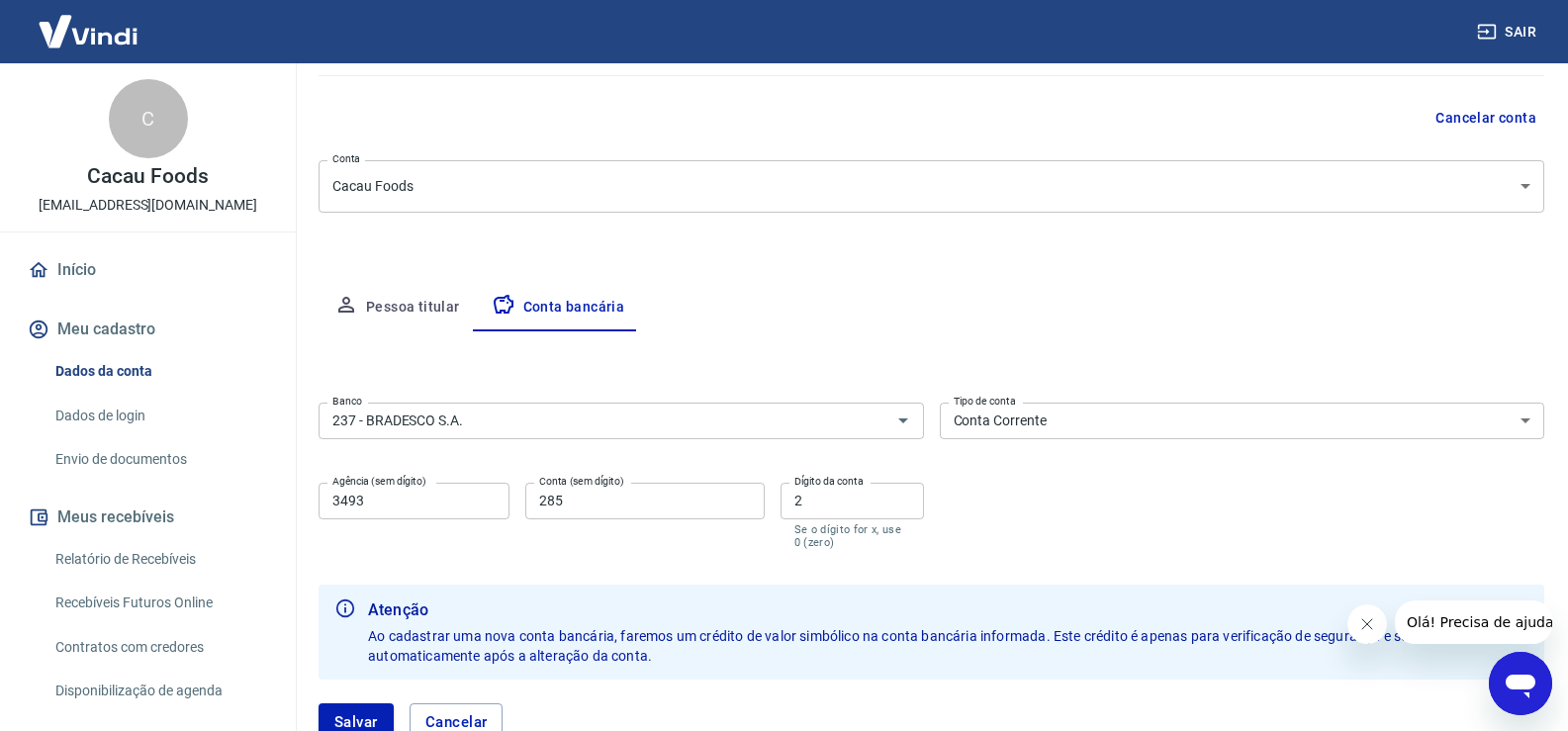
click at [540, 491] on input "285" at bounding box center [644, 501] width 238 height 37
type input "0000285"
click at [665, 534] on div "Conta (sem dígito) 0000285 Conta (sem dígito)" at bounding box center [644, 516] width 238 height 66
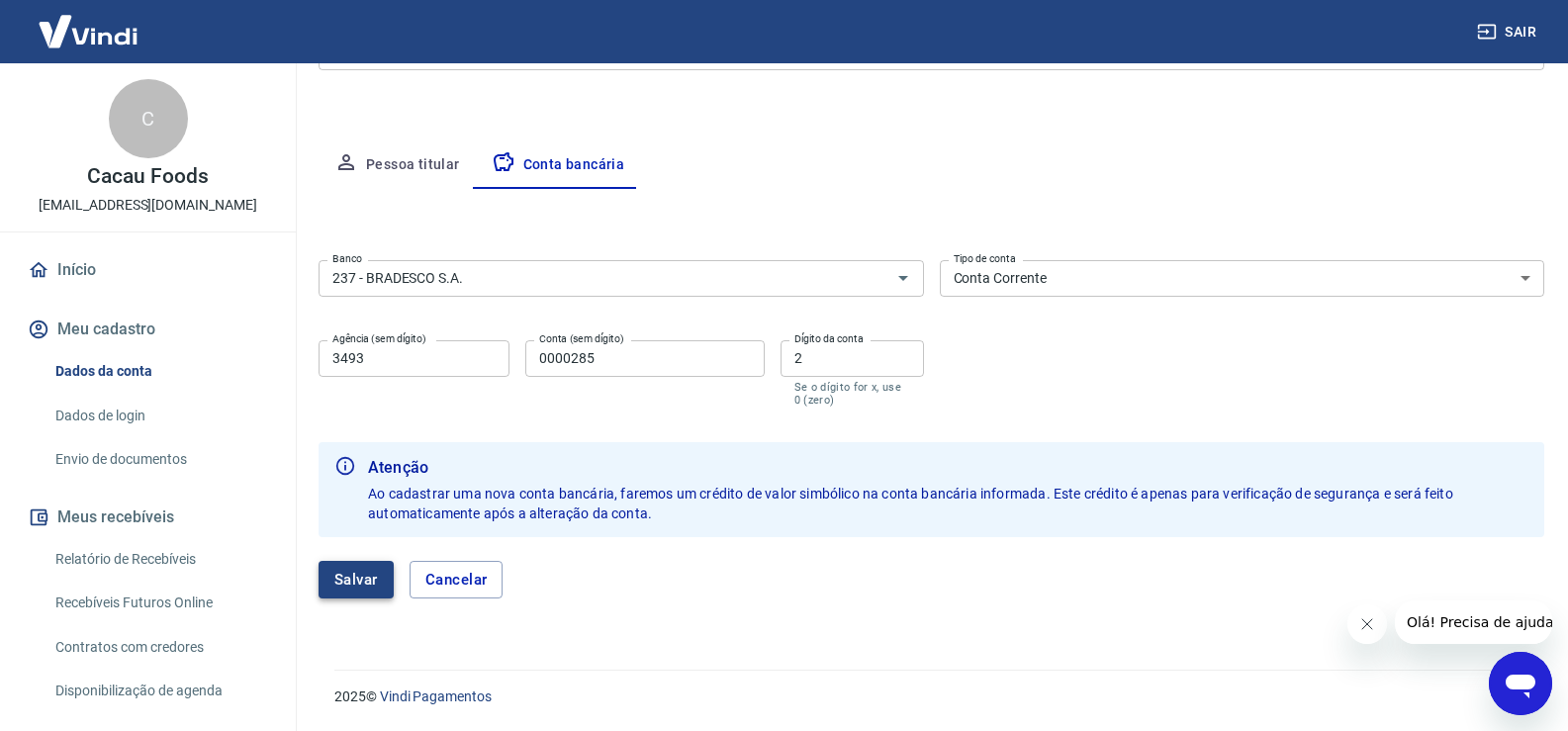
click at [346, 585] on button "Salvar" at bounding box center [355, 580] width 75 height 38
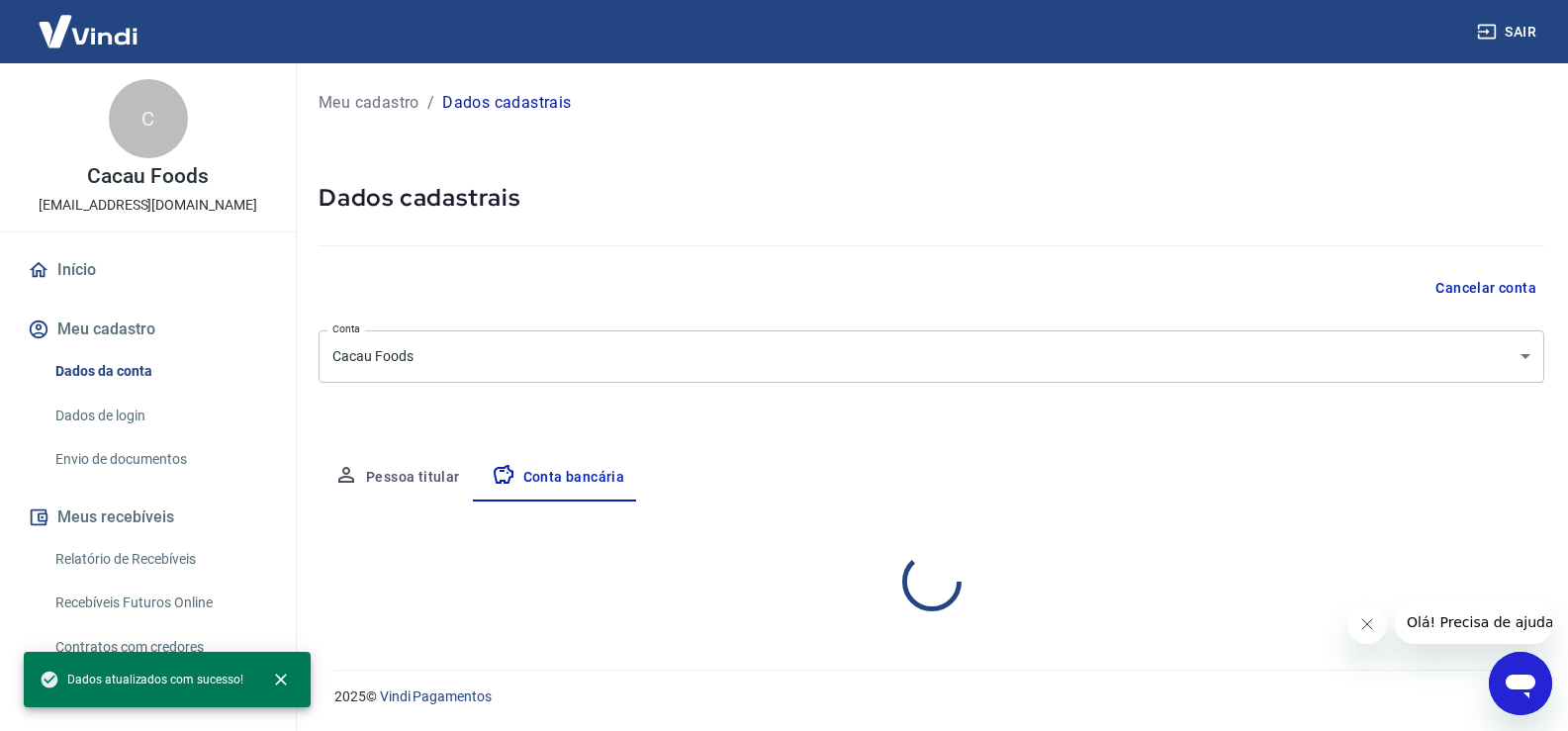
scroll to position [0, 0]
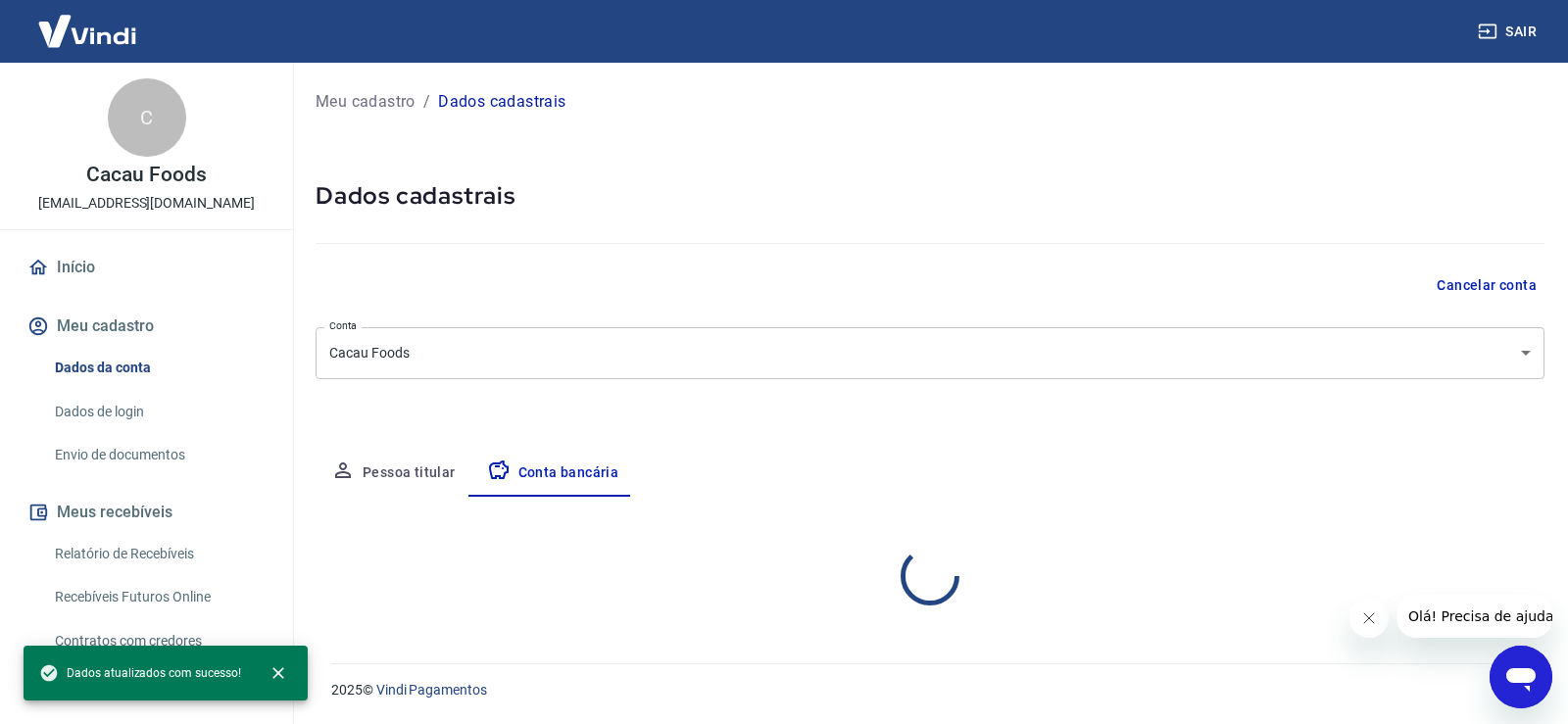
select select "1"
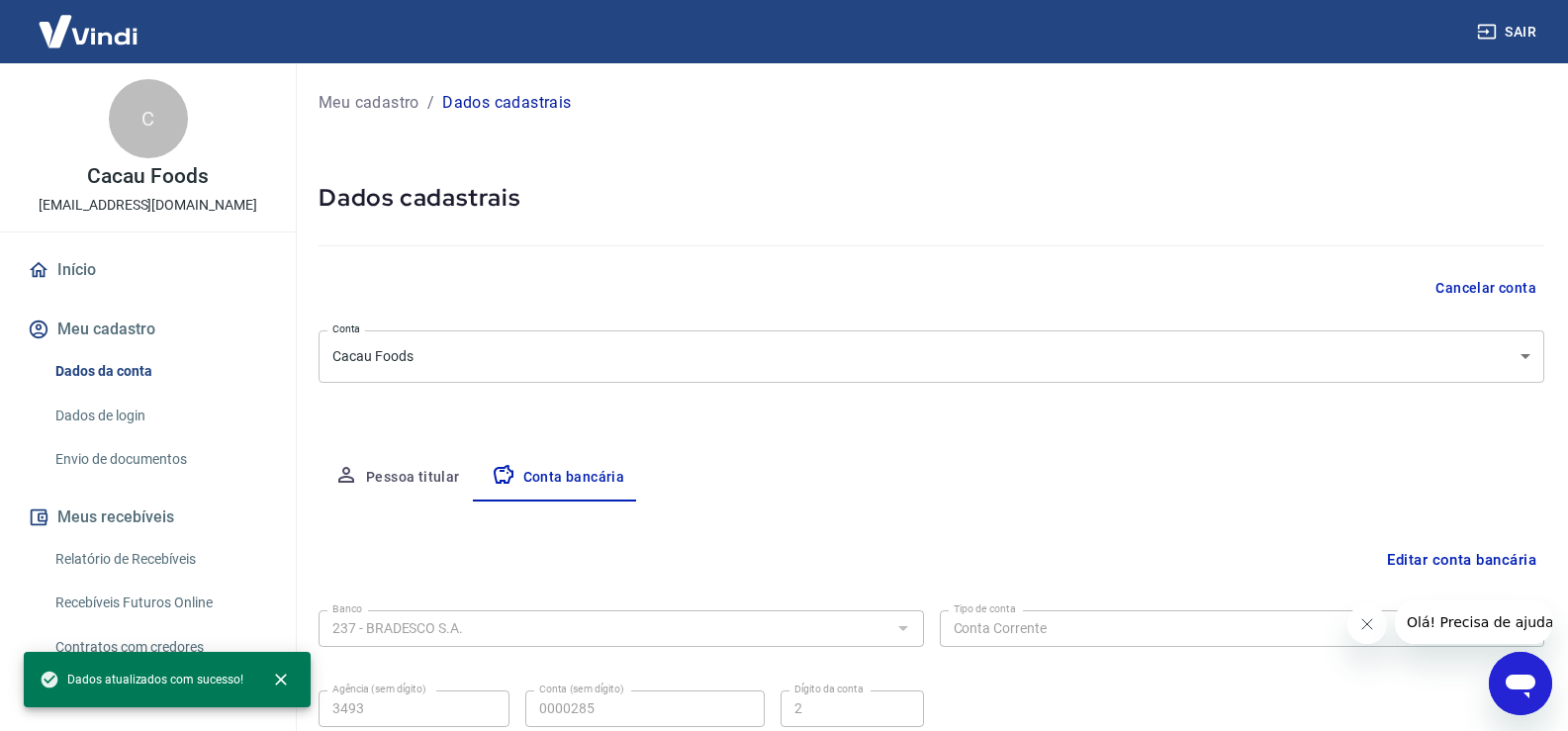
click at [387, 468] on button "Pessoa titular" at bounding box center [396, 477] width 157 height 47
select select "SP"
select select "business"
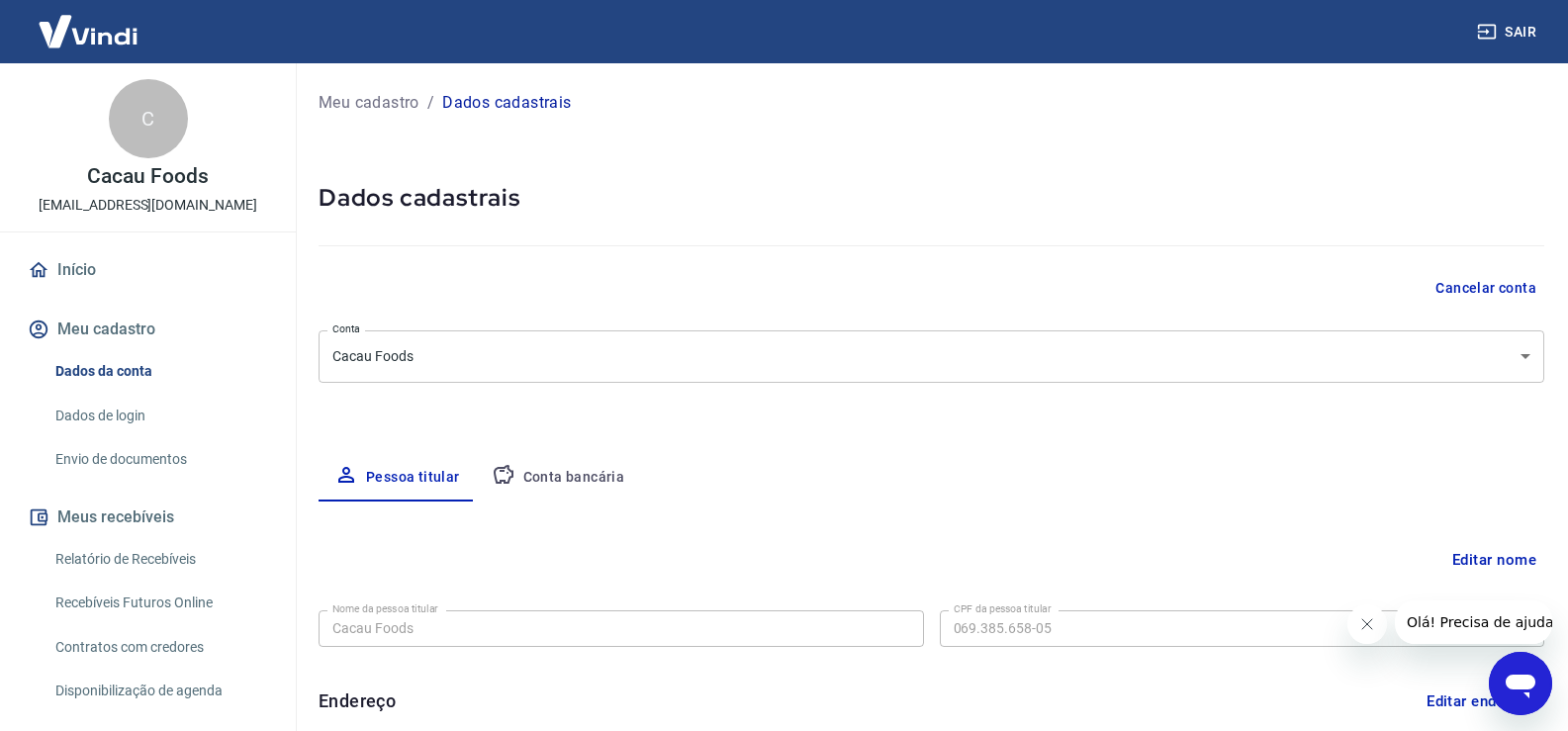
click at [554, 454] on button "Conta bancária" at bounding box center [558, 477] width 165 height 47
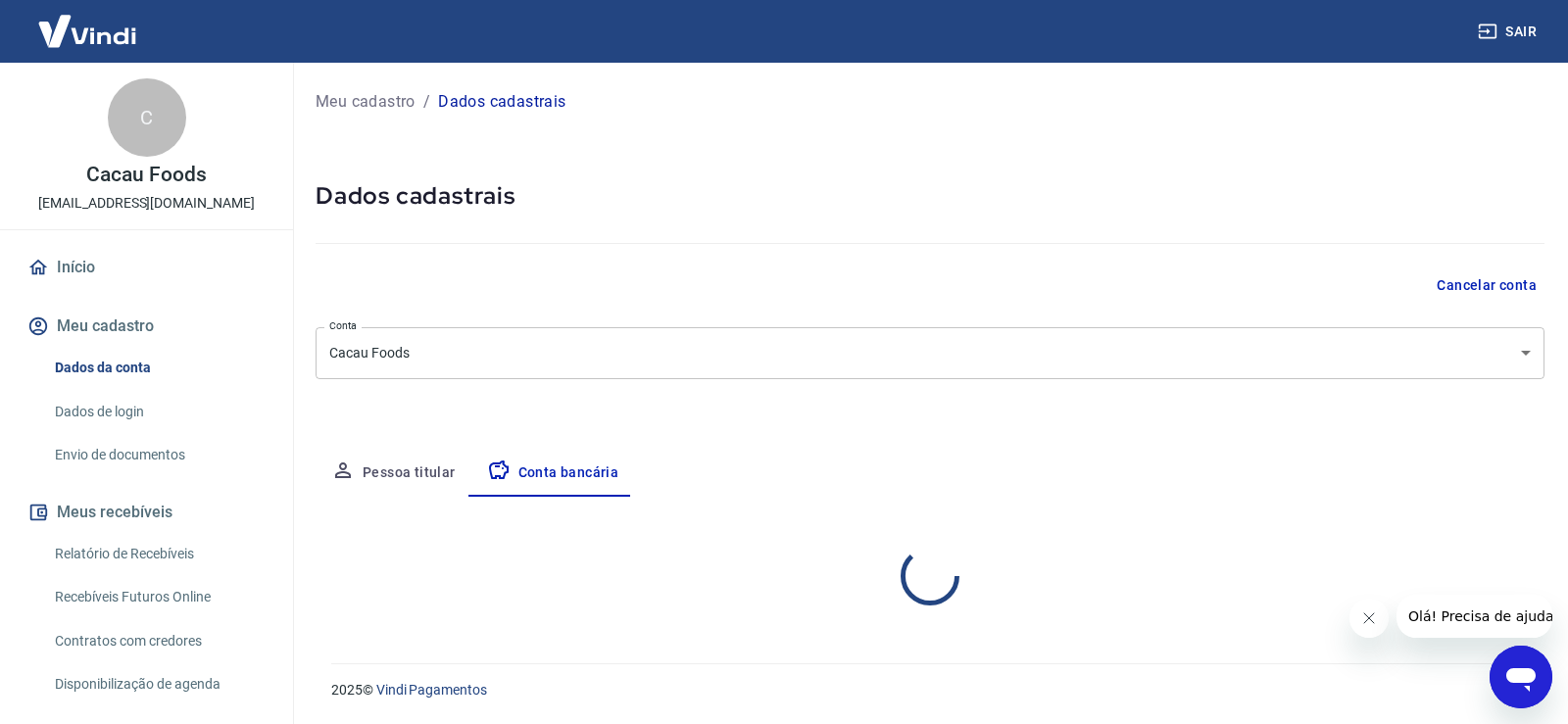
select select "1"
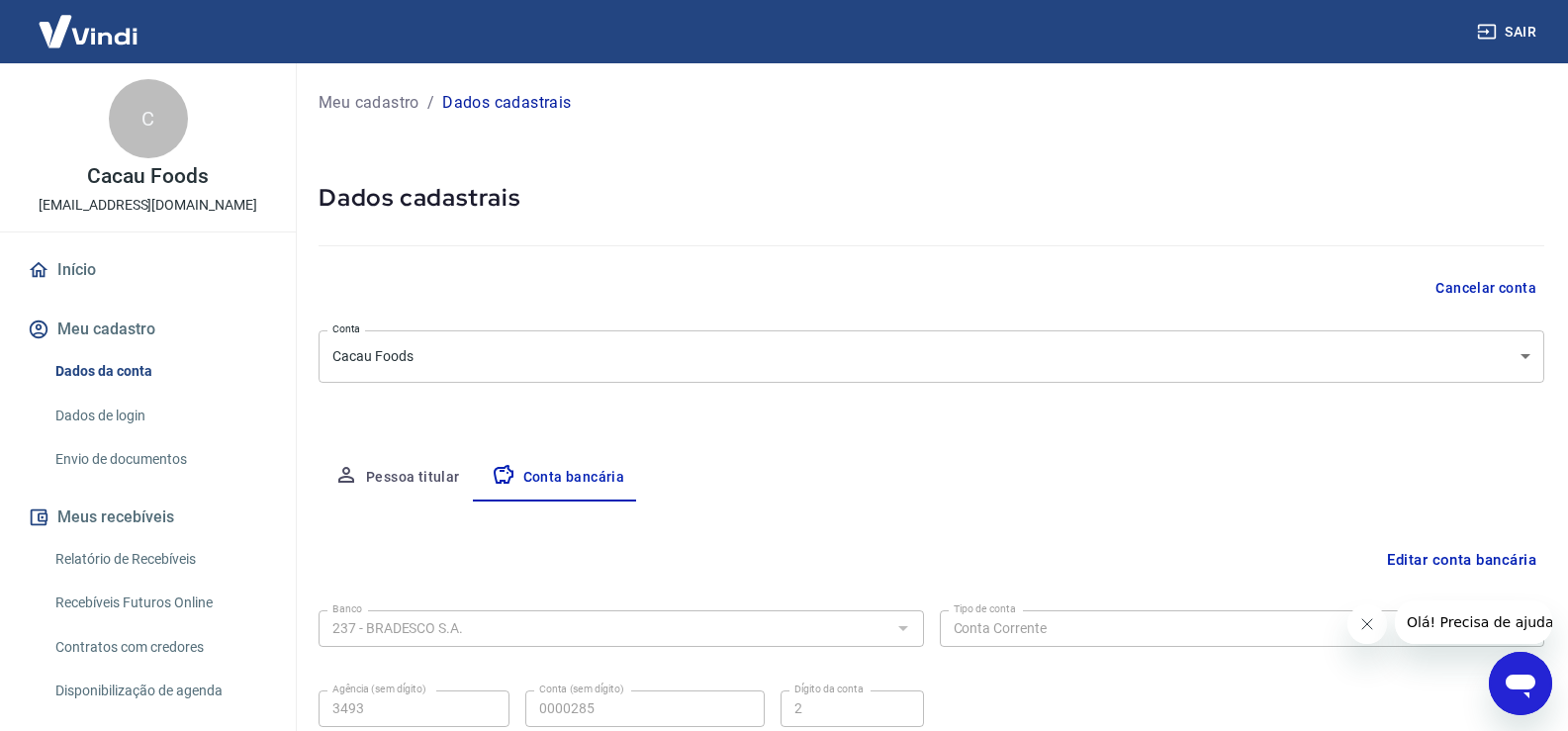
click at [1336, 351] on body "Sair C Cacau Foods [EMAIL_ADDRESS][DOMAIN_NAME] Início Meu cadastro Dados da co…" at bounding box center [784, 365] width 1568 height 731
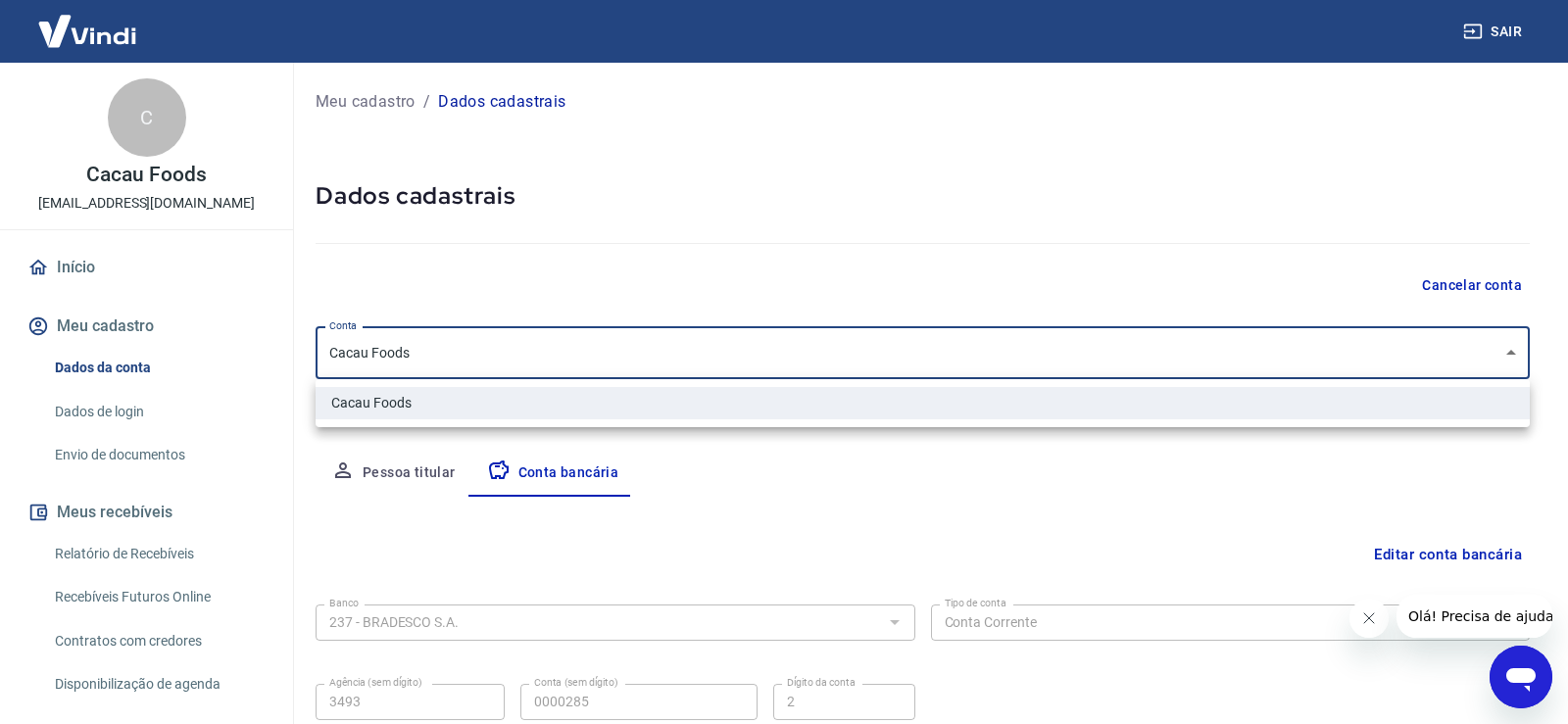
click at [1346, 349] on div at bounding box center [784, 362] width 1568 height 724
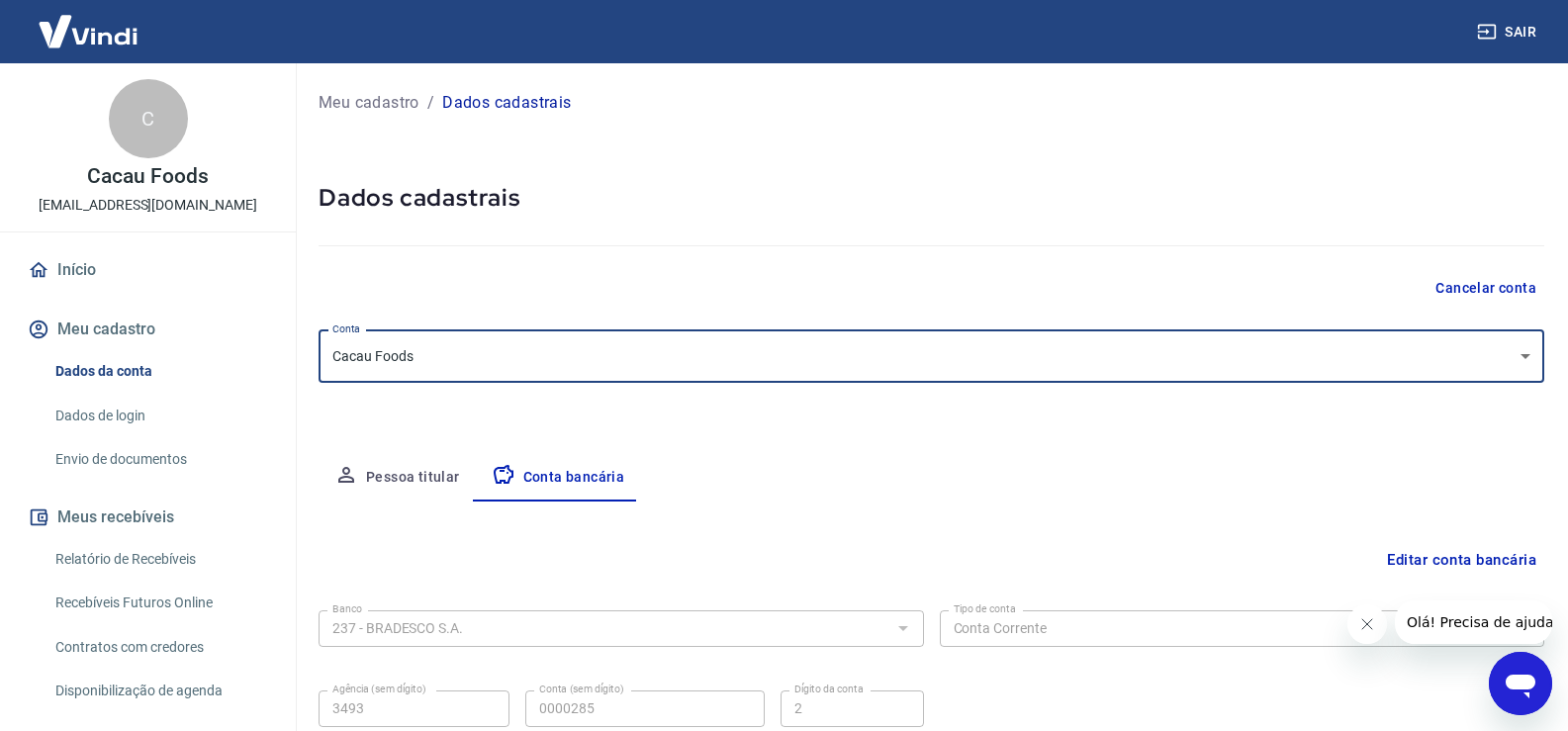
click at [457, 469] on button "Pessoa titular" at bounding box center [396, 477] width 157 height 47
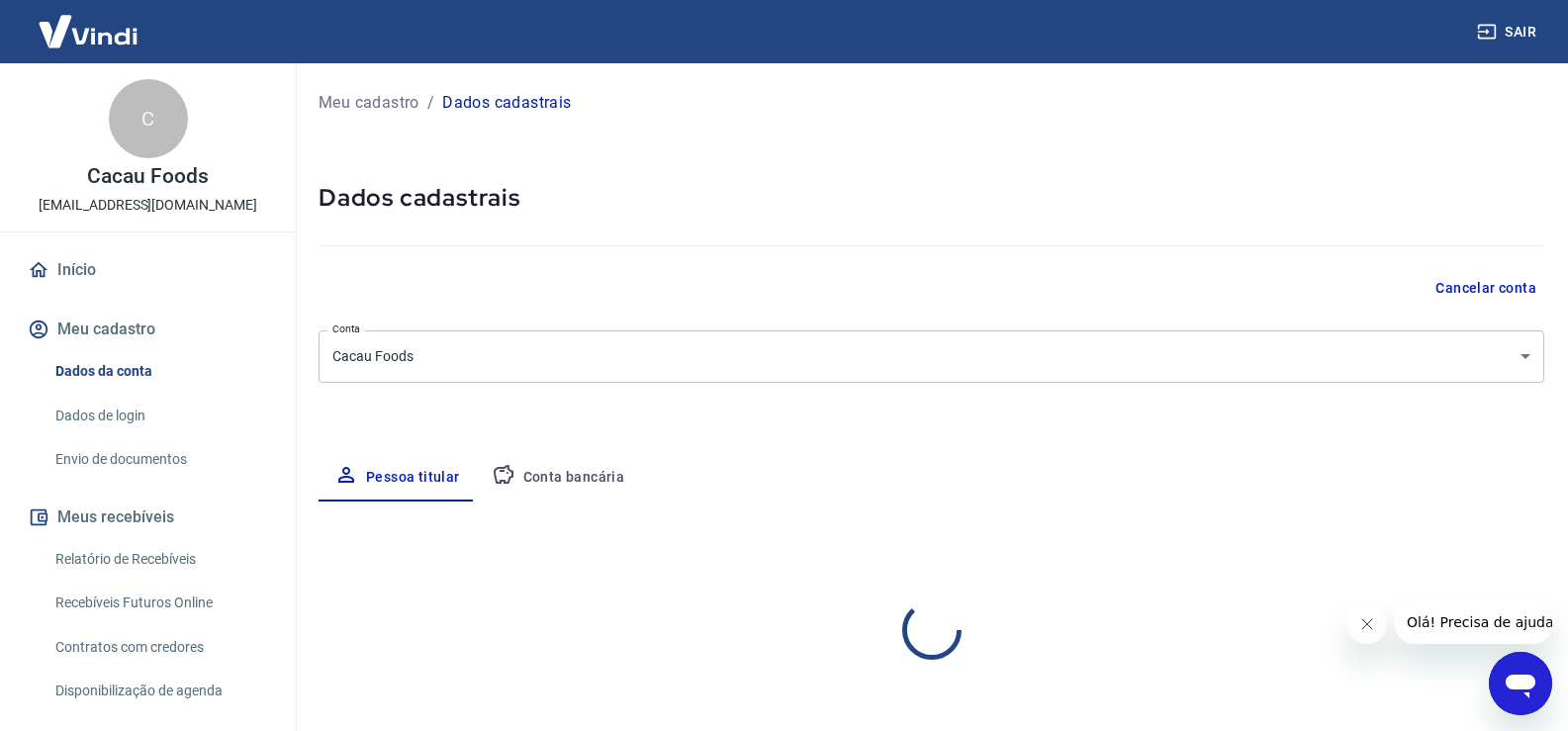
select select "SP"
select select "business"
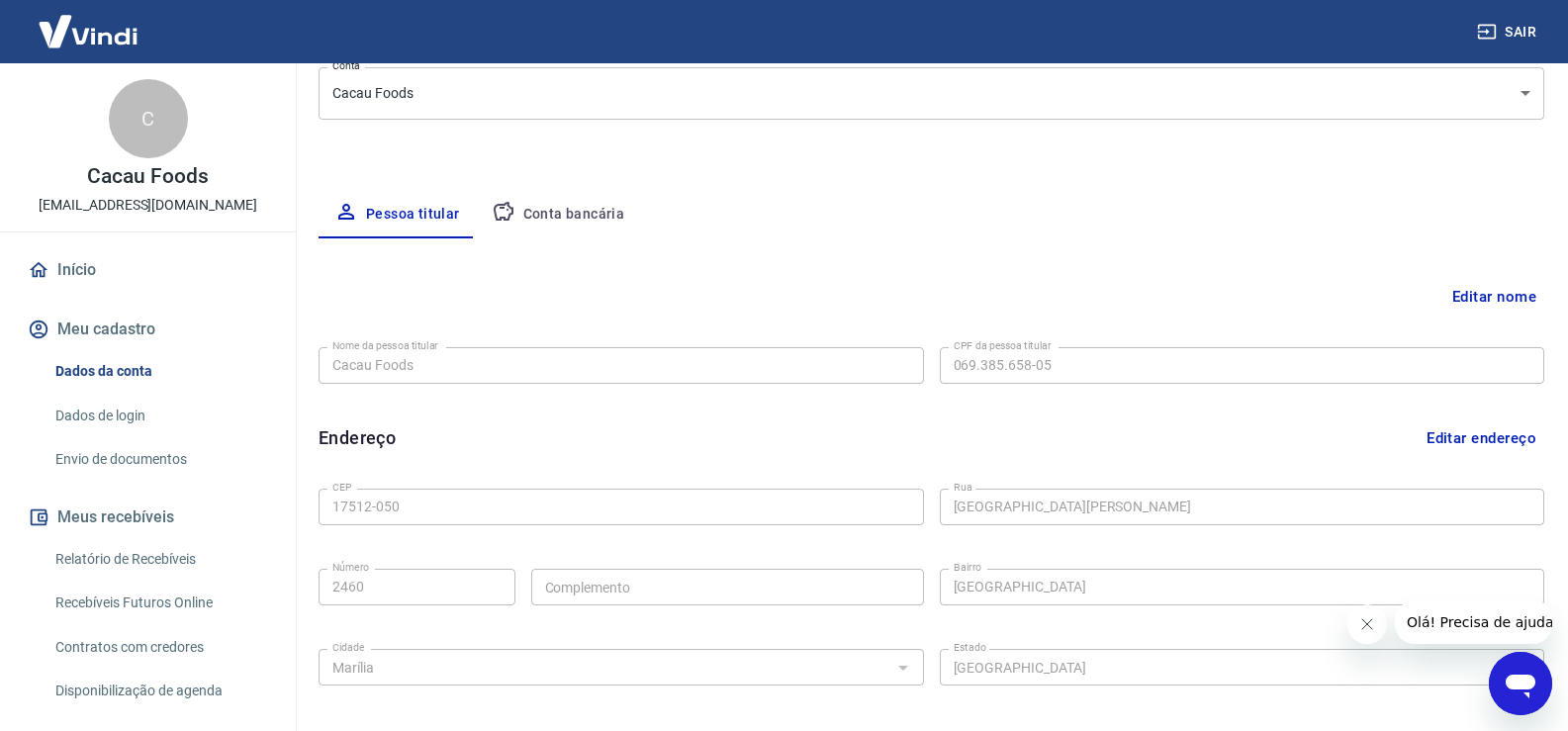
scroll to position [238, 0]
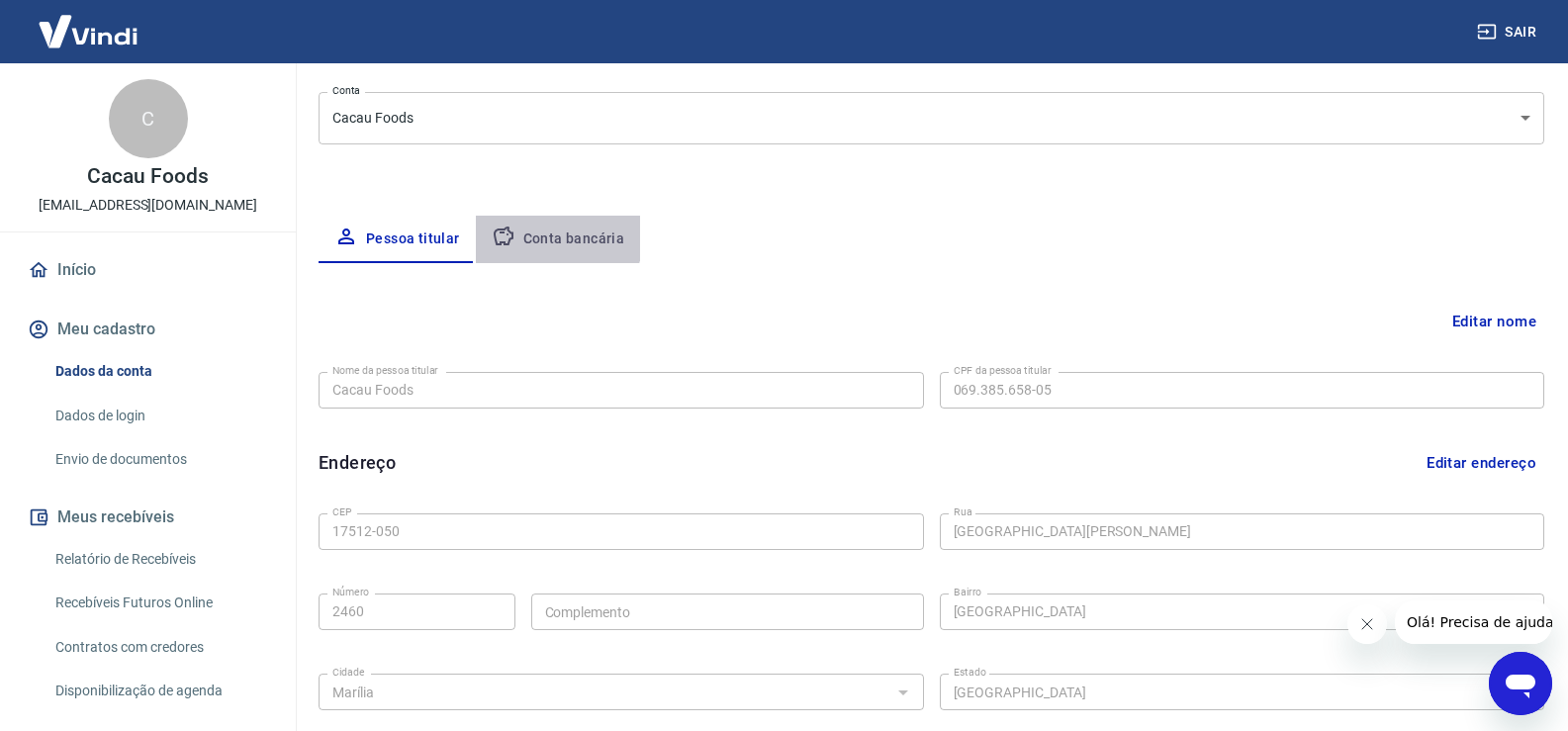
click at [549, 236] on button "Conta bancária" at bounding box center [558, 239] width 165 height 47
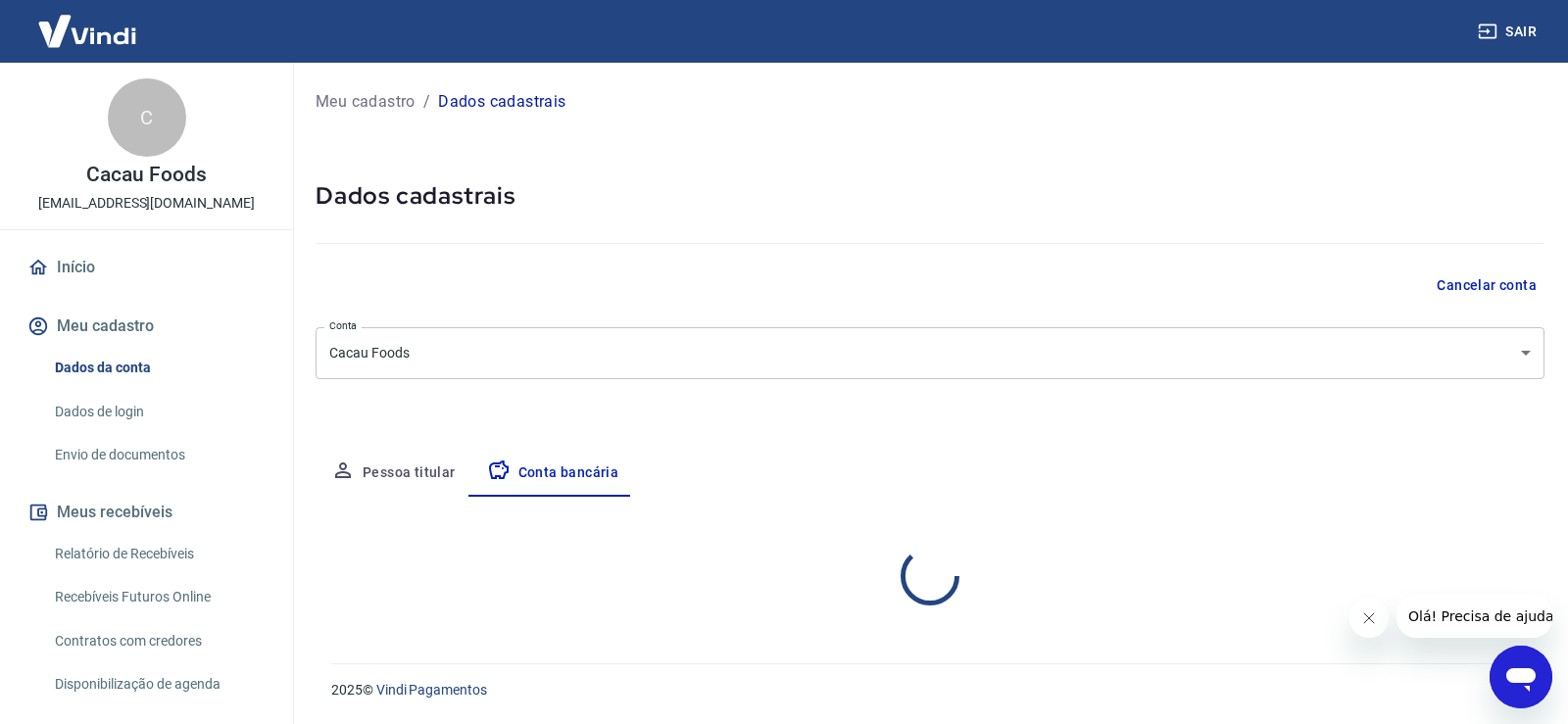
select select "1"
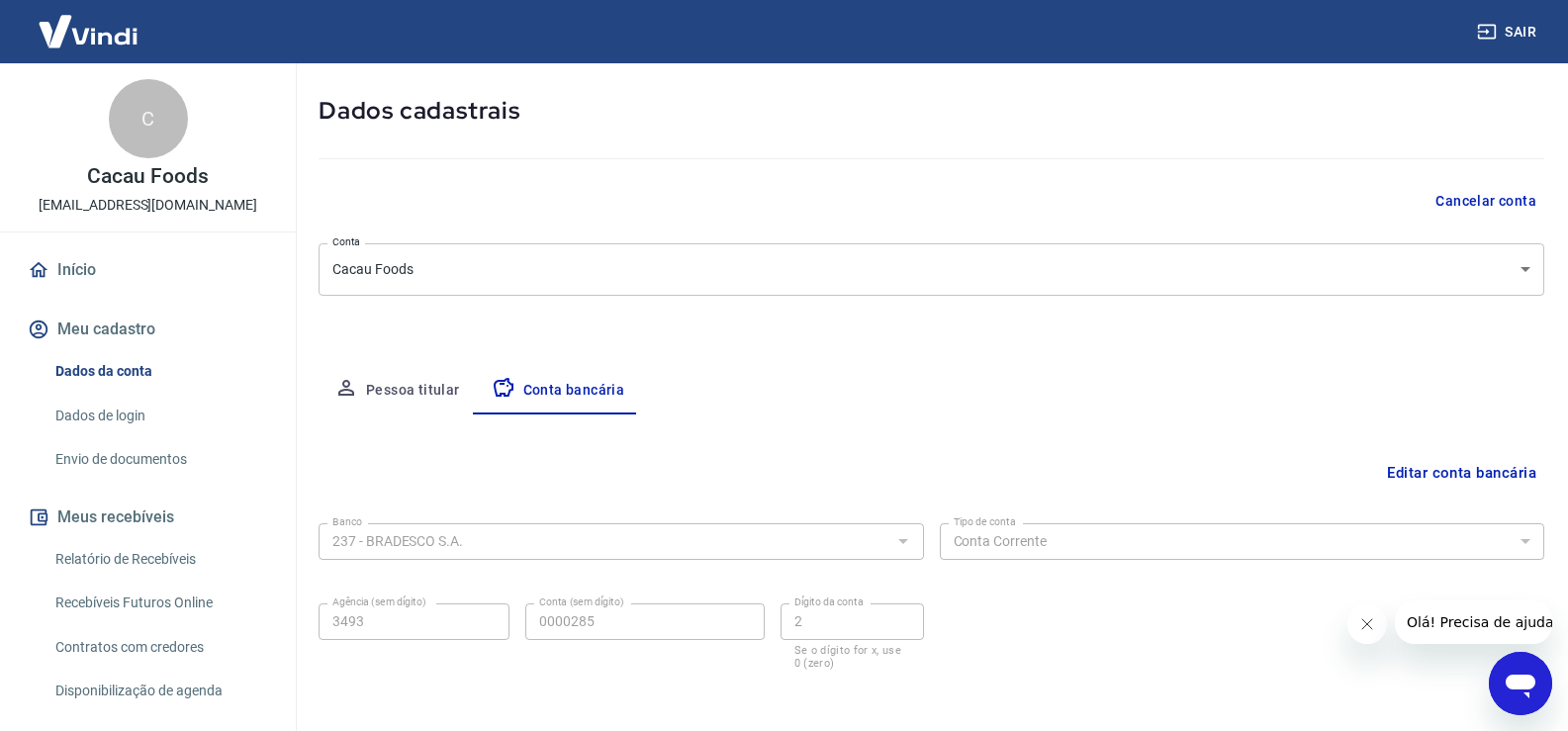
scroll to position [170, 0]
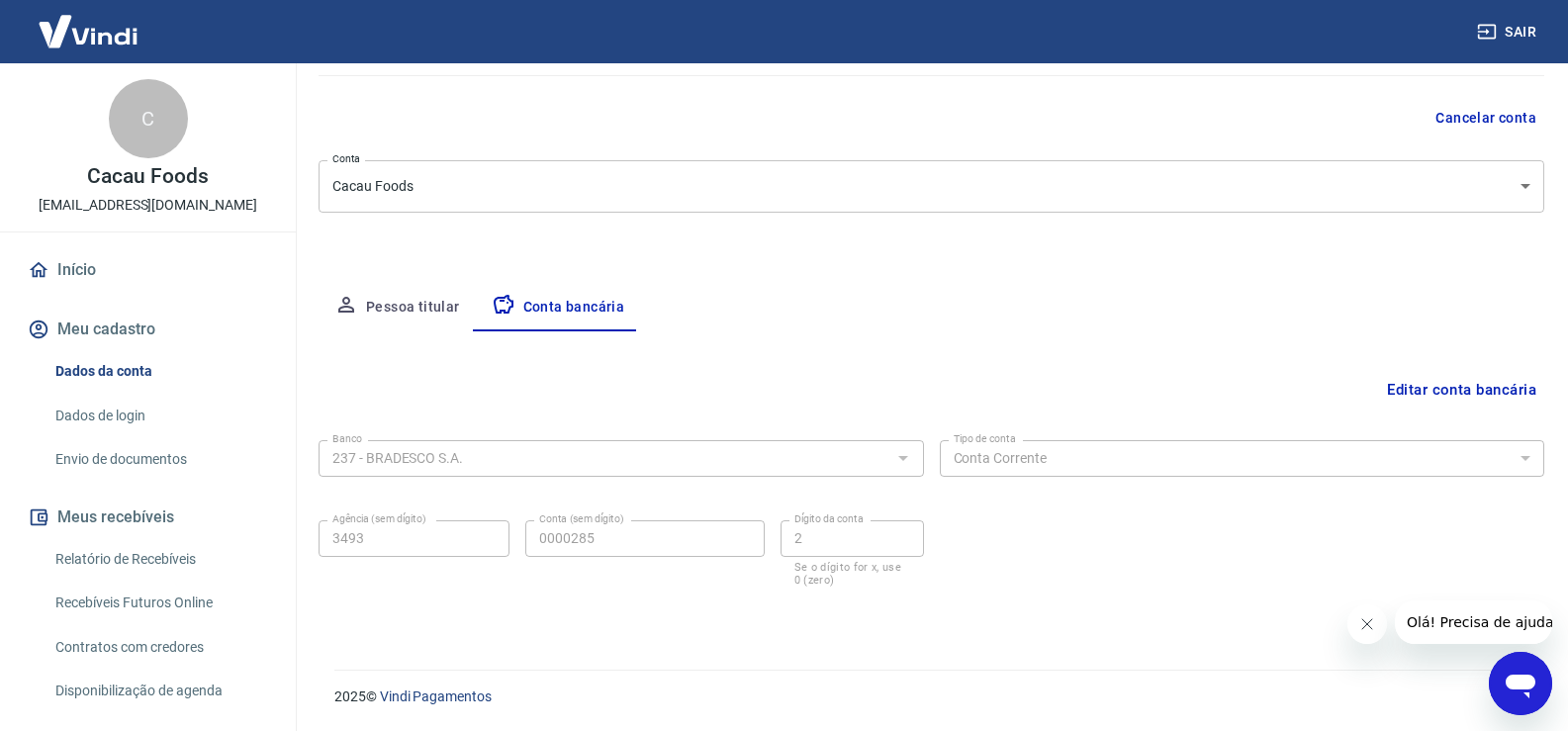
click at [430, 304] on button "Pessoa titular" at bounding box center [396, 307] width 157 height 47
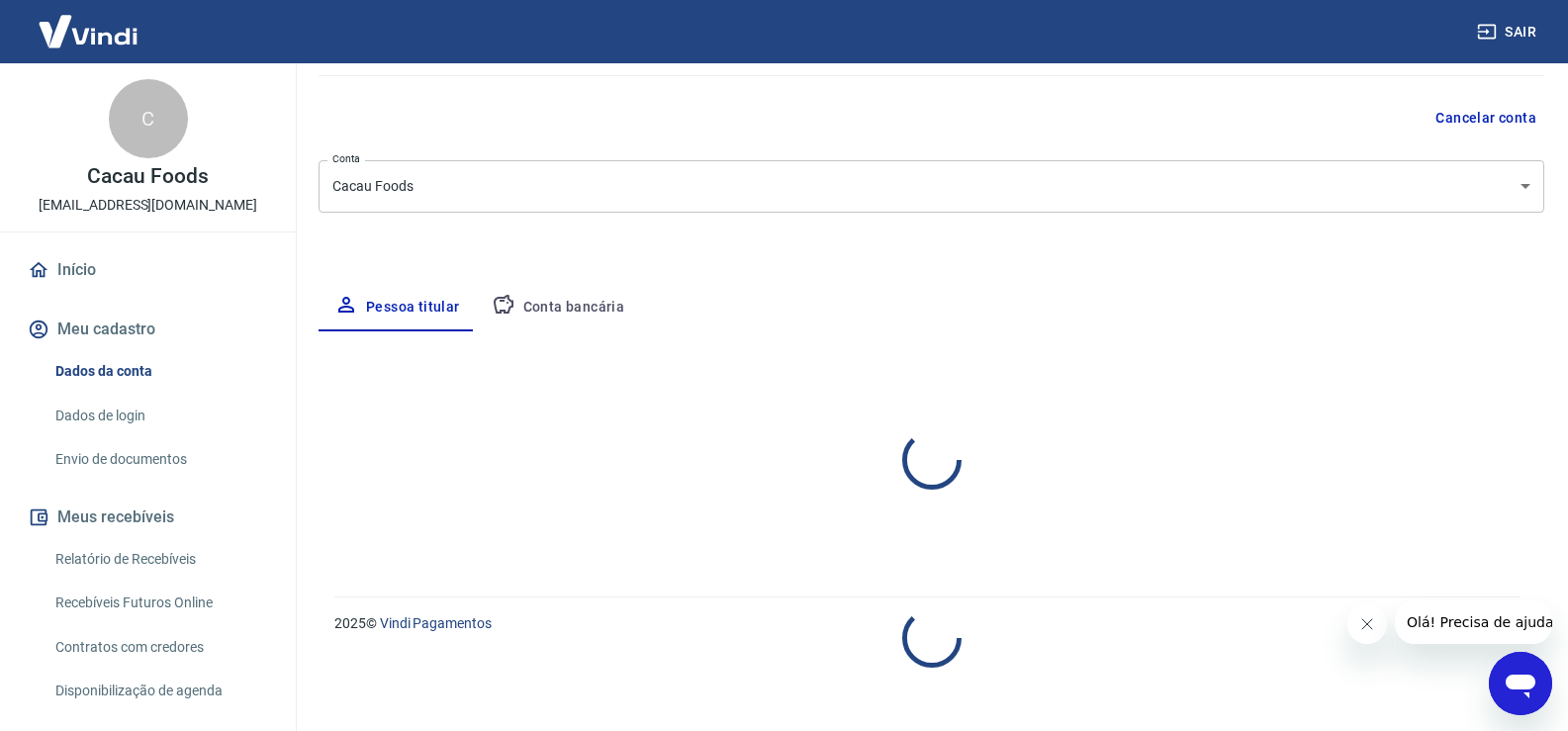
select select "SP"
select select "business"
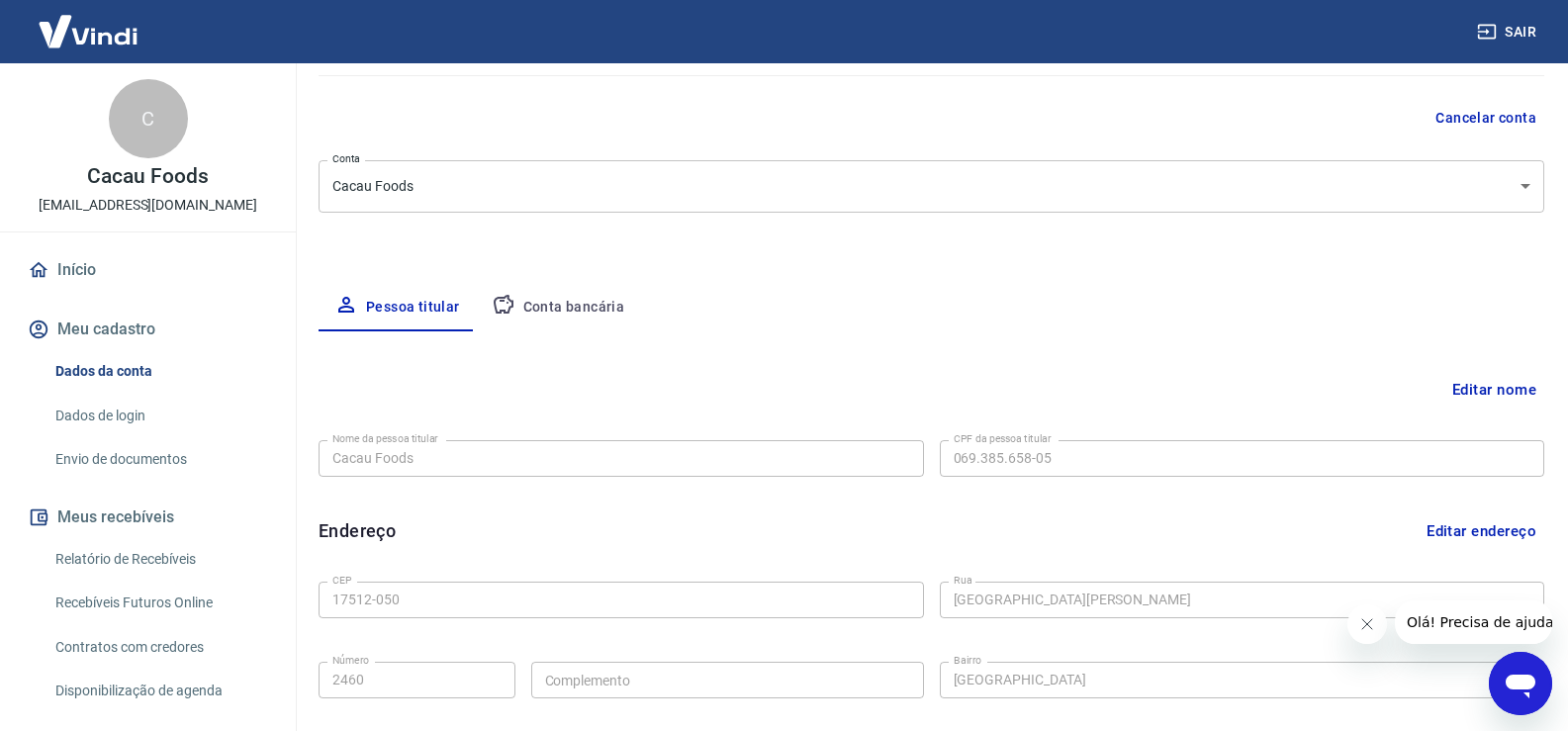
click at [530, 312] on button "Conta bancária" at bounding box center [558, 307] width 165 height 47
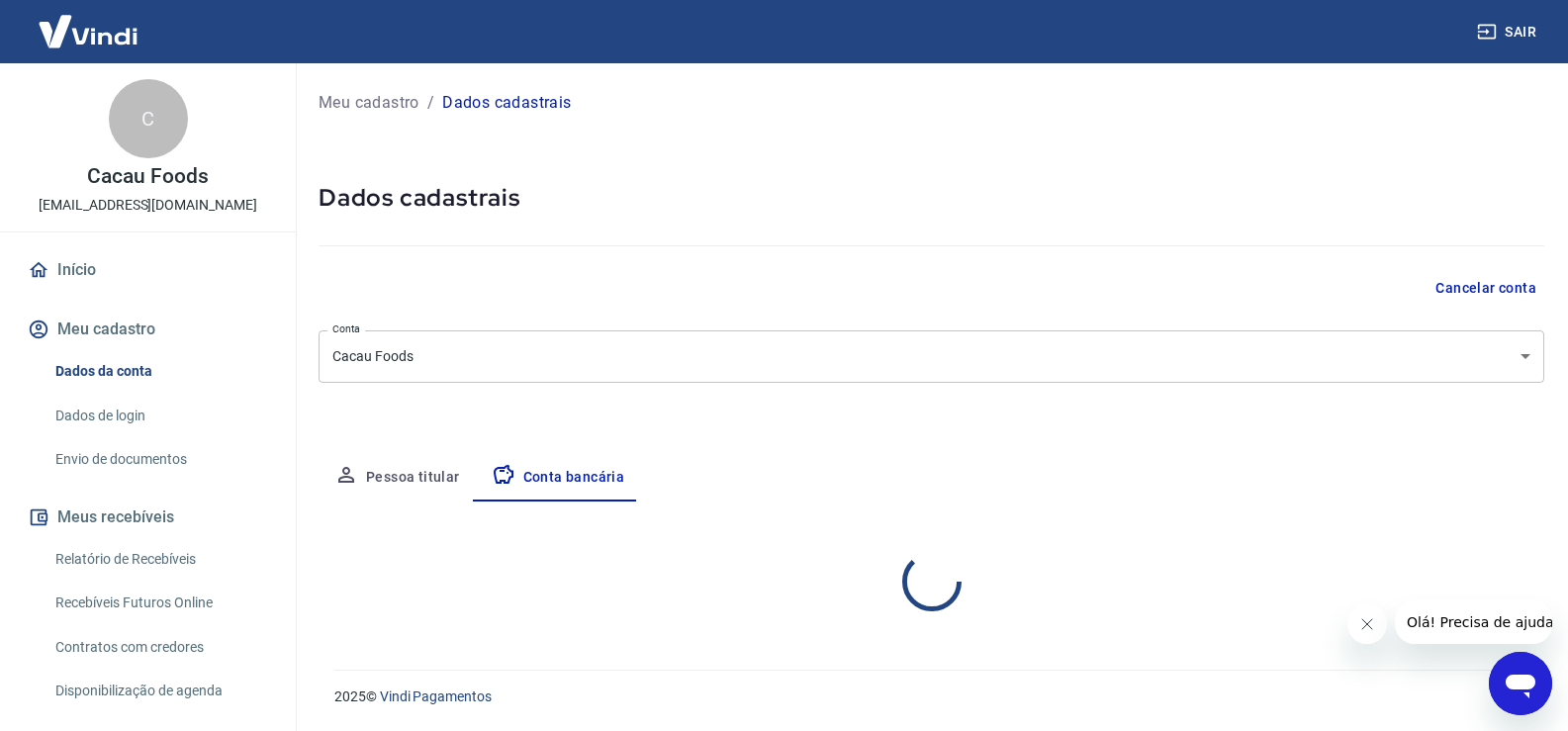
scroll to position [0, 0]
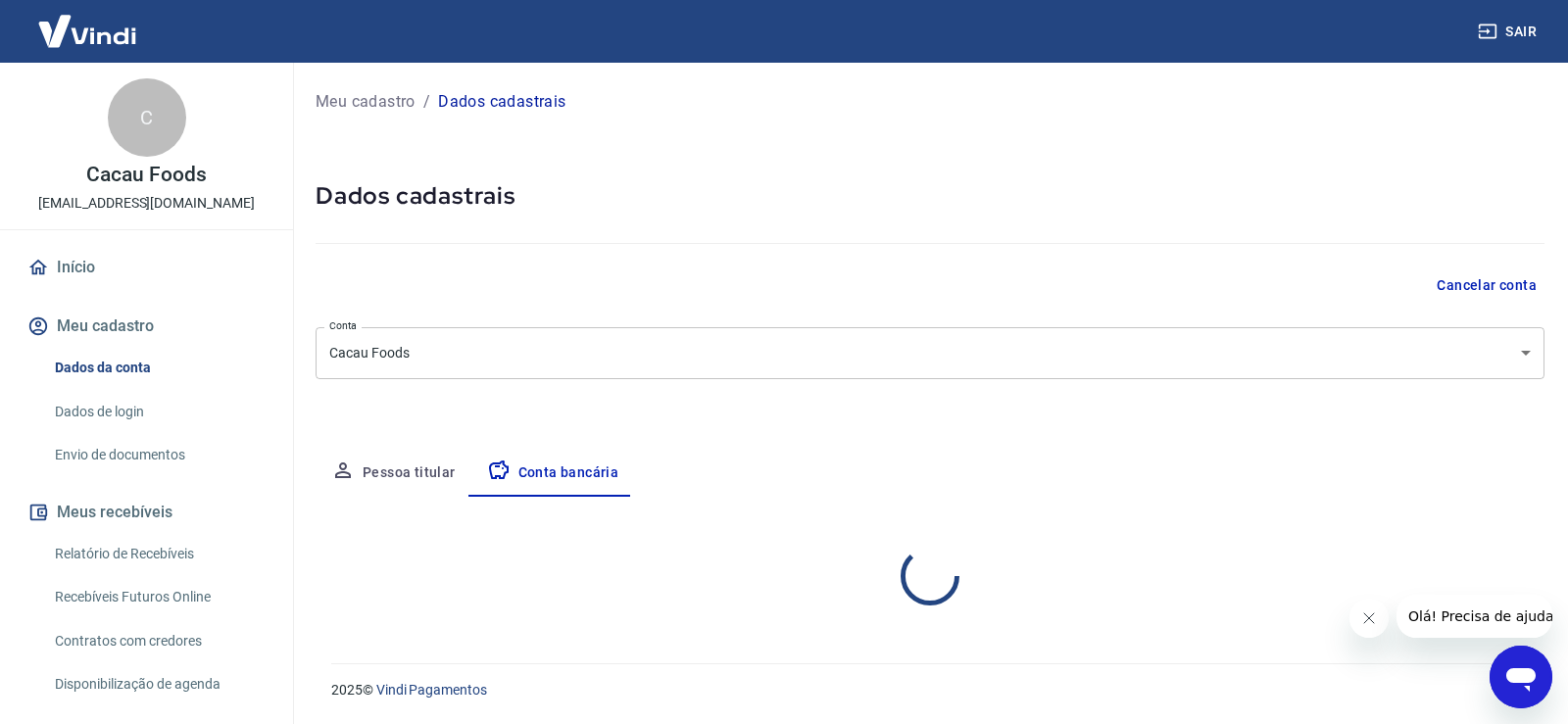
select select "1"
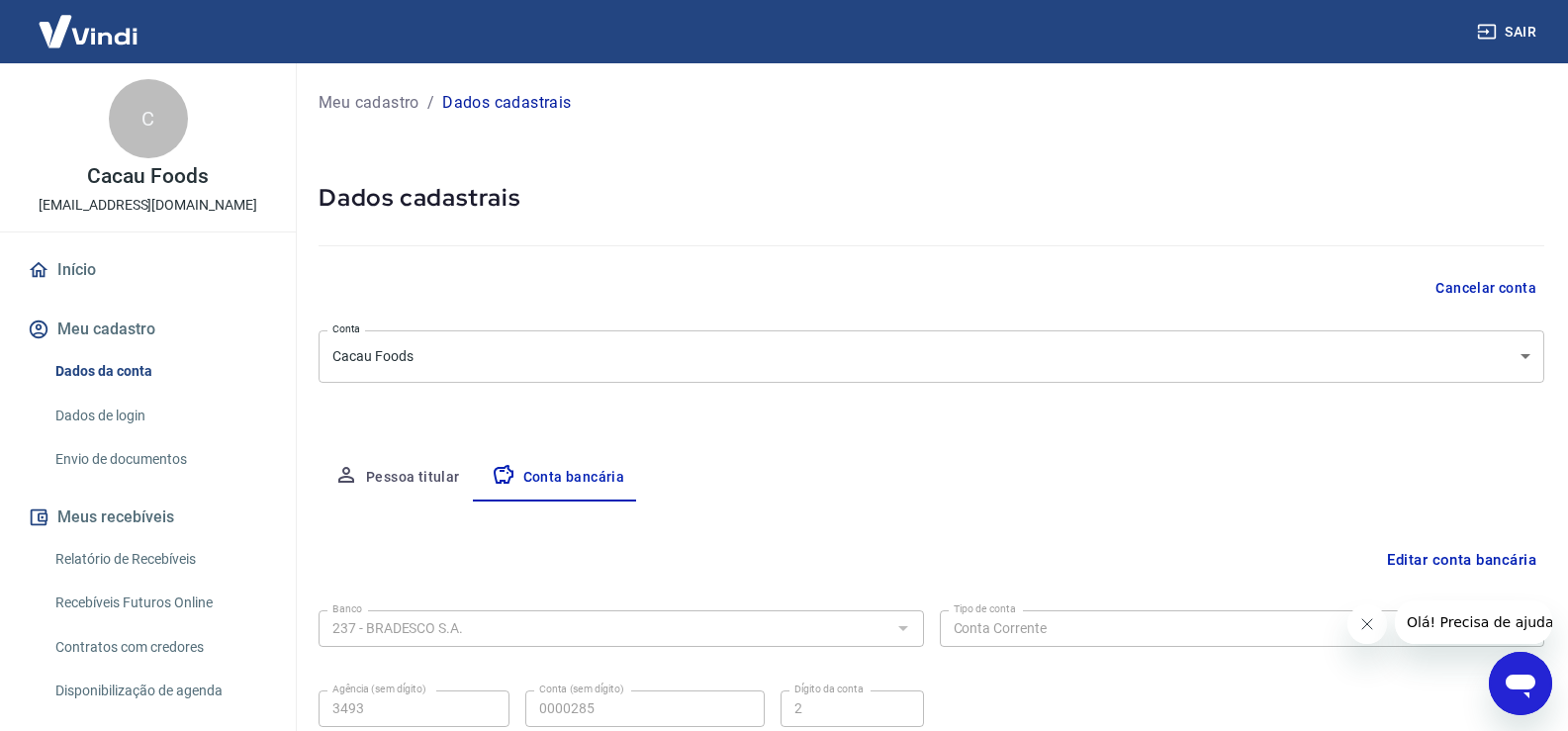
scroll to position [170, 0]
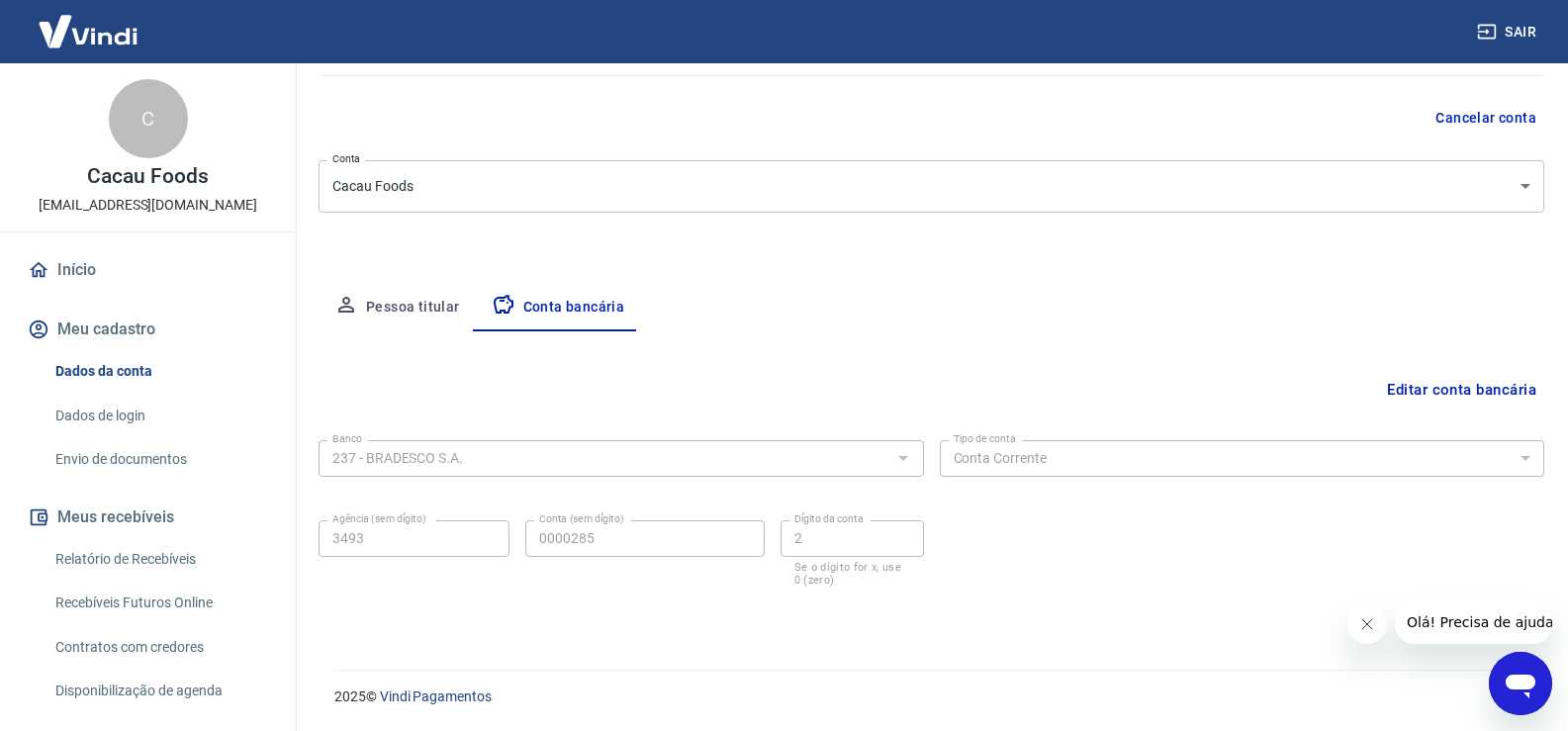
click at [393, 306] on button "Pessoa titular" at bounding box center [396, 307] width 157 height 47
select select "SP"
select select "business"
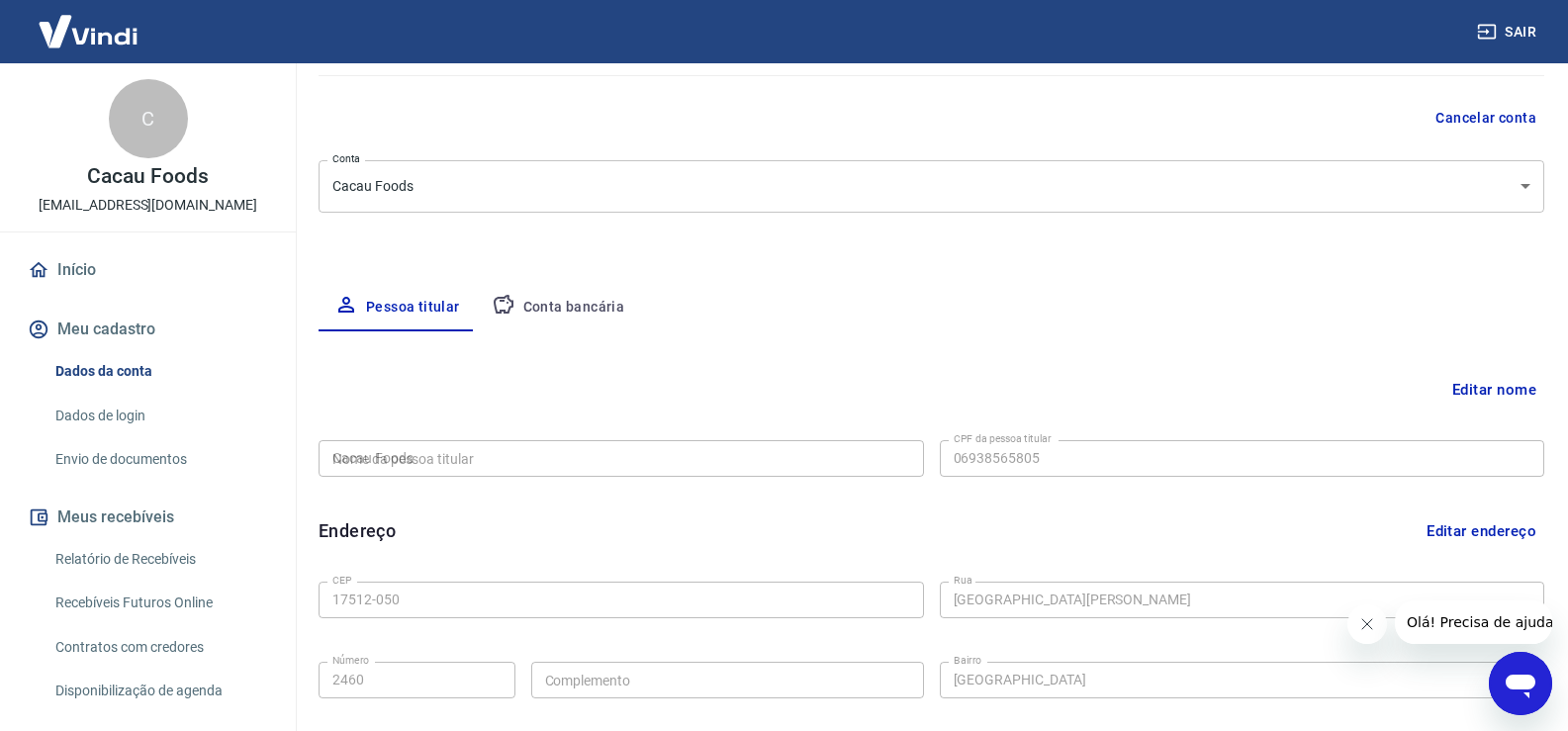
type input "069.385.658-05"
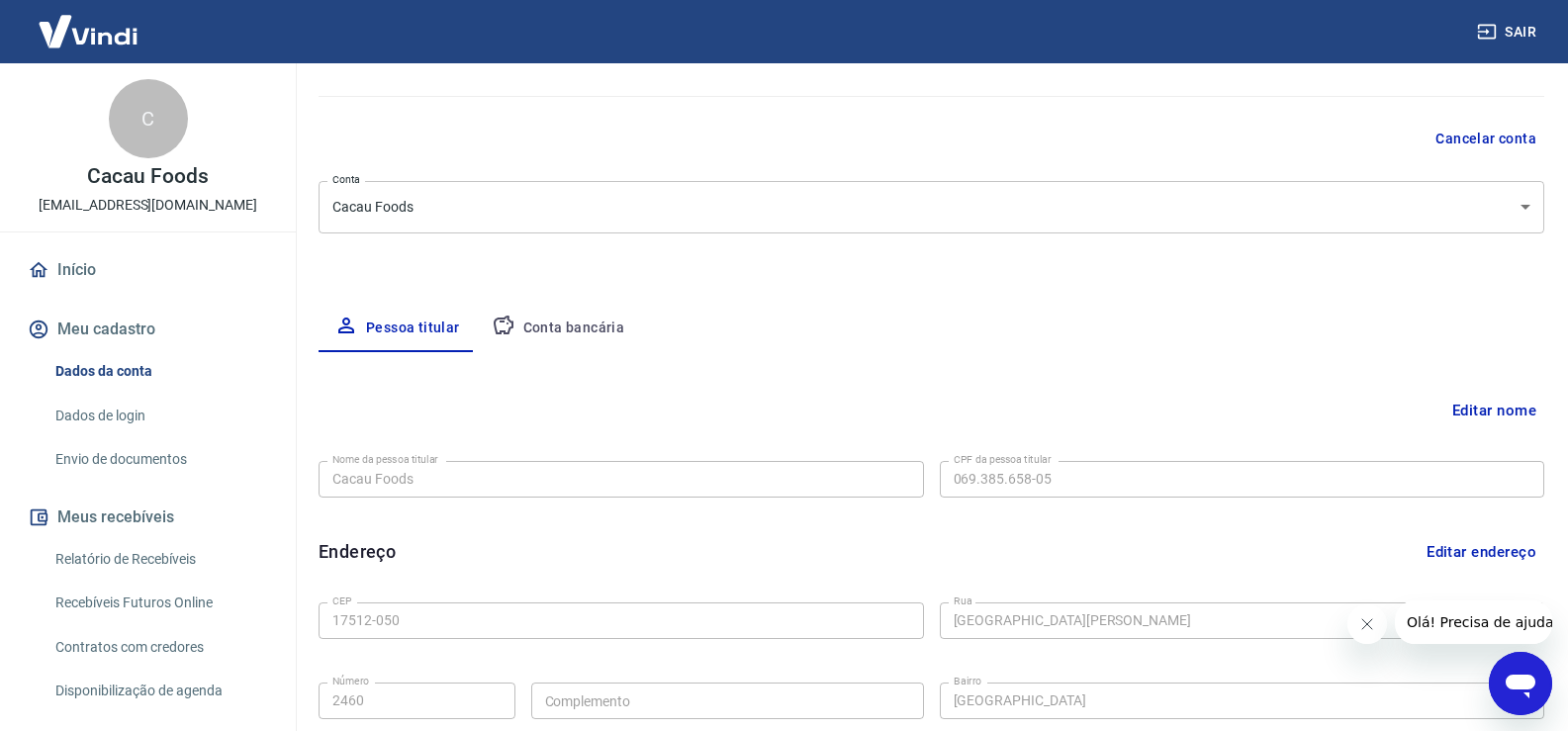
scroll to position [41, 0]
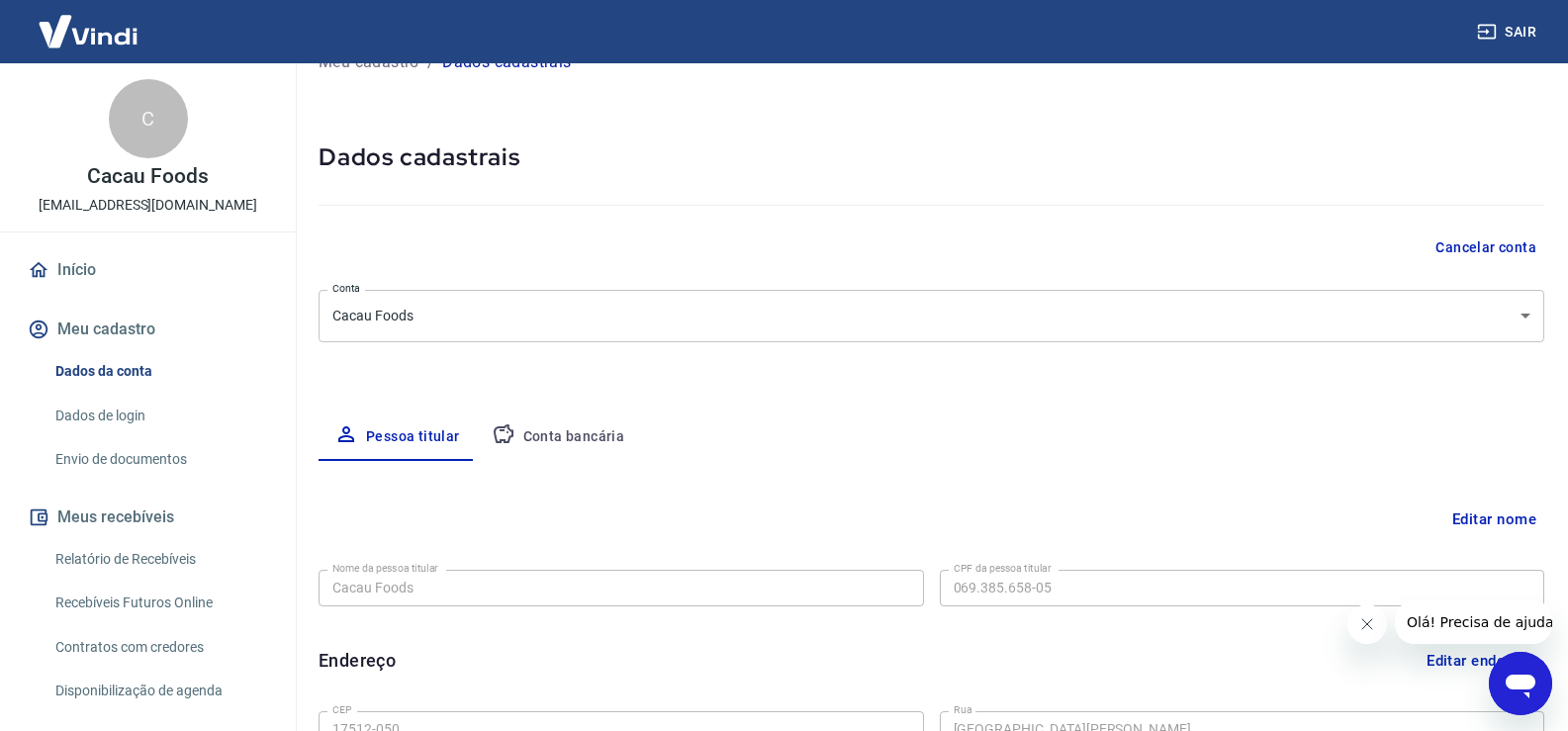
click at [570, 409] on div "Meu cadastro / Dados cadastrais Dados cadastrais Cancelar conta Conta Cacau Foo…" at bounding box center [931, 582] width 1273 height 1118
click at [583, 418] on button "Conta bancária" at bounding box center [558, 436] width 165 height 47
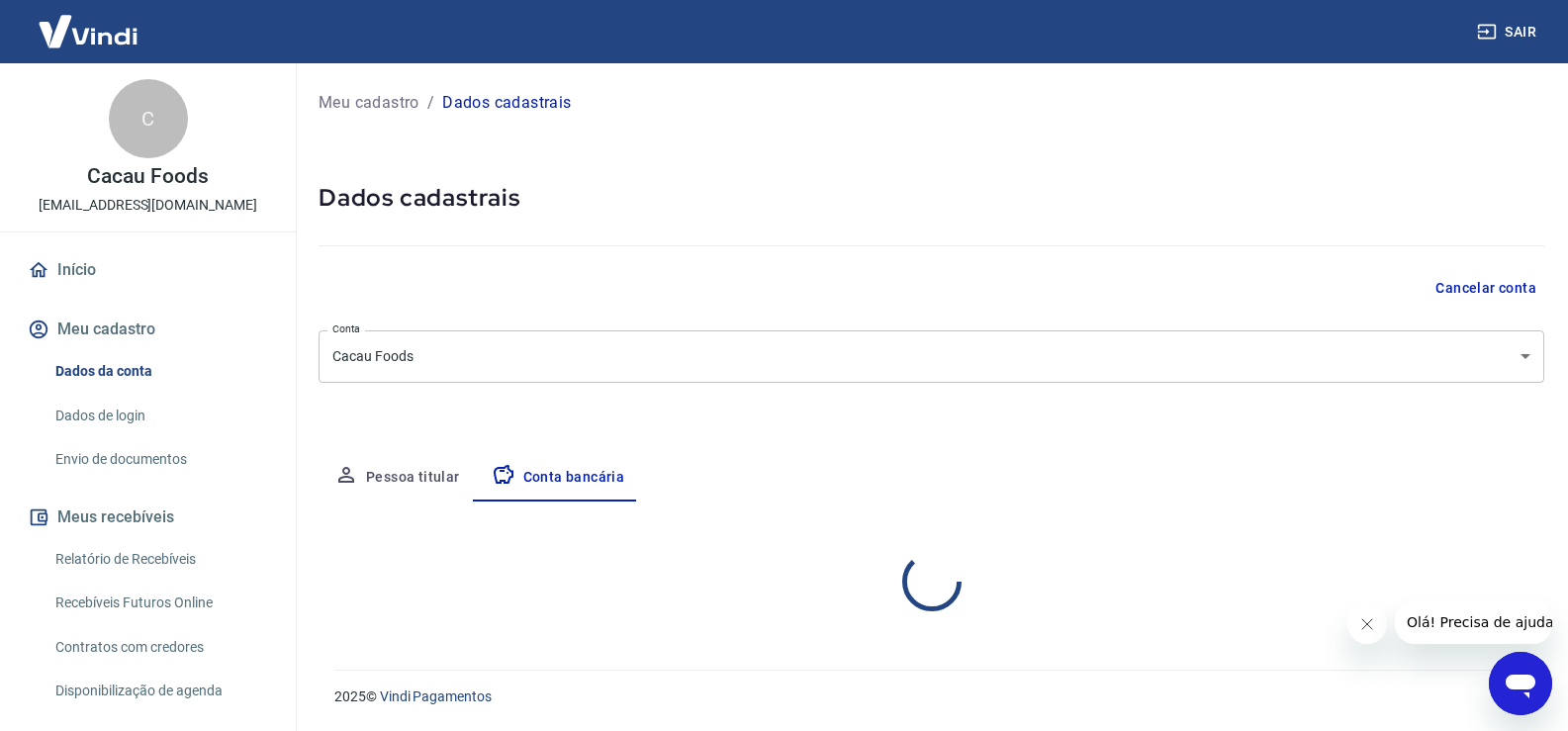
scroll to position [0, 0]
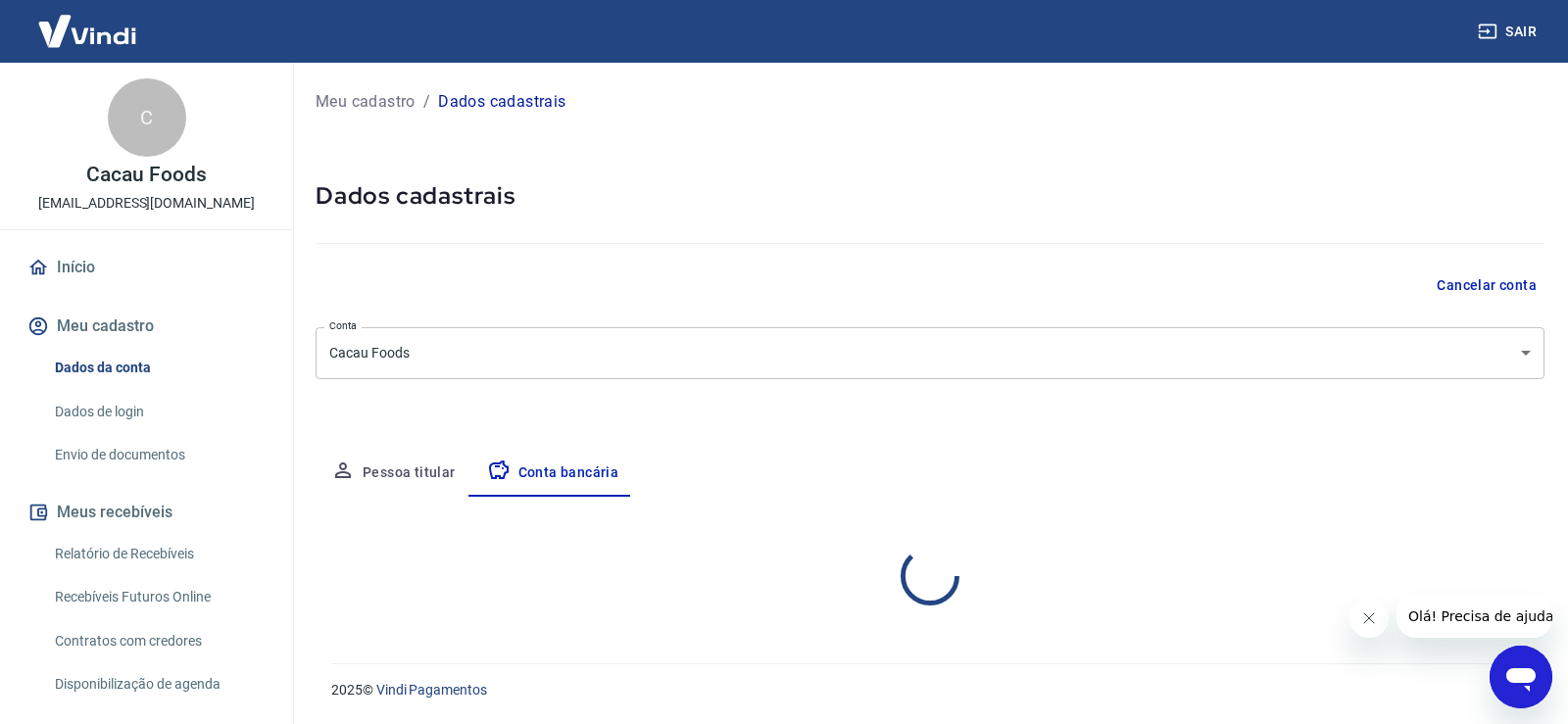
select select "1"
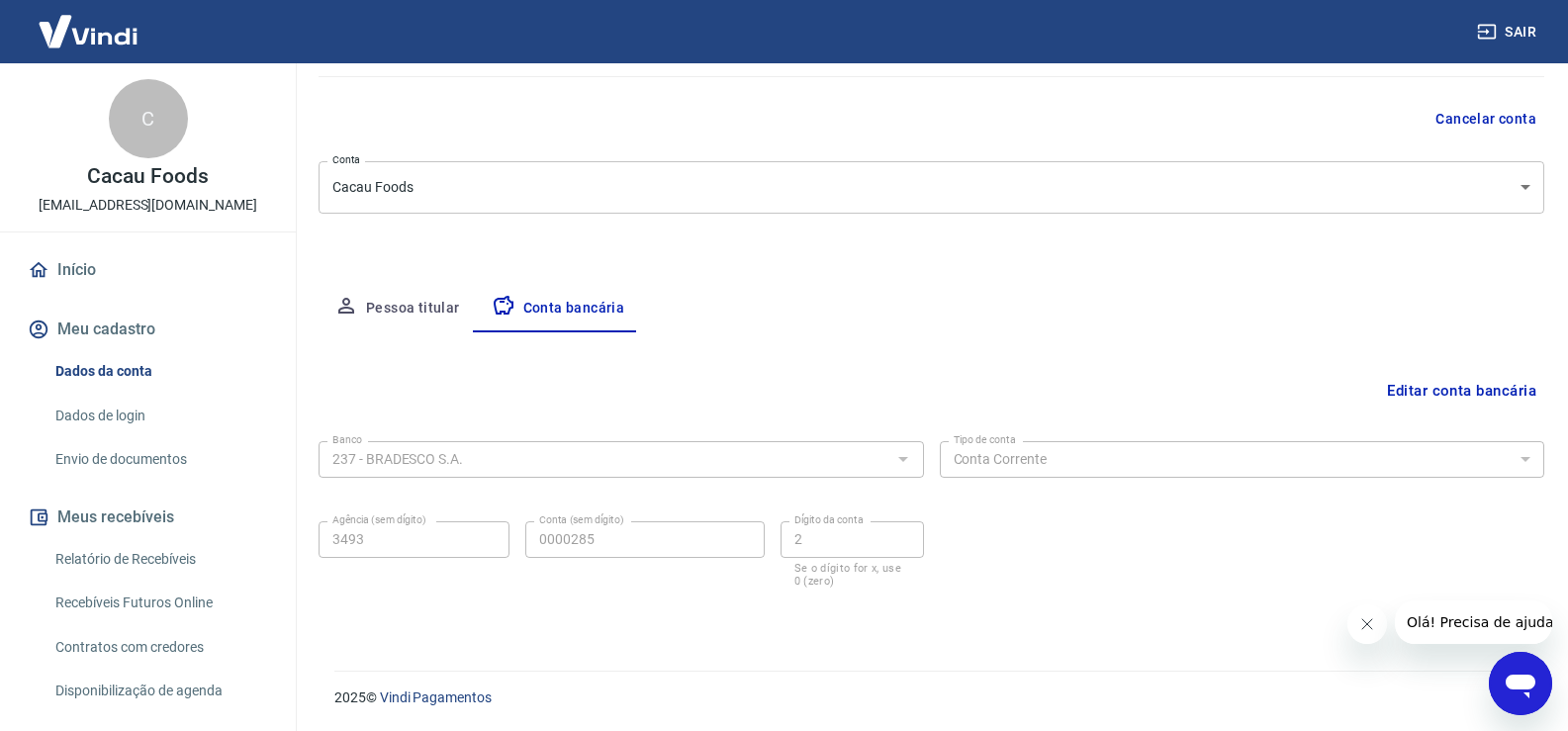
scroll to position [170, 0]
click at [106, 449] on link "Envio de documentos" at bounding box center [159, 459] width 225 height 41
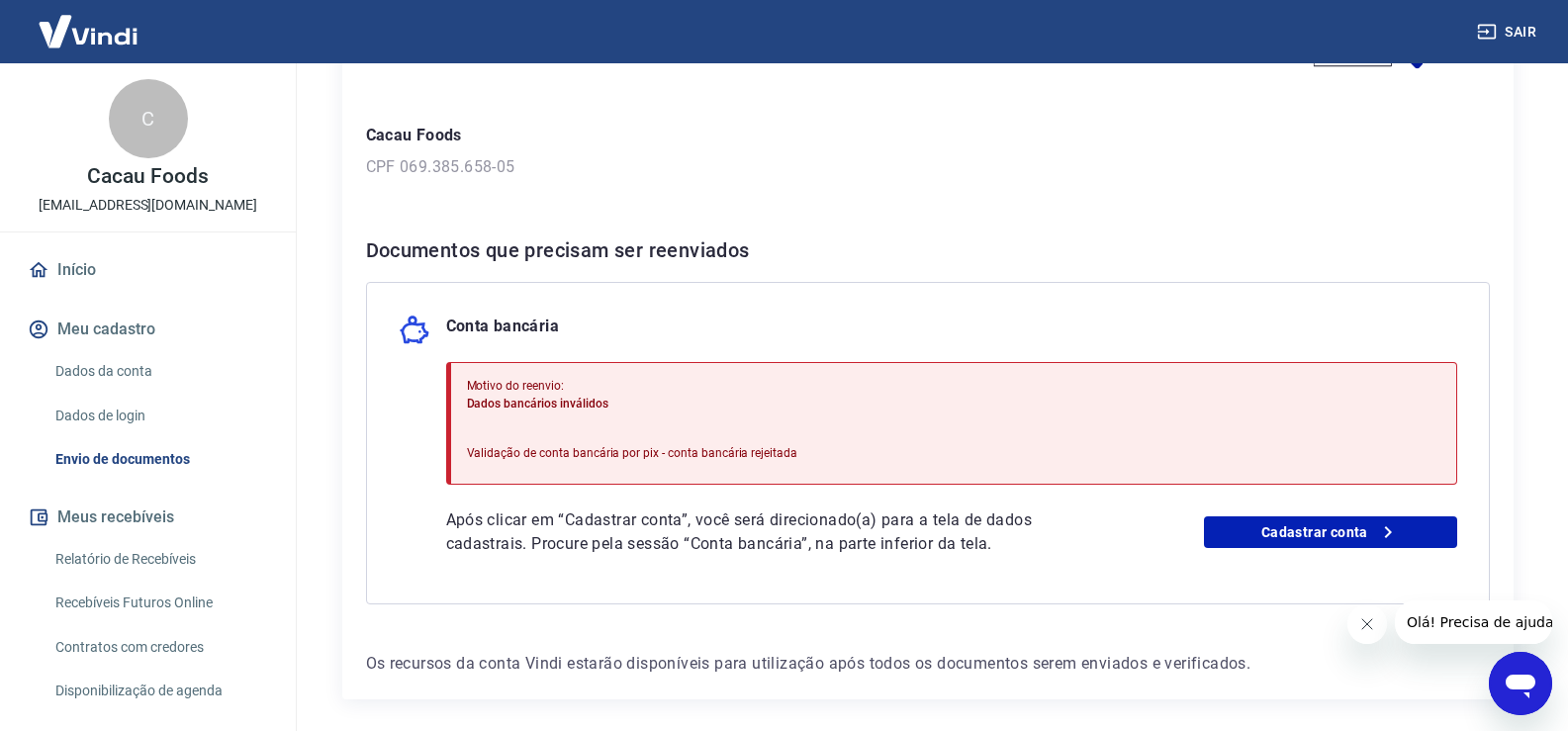
scroll to position [198, 0]
